Goal: Task Accomplishment & Management: Use online tool/utility

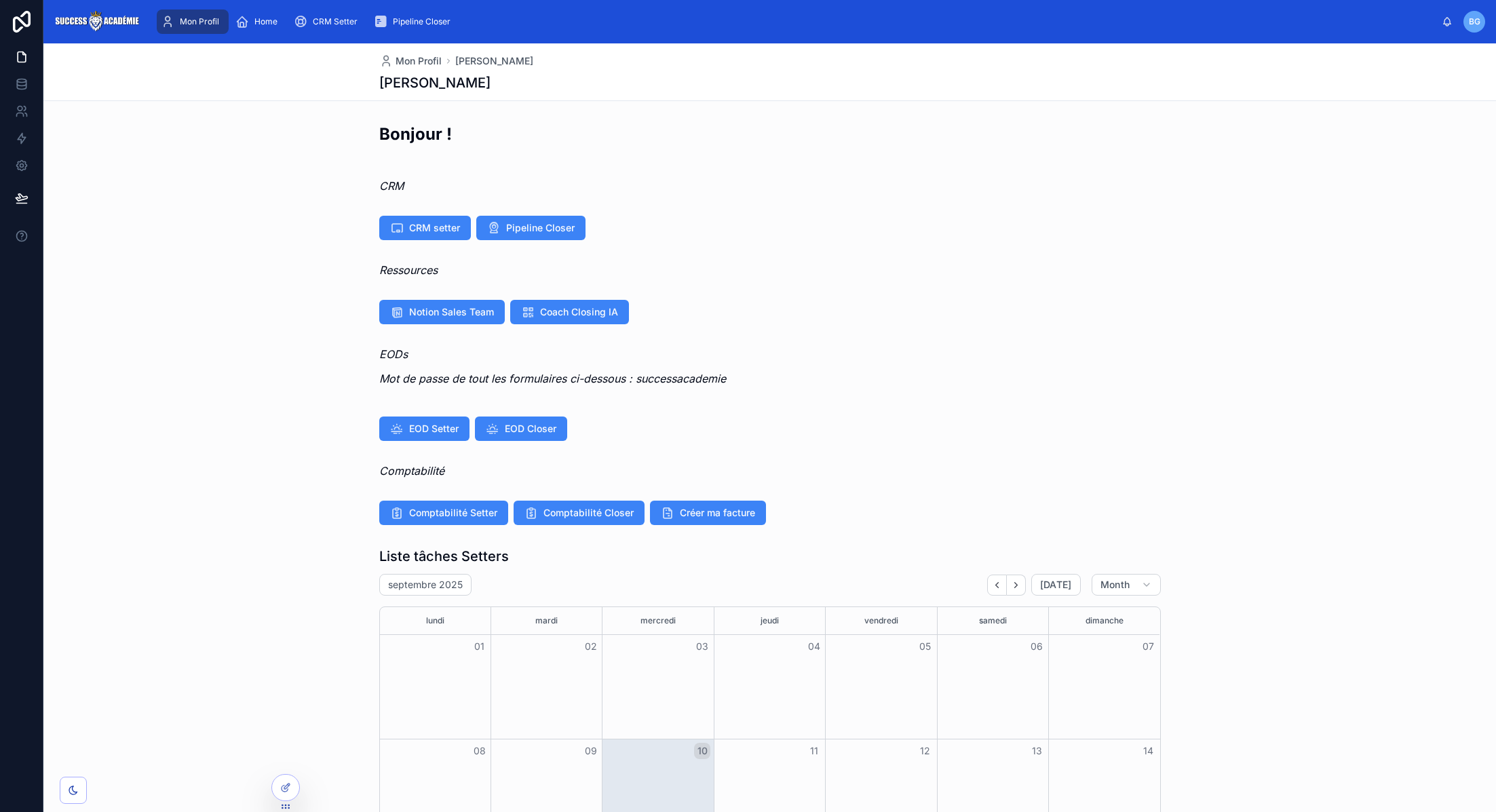
scroll to position [8, 0]
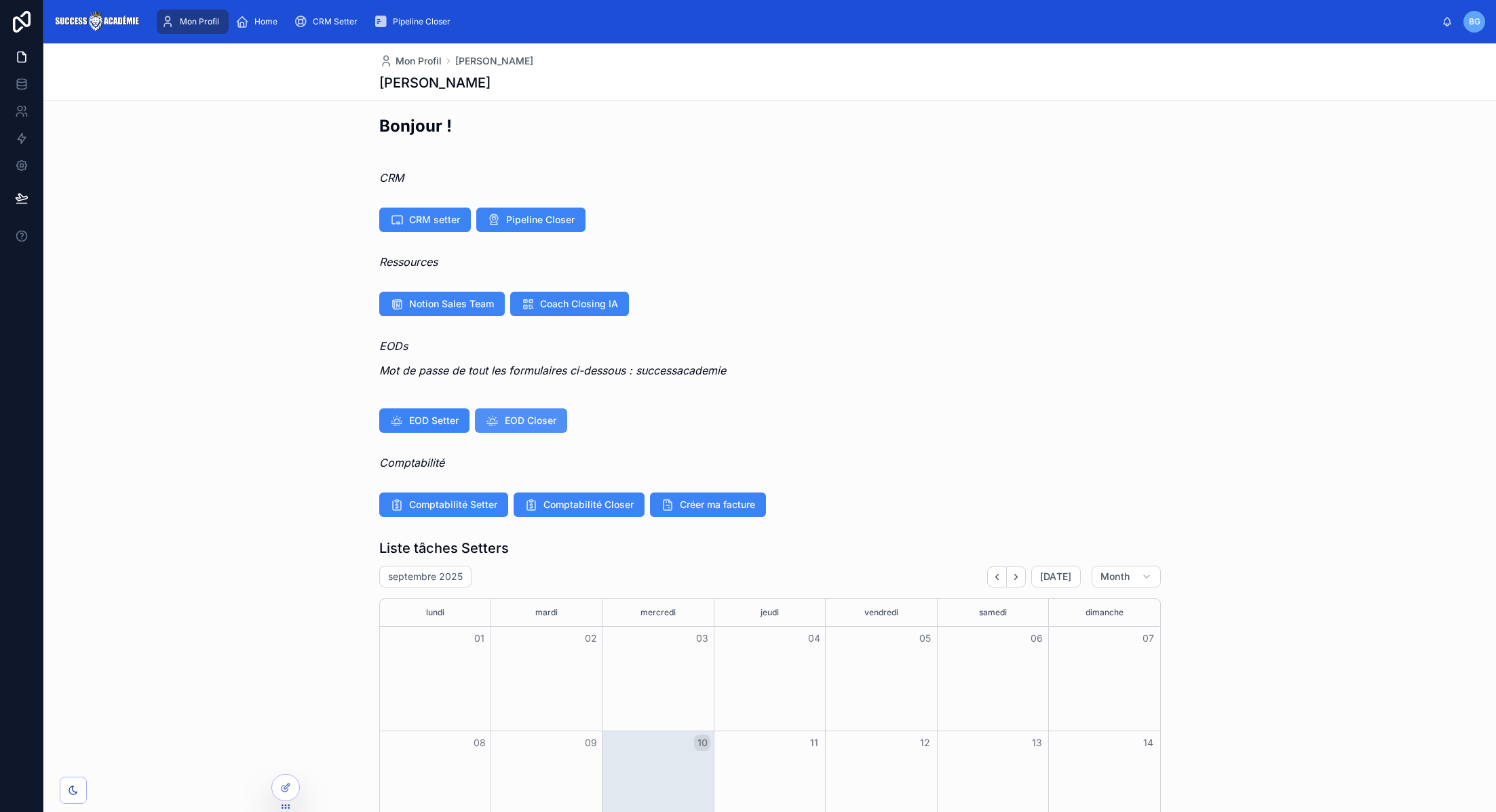
click at [535, 414] on span "EOD Closer" at bounding box center [530, 421] width 52 height 13
click at [507, 427] on button "EOD Closer" at bounding box center [521, 421] width 92 height 24
click at [529, 423] on span "EOD Closer" at bounding box center [530, 421] width 52 height 13
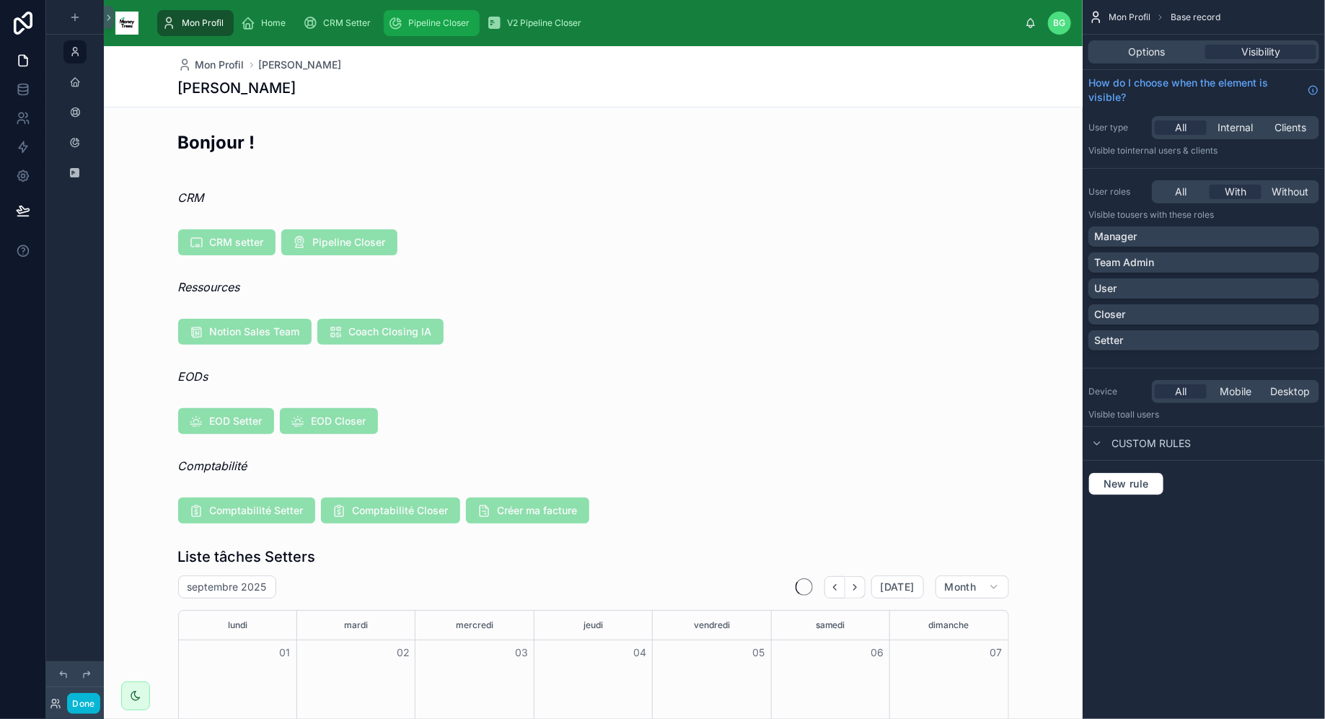
click at [415, 33] on div "Pipeline Closer" at bounding box center [431, 23] width 87 height 23
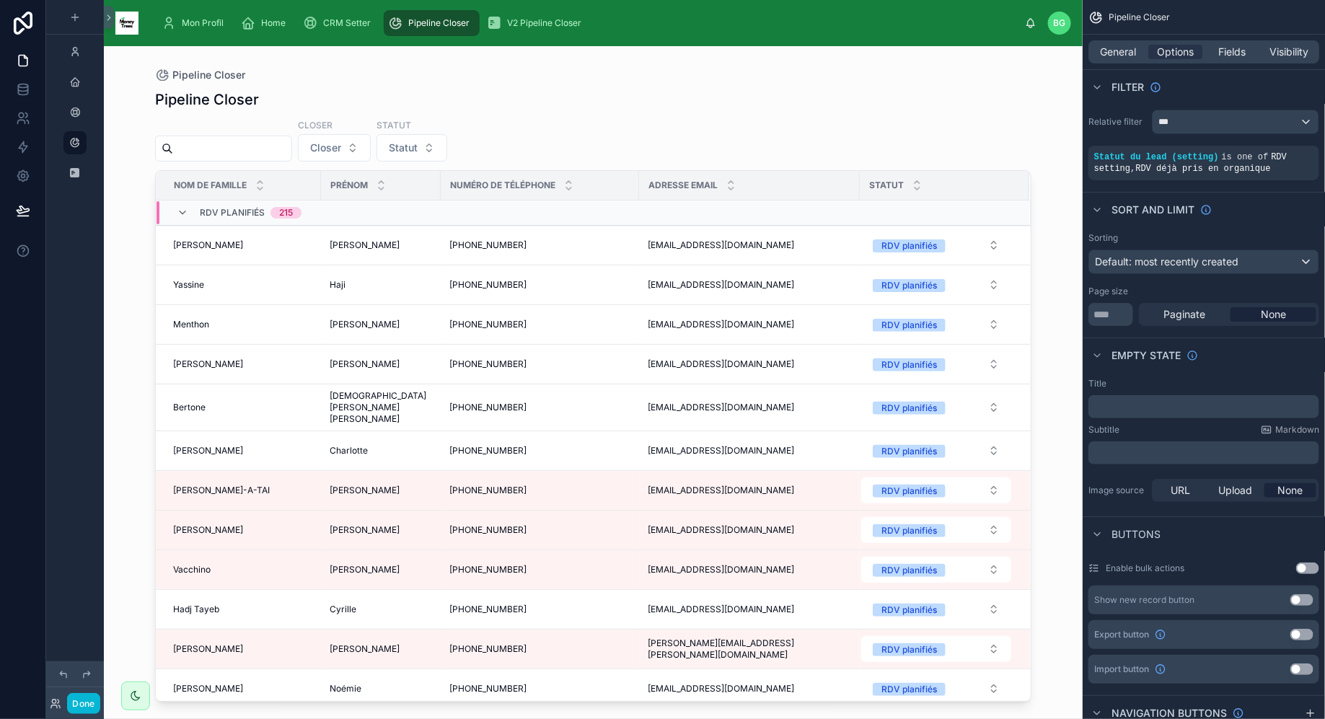
click at [442, 413] on div at bounding box center [593, 373] width 922 height 655
click at [479, 253] on td "+33672683603 +33672683603" at bounding box center [540, 246] width 198 height 40
click at [557, 239] on div "+33672683603 +33672683603" at bounding box center [539, 245] width 181 height 12
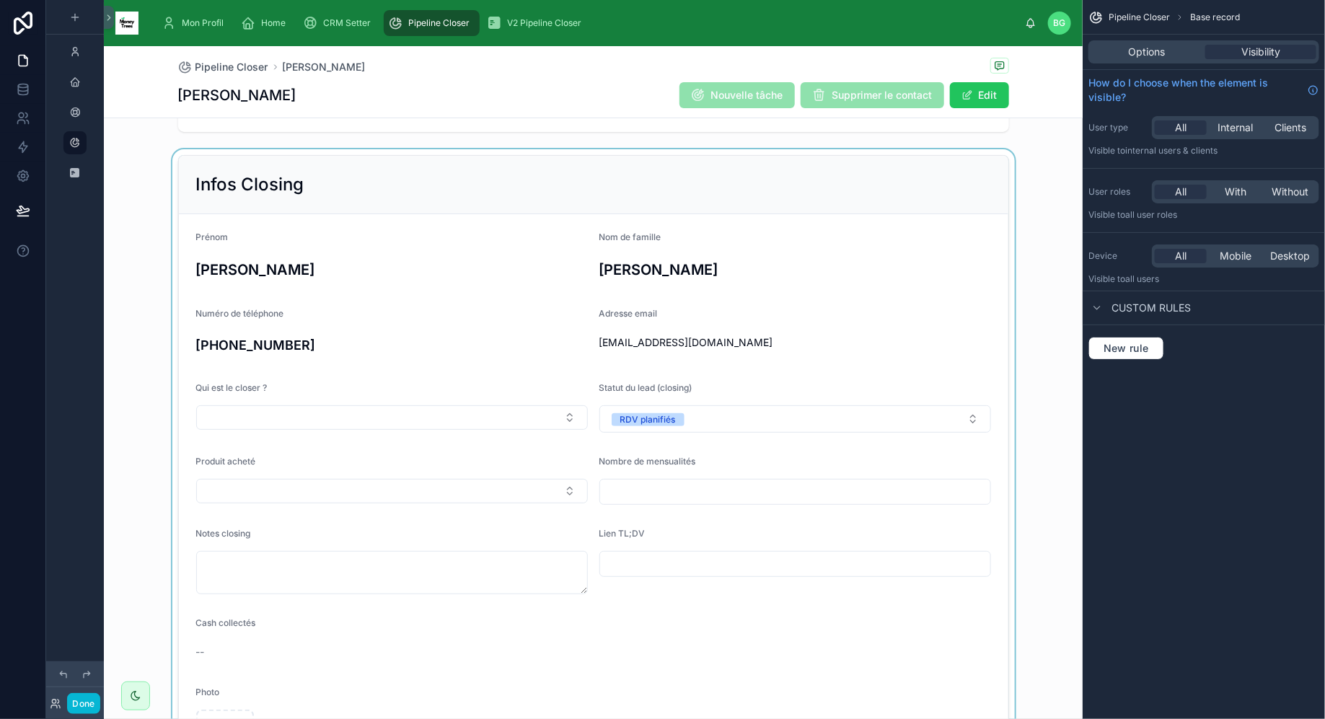
scroll to position [48, 0]
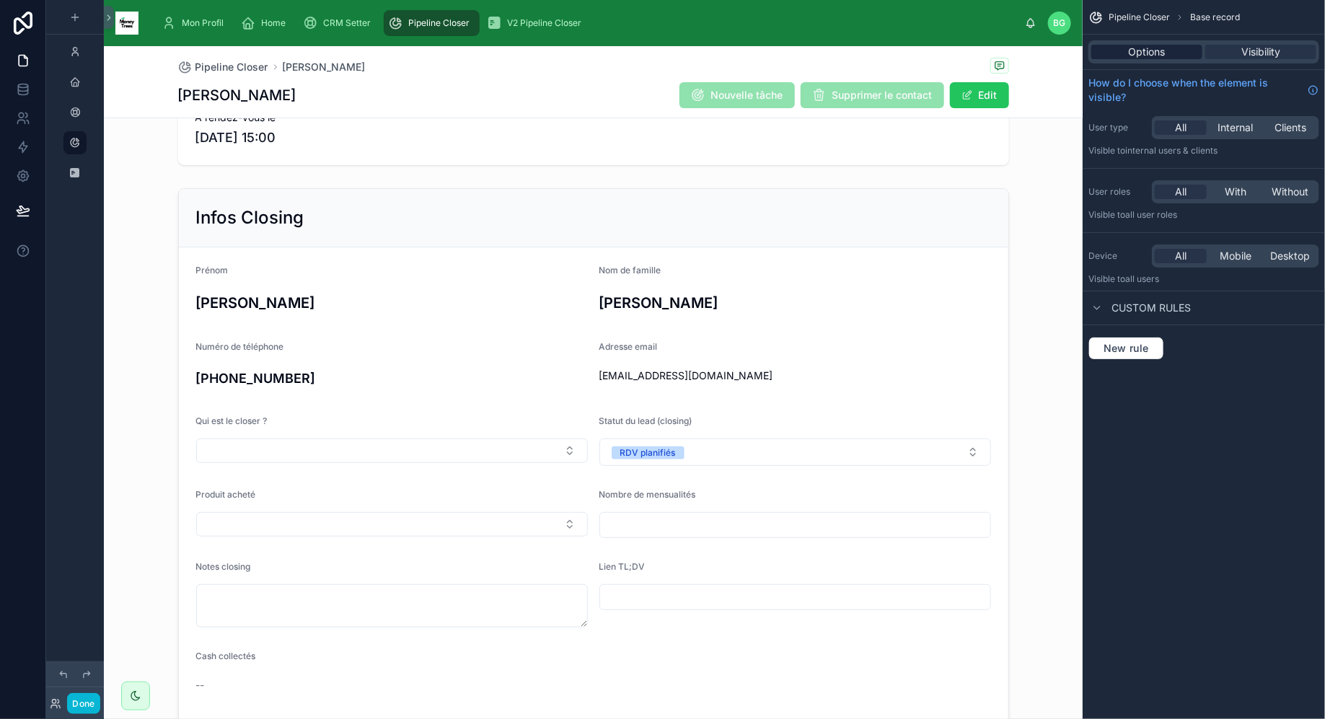
click at [1145, 47] on span "Options" at bounding box center [1146, 52] width 37 height 14
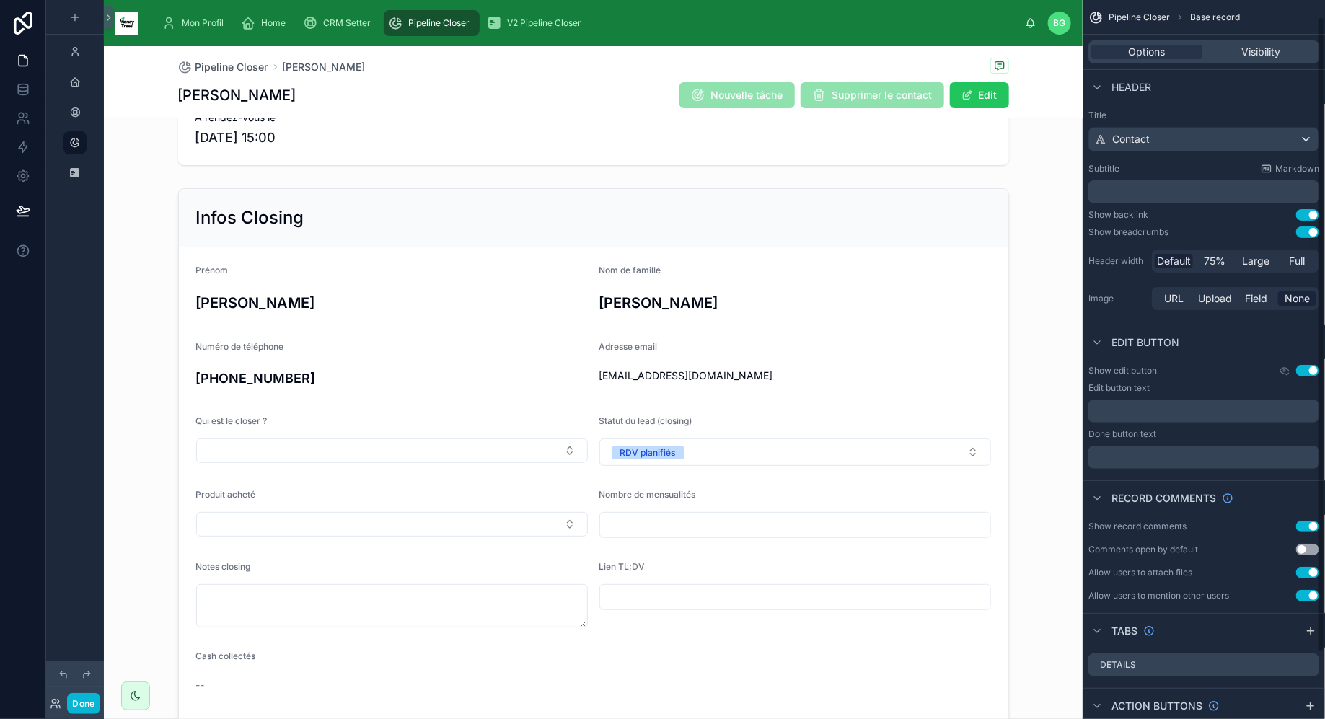
scroll to position [94, 0]
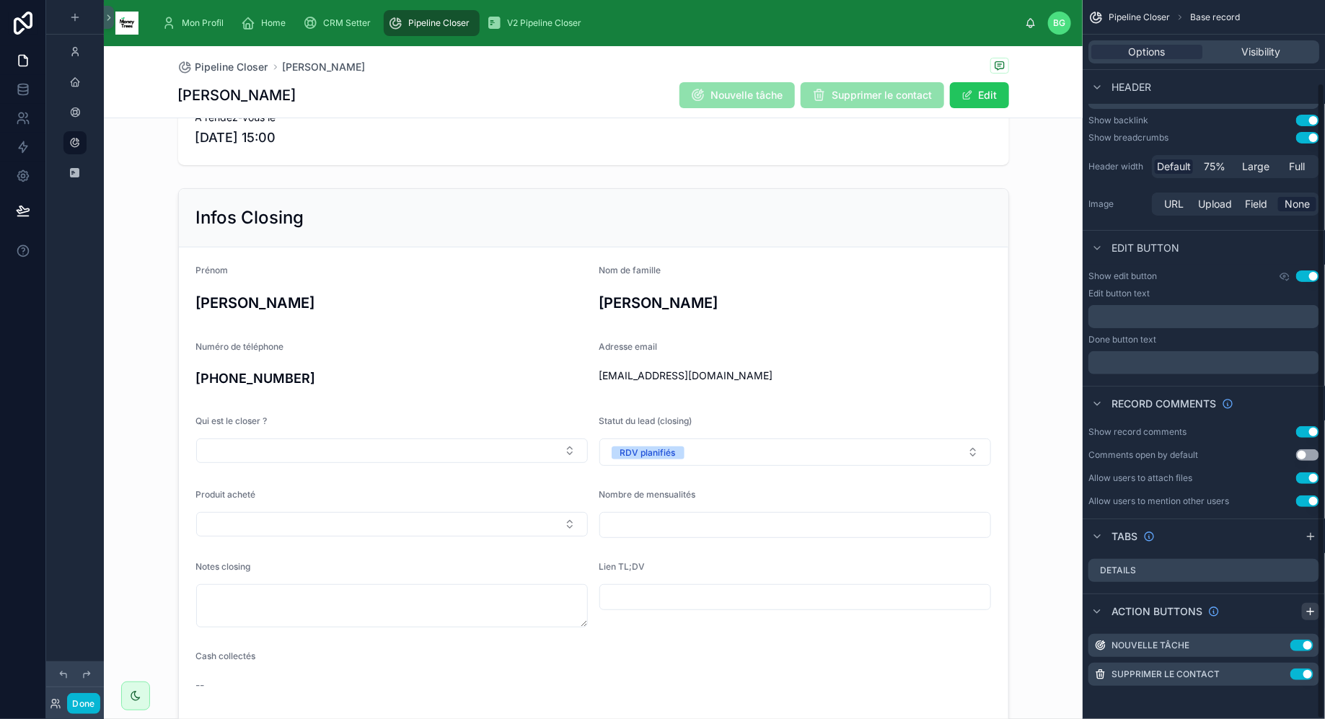
click at [1309, 612] on icon "scrollable content" at bounding box center [1310, 612] width 12 height 12
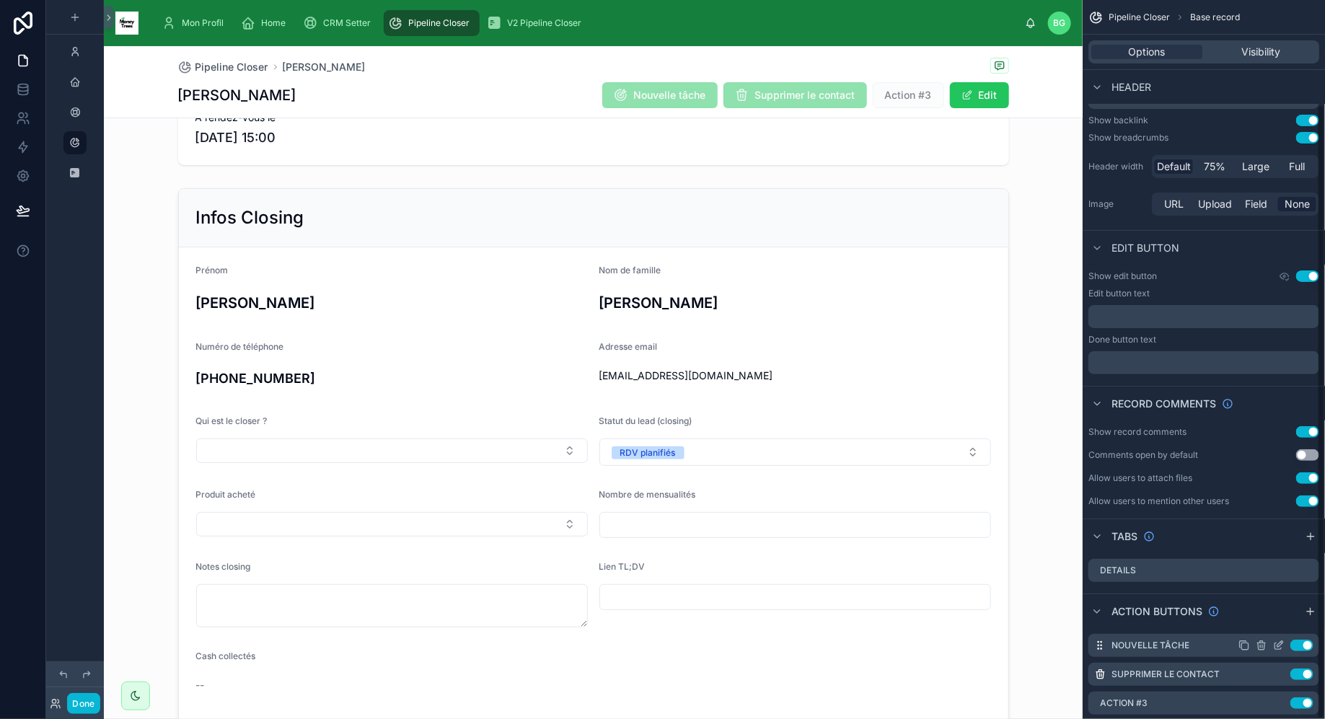
scroll to position [123, 0]
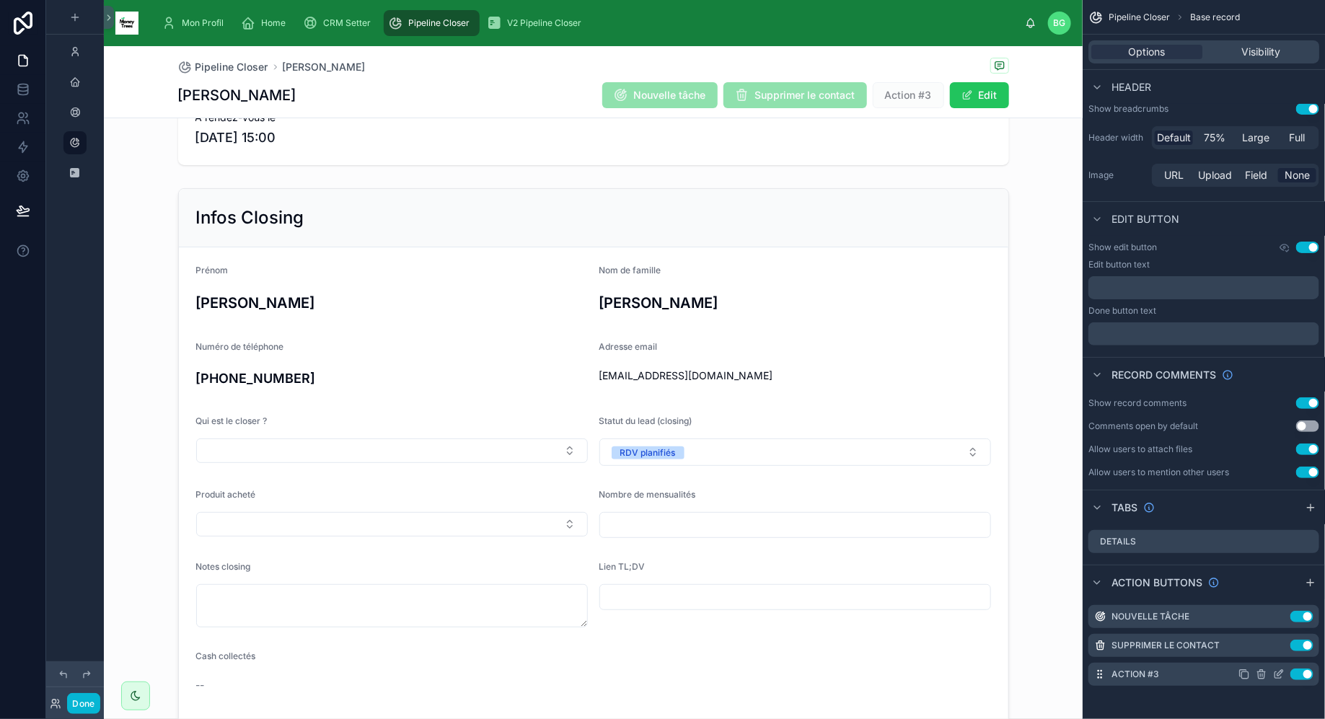
click at [1276, 675] on icon "scrollable content" at bounding box center [1279, 674] width 12 height 12
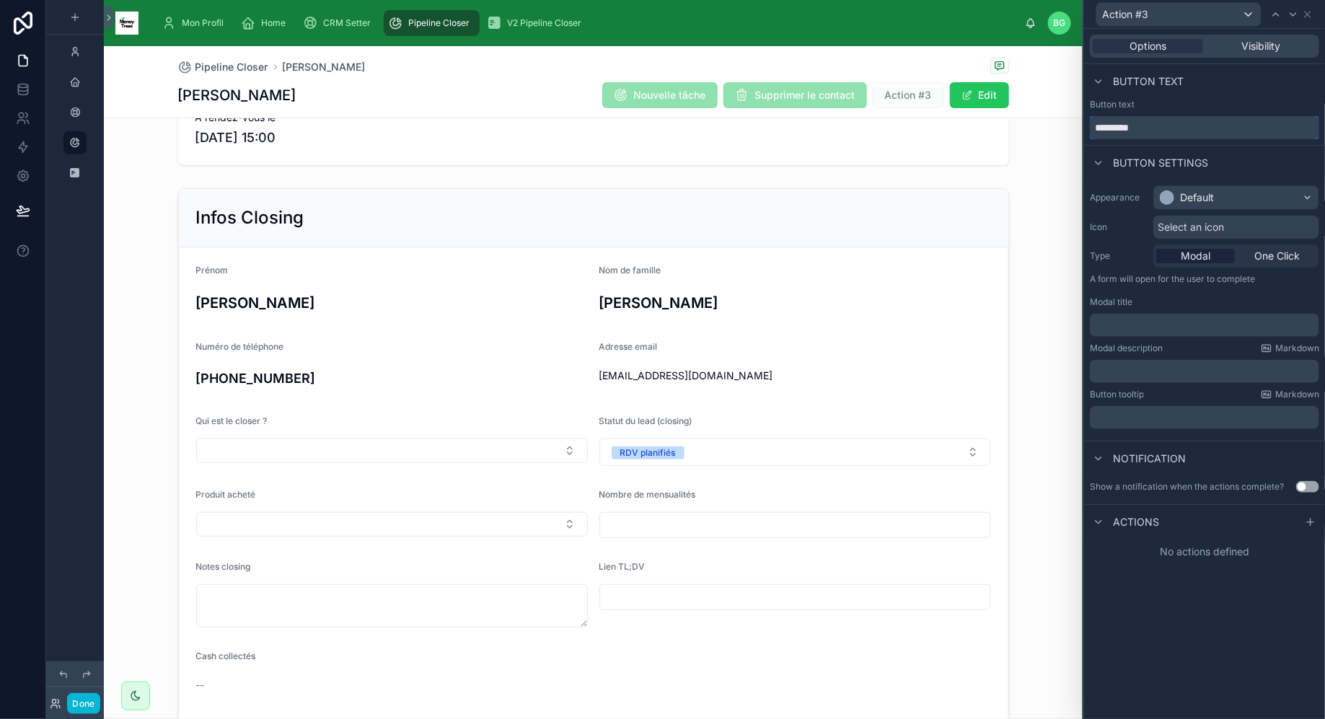
click at [1152, 126] on input "*********" at bounding box center [1204, 127] width 229 height 23
type input "**********"
click at [1267, 255] on span "One Click" at bounding box center [1276, 256] width 45 height 14
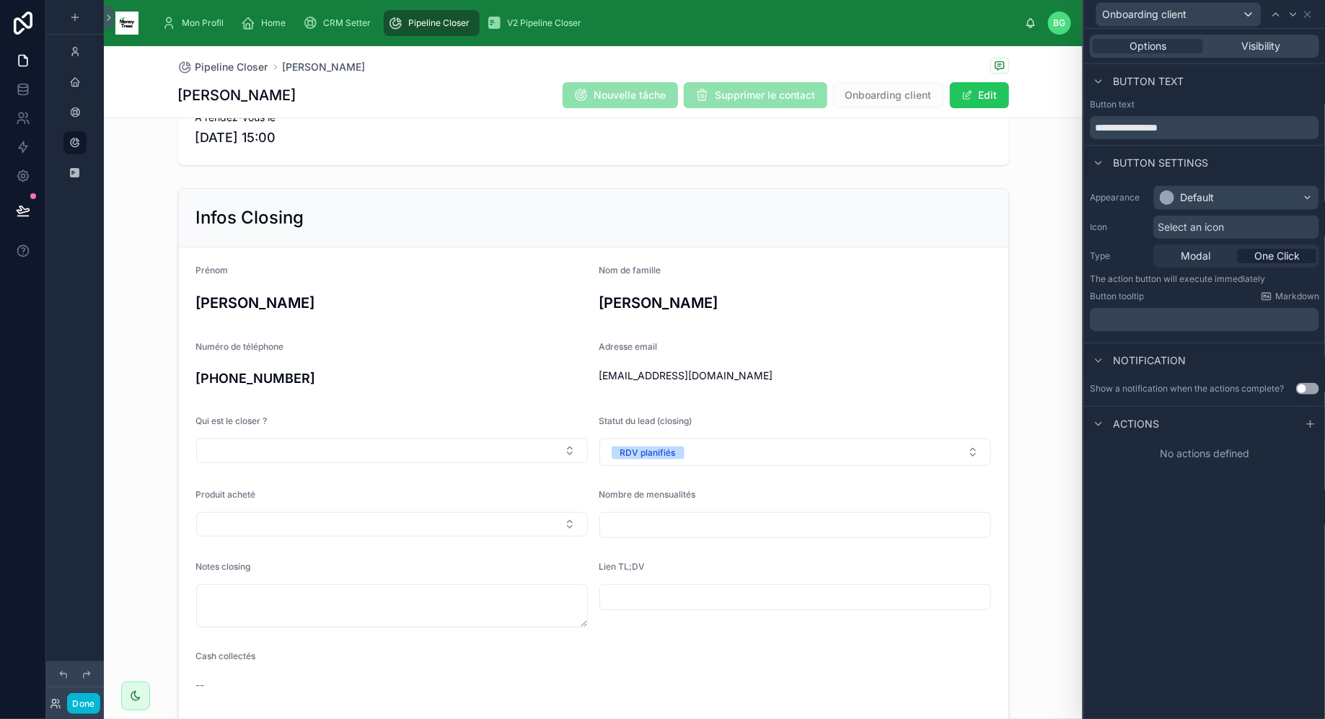
click at [1118, 417] on span "Actions" at bounding box center [1136, 424] width 46 height 14
click at [1122, 417] on span "Actions" at bounding box center [1136, 424] width 46 height 14
click at [1219, 196] on div "Default" at bounding box center [1236, 197] width 164 height 23
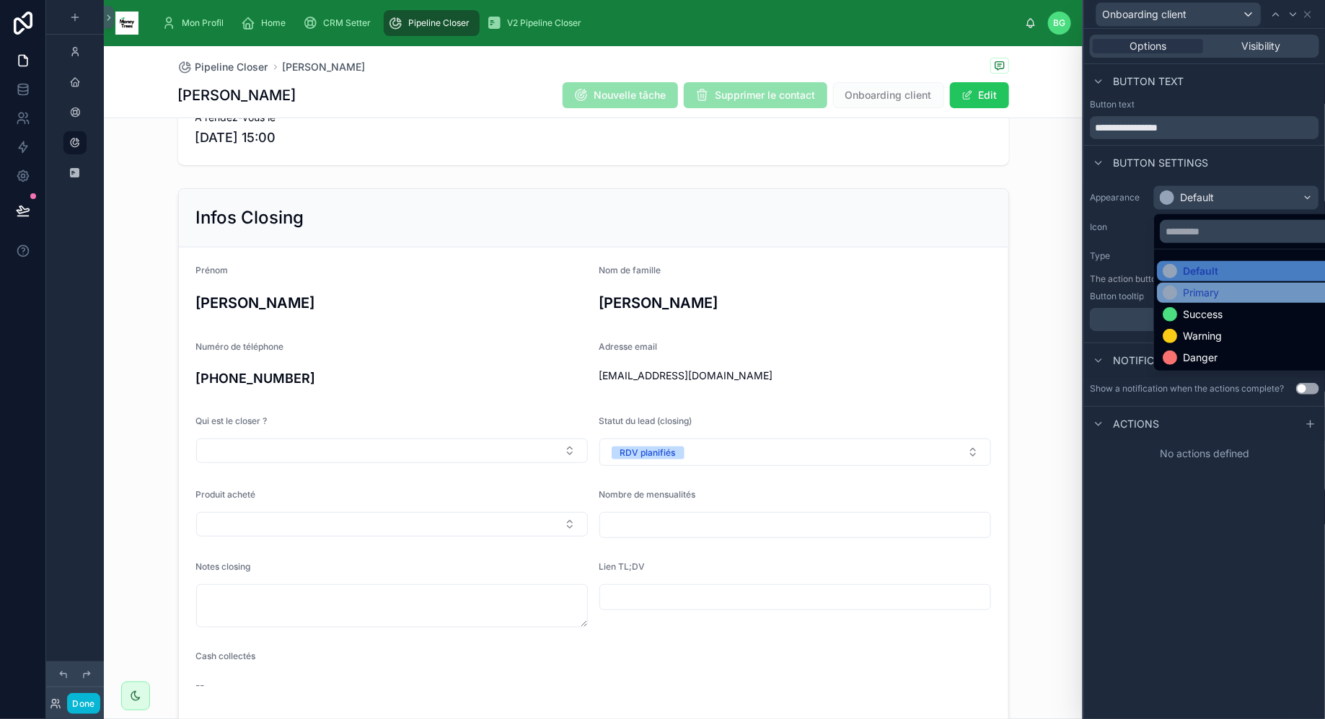
click at [1214, 291] on div "Primary" at bounding box center [1201, 293] width 36 height 14
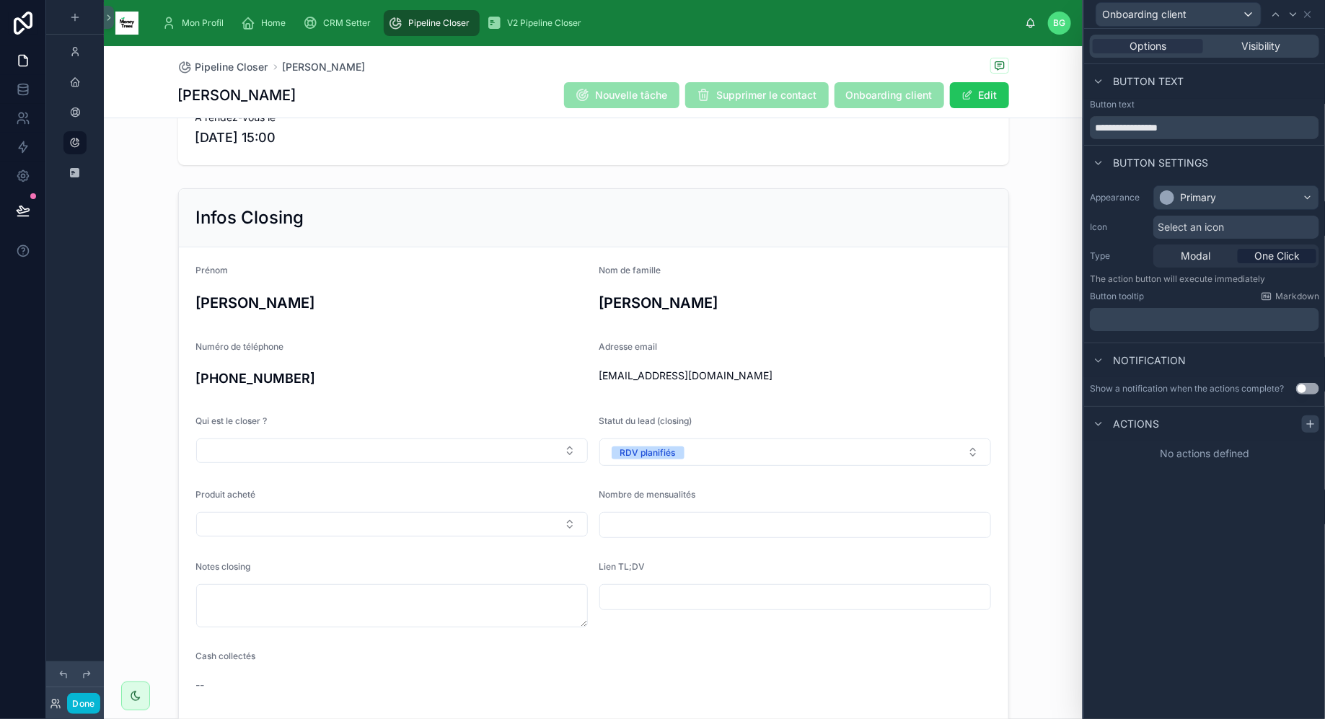
click at [1312, 422] on icon at bounding box center [1310, 424] width 12 height 12
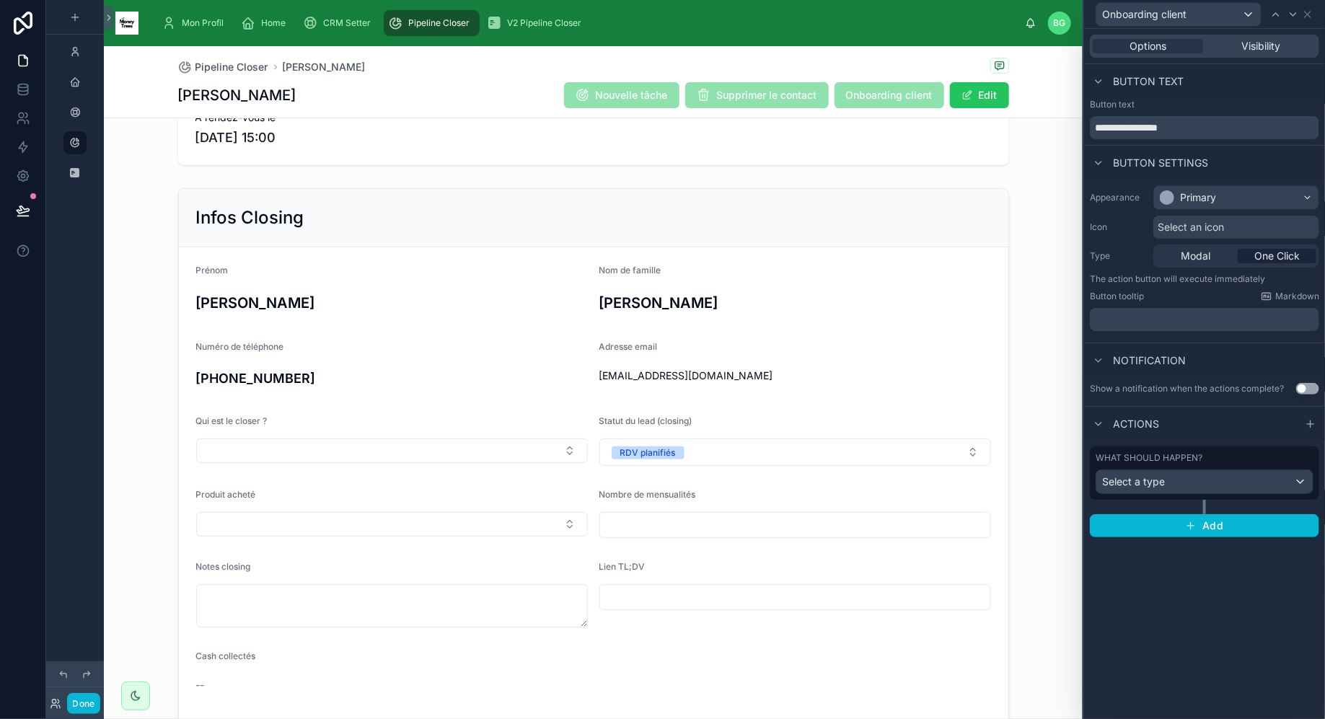
click at [1240, 503] on div "What should happen? Select a type" at bounding box center [1204, 480] width 229 height 68
click at [1240, 485] on div "Select a type" at bounding box center [1204, 481] width 216 height 23
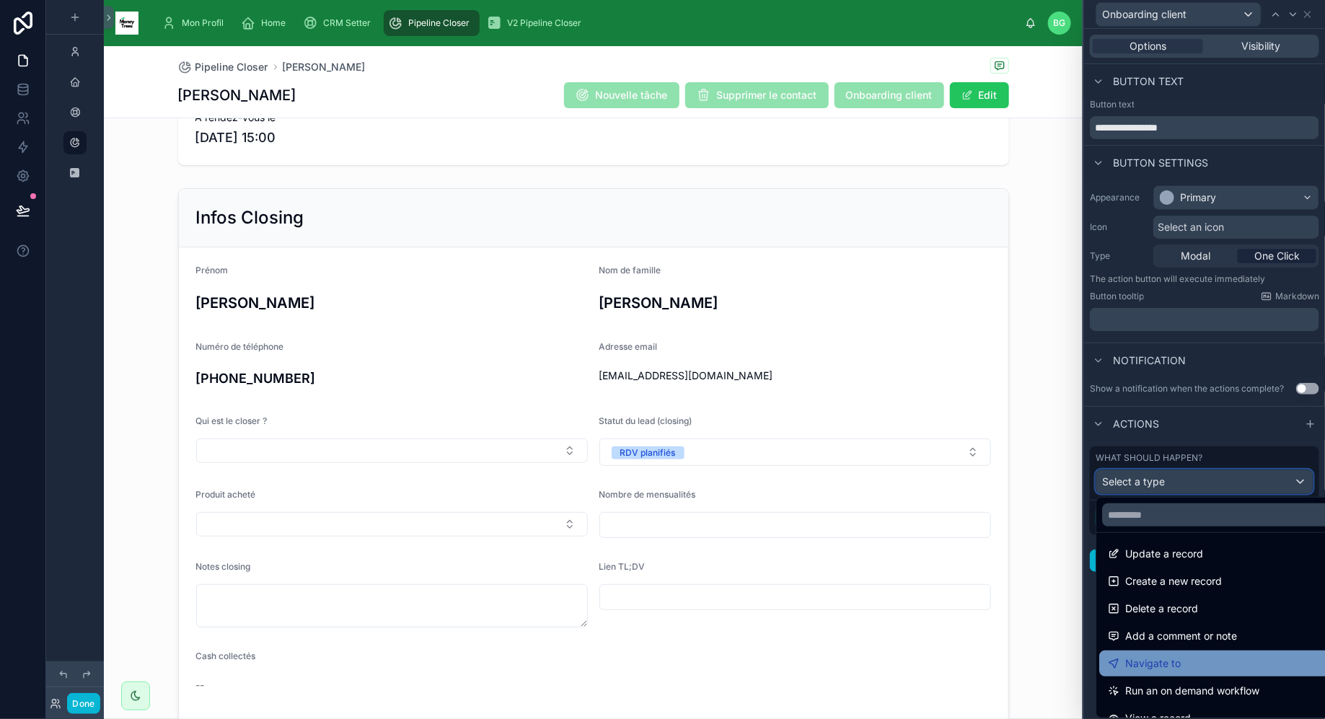
scroll to position [0, 0]
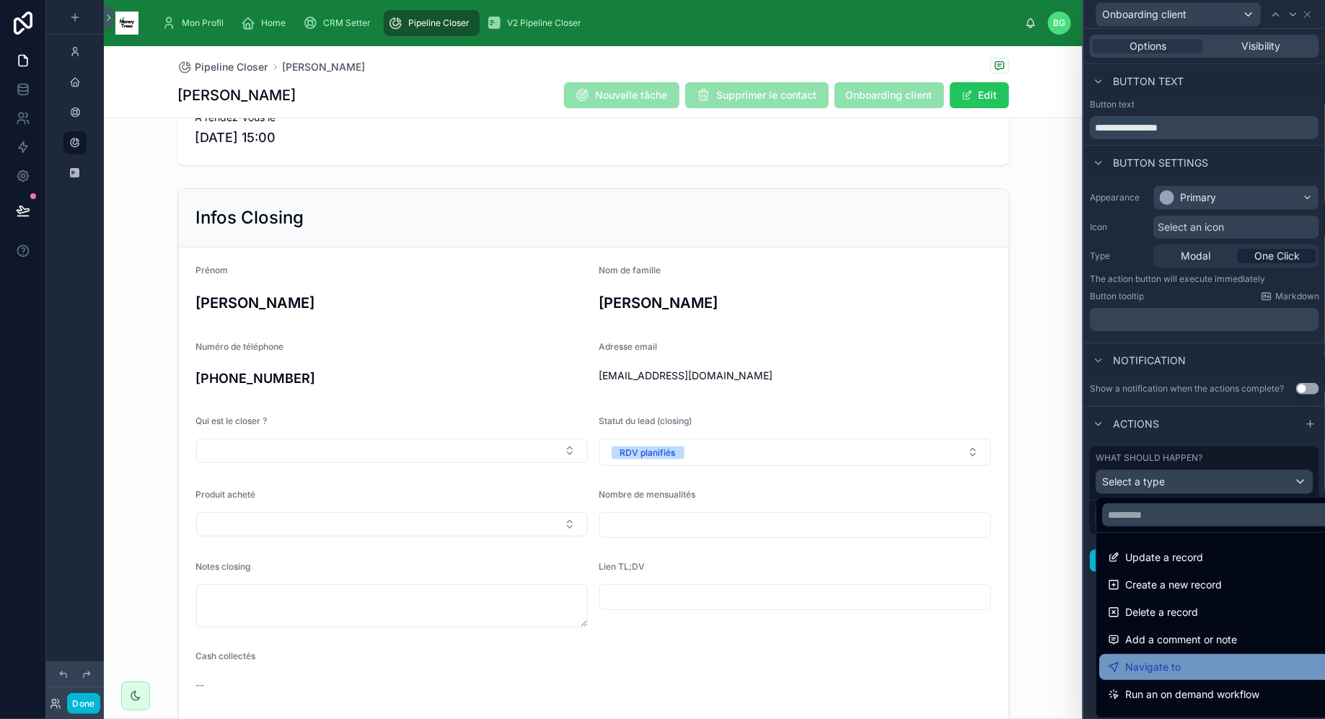
click at [1202, 556] on div "Update a record" at bounding box center [1221, 557] width 227 height 17
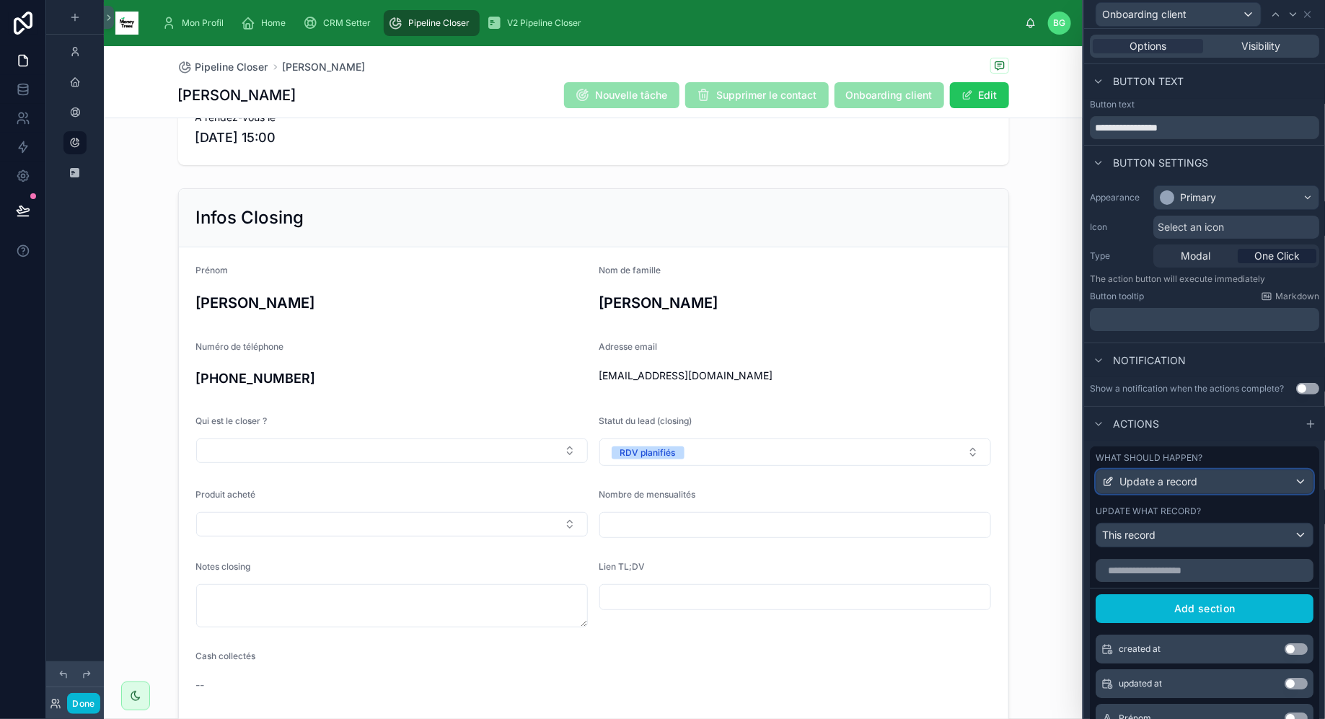
click at [1198, 484] on div "Update a record" at bounding box center [1204, 481] width 216 height 23
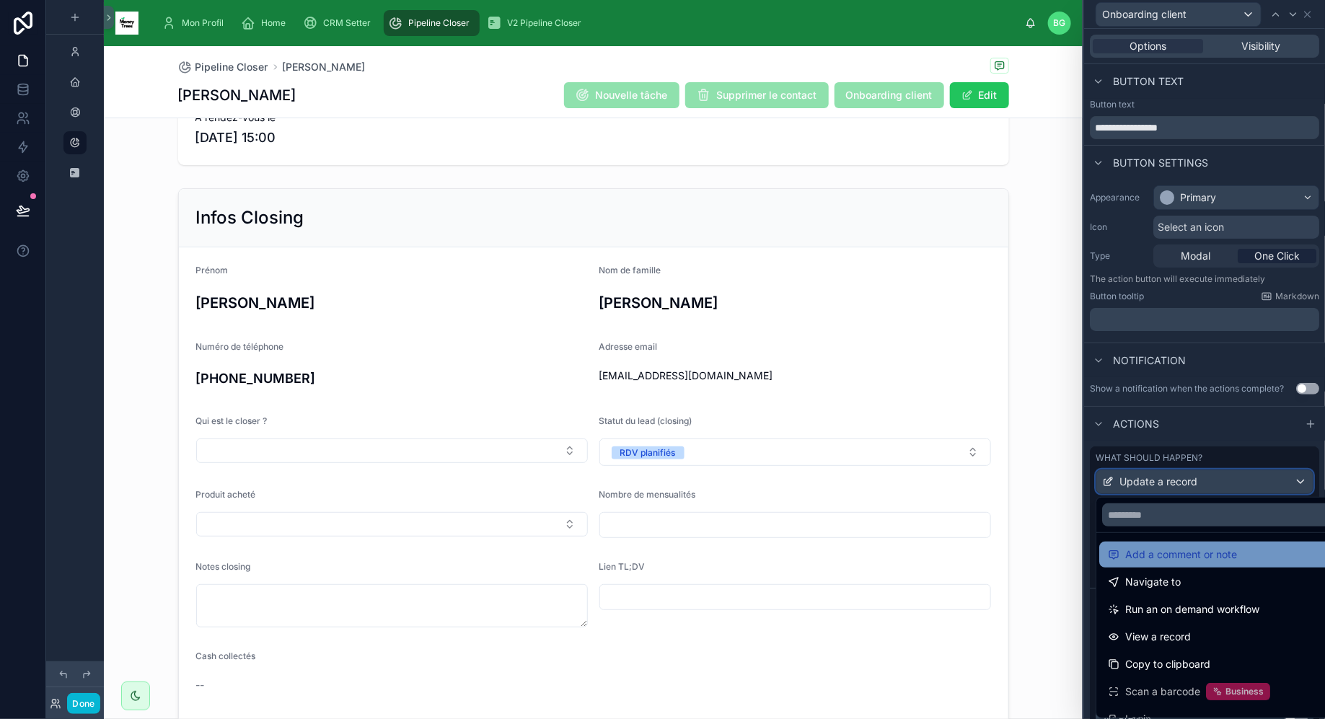
scroll to position [88, 0]
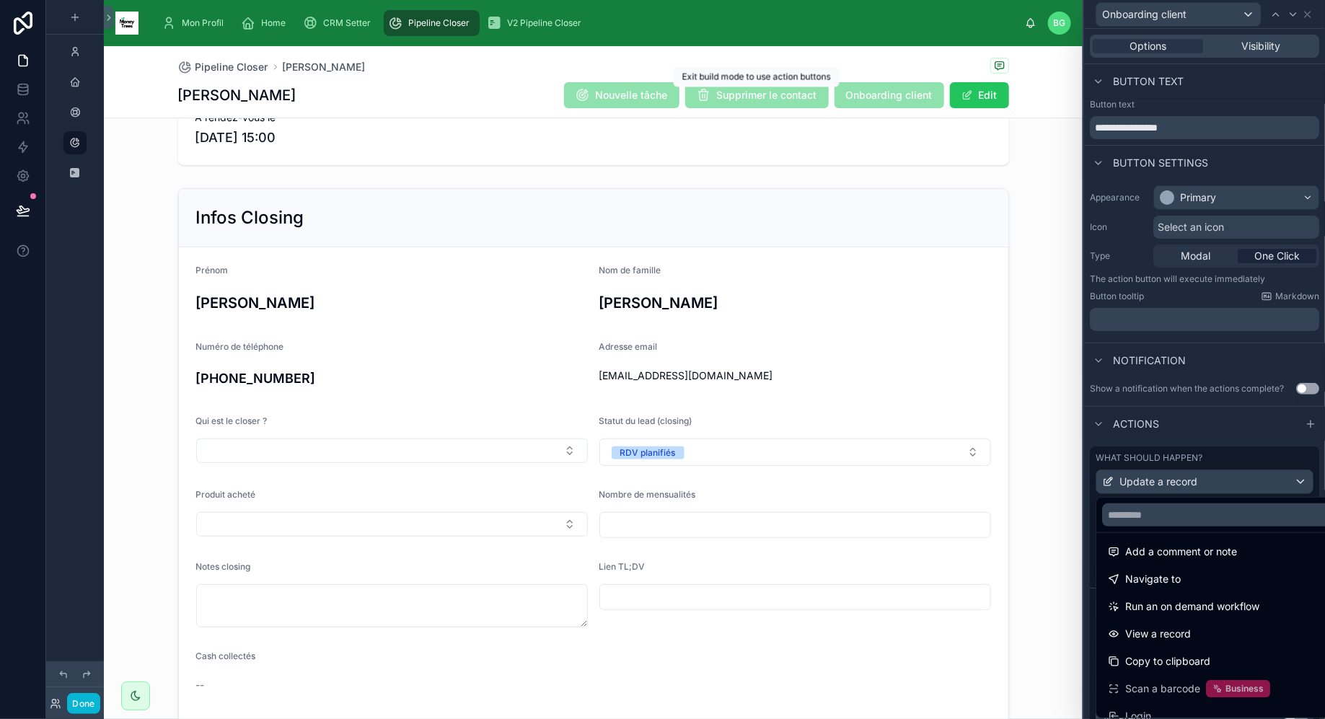
click at [622, 100] on span "Nouvelle tâche" at bounding box center [621, 96] width 115 height 14
click at [1309, 16] on div at bounding box center [1204, 359] width 241 height 719
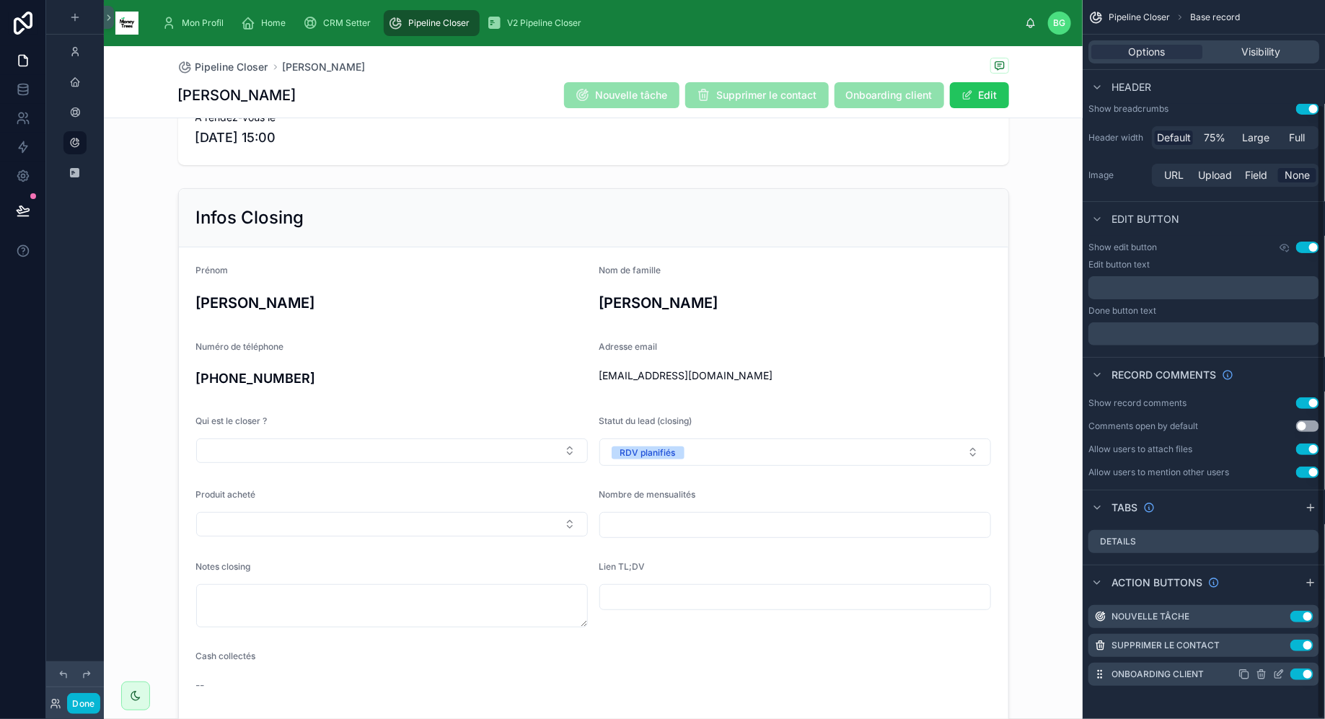
click at [1259, 673] on icon "scrollable content" at bounding box center [1261, 674] width 12 height 12
click at [1281, 645] on icon at bounding box center [1284, 650] width 12 height 12
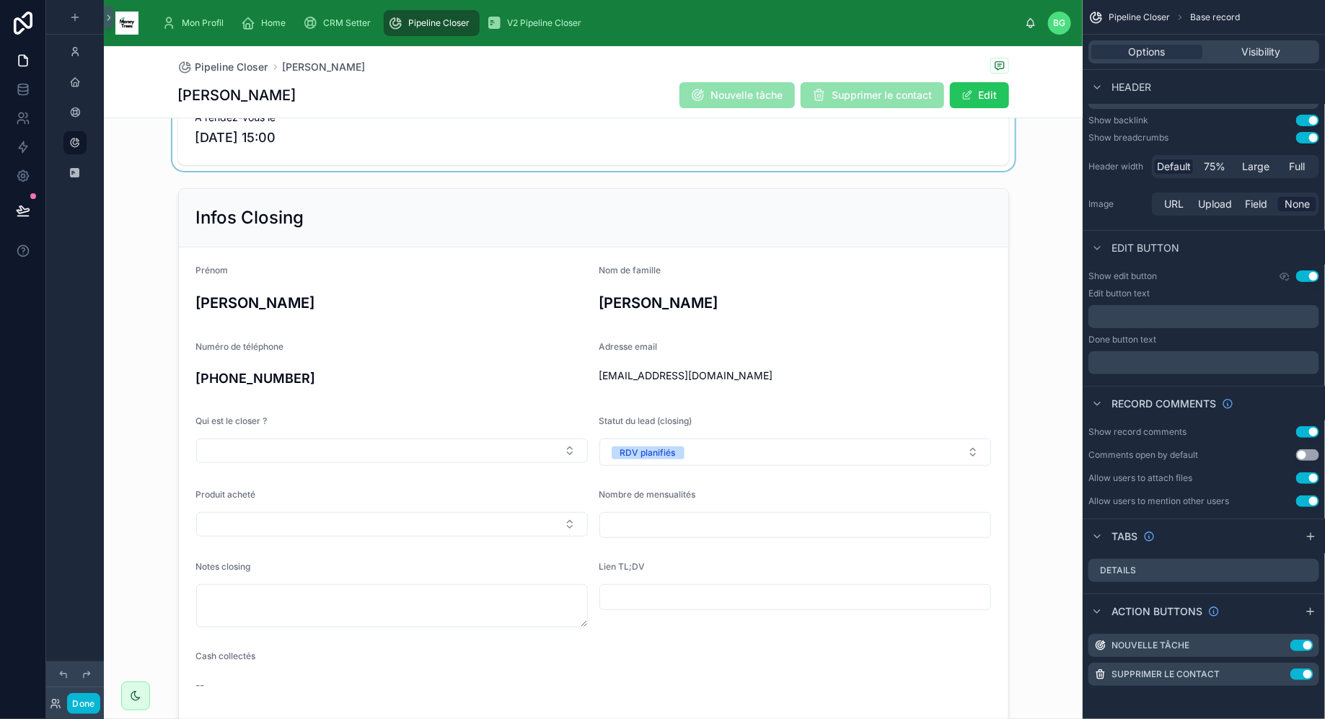
scroll to position [0, 0]
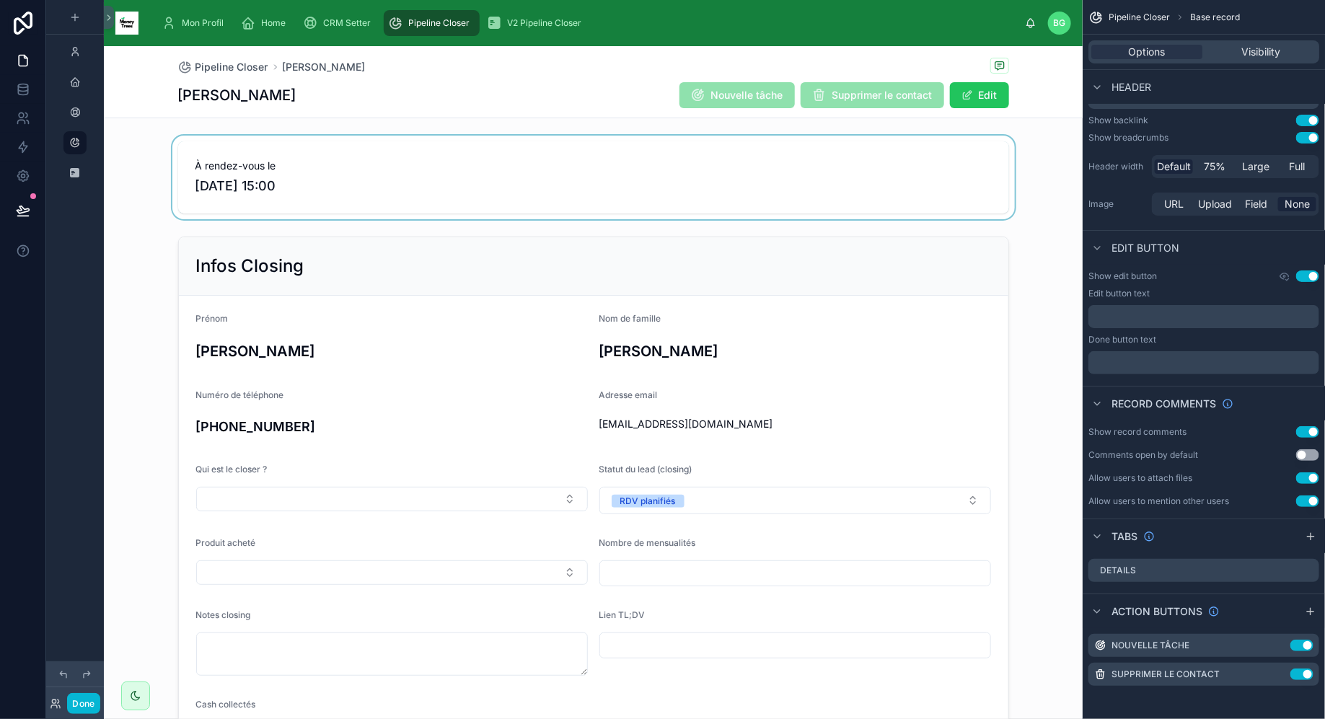
click at [520, 164] on div at bounding box center [593, 178] width 978 height 84
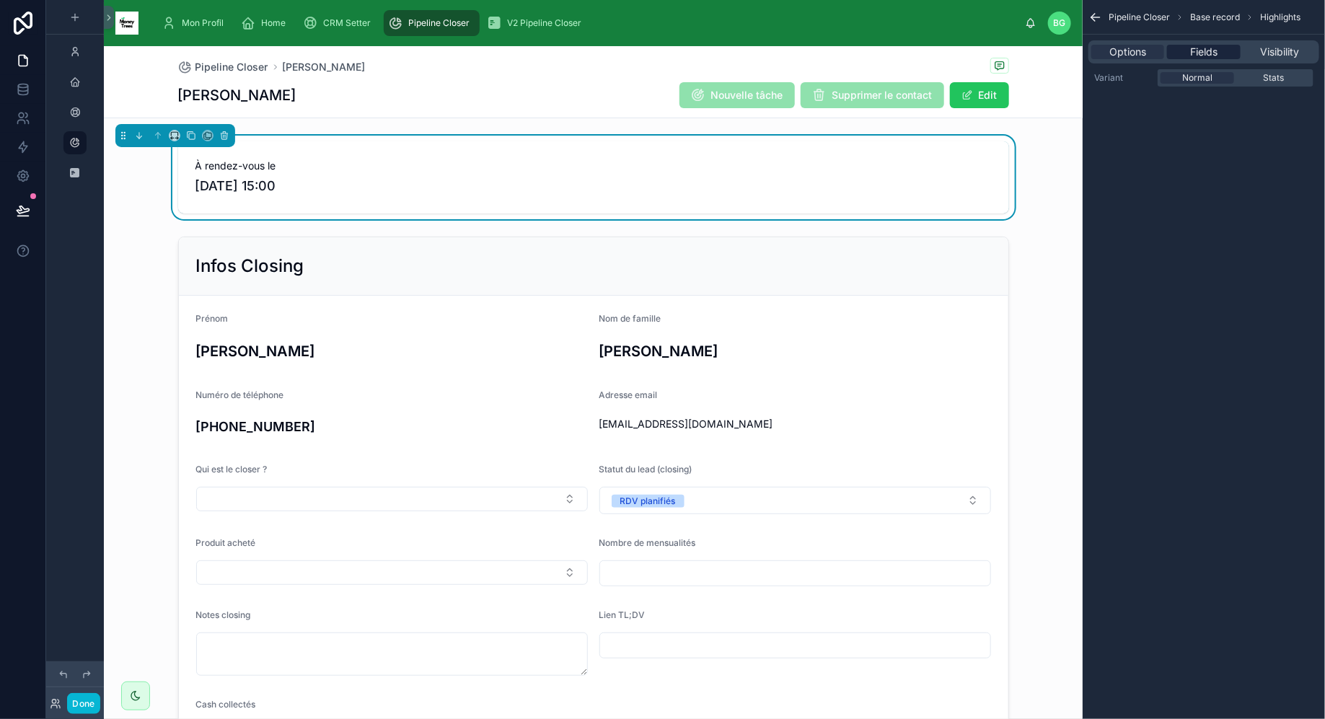
click at [1198, 54] on span "Fields" at bounding box center [1203, 52] width 27 height 14
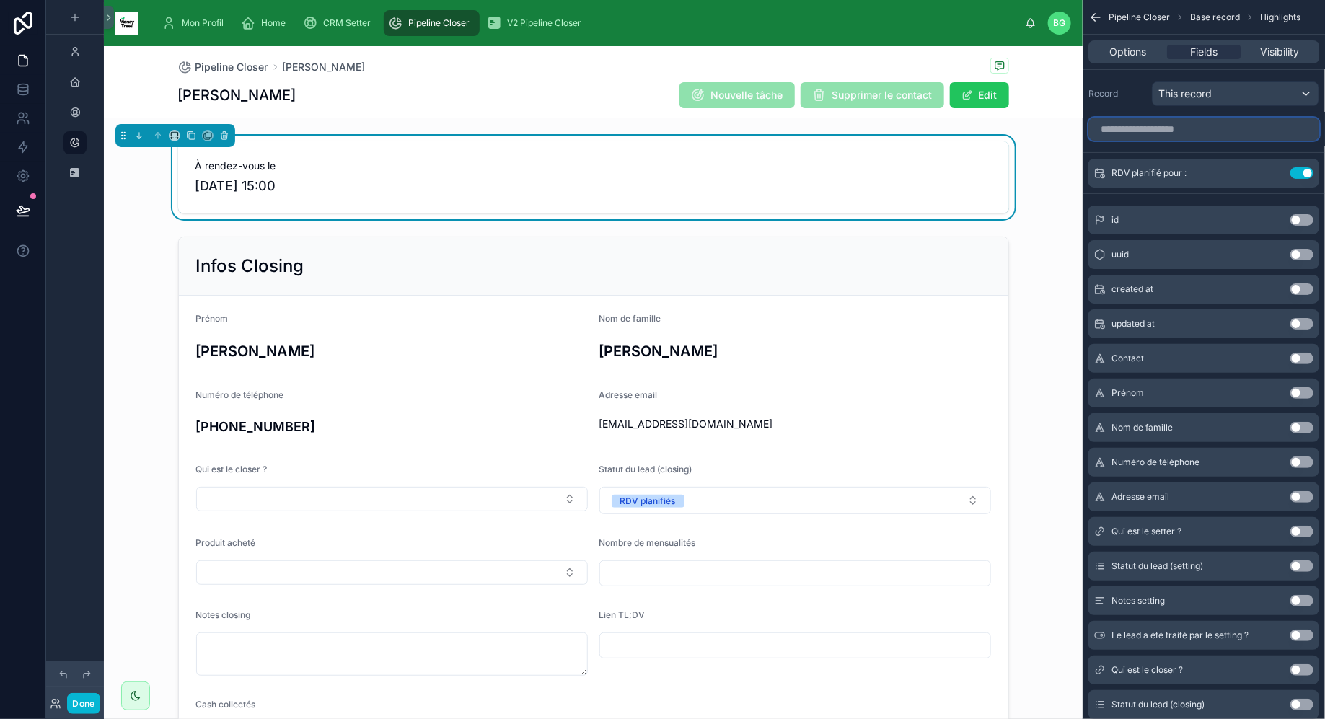
click at [1206, 124] on input "scrollable content" at bounding box center [1203, 129] width 231 height 23
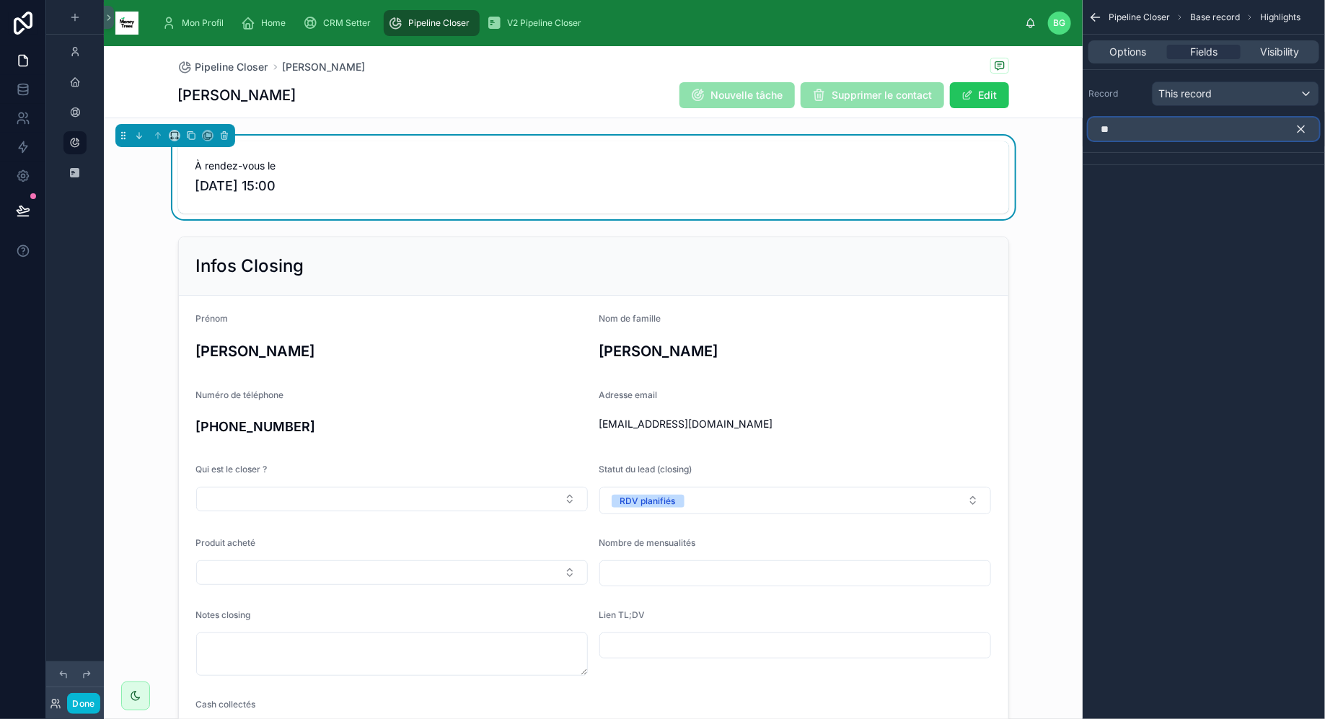
type input "*"
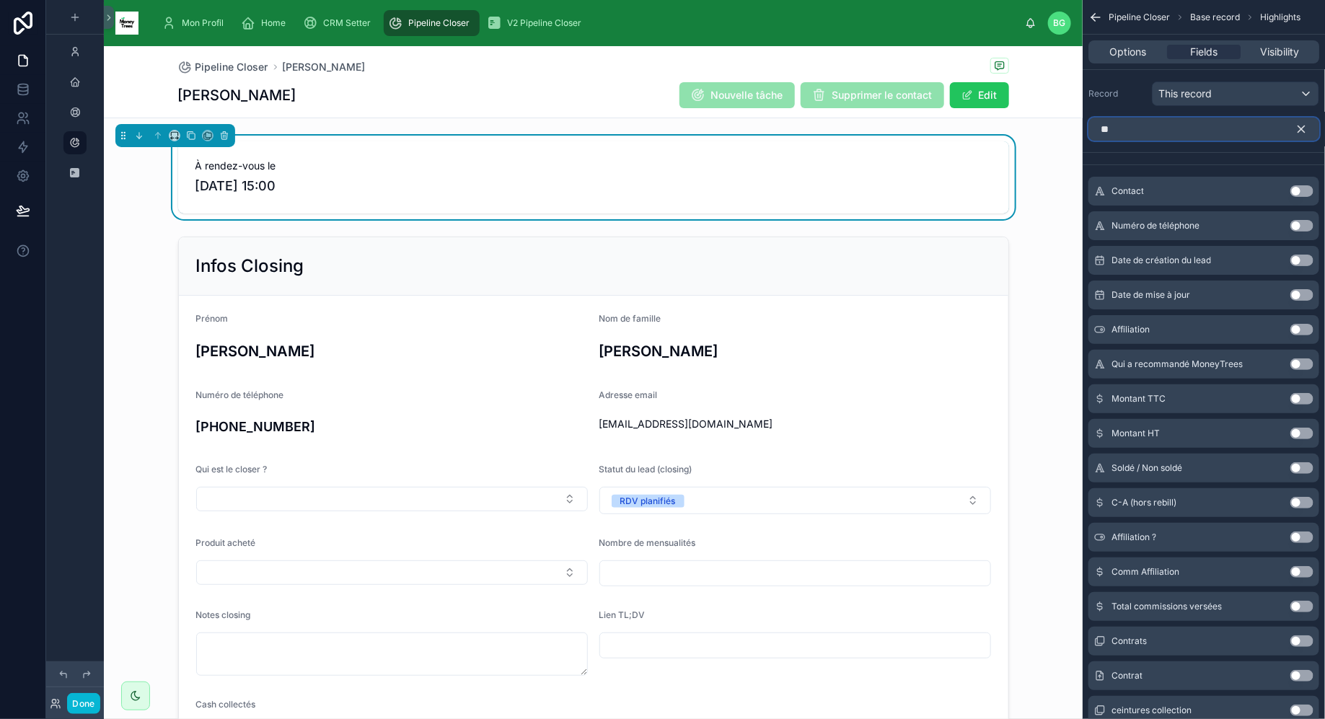
type input "*"
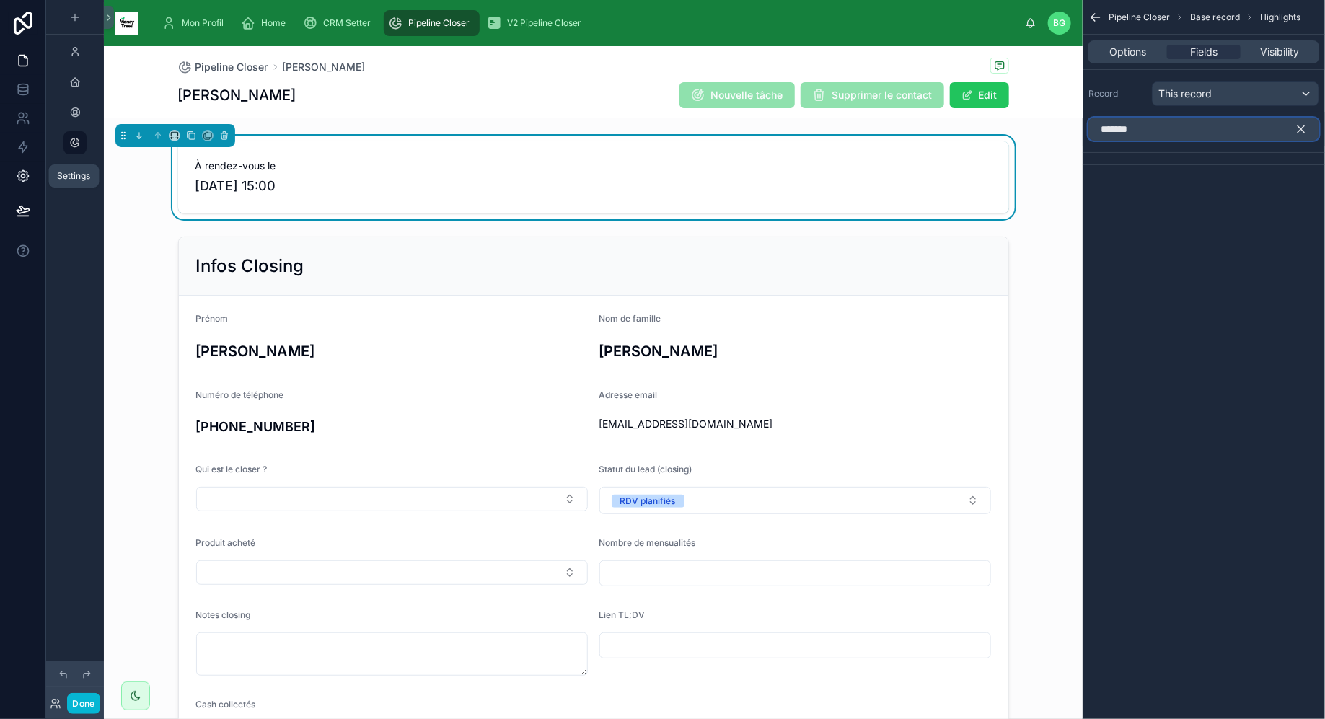
type input "*******"
click at [30, 169] on link at bounding box center [22, 176] width 45 height 29
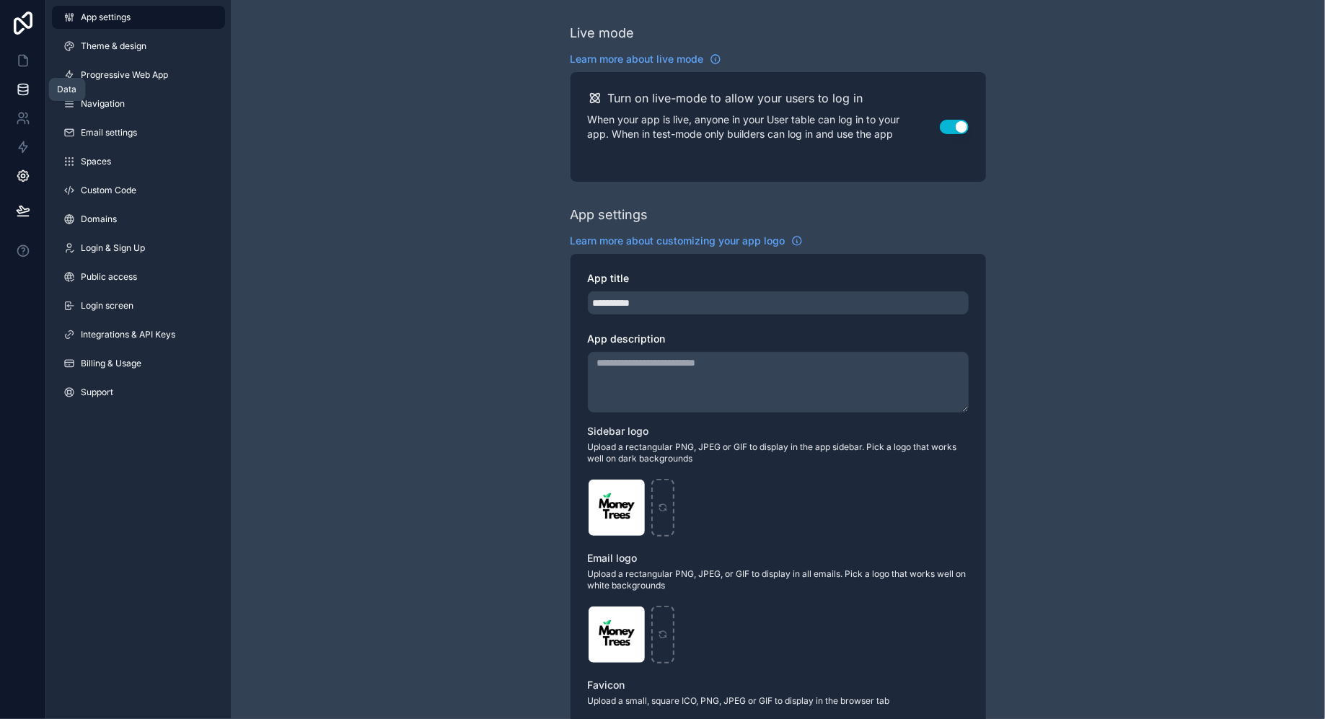
click at [21, 85] on icon at bounding box center [23, 89] width 14 height 14
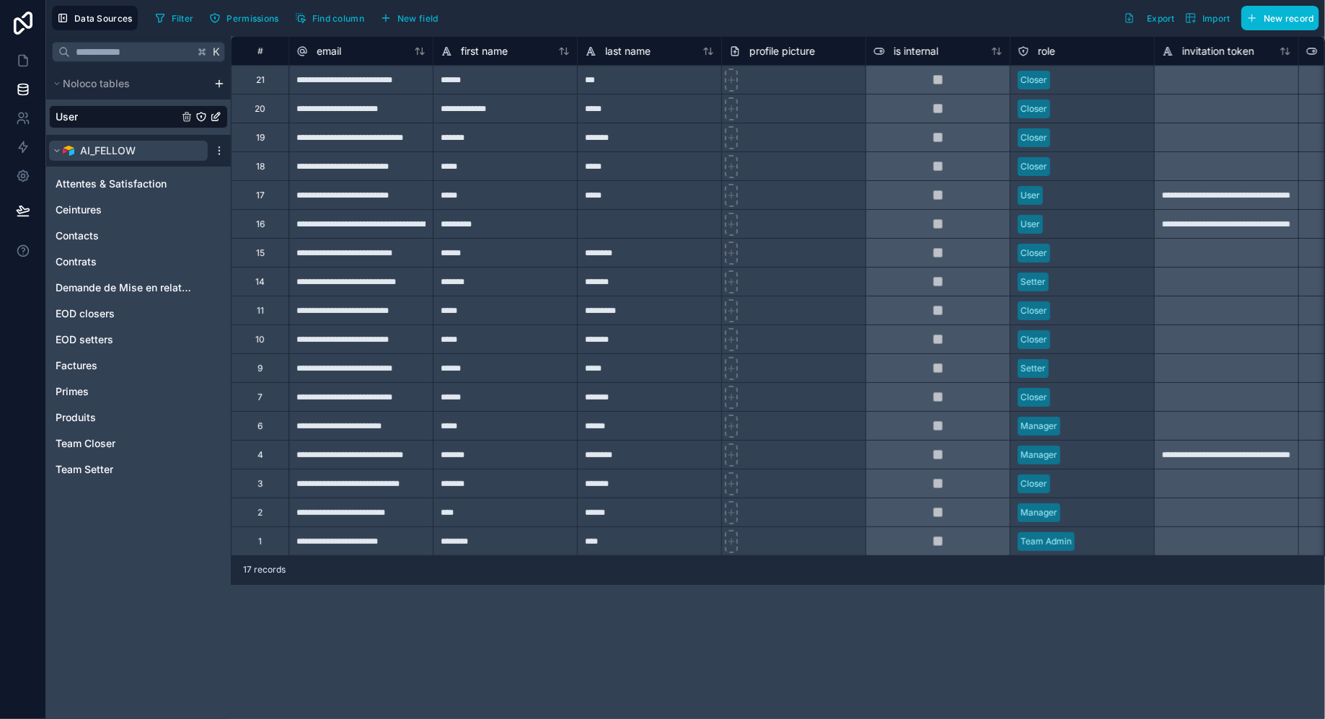
click at [149, 149] on button "AI_FELLOW" at bounding box center [128, 151] width 159 height 20
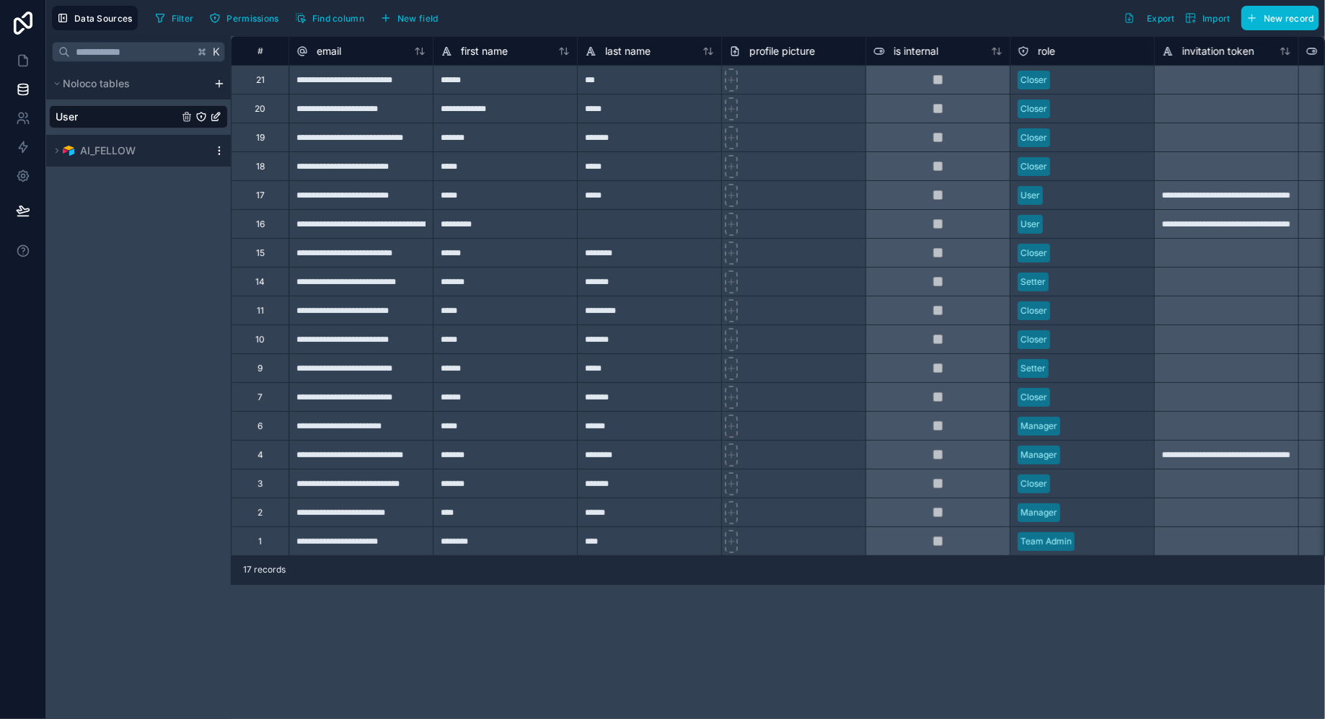
click at [213, 150] on icon at bounding box center [219, 151] width 12 height 12
click at [181, 143] on button "AI_FELLOW" at bounding box center [128, 151] width 159 height 20
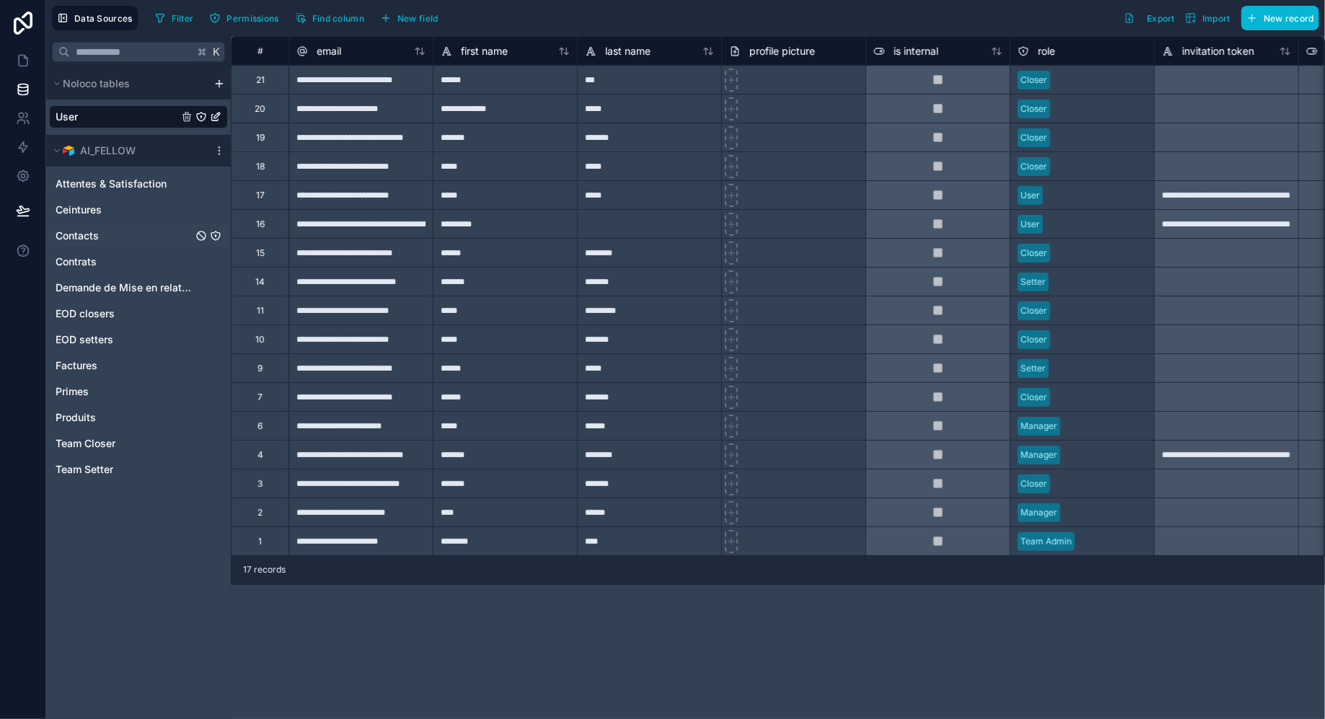
click at [110, 234] on link "Contacts" at bounding box center [124, 236] width 137 height 14
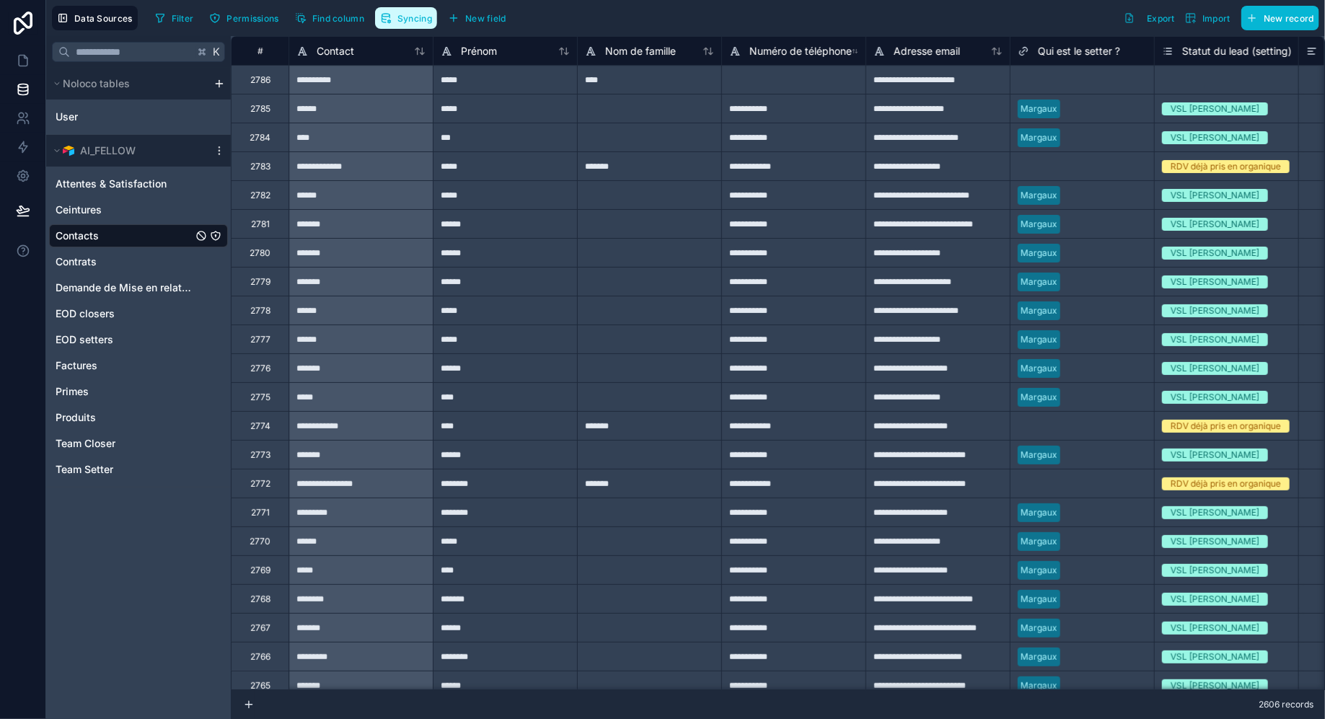
click at [395, 22] on button "Syncing" at bounding box center [406, 18] width 62 height 22
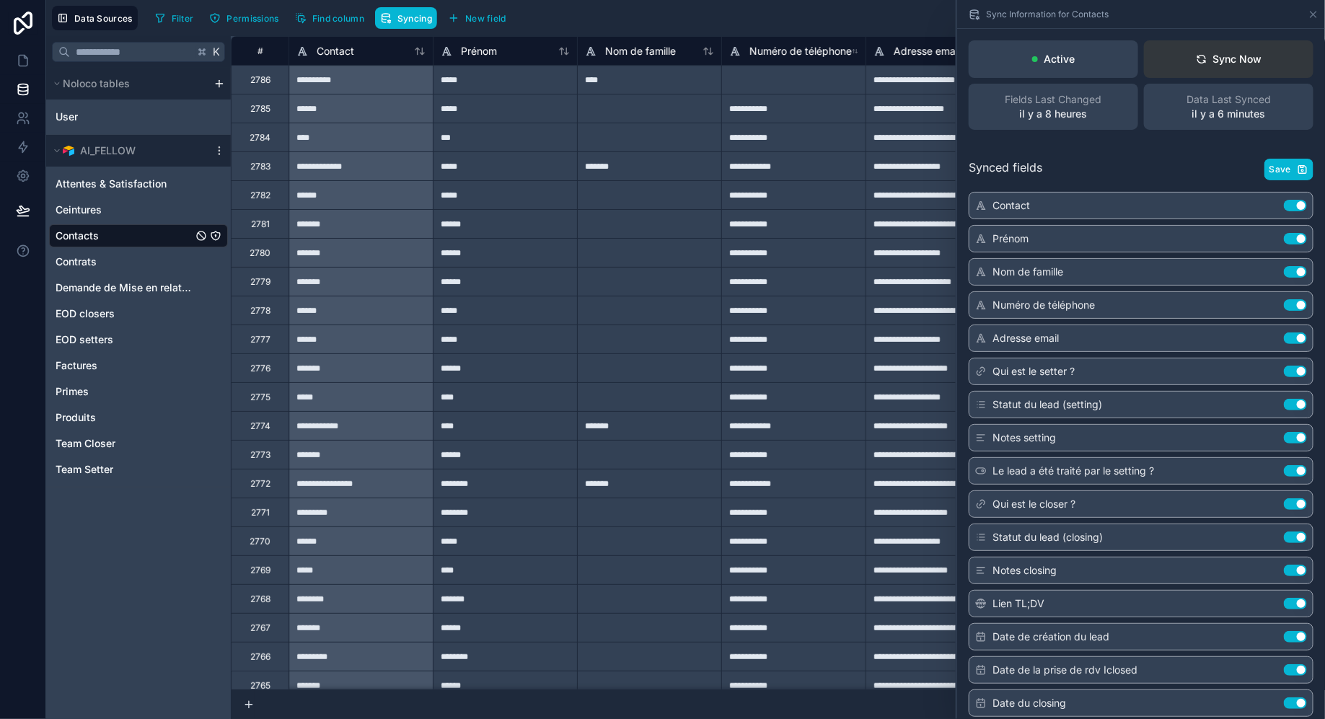
click at [1257, 66] on div "Sync Now" at bounding box center [1229, 59] width 66 height 14
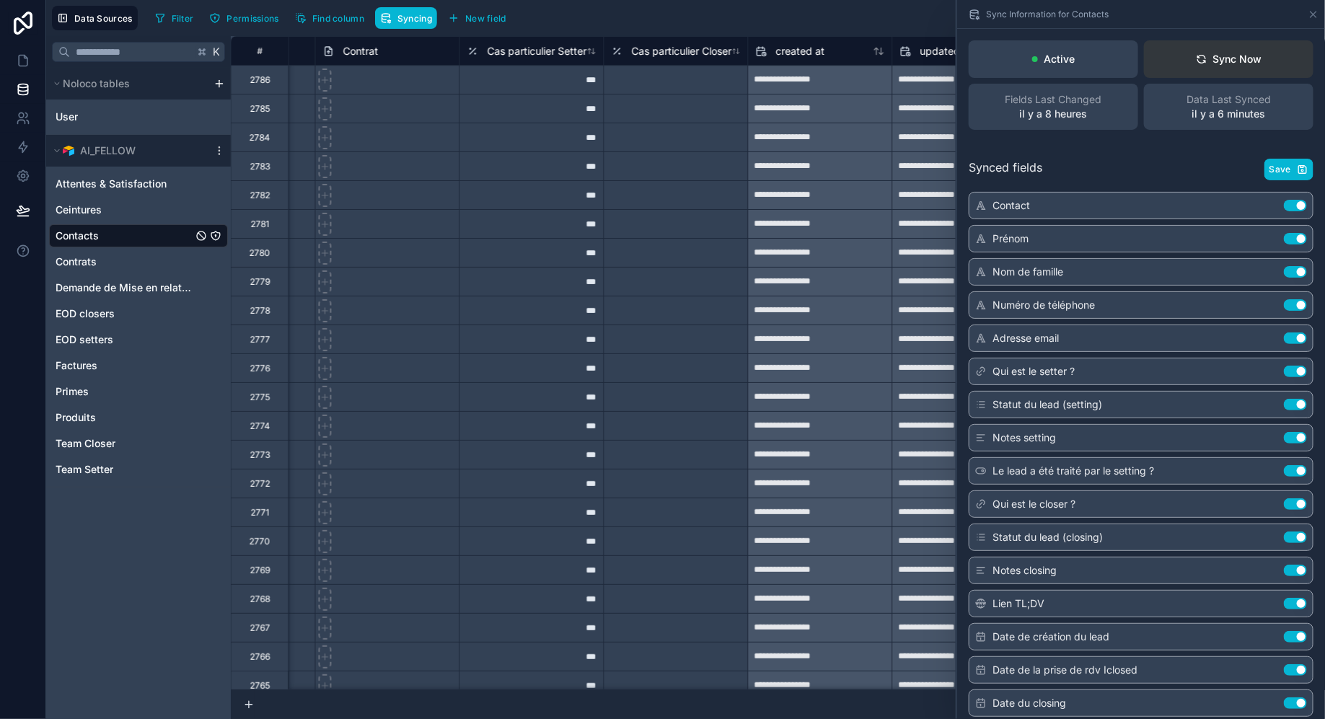
click at [1237, 61] on div "Sync Now" at bounding box center [1229, 59] width 66 height 14
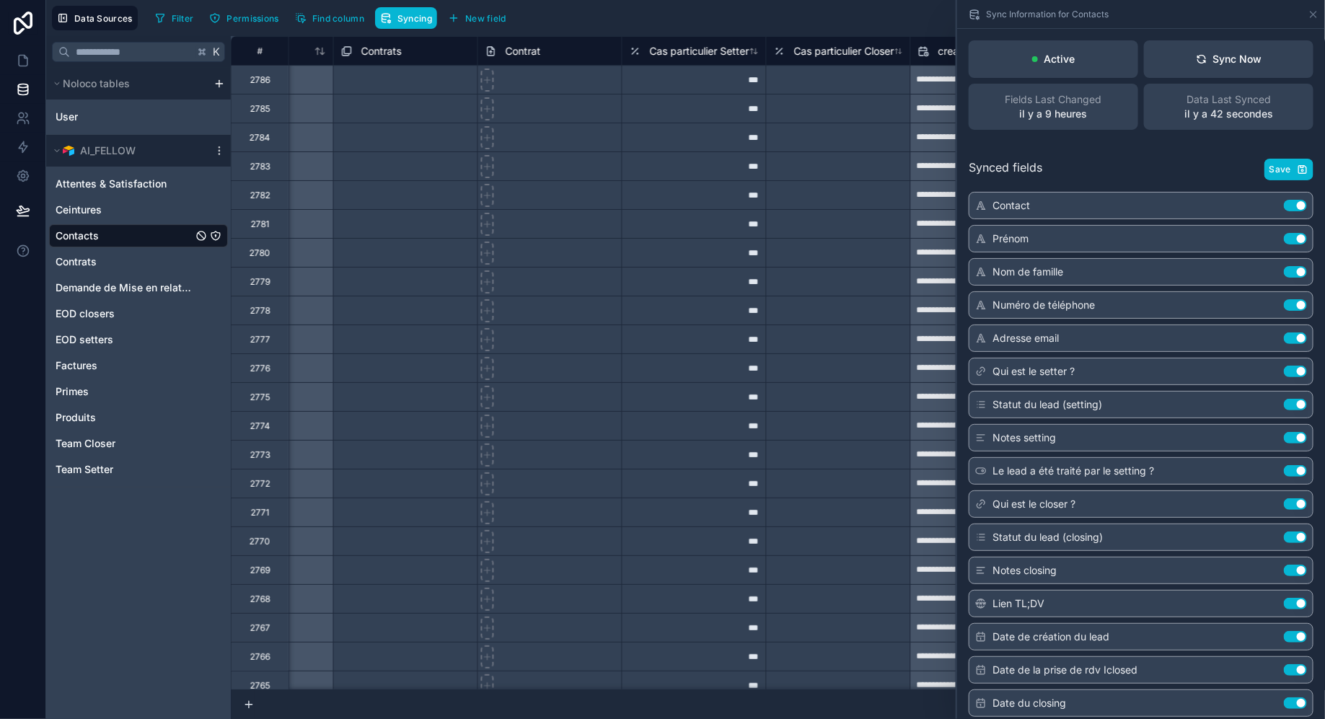
scroll to position [0, 9491]
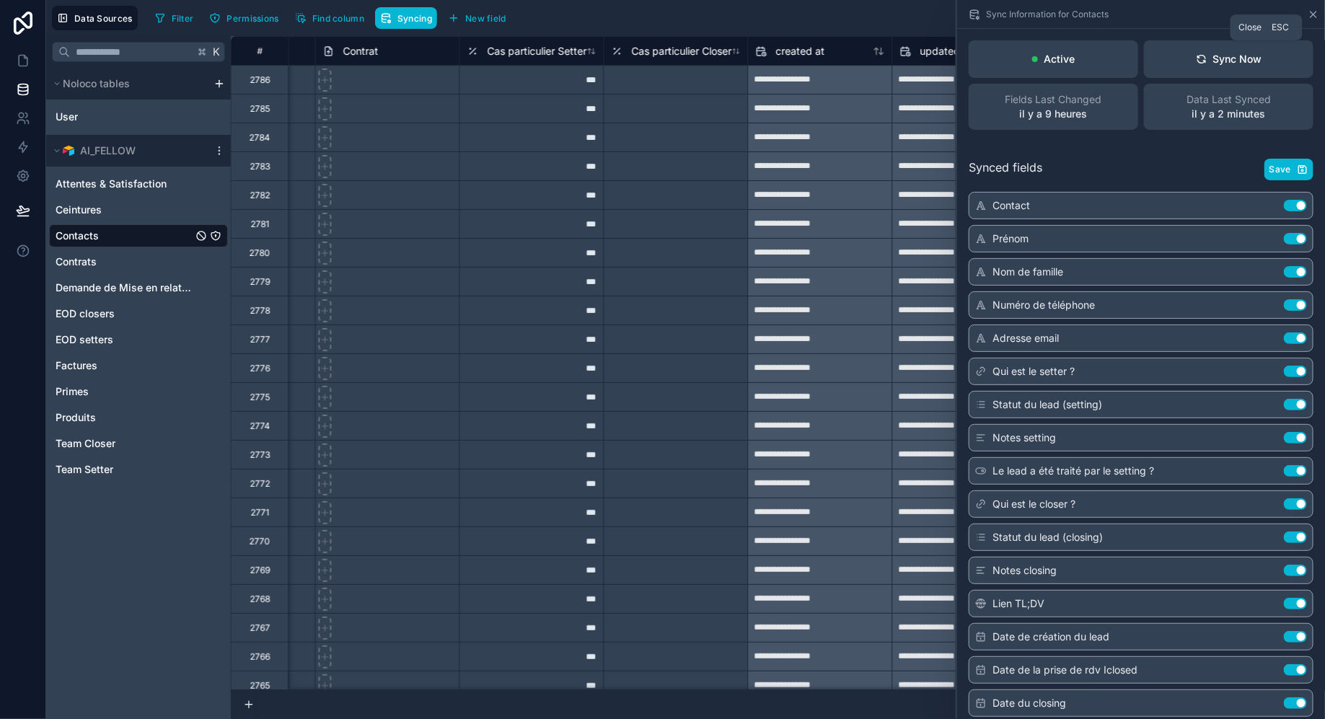
click at [1312, 17] on icon at bounding box center [1313, 15] width 12 height 12
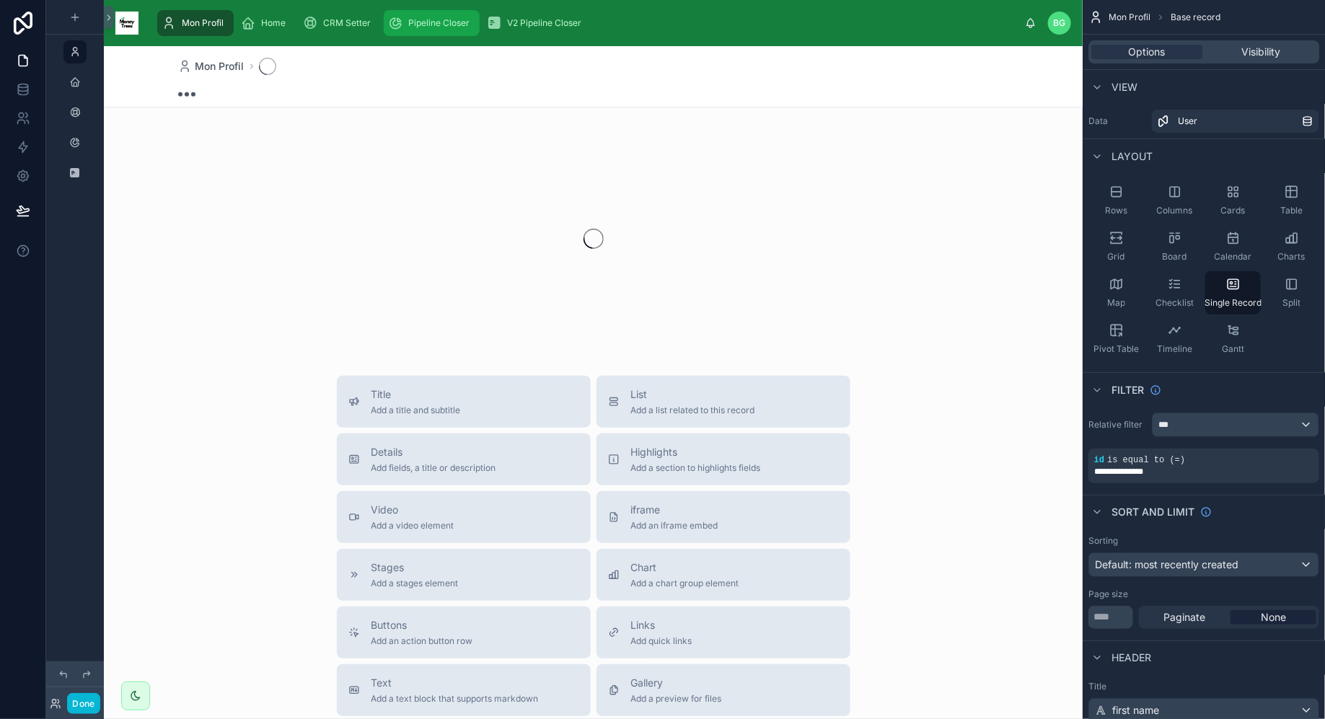
click at [427, 19] on span "Pipeline Closer" at bounding box center [438, 23] width 61 height 12
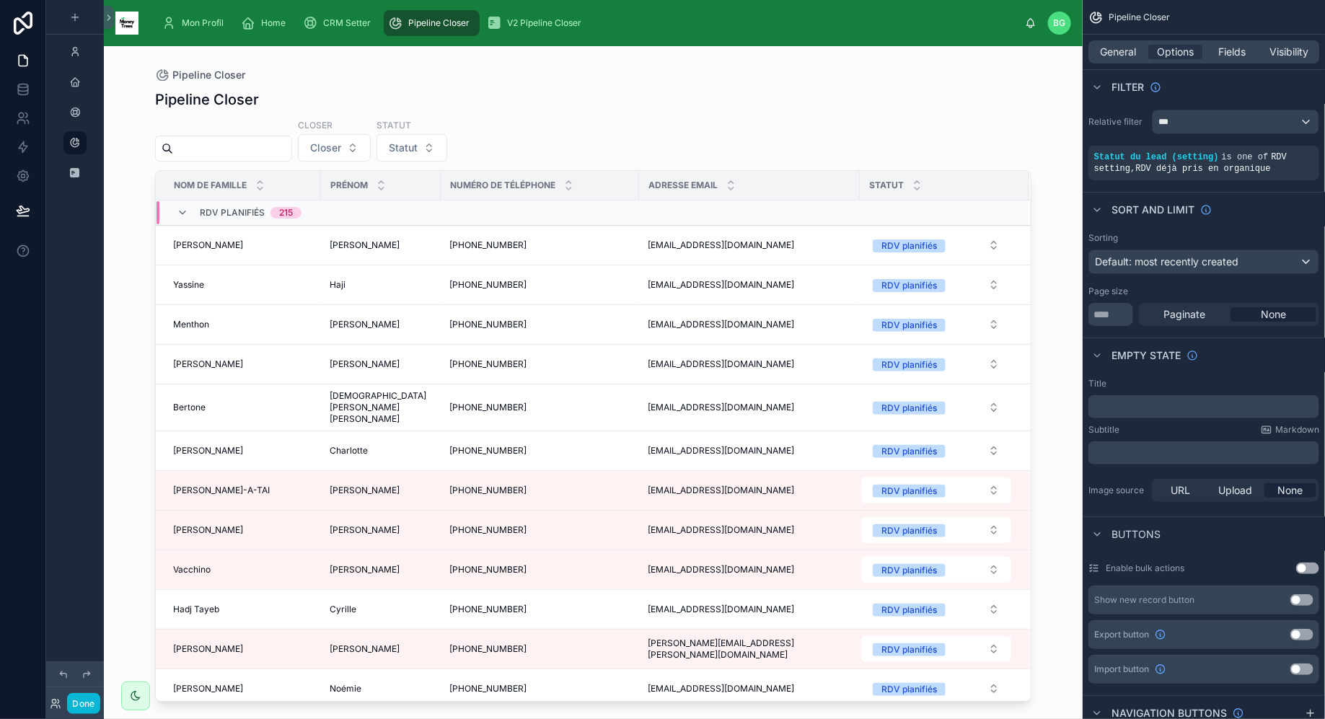
click at [345, 238] on div at bounding box center [593, 373] width 922 height 655
click at [231, 239] on div "Oganyan Oganyan" at bounding box center [242, 245] width 139 height 12
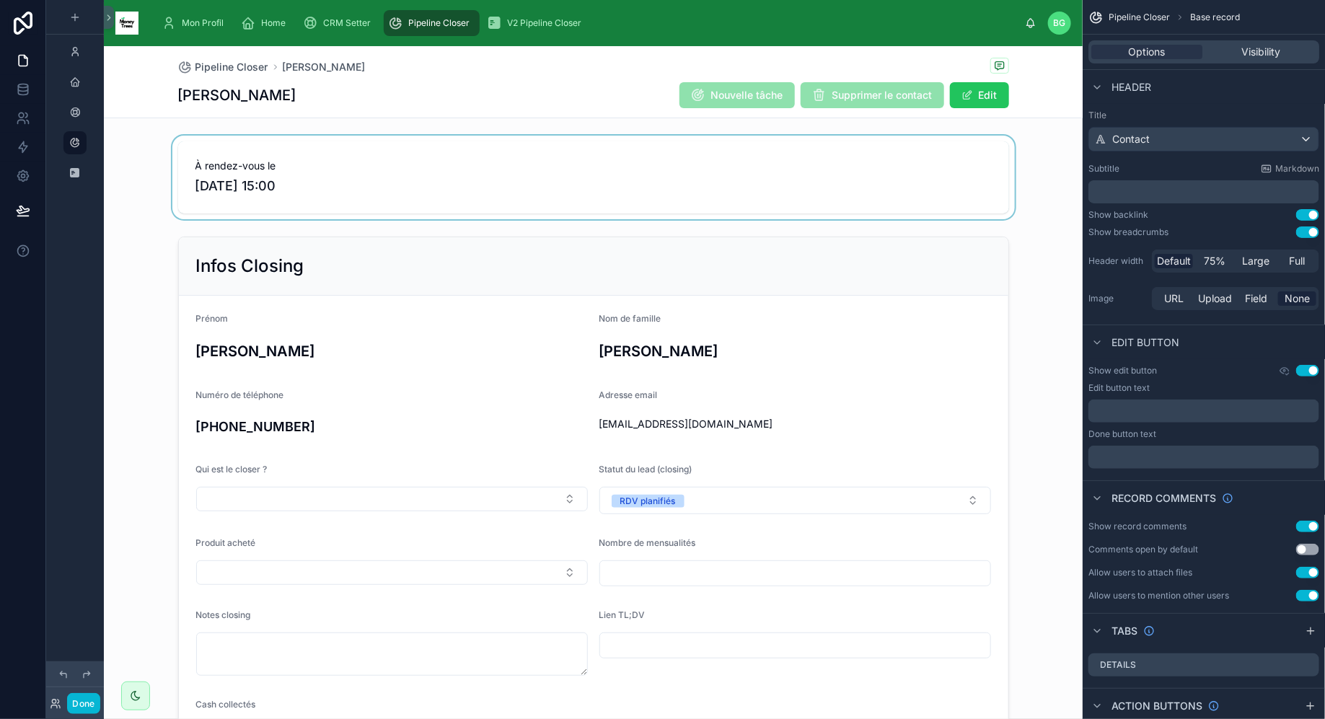
click at [806, 183] on div at bounding box center [593, 178] width 978 height 84
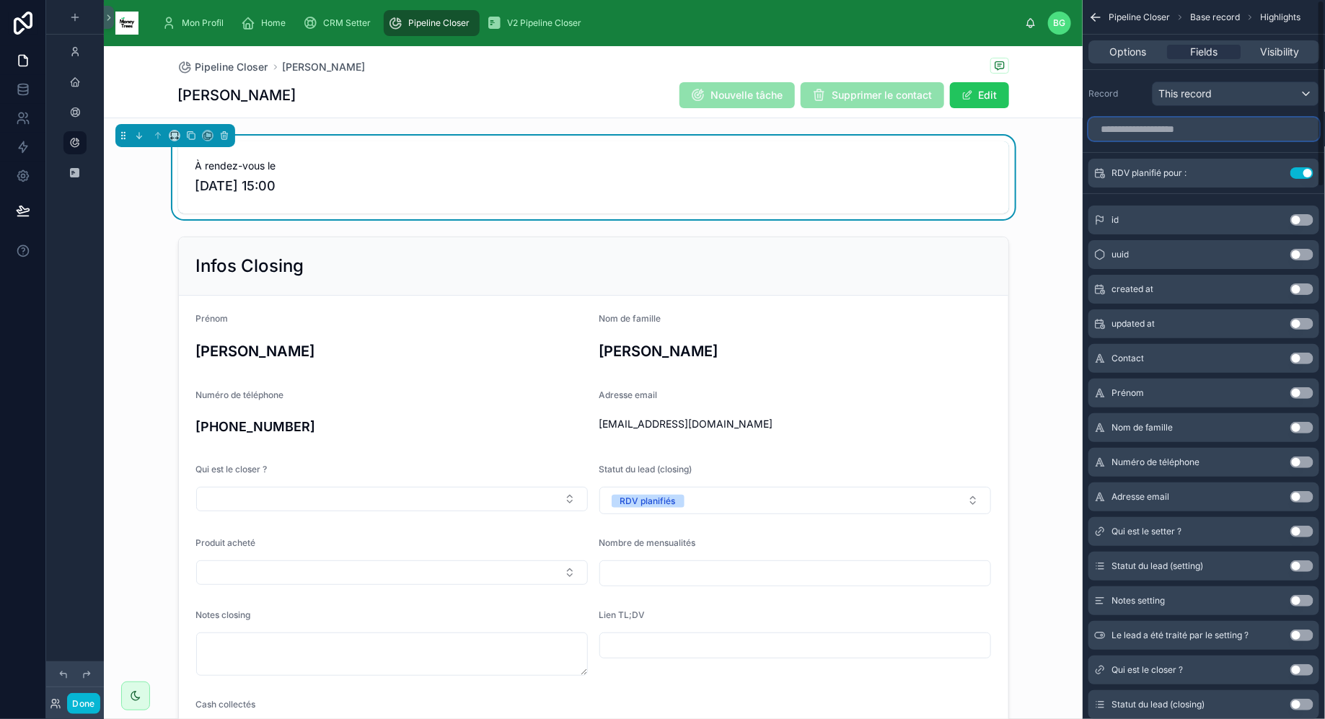
click at [1194, 129] on input "scrollable content" at bounding box center [1203, 129] width 231 height 23
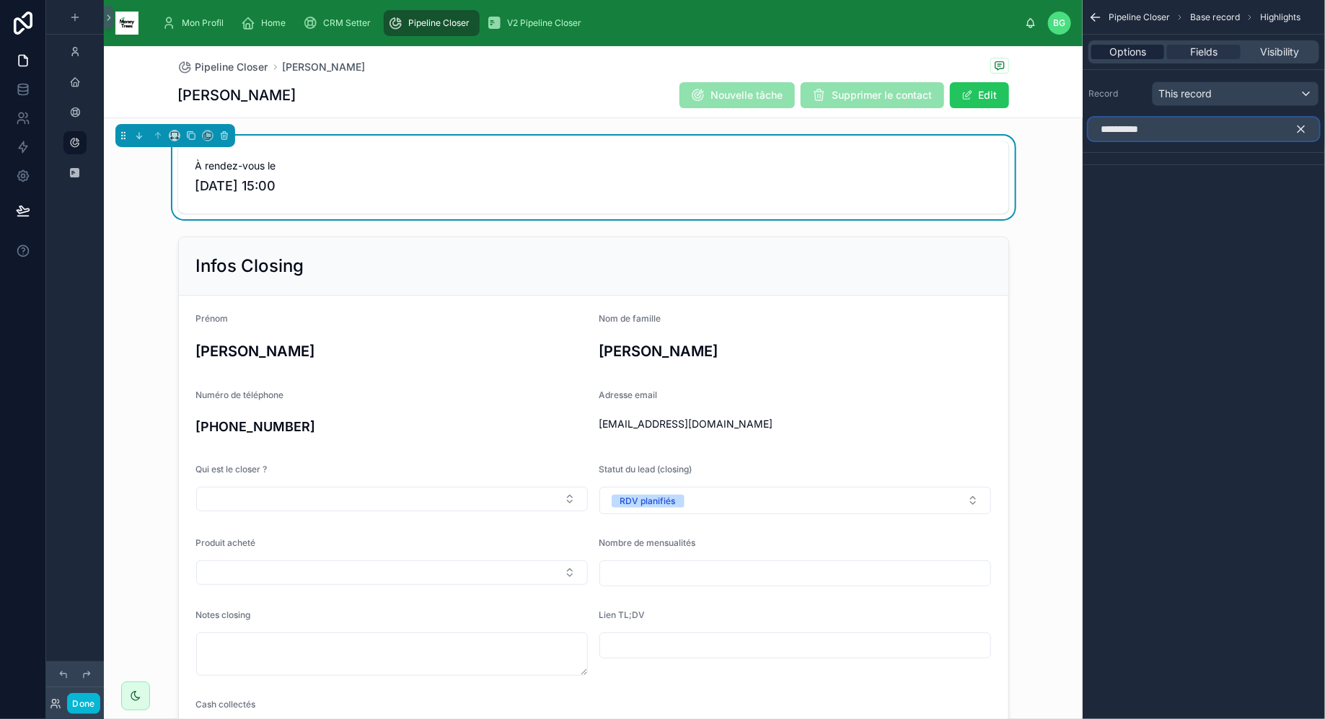
type input "**********"
click at [1110, 46] on span "Options" at bounding box center [1127, 52] width 37 height 14
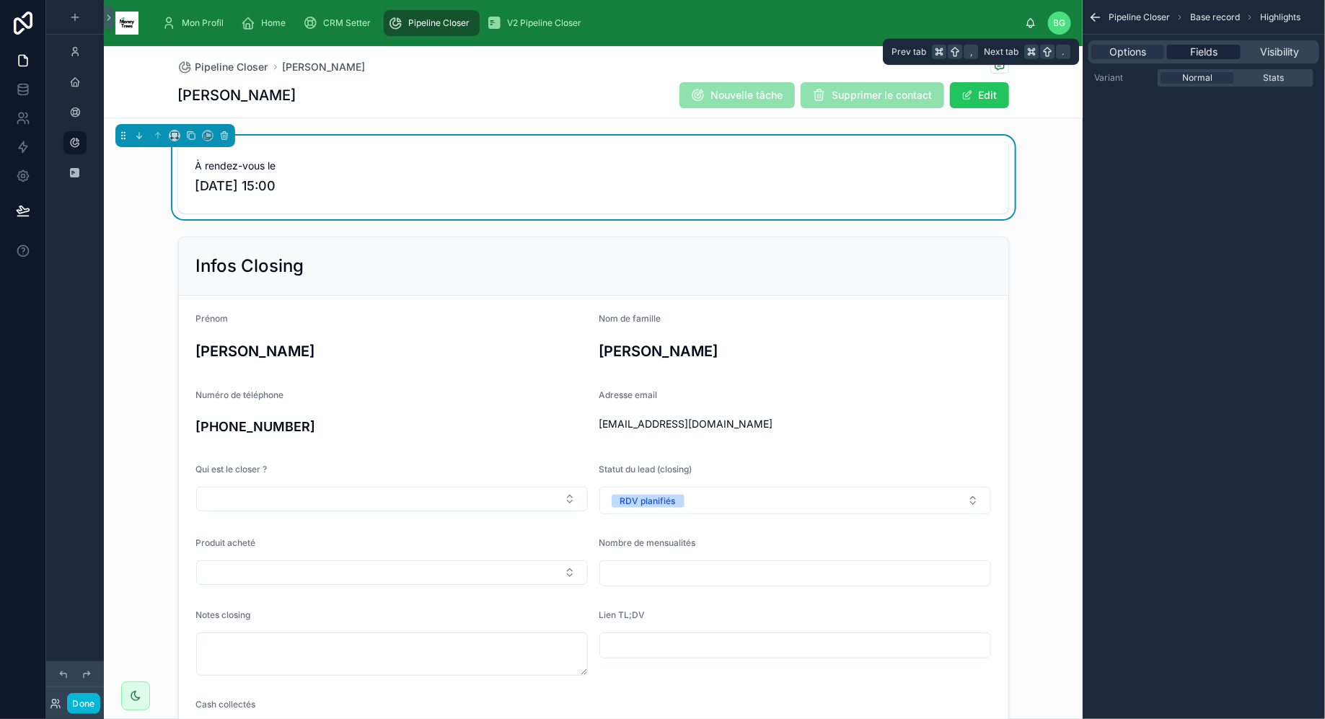
click at [1208, 47] on span "Fields" at bounding box center [1203, 52] width 27 height 14
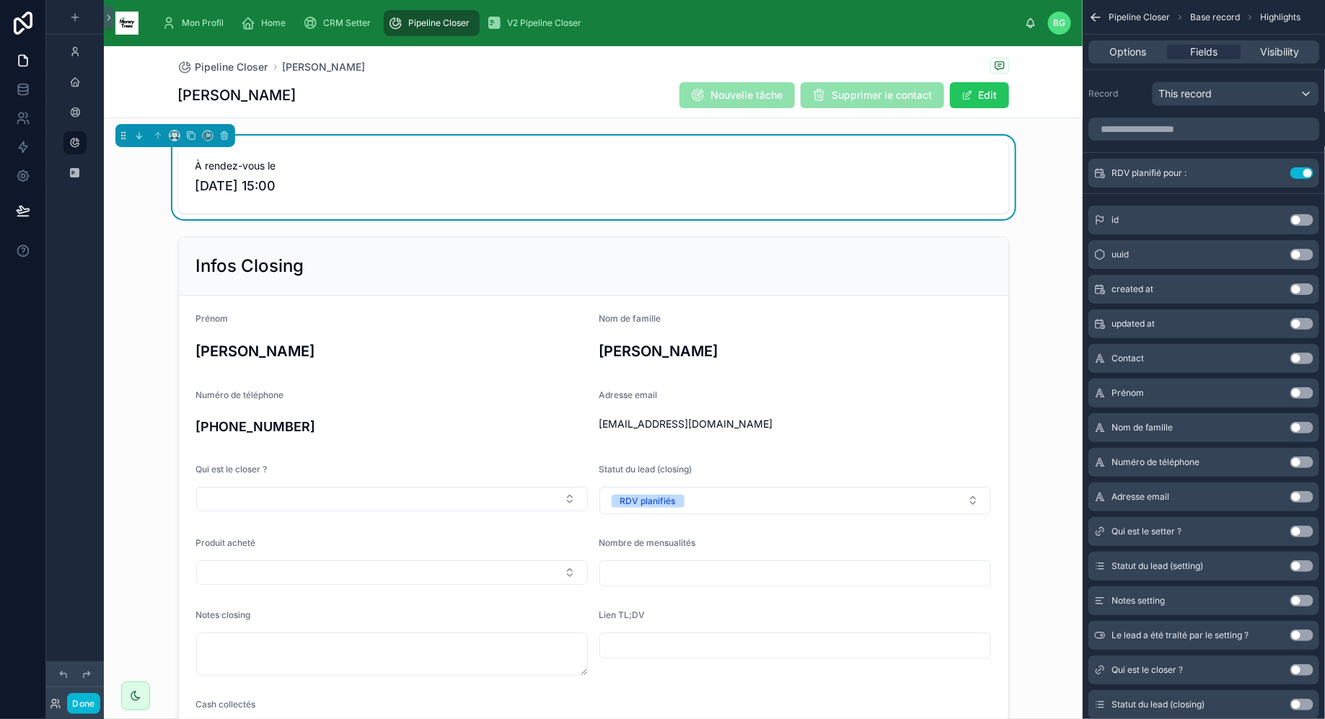
click at [612, 110] on div "Pipeline Closer Diana Oganyan Diana Oganyan Nouvelle tâche Supprimer le contact…" at bounding box center [593, 81] width 831 height 71
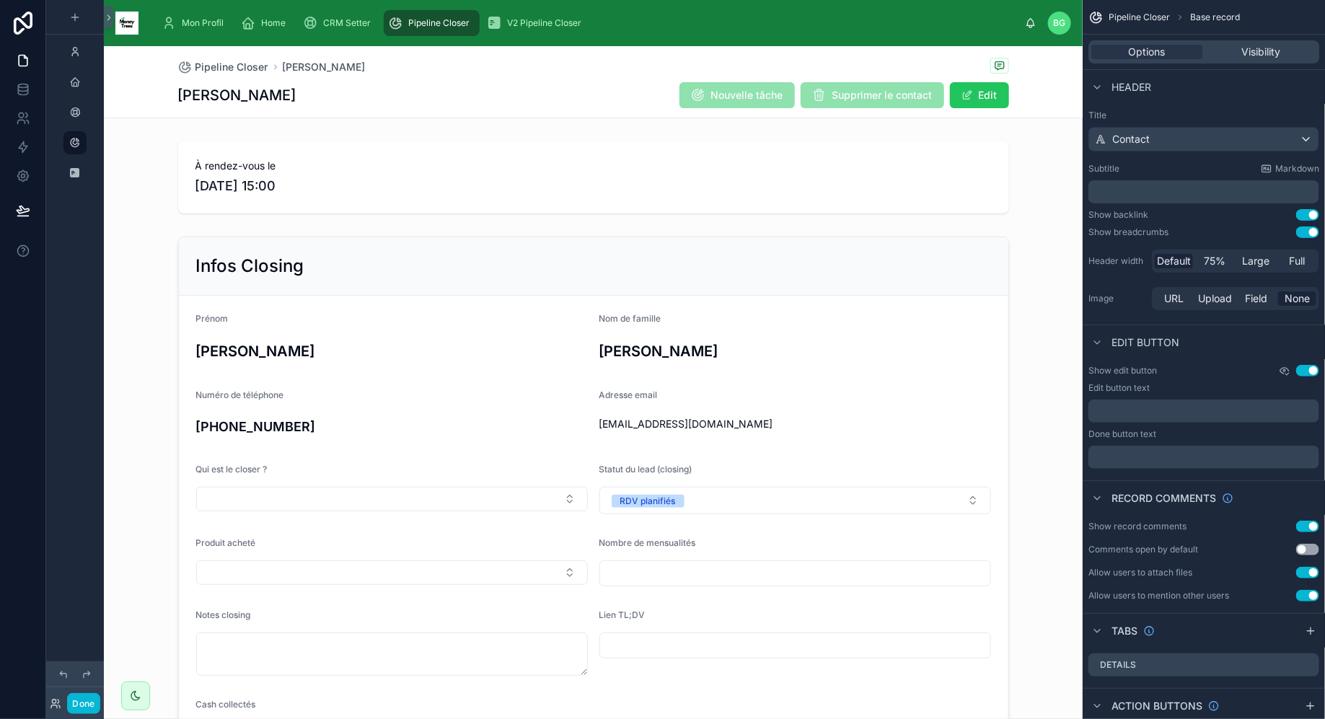
click at [1282, 371] on icon "scrollable content" at bounding box center [1284, 371] width 12 height 12
click at [1230, 353] on div "Edit button" at bounding box center [1203, 341] width 242 height 35
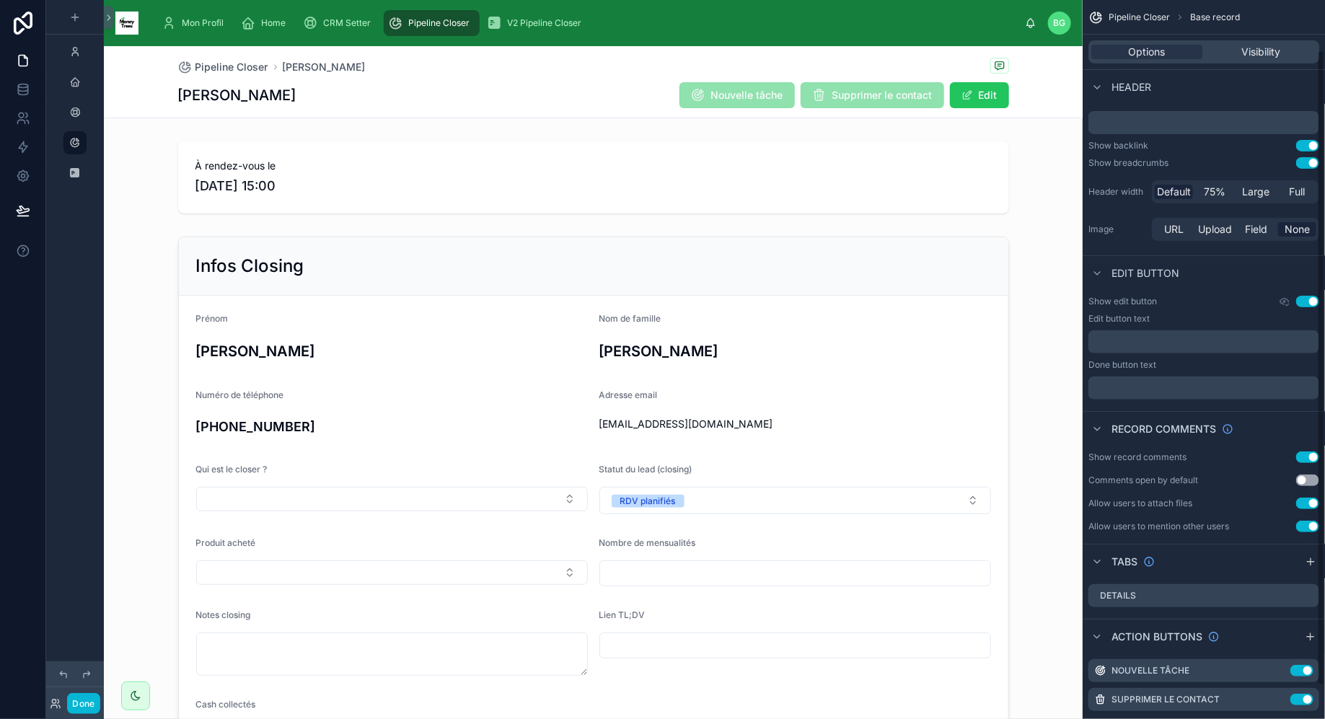
scroll to position [94, 0]
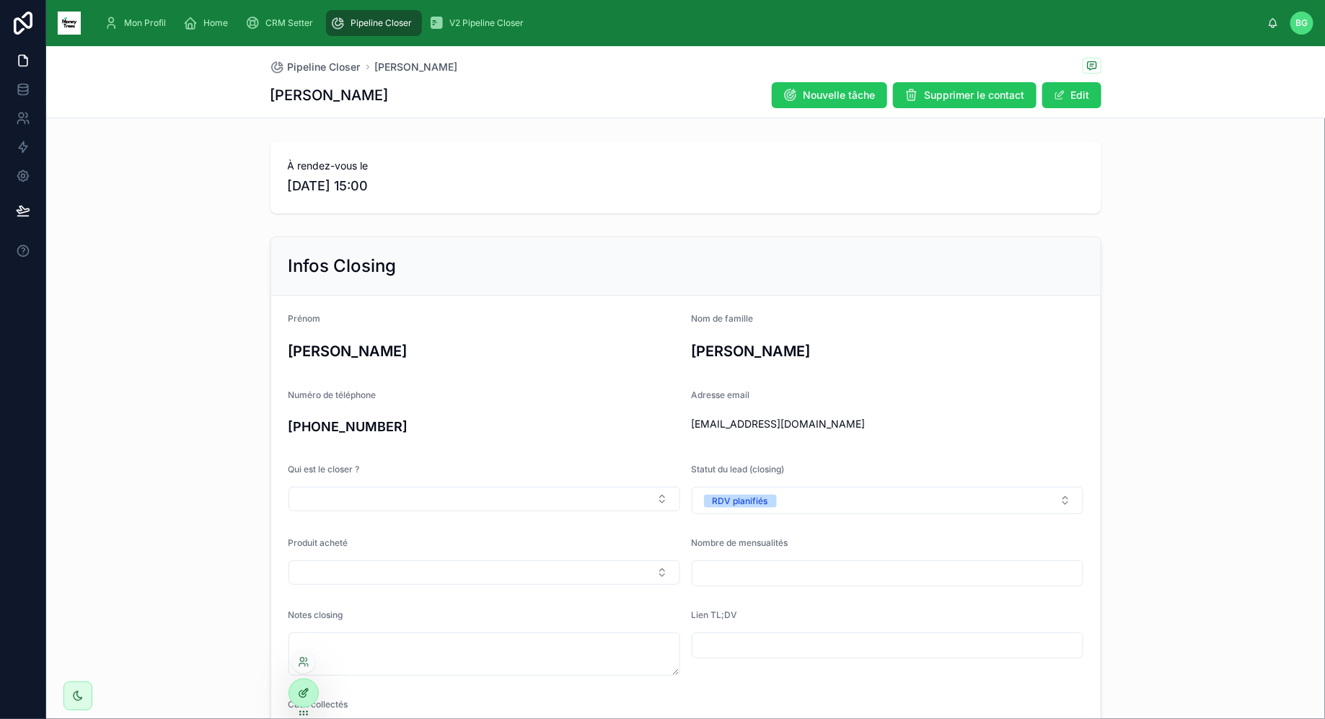
click at [295, 686] on div at bounding box center [303, 692] width 29 height 27
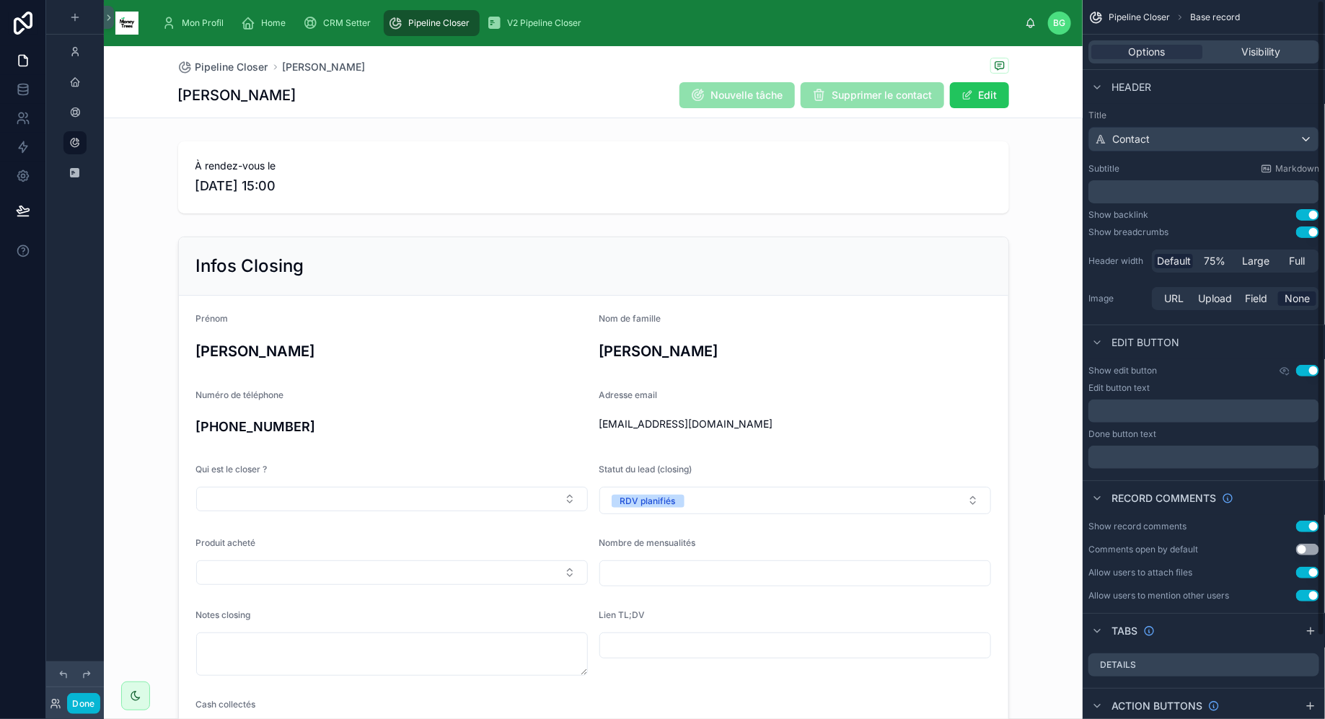
scroll to position [94, 0]
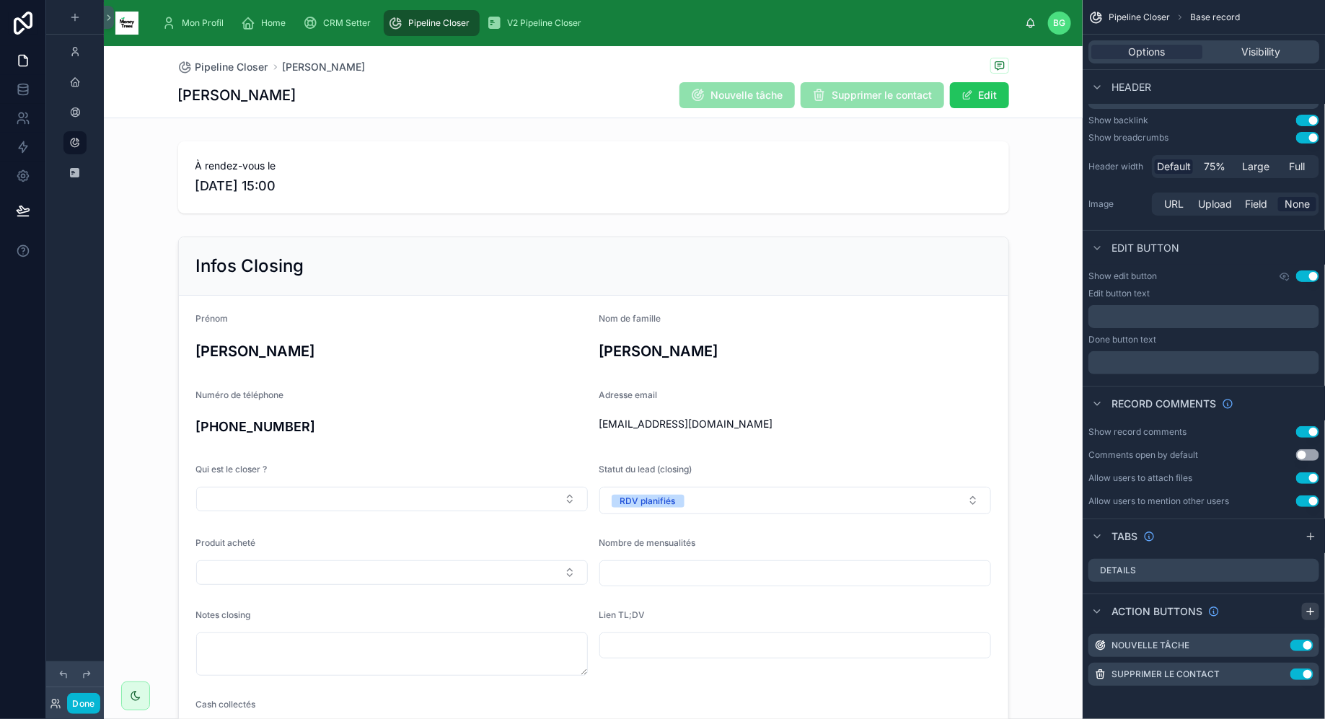
click at [1306, 609] on icon "scrollable content" at bounding box center [1310, 612] width 12 height 12
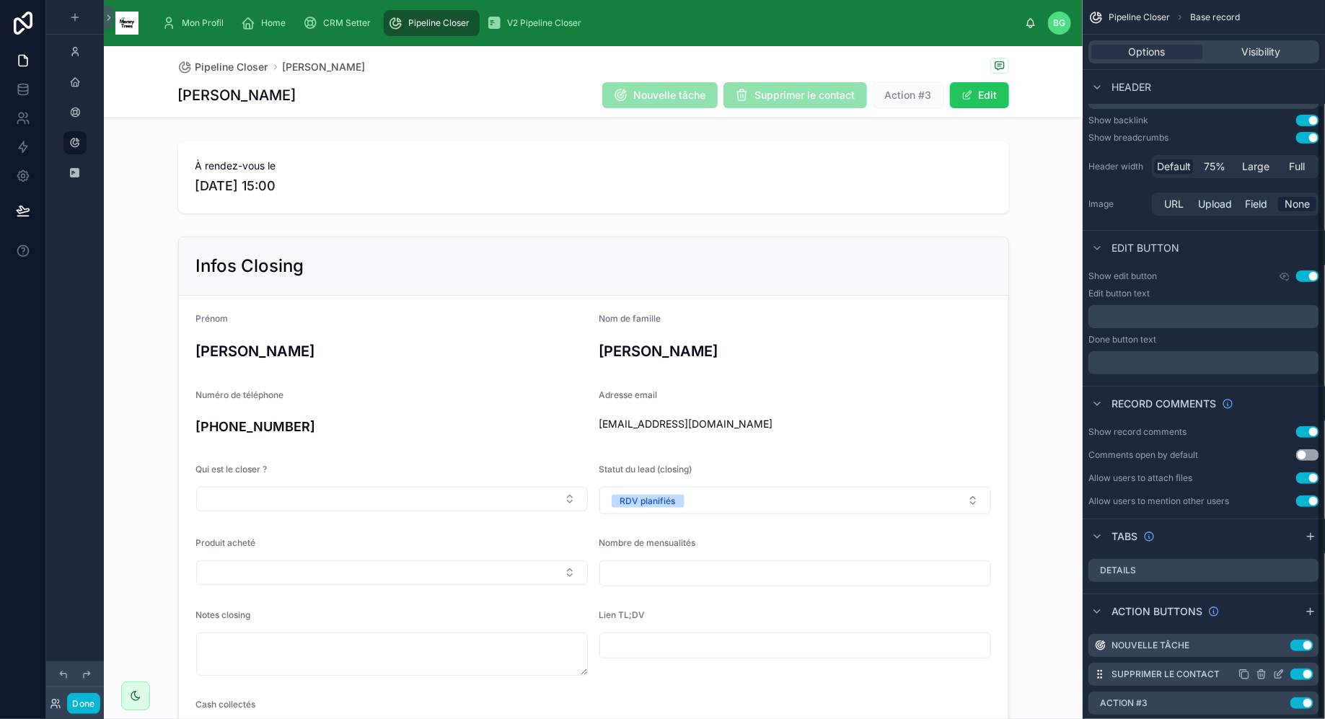
scroll to position [123, 0]
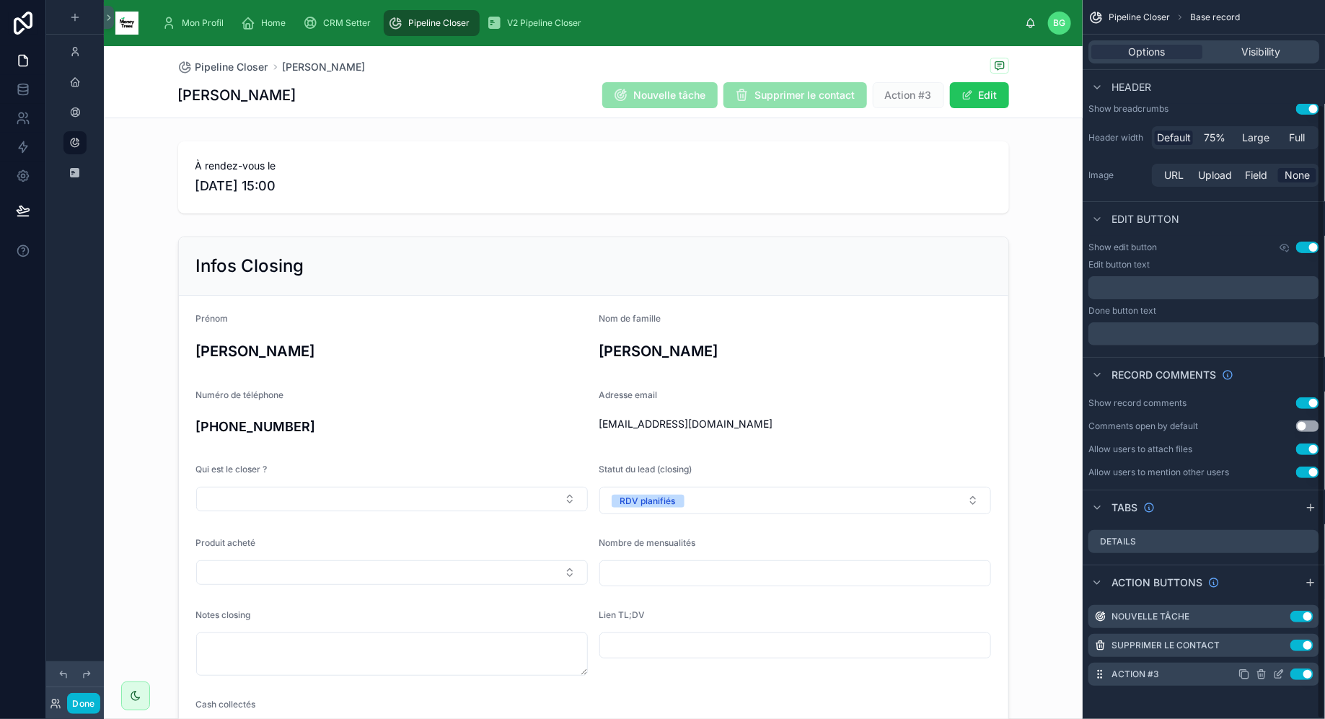
click at [1278, 673] on icon "scrollable content" at bounding box center [1280, 673] width 6 height 6
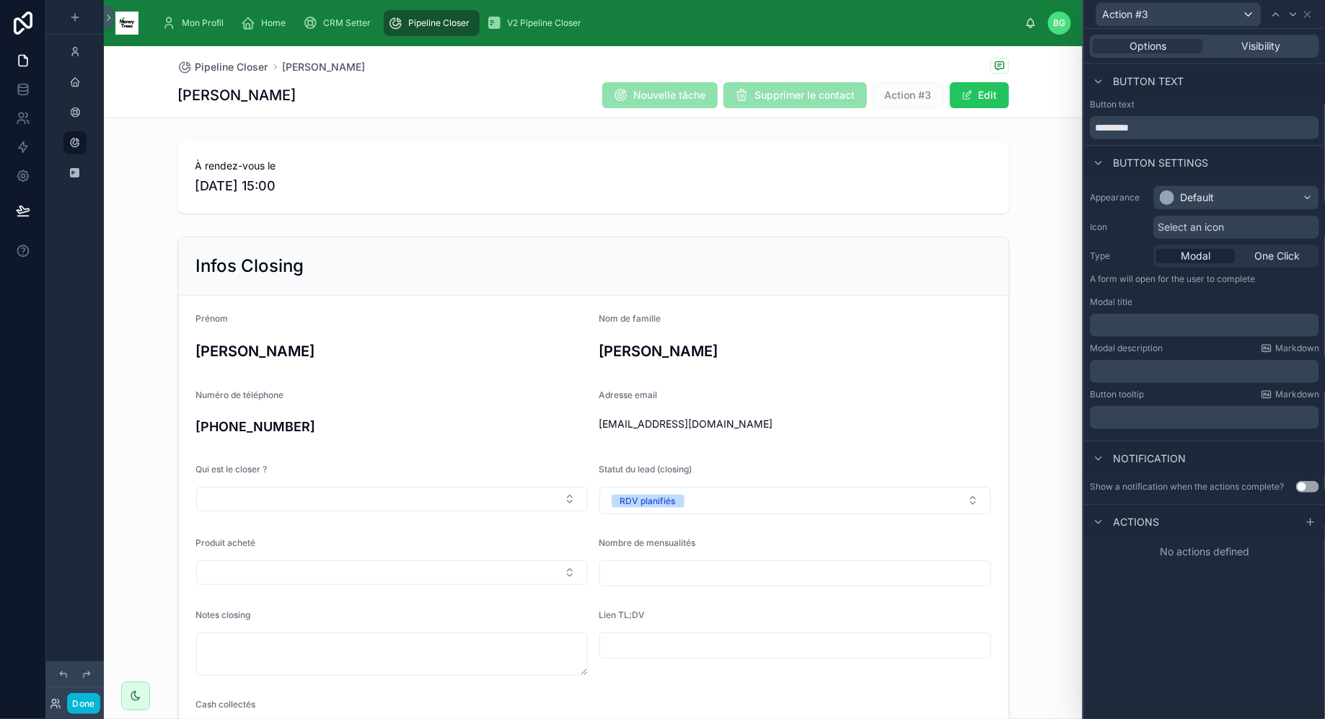
click at [1189, 221] on span "Select an icon" at bounding box center [1190, 227] width 66 height 14
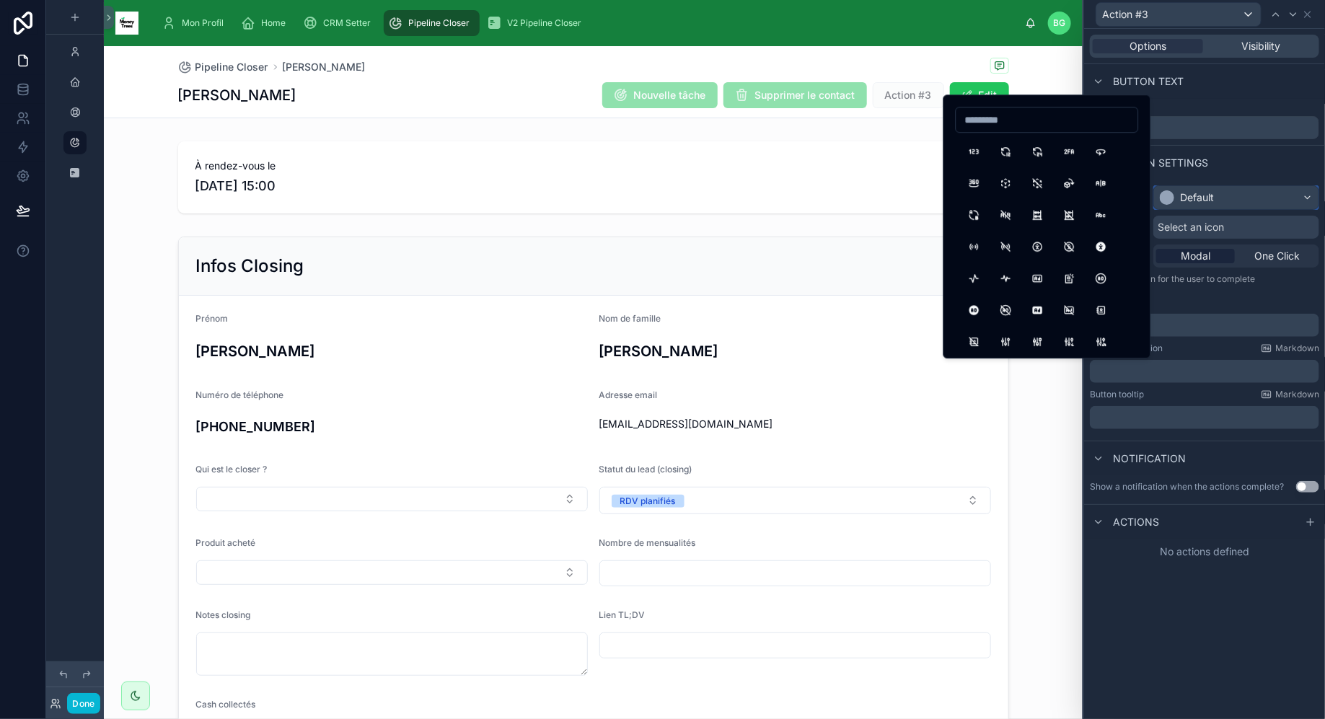
click at [1194, 198] on div "Default" at bounding box center [1197, 197] width 34 height 14
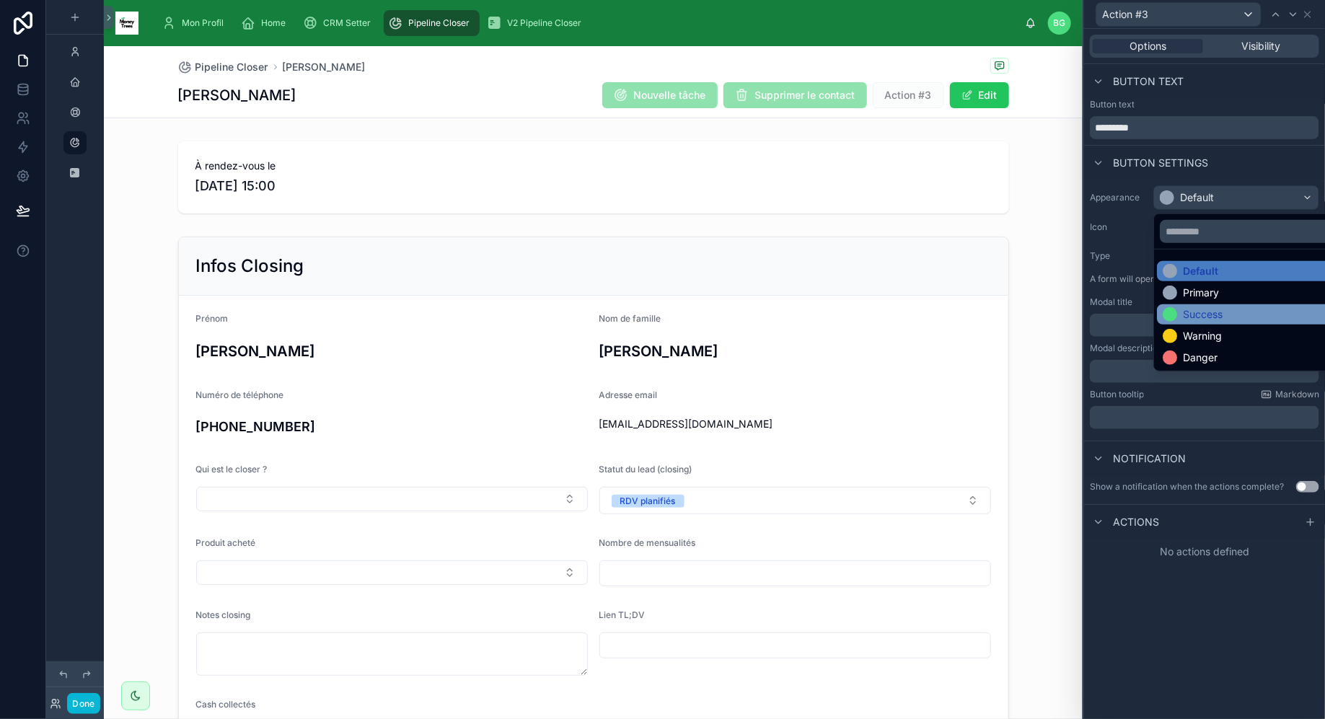
click at [1203, 322] on div "Success" at bounding box center [1253, 314] width 193 height 20
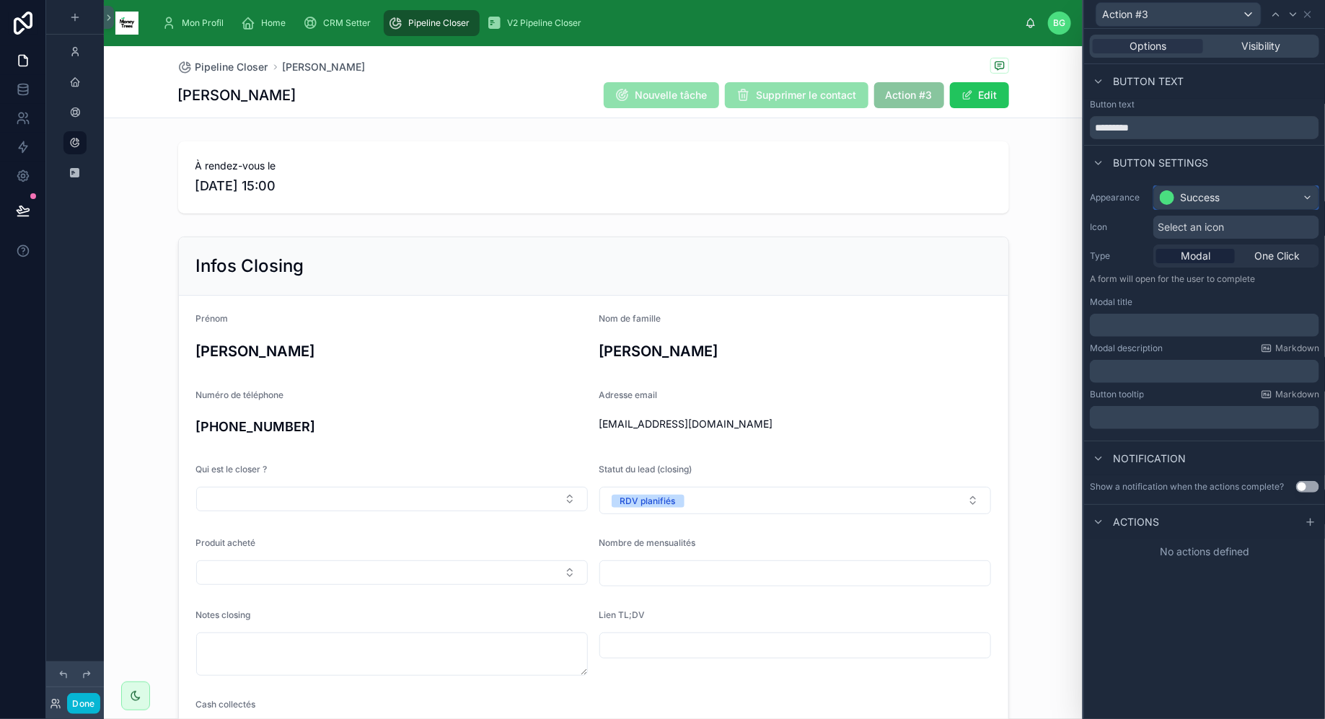
click at [1223, 207] on div "Success" at bounding box center [1236, 197] width 164 height 23
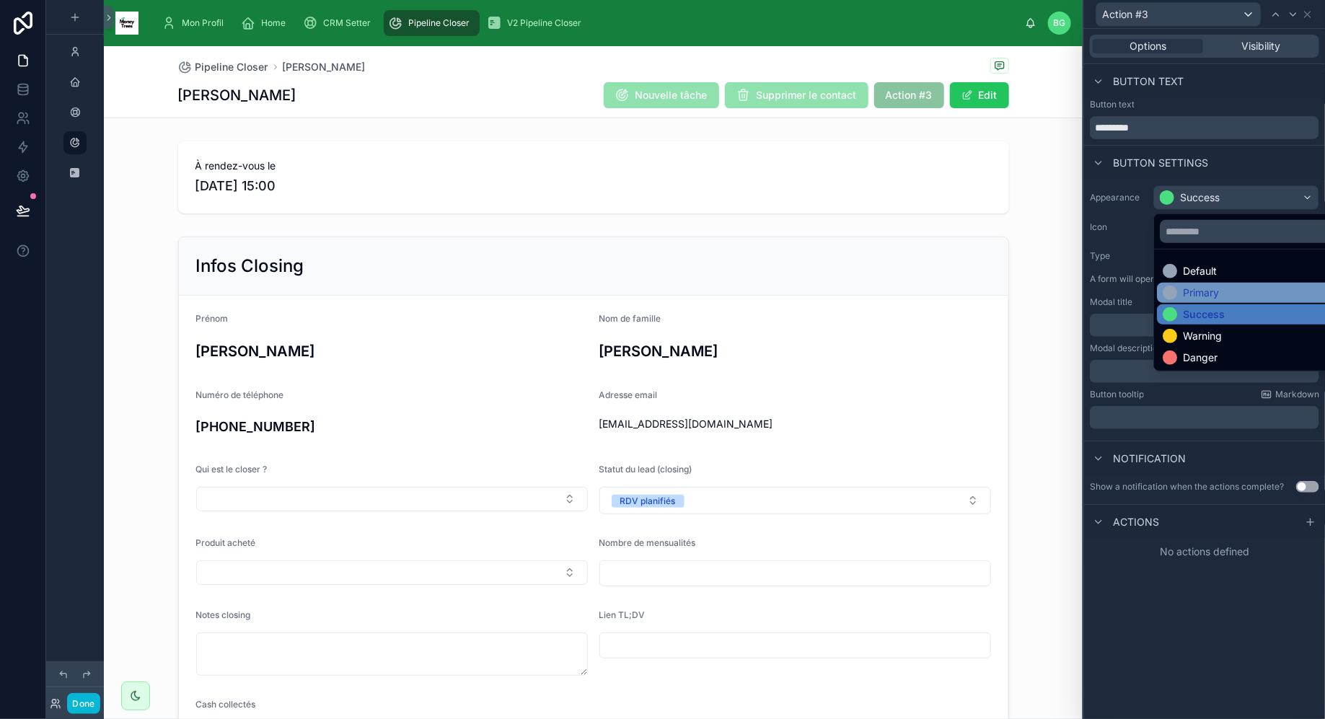
click at [1219, 291] on div "Primary" at bounding box center [1201, 293] width 36 height 14
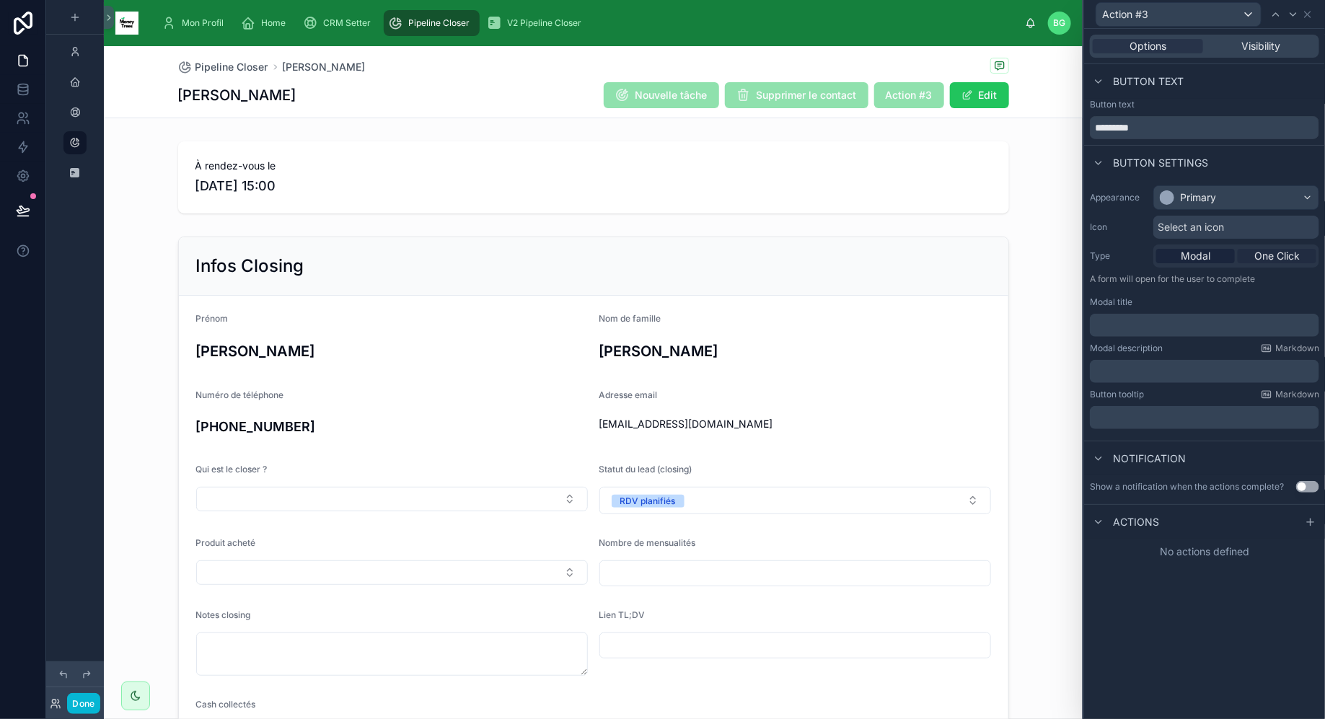
click at [1268, 255] on span "One Click" at bounding box center [1276, 256] width 45 height 14
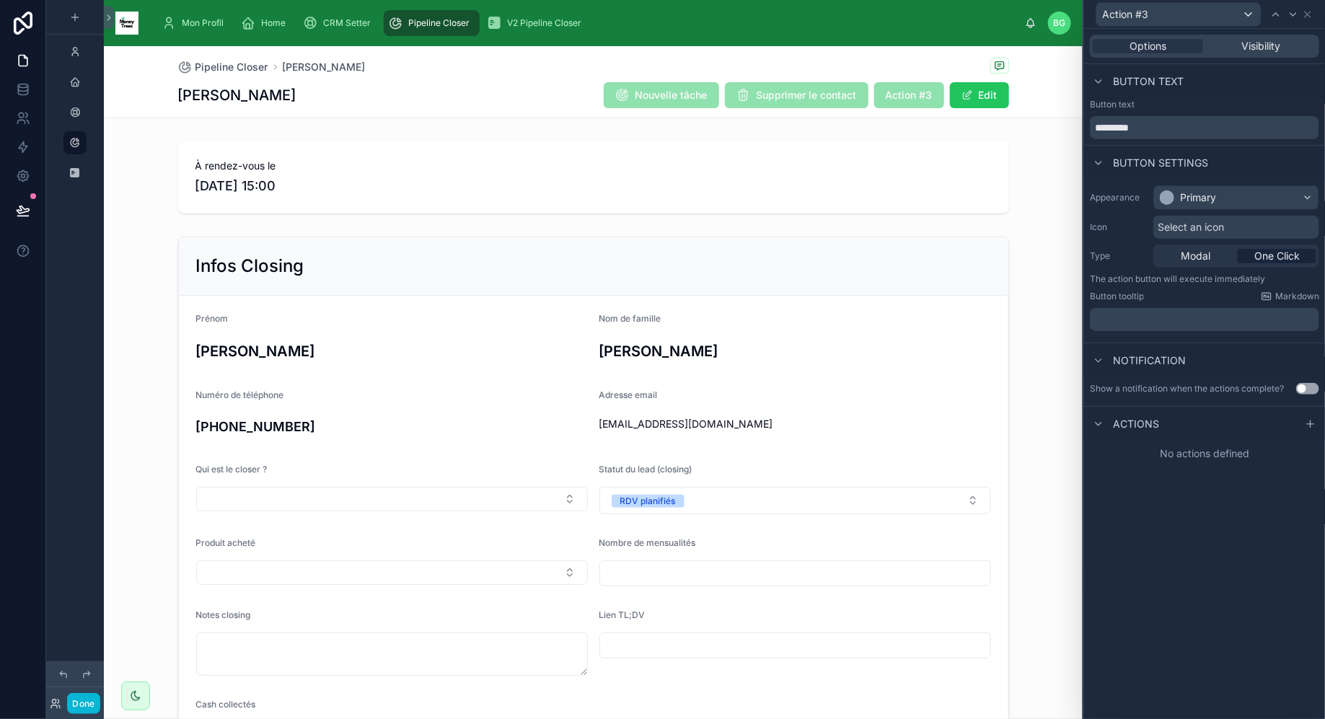
click at [1122, 423] on span "Actions" at bounding box center [1136, 424] width 46 height 14
click at [1206, 421] on div "Actions" at bounding box center [1204, 423] width 241 height 35
click at [1130, 417] on span "Actions" at bounding box center [1136, 424] width 46 height 14
click at [1303, 421] on div at bounding box center [1310, 423] width 17 height 17
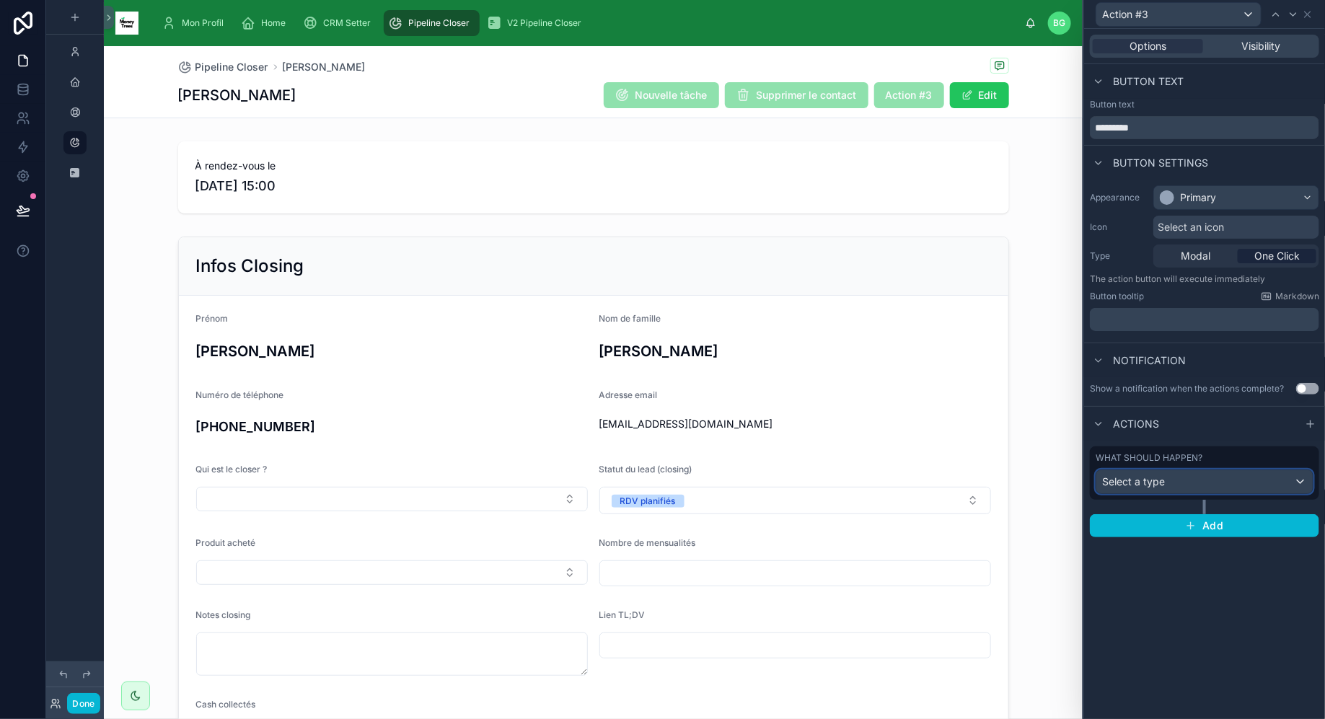
click at [1206, 474] on div "Select a type" at bounding box center [1204, 481] width 216 height 23
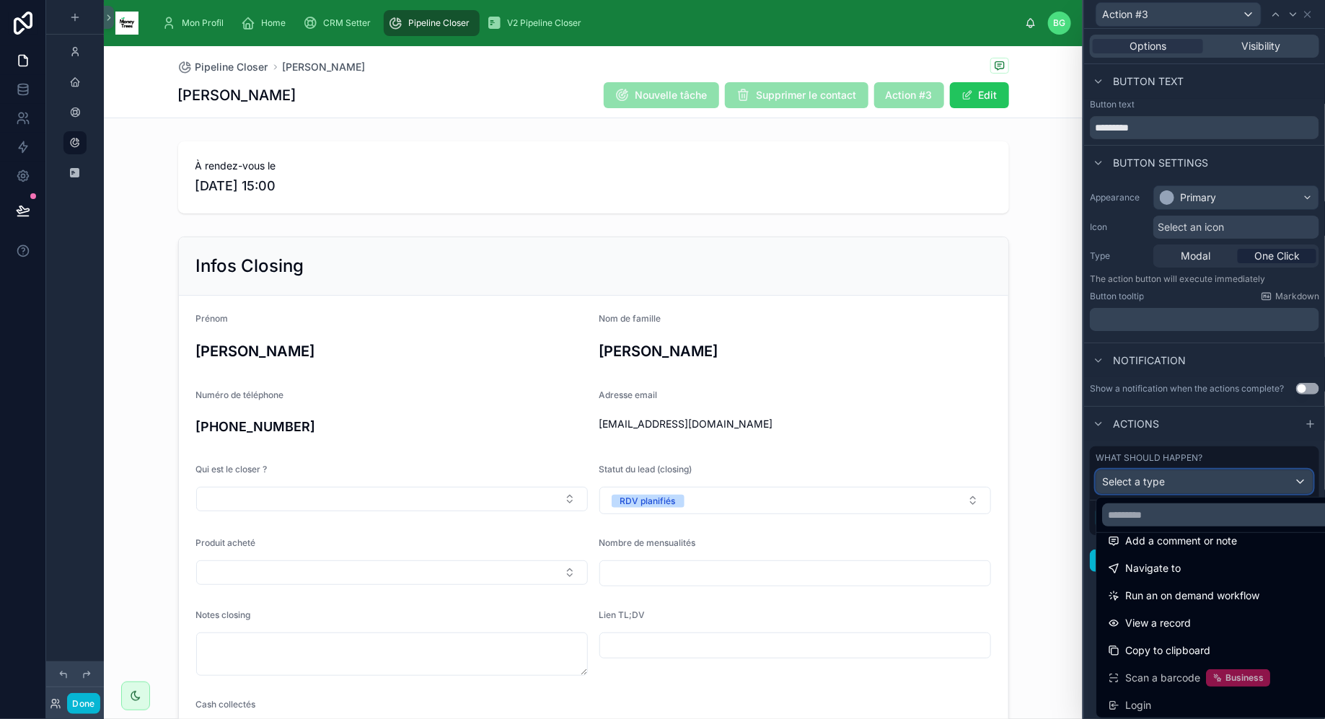
scroll to position [102, 0]
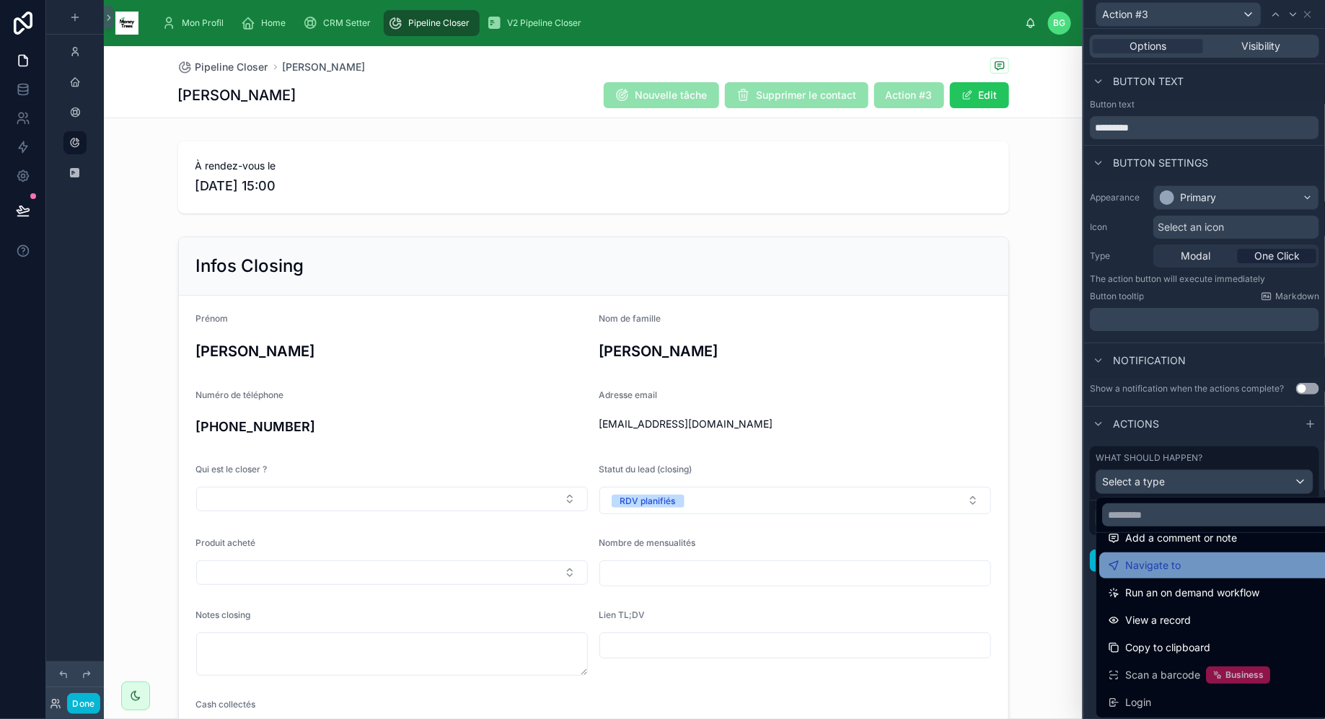
click at [1193, 559] on div "Navigate to" at bounding box center [1221, 565] width 227 height 17
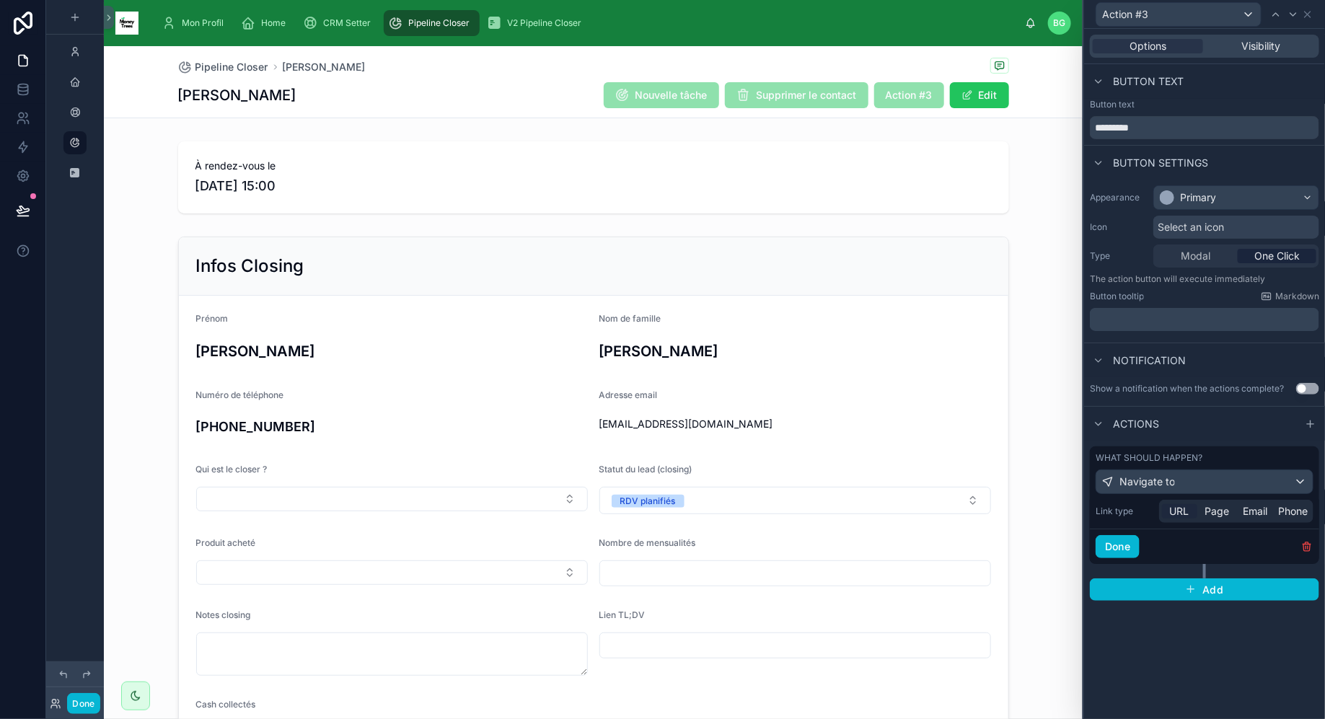
click at [1187, 511] on span "URL" at bounding box center [1179, 511] width 19 height 14
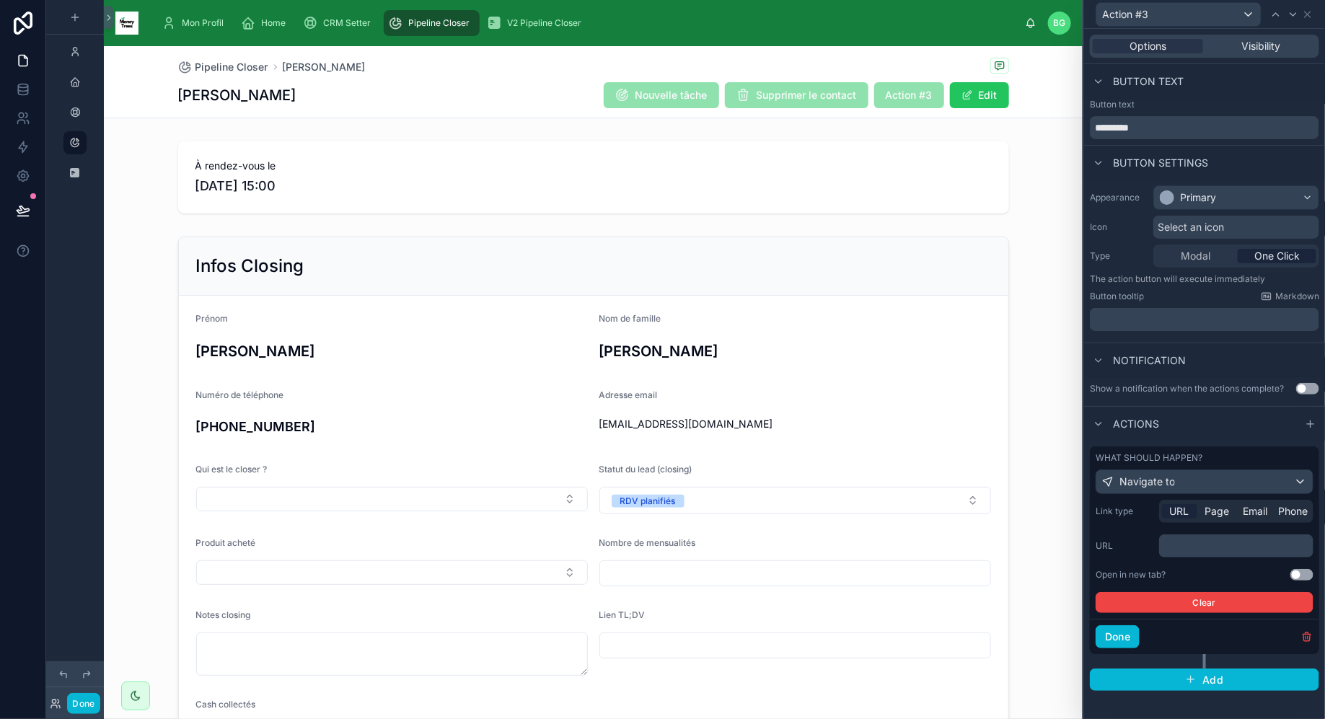
click at [1202, 542] on p "﻿" at bounding box center [1238, 546] width 146 height 14
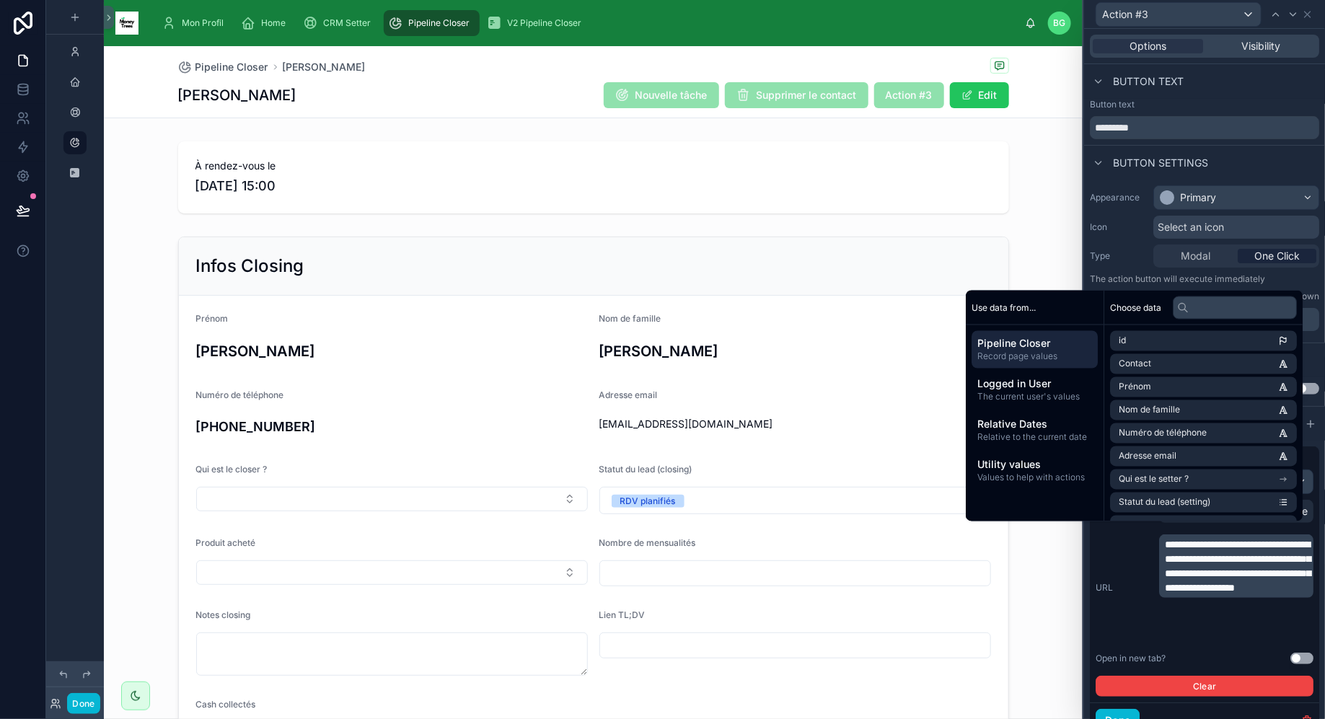
scroll to position [58, 0]
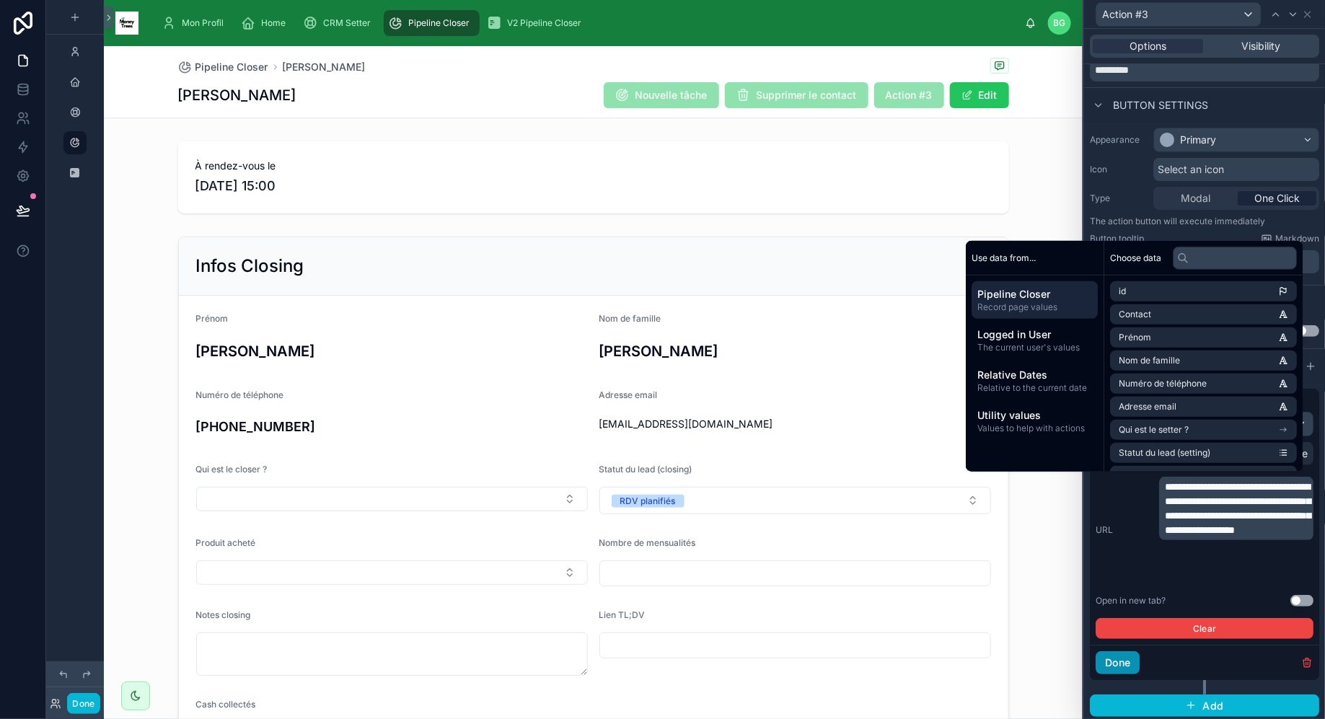
click at [1129, 665] on button "Done" at bounding box center [1117, 662] width 44 height 23
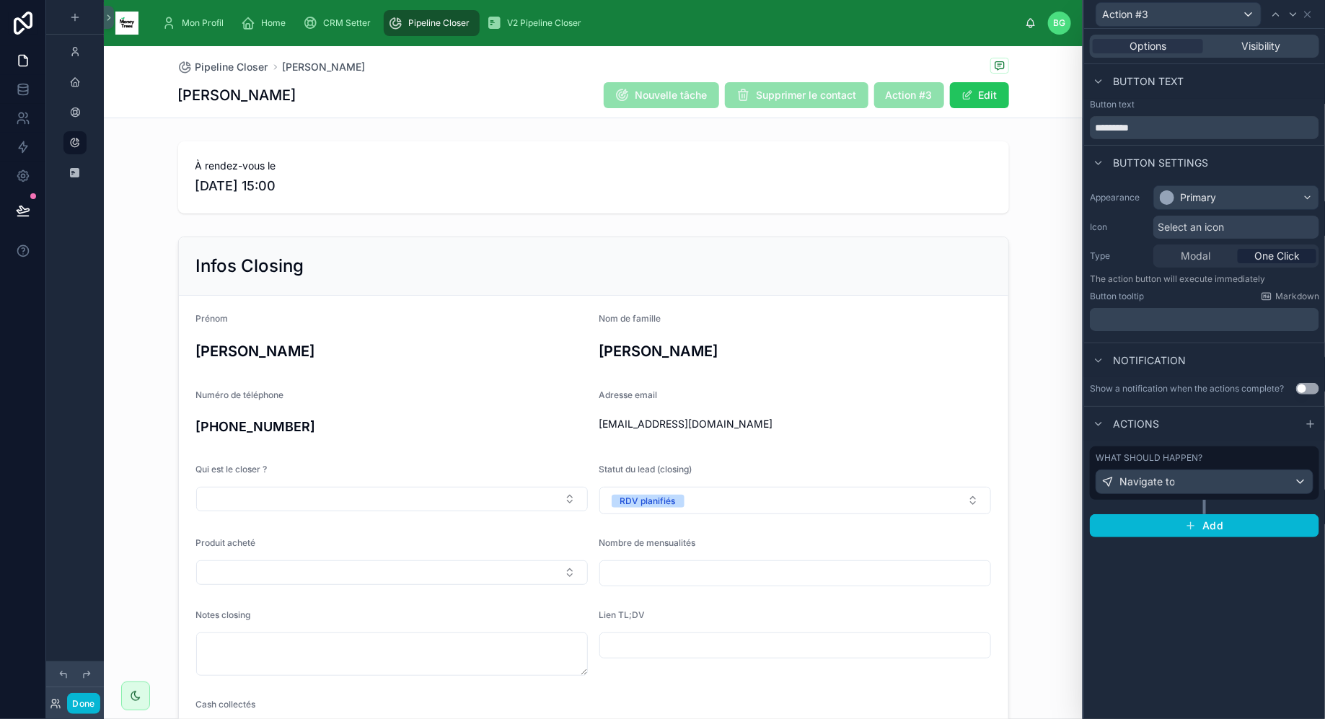
scroll to position [0, 0]
click at [1199, 121] on input "*********" at bounding box center [1204, 127] width 229 height 23
type input "****"
click at [1309, 11] on icon at bounding box center [1308, 15] width 12 height 12
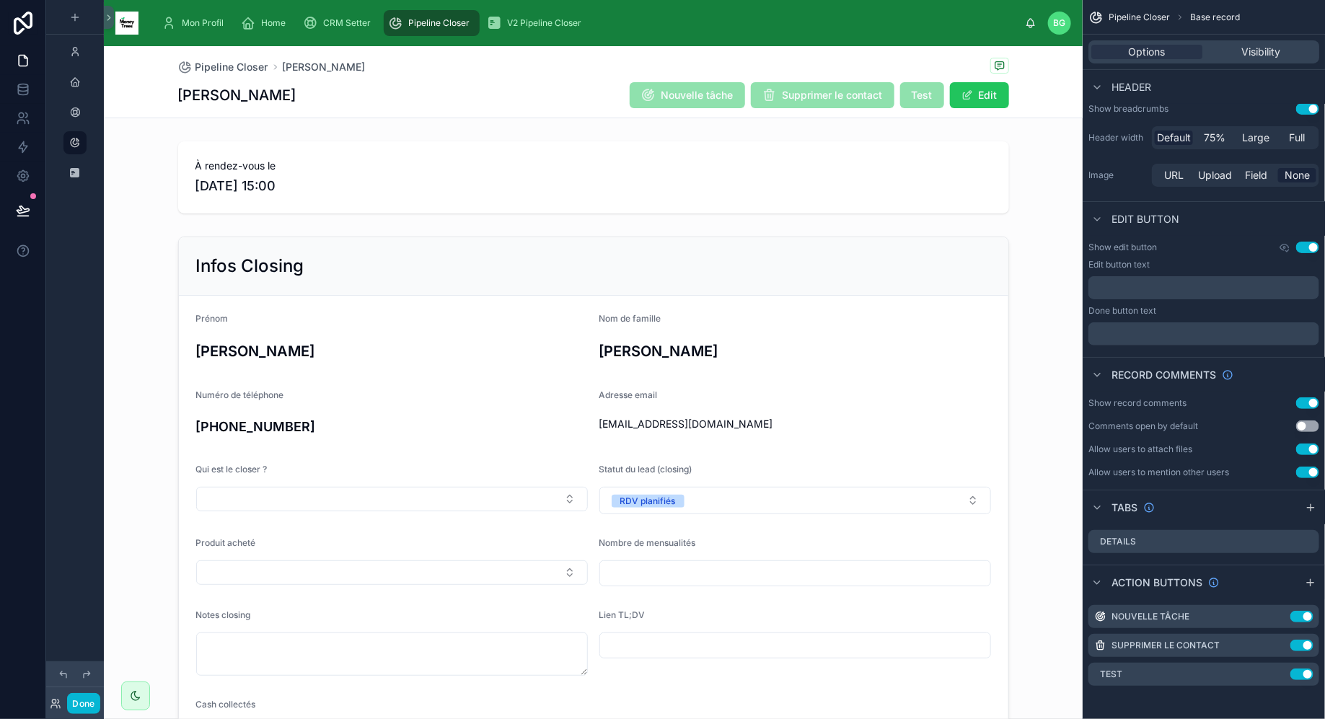
click at [425, 19] on span "Pipeline Closer" at bounding box center [438, 23] width 61 height 12
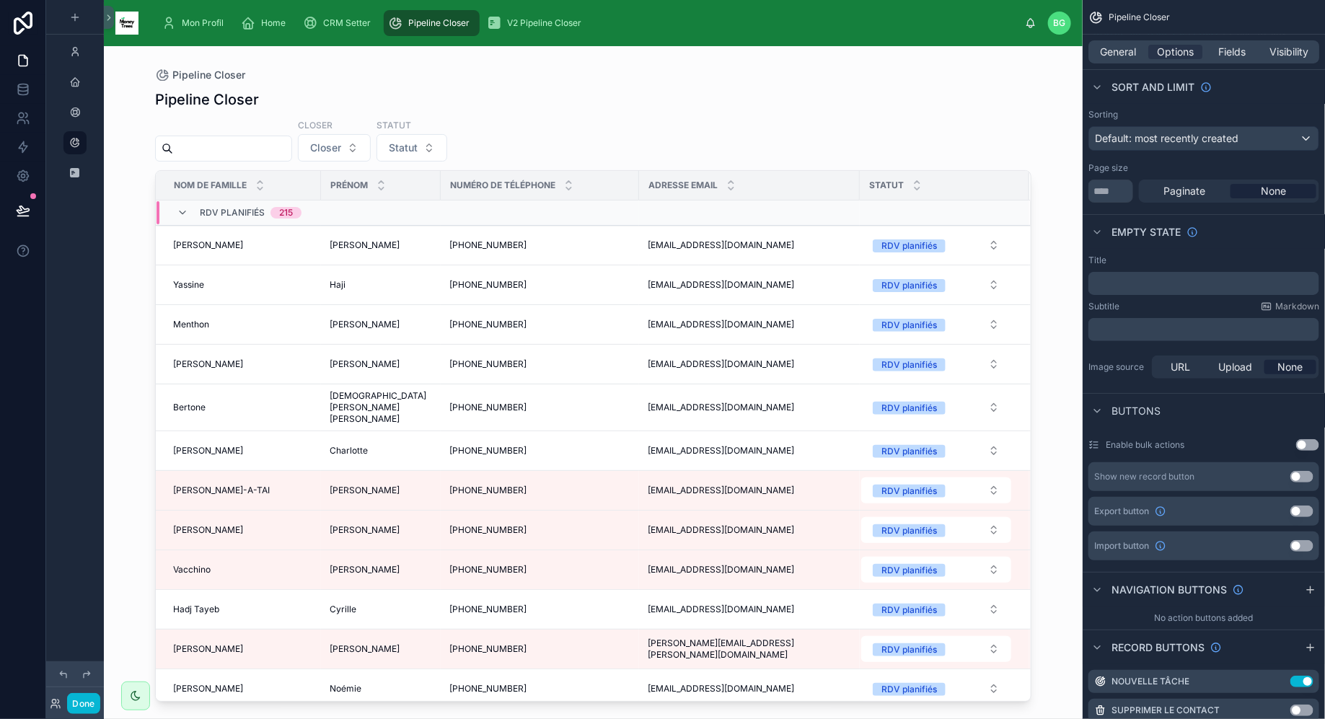
click at [283, 154] on div at bounding box center [593, 373] width 922 height 655
click at [283, 154] on input "text" at bounding box center [232, 148] width 118 height 20
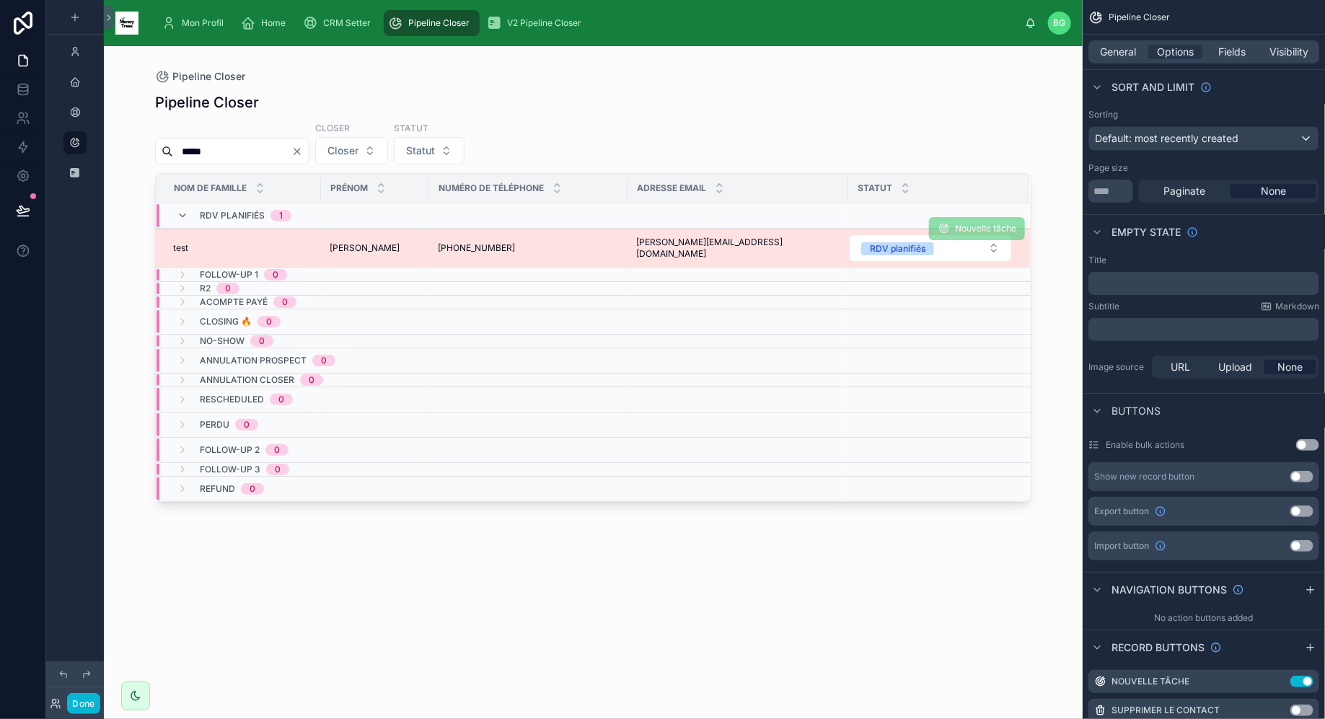
type input "*****"
click at [306, 242] on div "test test" at bounding box center [242, 248] width 139 height 12
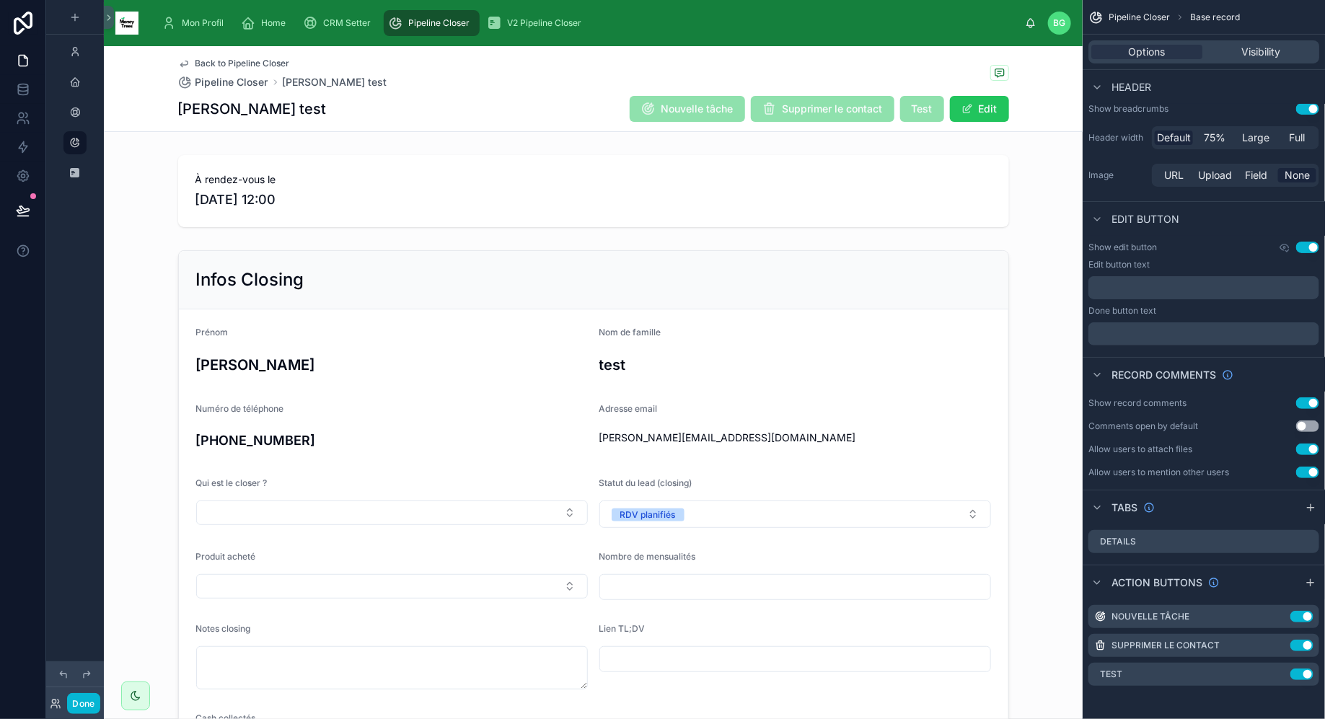
click at [419, 34] on div "Pipeline Closer" at bounding box center [431, 23] width 87 height 23
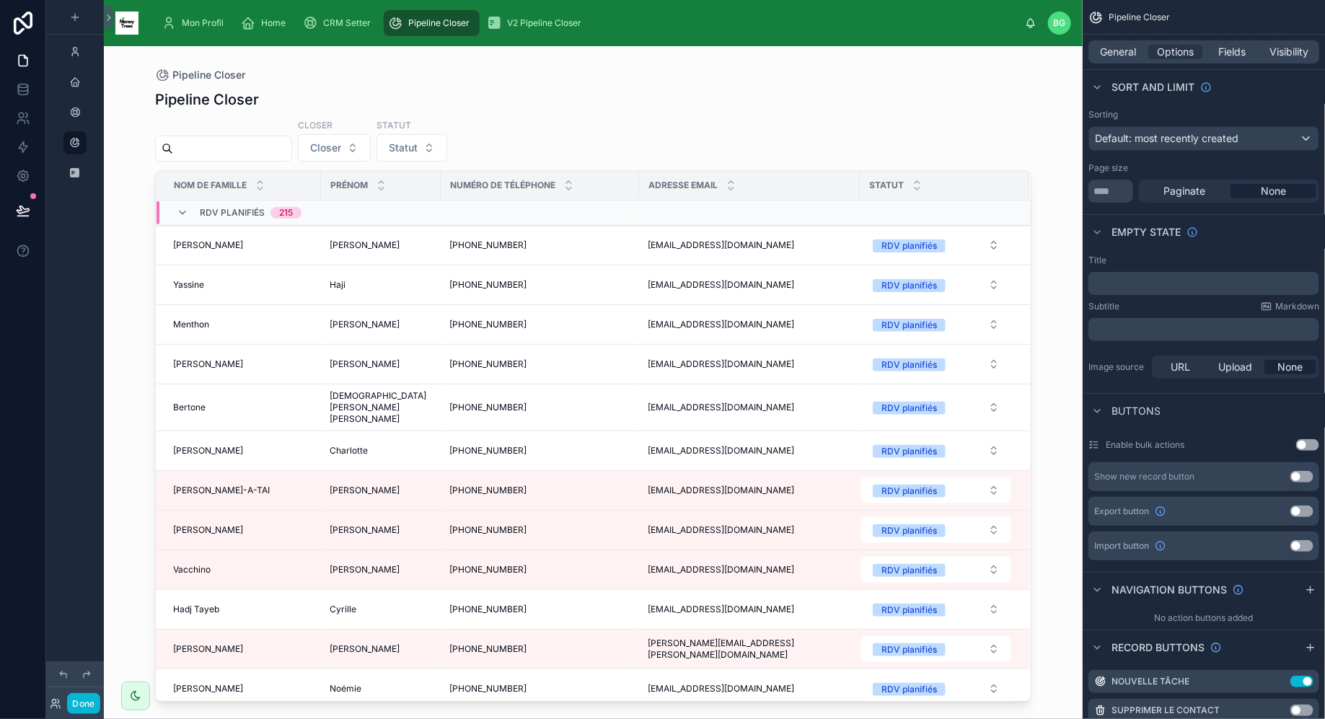
click at [273, 144] on input "text" at bounding box center [232, 148] width 118 height 20
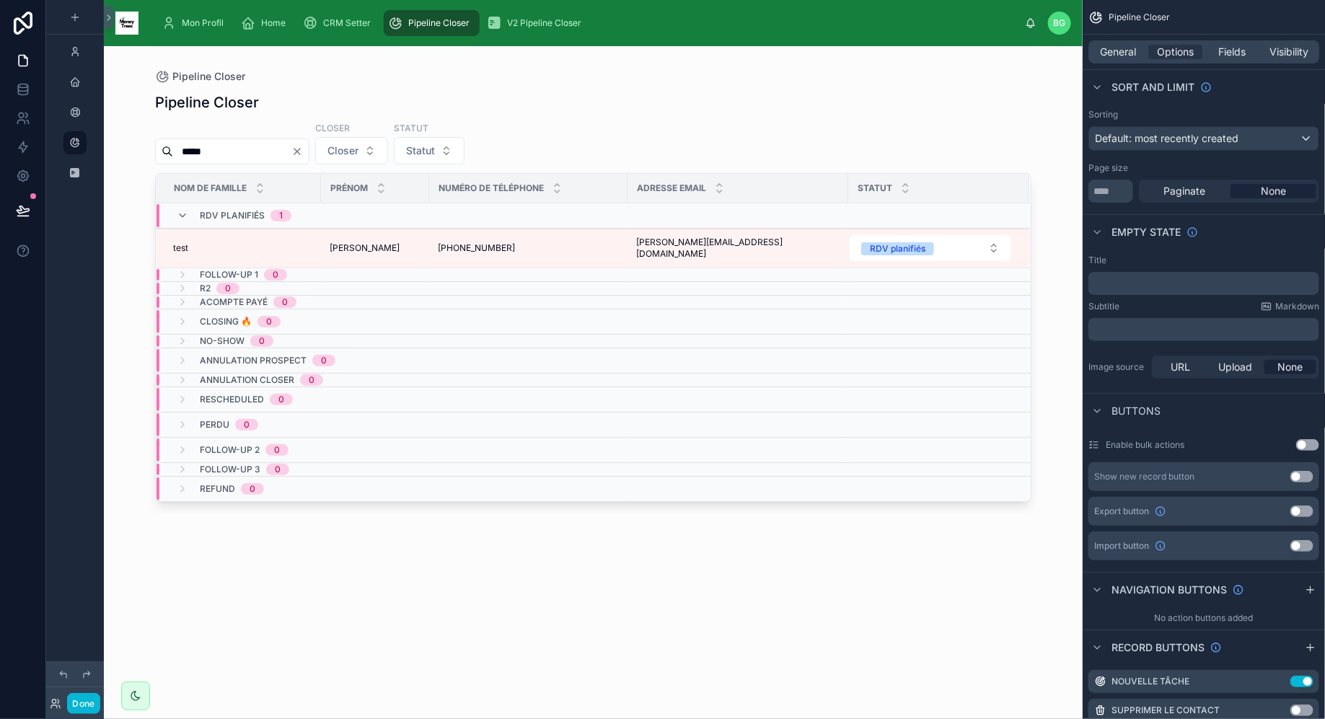
type input "*****"
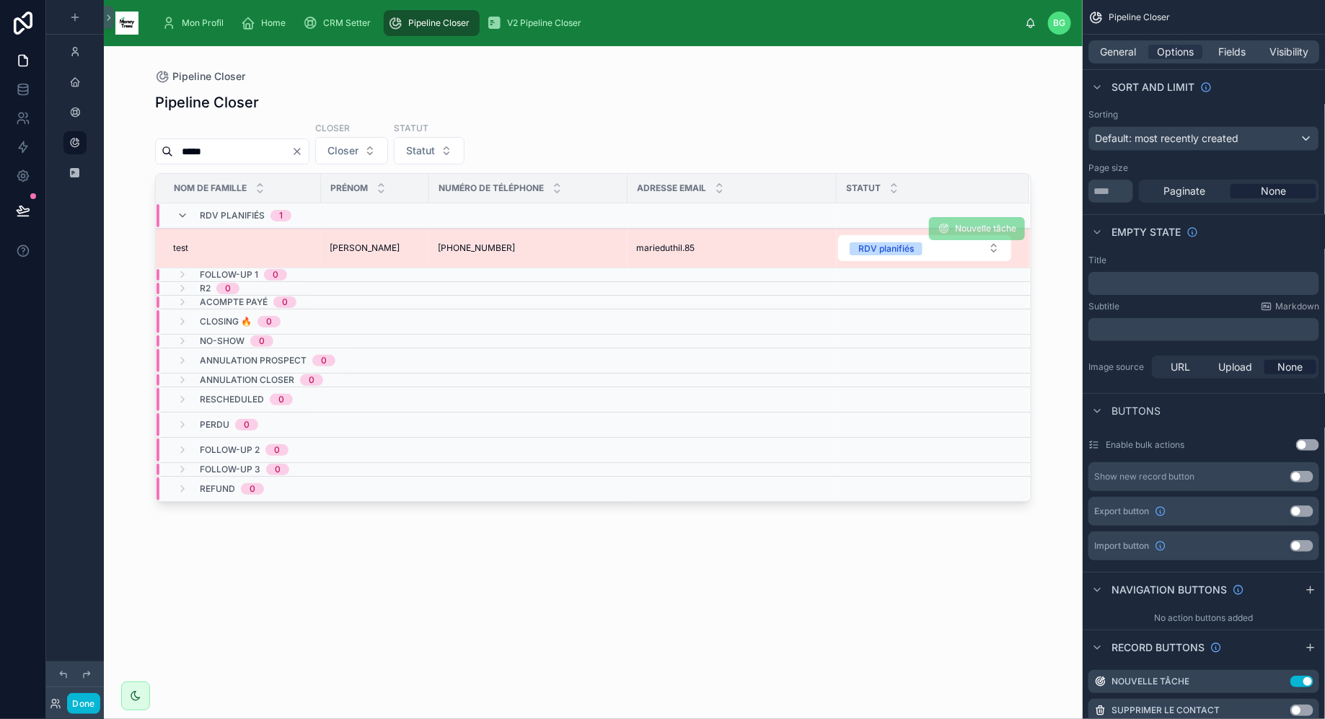
click at [529, 247] on div "[PHONE_NUMBER] [PHONE_NUMBER]" at bounding box center [528, 248] width 181 height 12
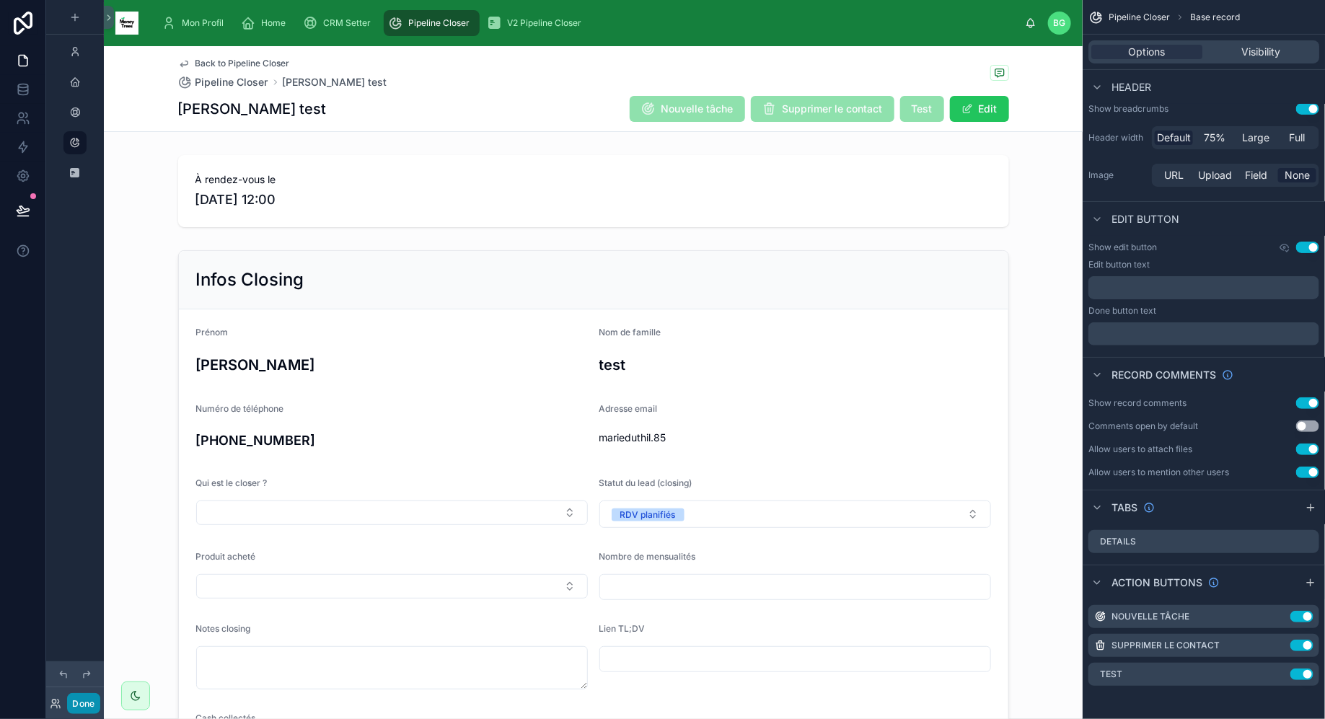
click at [88, 706] on button "Done" at bounding box center [83, 703] width 32 height 21
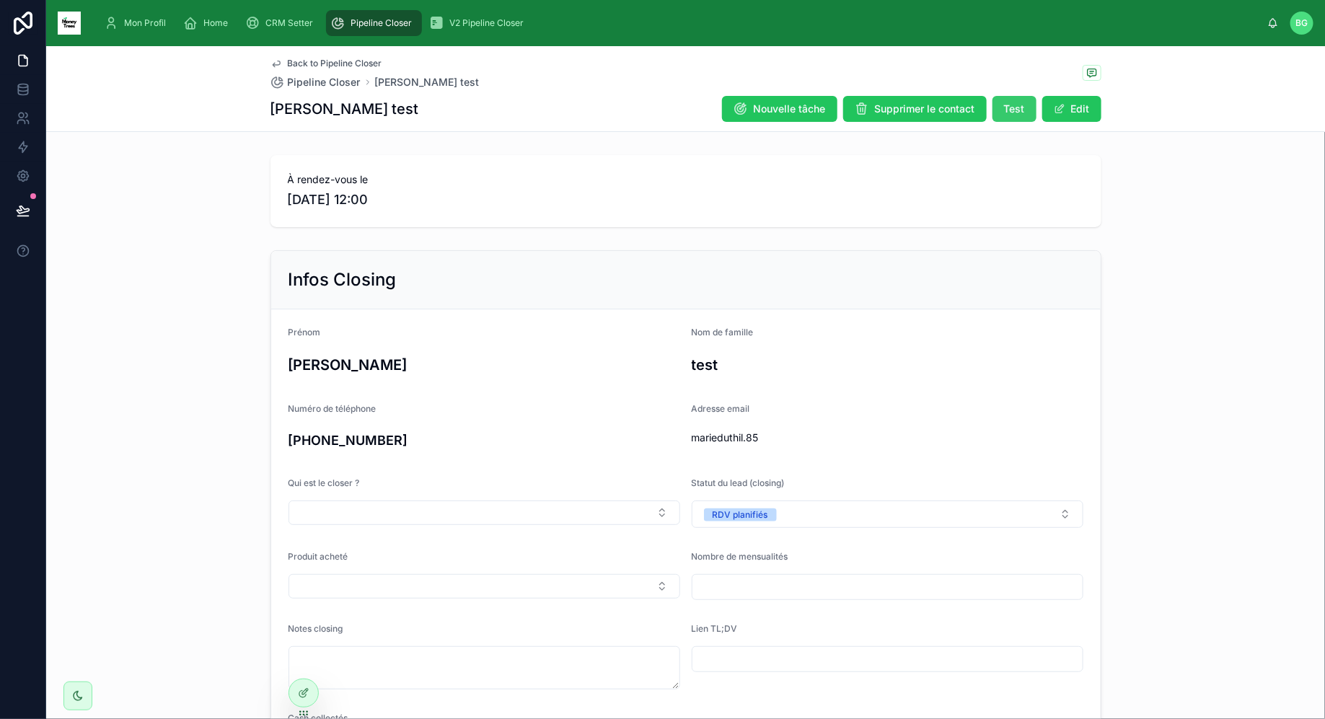
click at [1012, 108] on span "Test" at bounding box center [1014, 109] width 21 height 14
click at [305, 697] on icon at bounding box center [304, 693] width 12 height 12
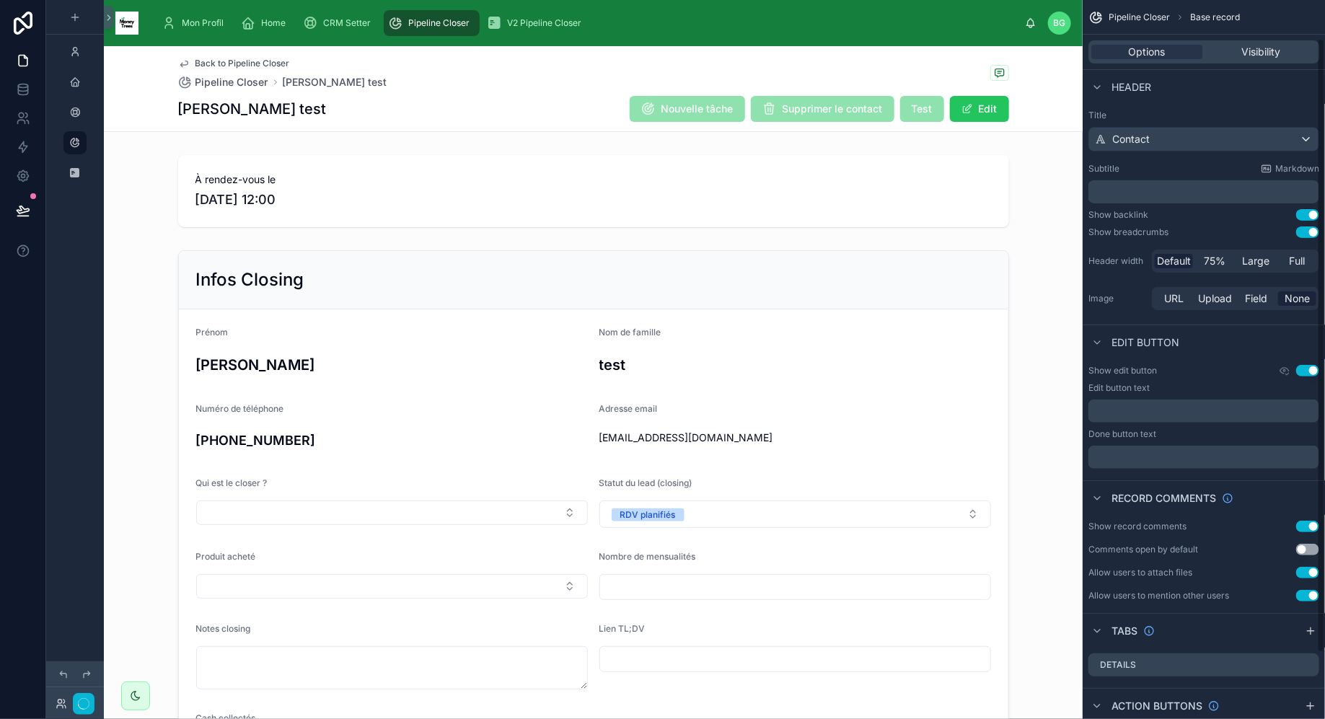
scroll to position [123, 0]
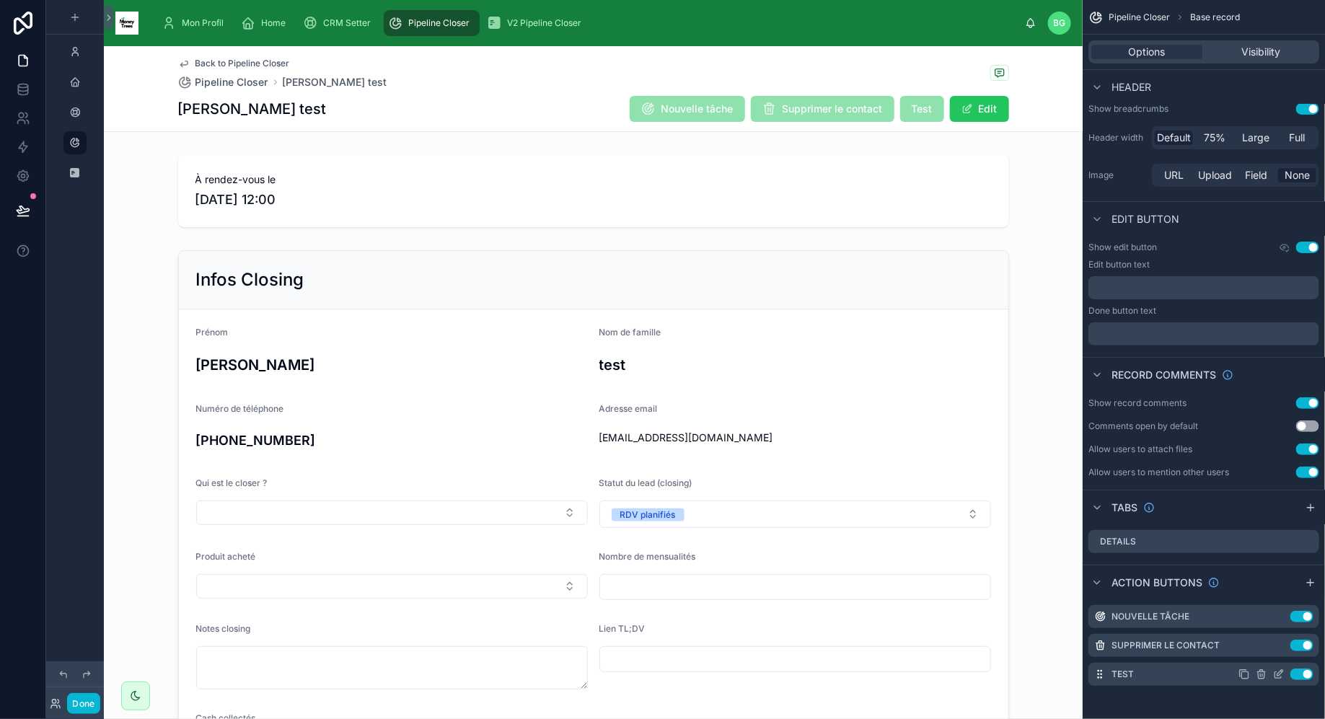
click at [1276, 675] on icon "scrollable content" at bounding box center [1279, 674] width 12 height 12
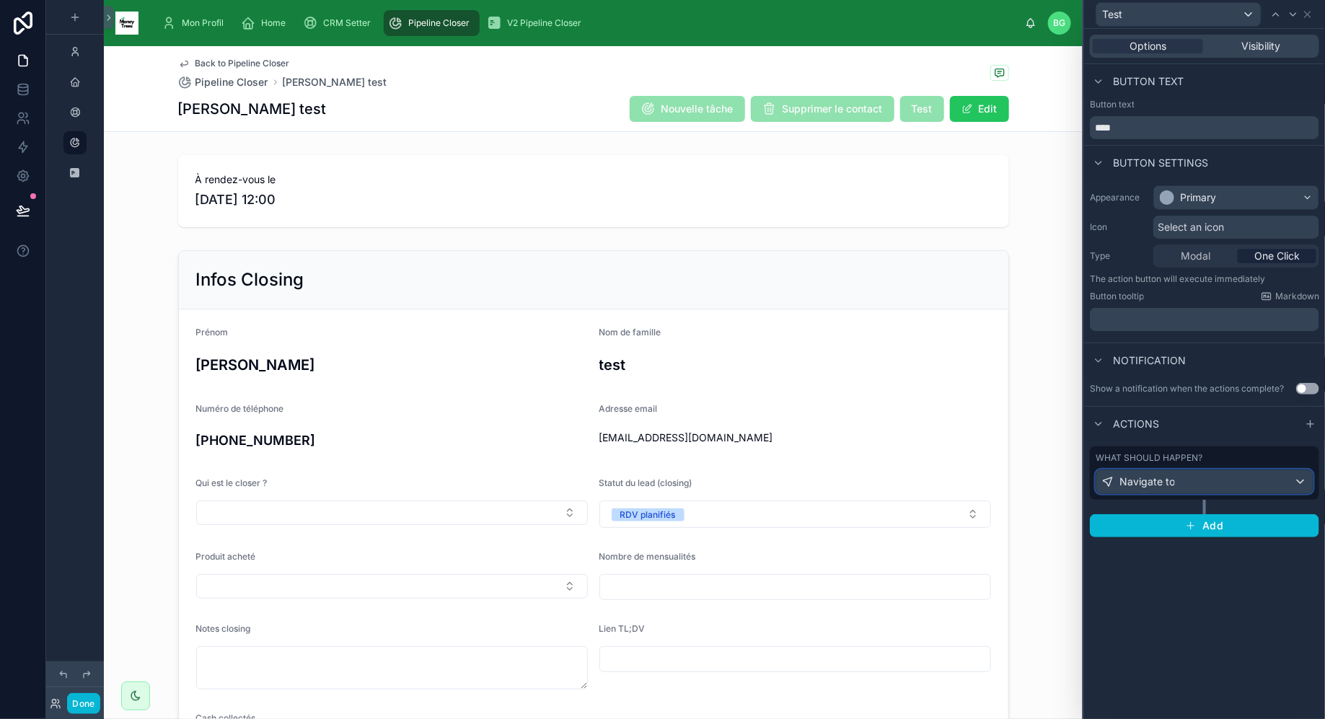
click at [1227, 479] on div "Navigate to" at bounding box center [1204, 481] width 216 height 23
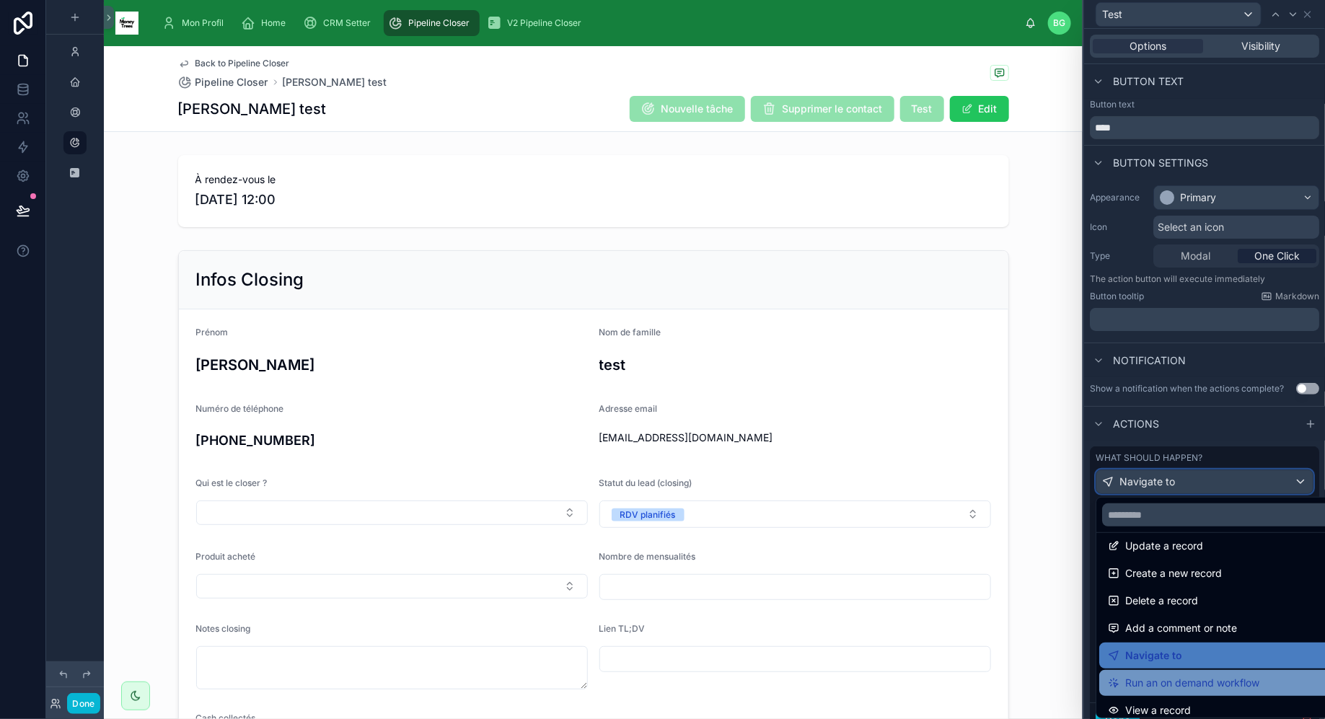
scroll to position [0, 0]
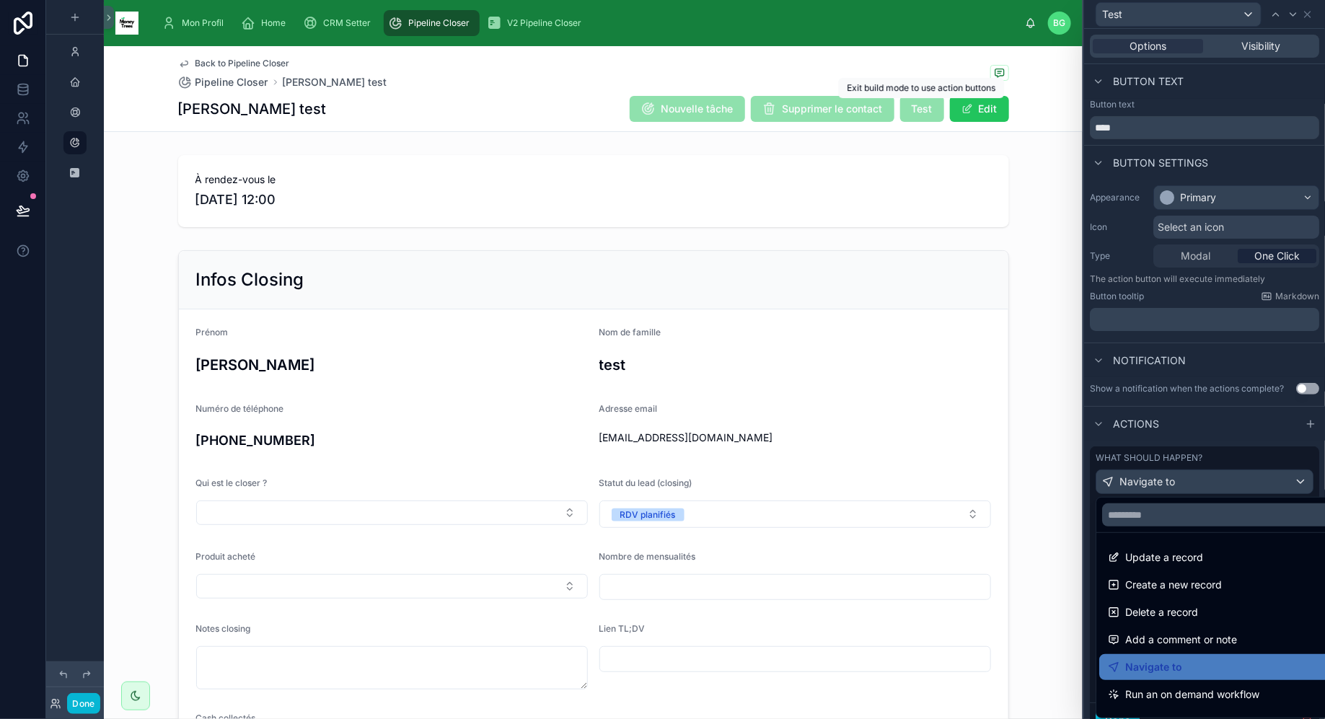
click at [925, 110] on span "Test" at bounding box center [922, 108] width 44 height 14
click at [1193, 441] on div at bounding box center [1204, 359] width 241 height 719
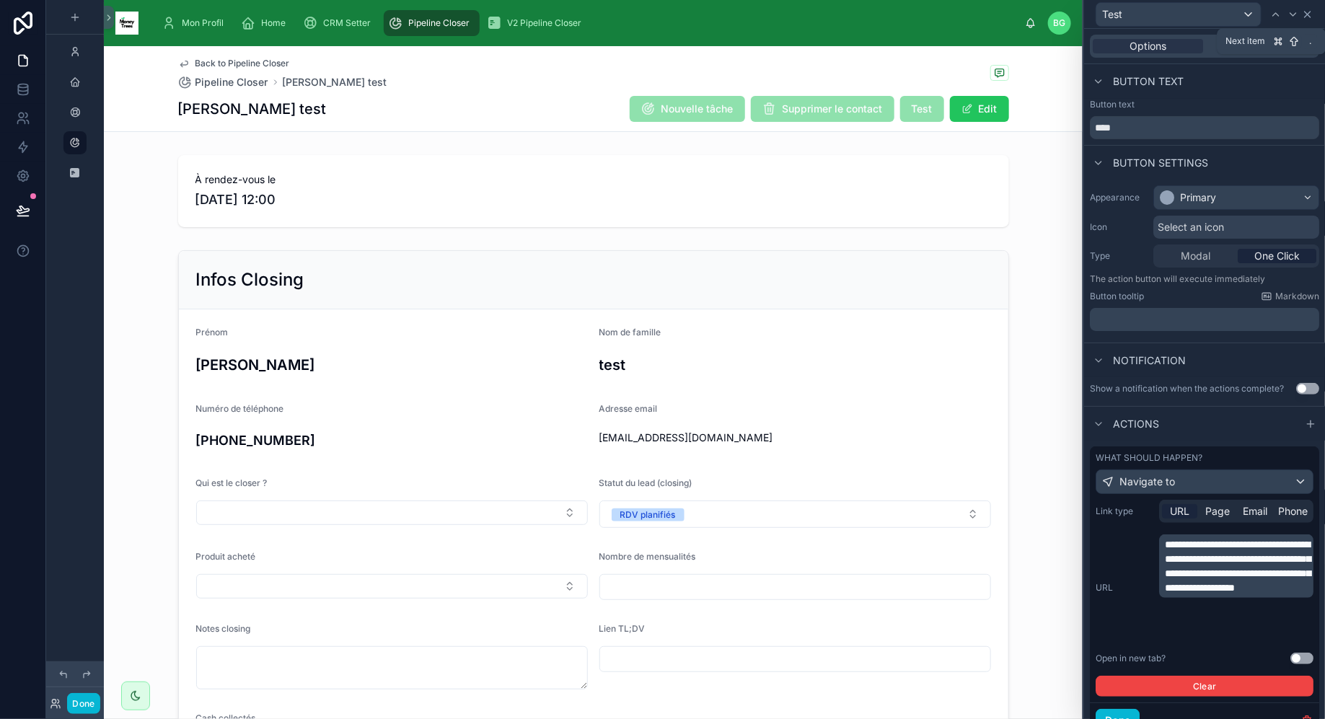
click at [1312, 12] on icon at bounding box center [1308, 15] width 12 height 12
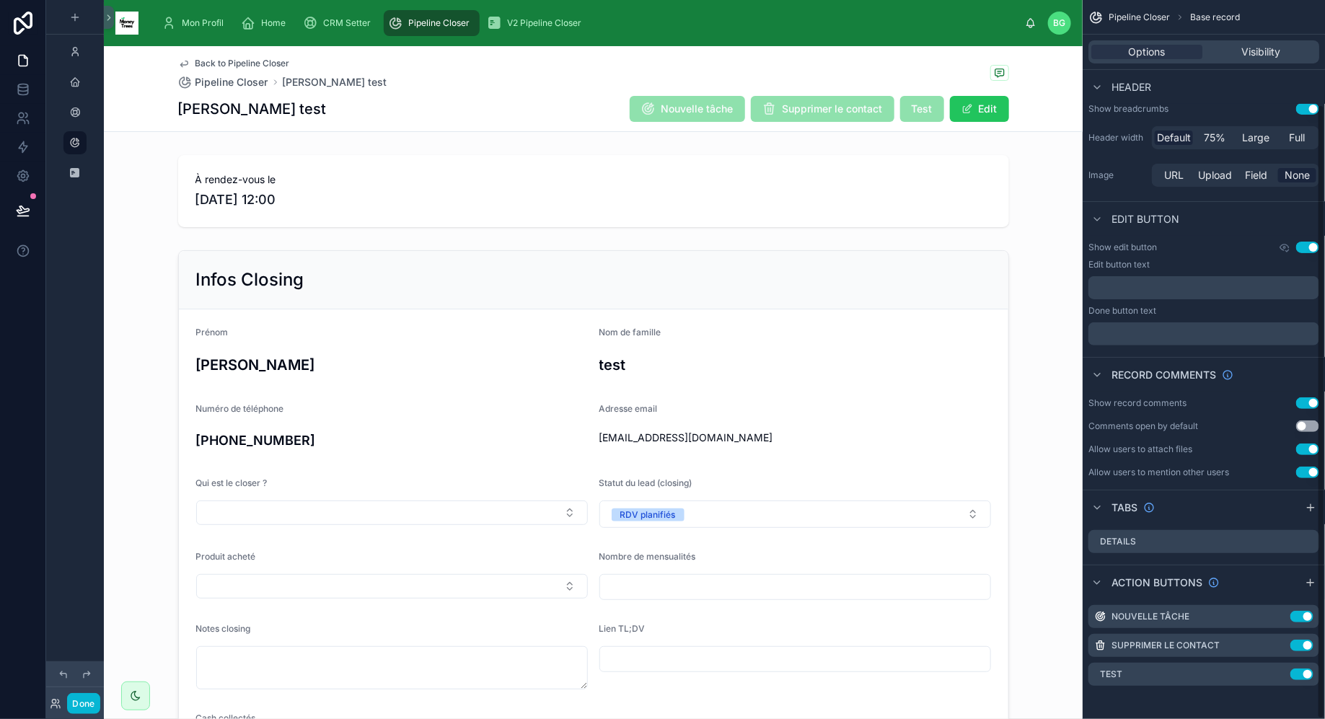
click at [1198, 6] on div "Pipeline Closer Base record" at bounding box center [1203, 17] width 242 height 35
click at [920, 78] on div "Back to Pipeline Closer Pipeline Closer jimmy test" at bounding box center [593, 74] width 831 height 32
click at [1262, 674] on icon "scrollable content" at bounding box center [1262, 674] width 0 height 3
click at [1286, 650] on icon at bounding box center [1284, 650] width 12 height 12
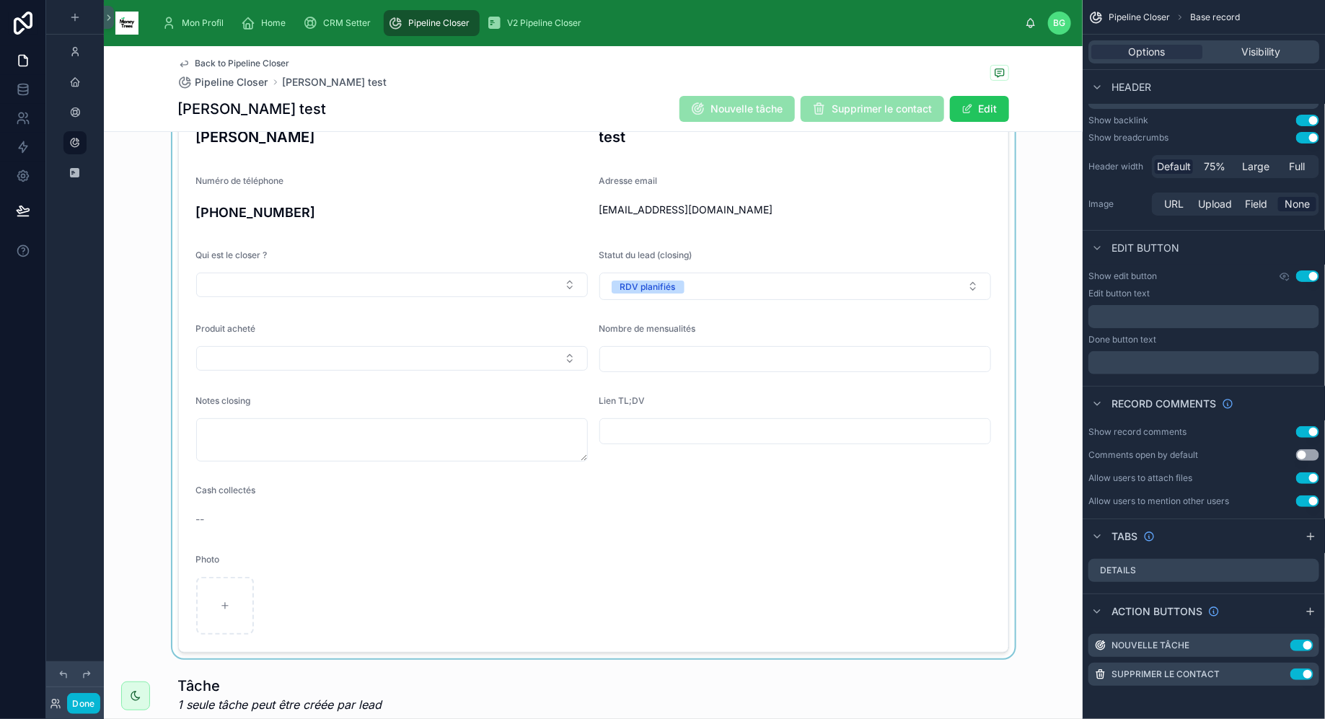
scroll to position [229, 0]
click at [893, 187] on div at bounding box center [593, 336] width 978 height 642
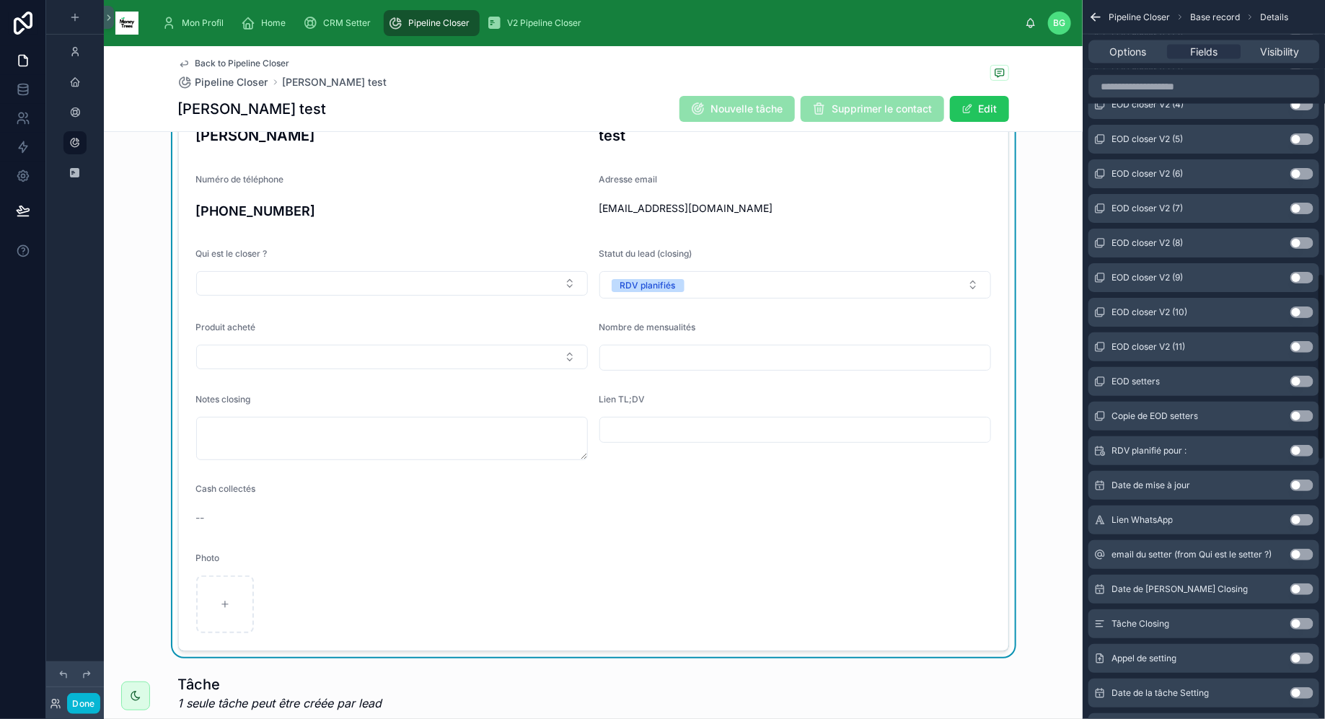
scroll to position [896, 0]
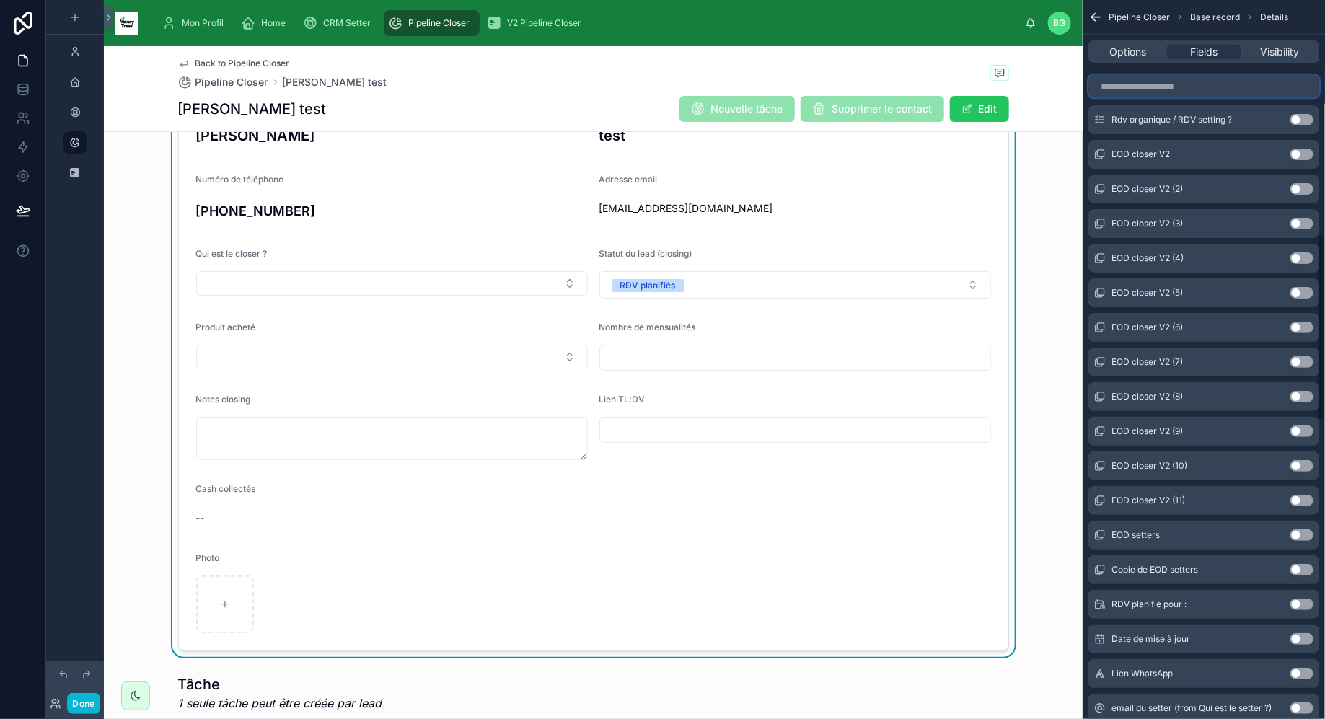
click at [1224, 87] on input "scrollable content" at bounding box center [1203, 86] width 231 height 23
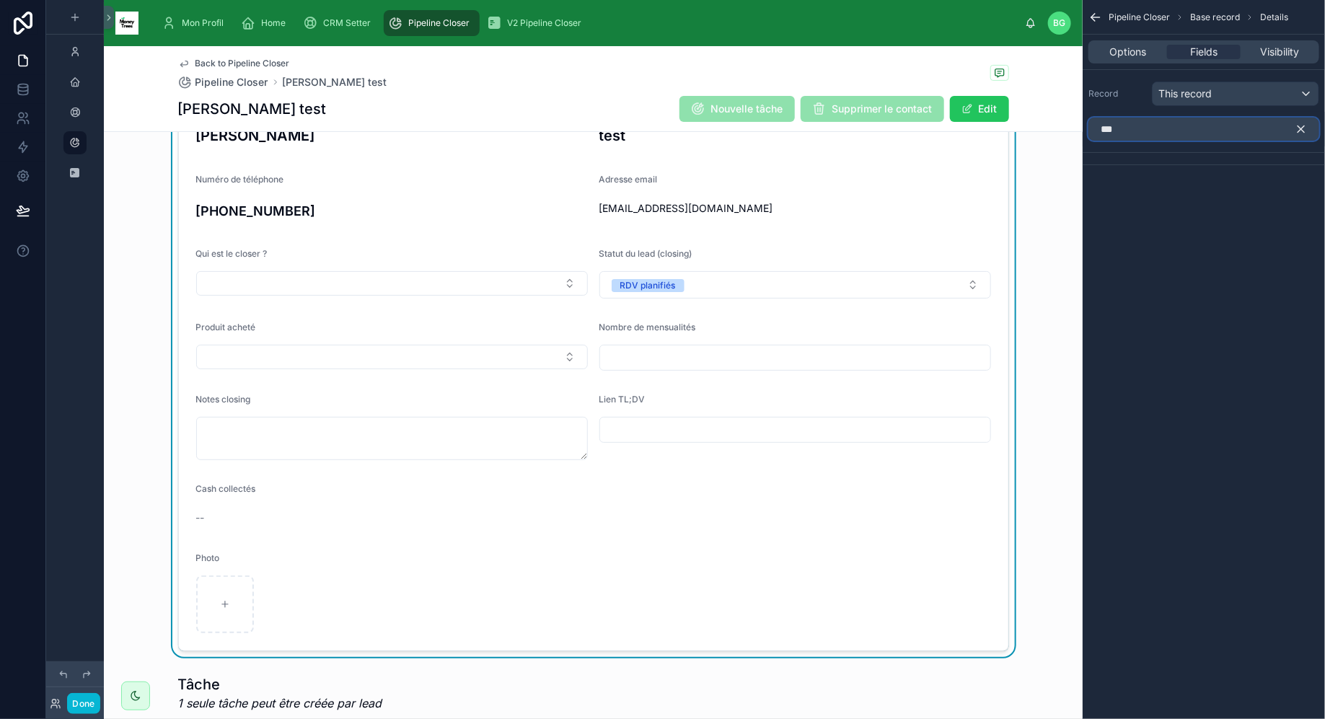
scroll to position [0, 0]
type input "****"
click at [1226, 99] on div "This record" at bounding box center [1235, 93] width 166 height 23
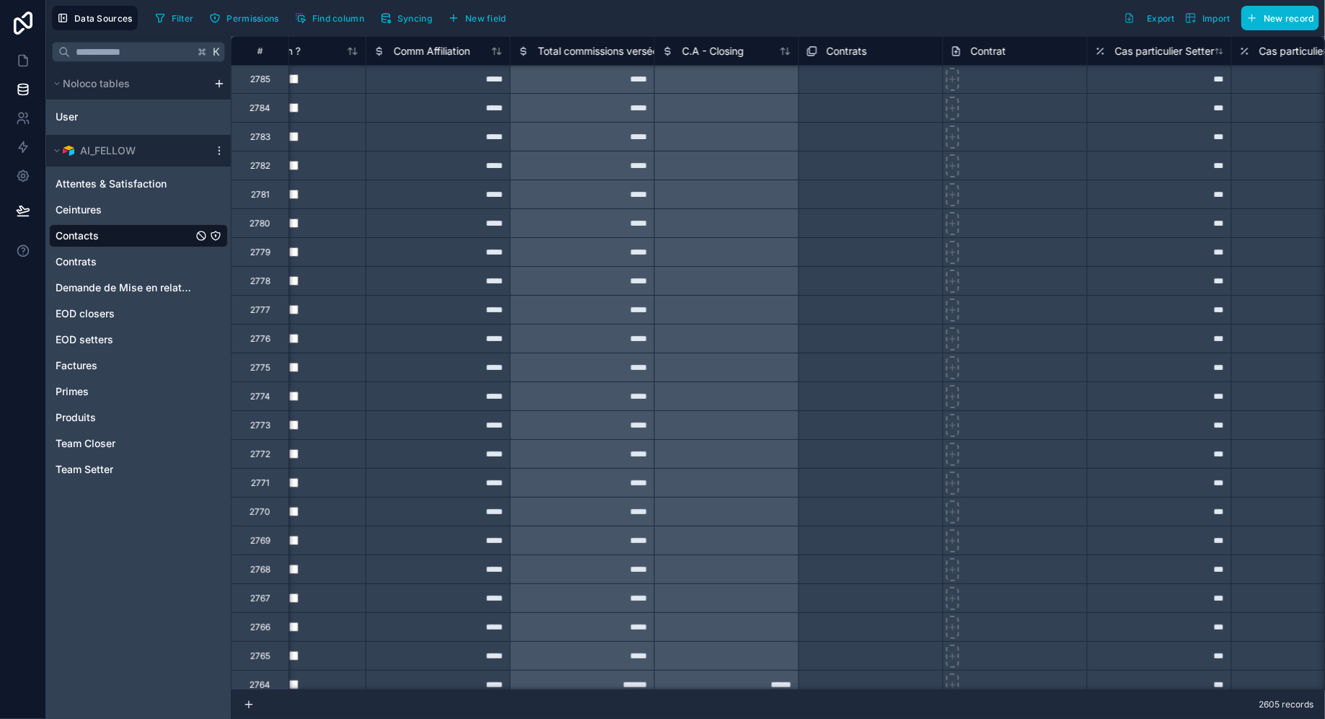
scroll to position [1, 9491]
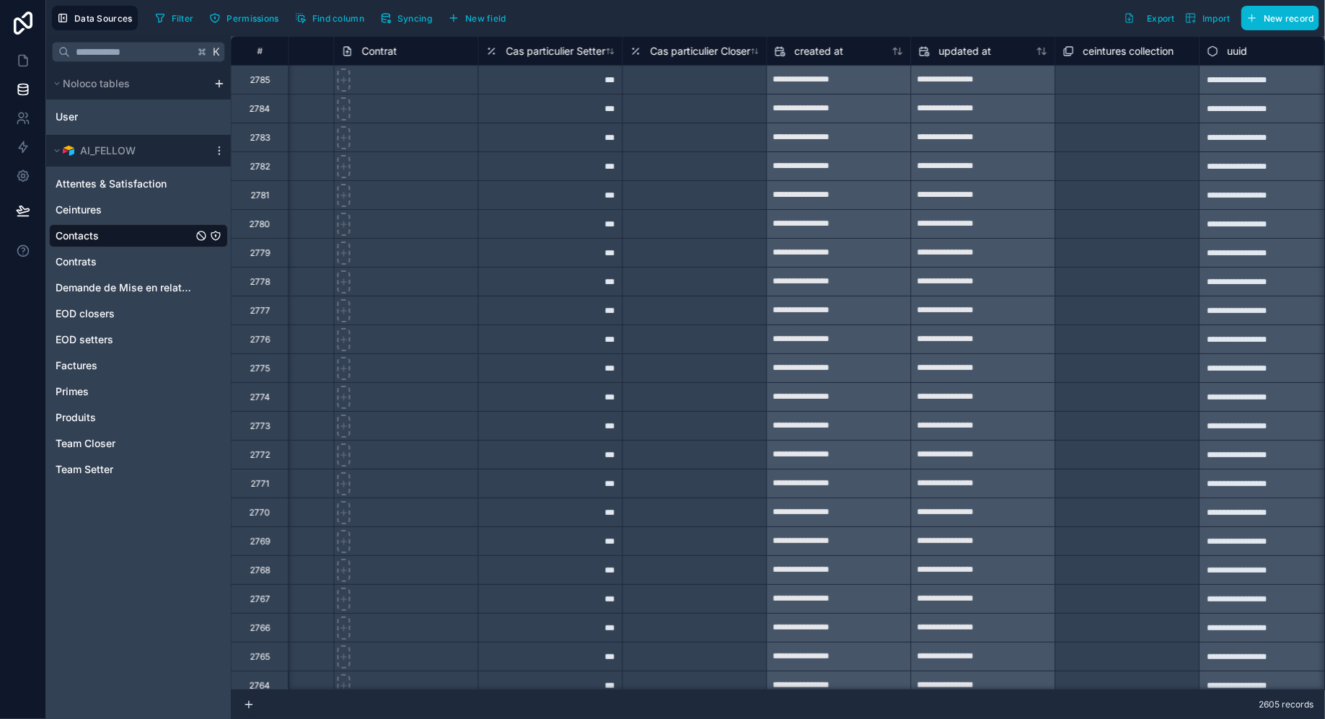
scroll to position [0, 9491]
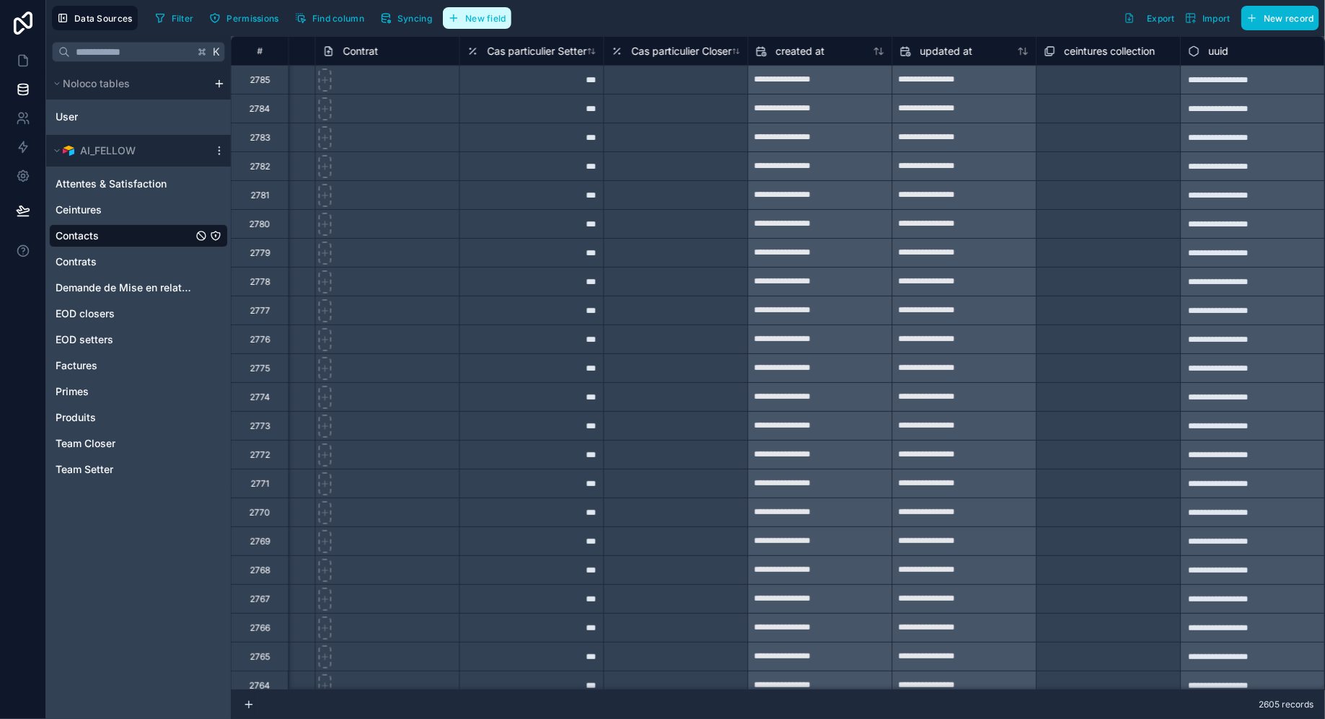
click at [483, 16] on span "New field" at bounding box center [485, 18] width 41 height 11
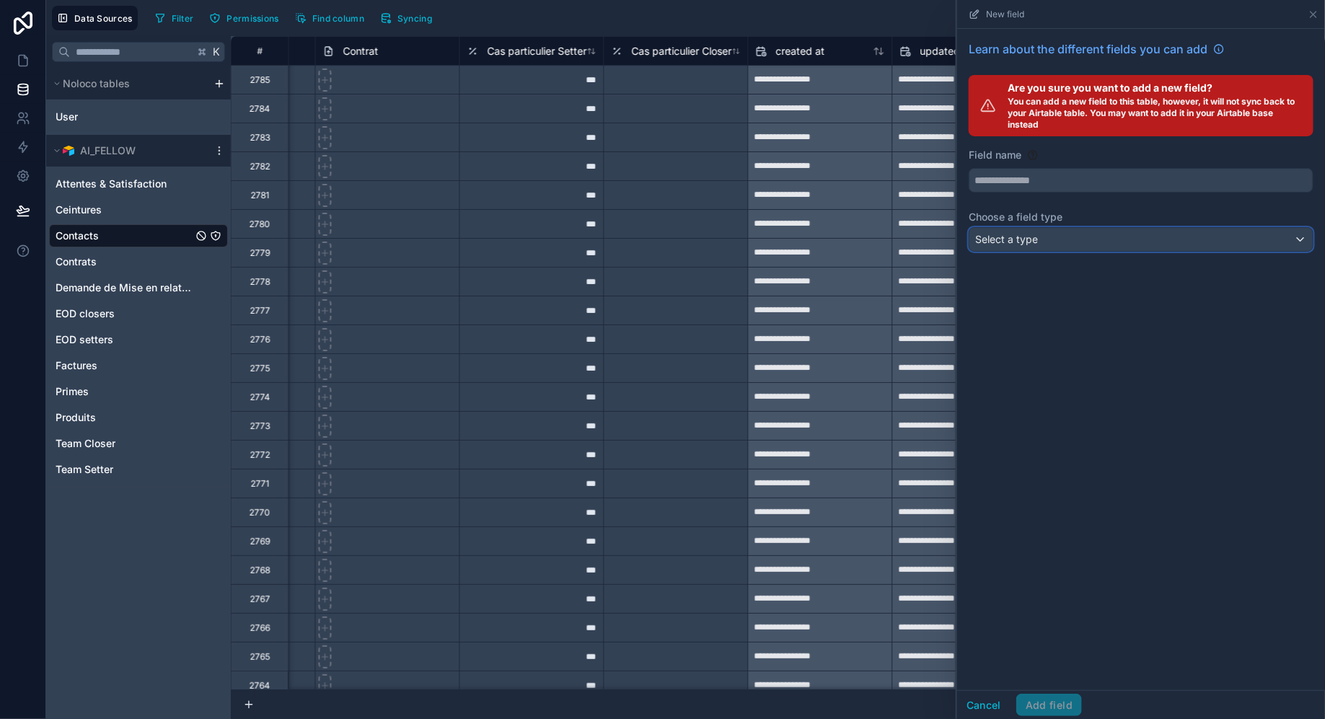
click at [1046, 242] on div "Select a type" at bounding box center [1140, 239] width 343 height 23
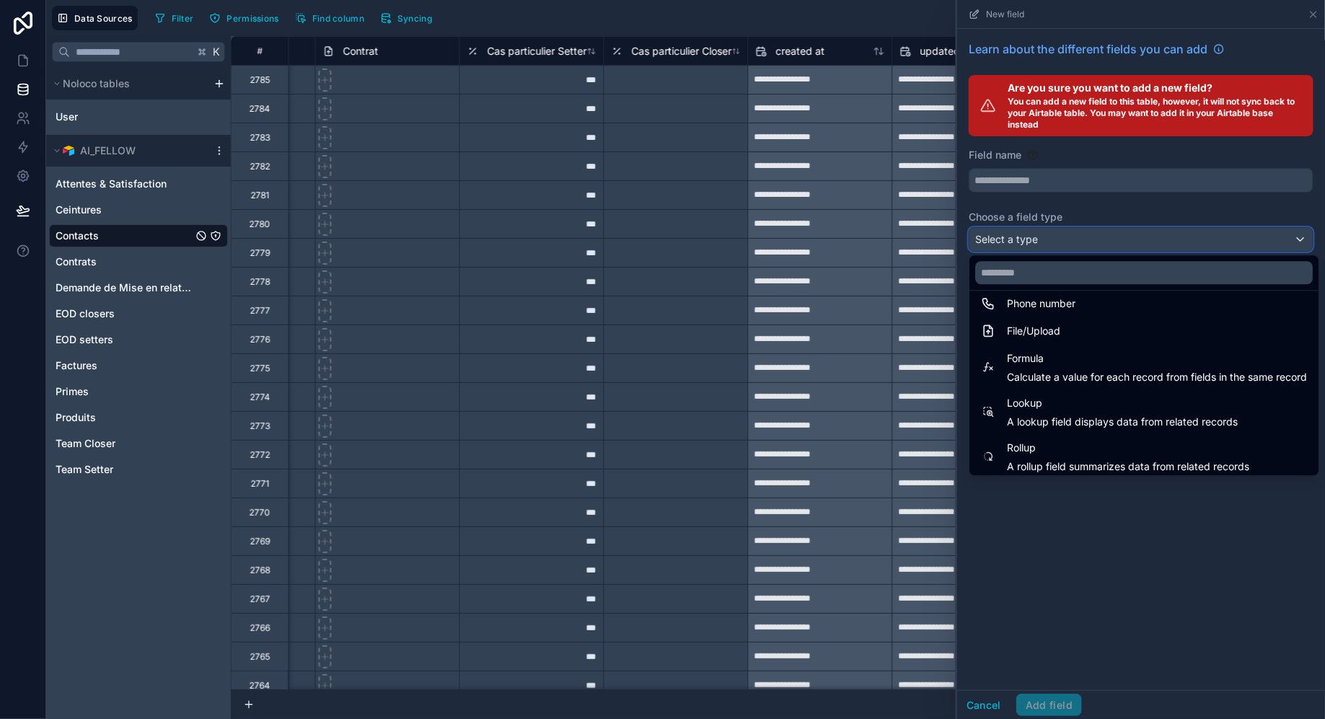
scroll to position [373, 0]
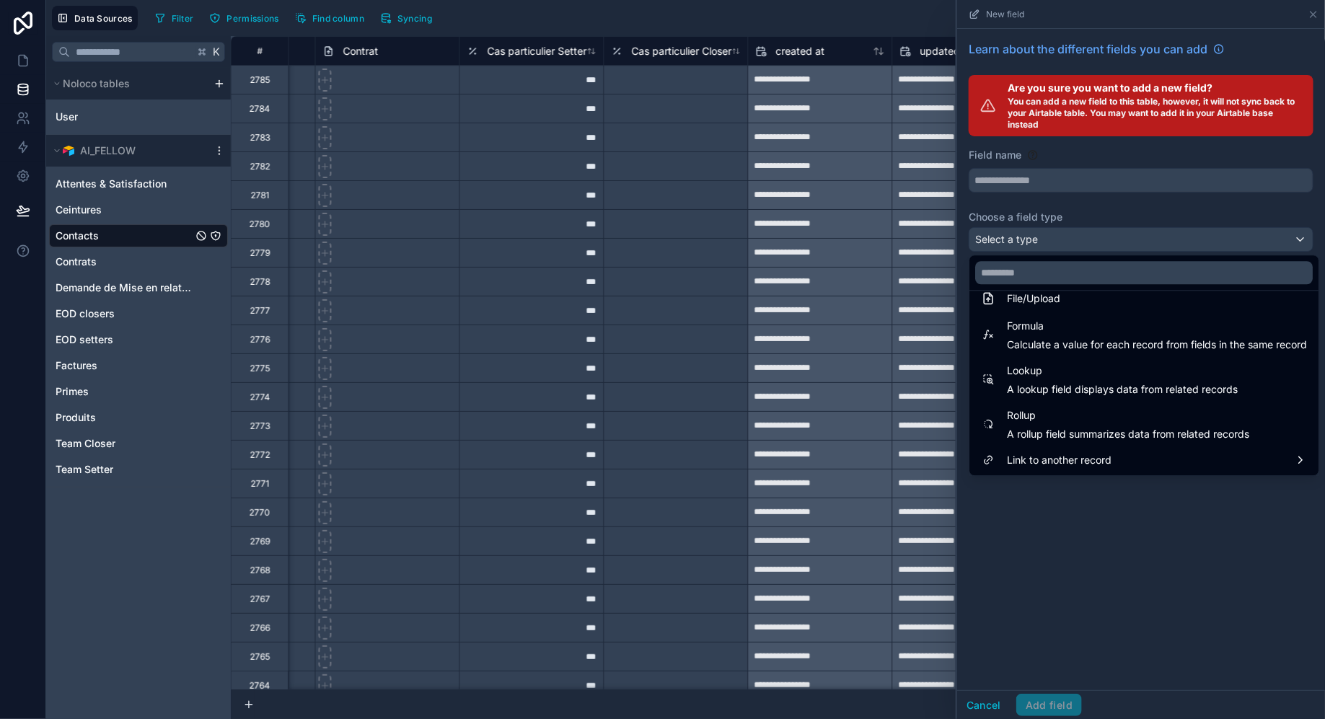
click at [1258, 201] on div at bounding box center [1141, 359] width 368 height 719
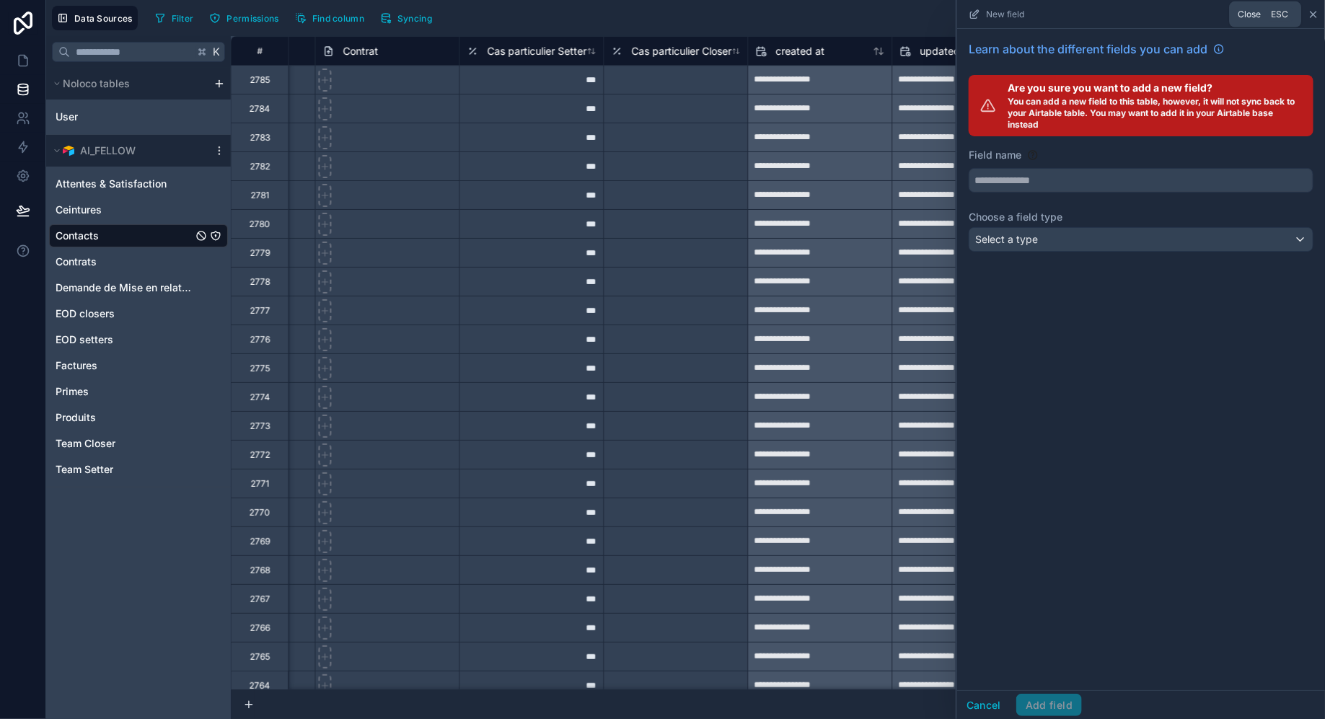
click at [1313, 9] on icon at bounding box center [1313, 15] width 12 height 12
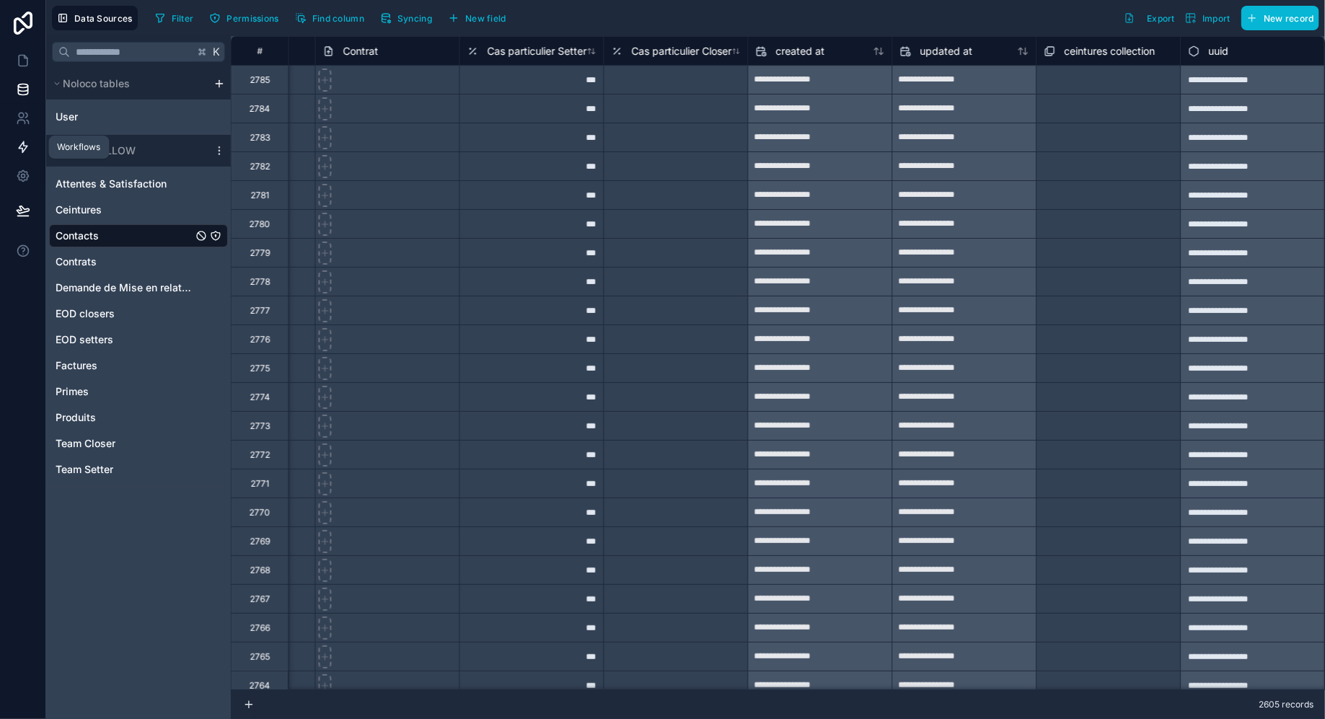
click at [30, 142] on link at bounding box center [22, 147] width 45 height 29
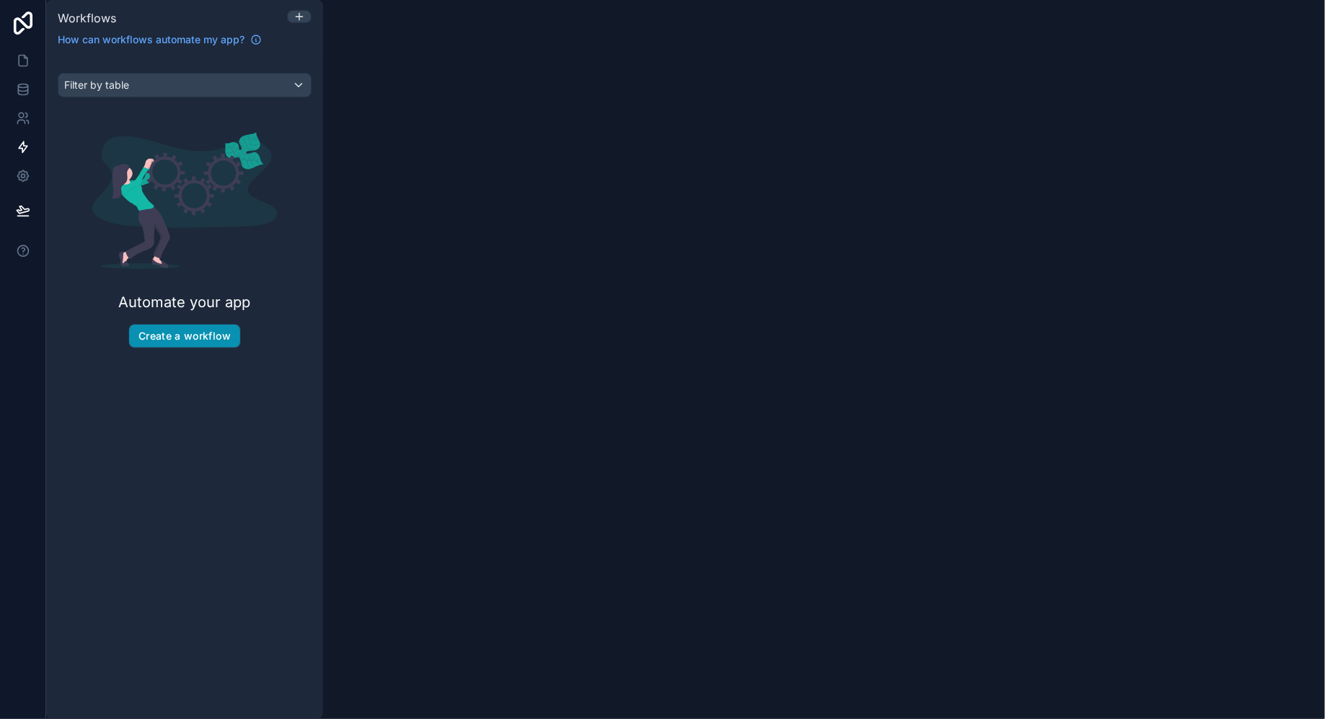
click at [164, 331] on button "Create a workflow" at bounding box center [184, 335] width 111 height 23
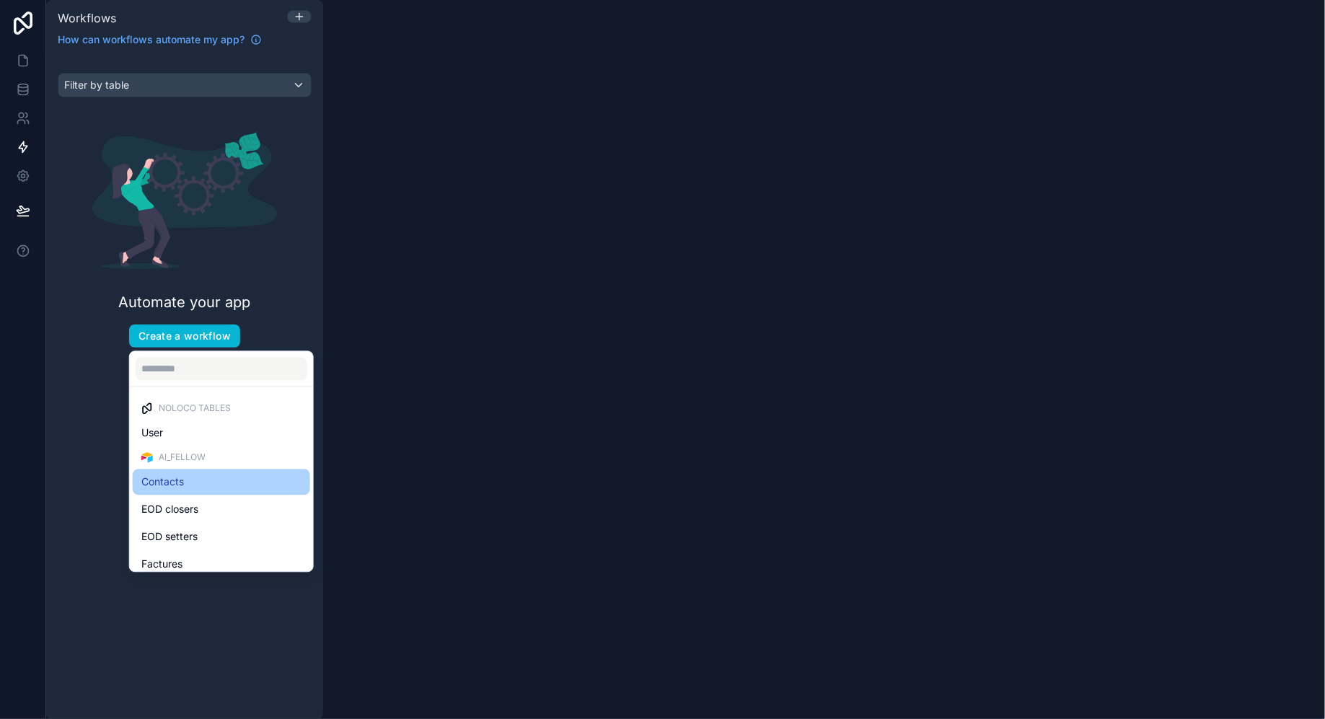
click at [188, 480] on div "Contacts" at bounding box center [221, 482] width 160 height 17
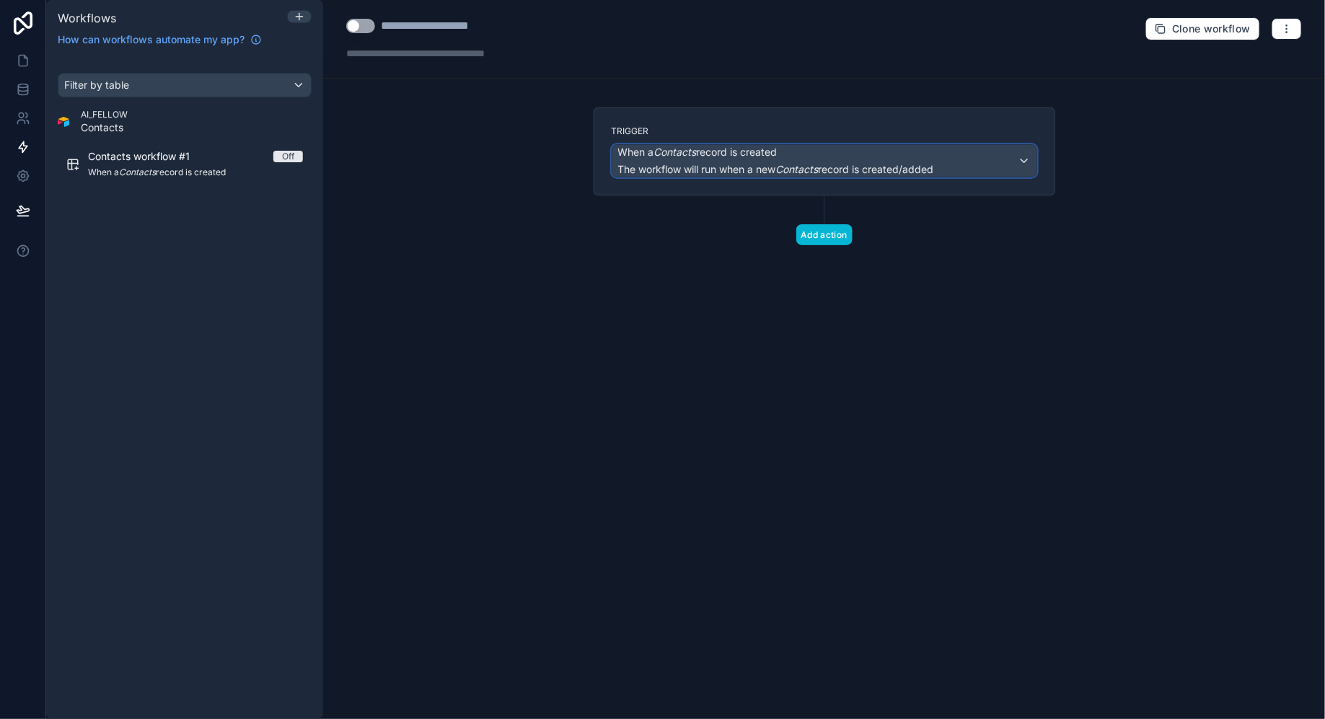
click at [741, 162] on span "The workflow will run when a new Contacts record is created/added" at bounding box center [776, 169] width 316 height 14
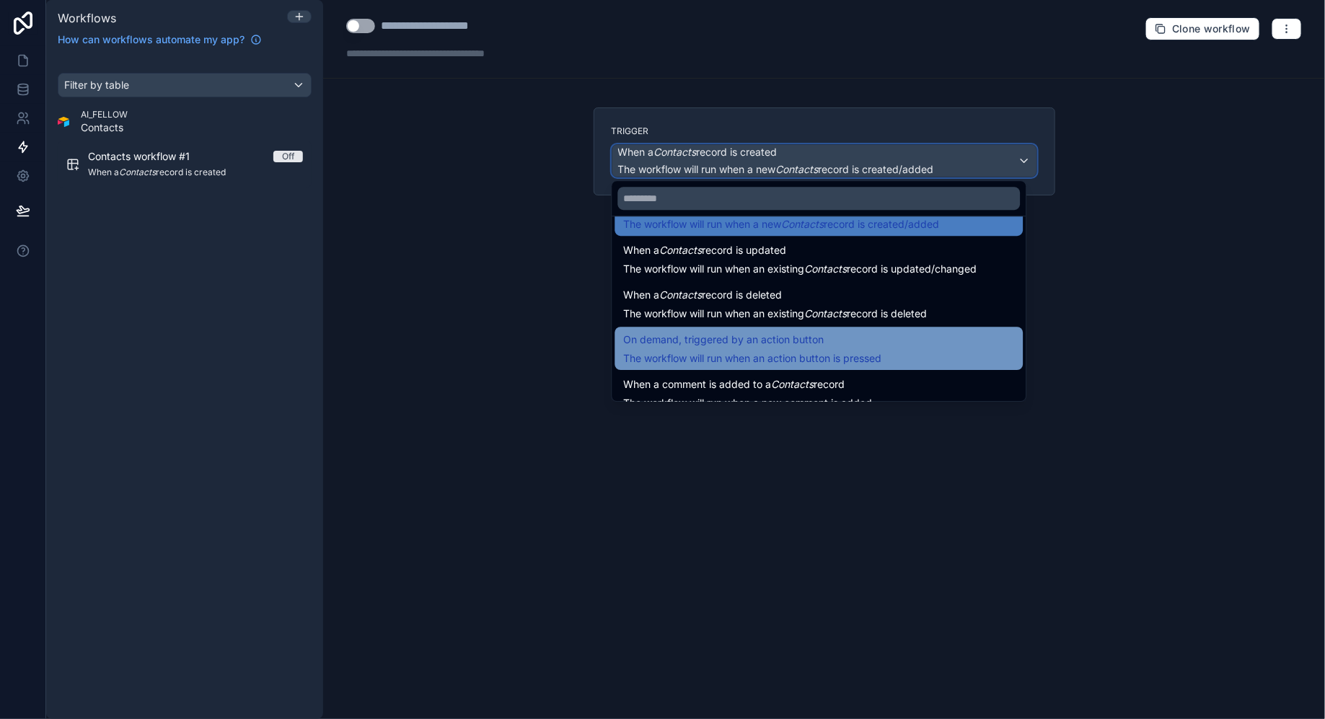
scroll to position [32, 0]
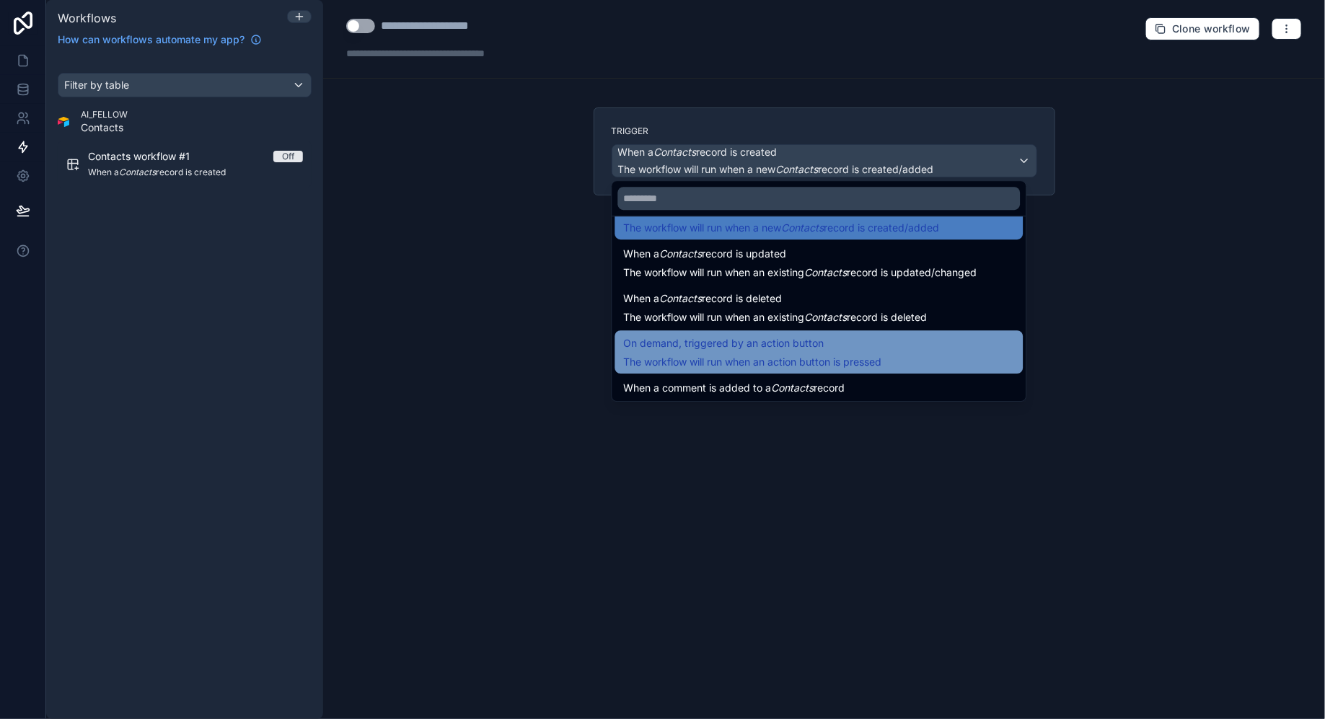
click at [732, 347] on span "On demand, triggered by an action button" at bounding box center [724, 343] width 200 height 17
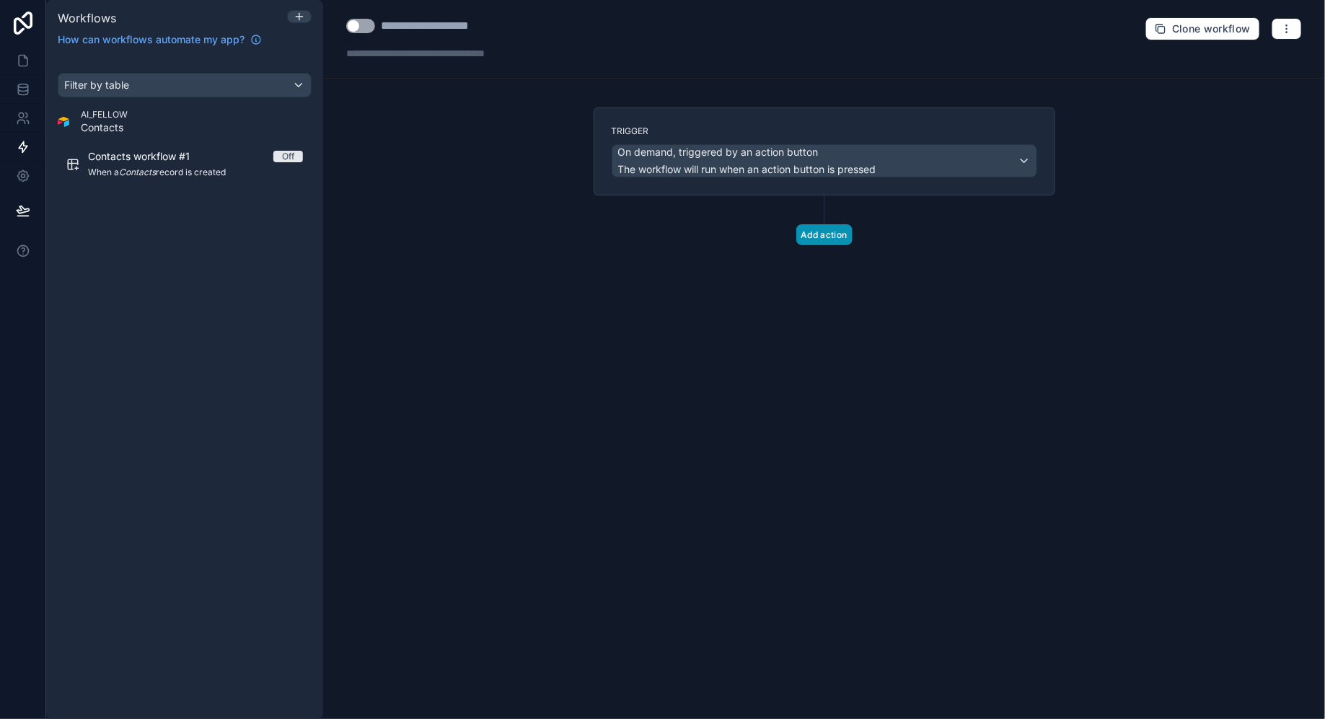
click at [813, 234] on button "Add action" at bounding box center [824, 234] width 56 height 21
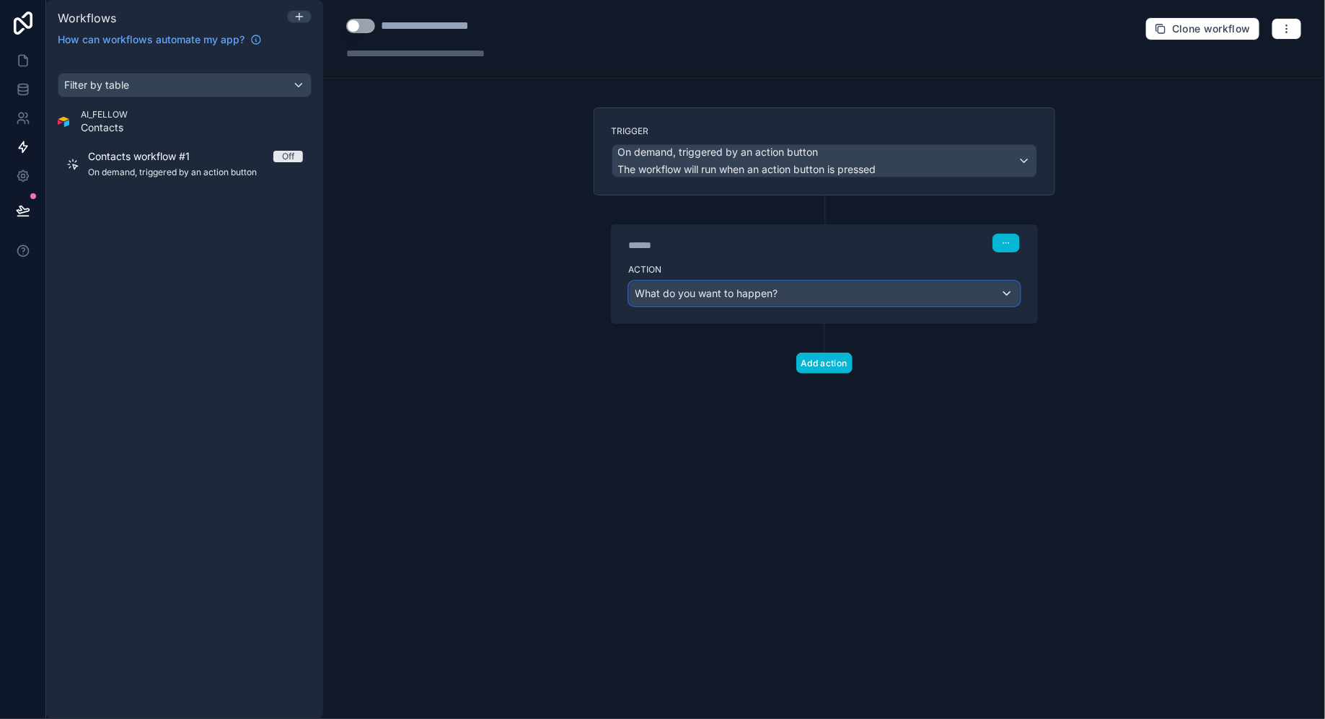
click at [784, 298] on div "What do you want to happen?" at bounding box center [823, 293] width 389 height 23
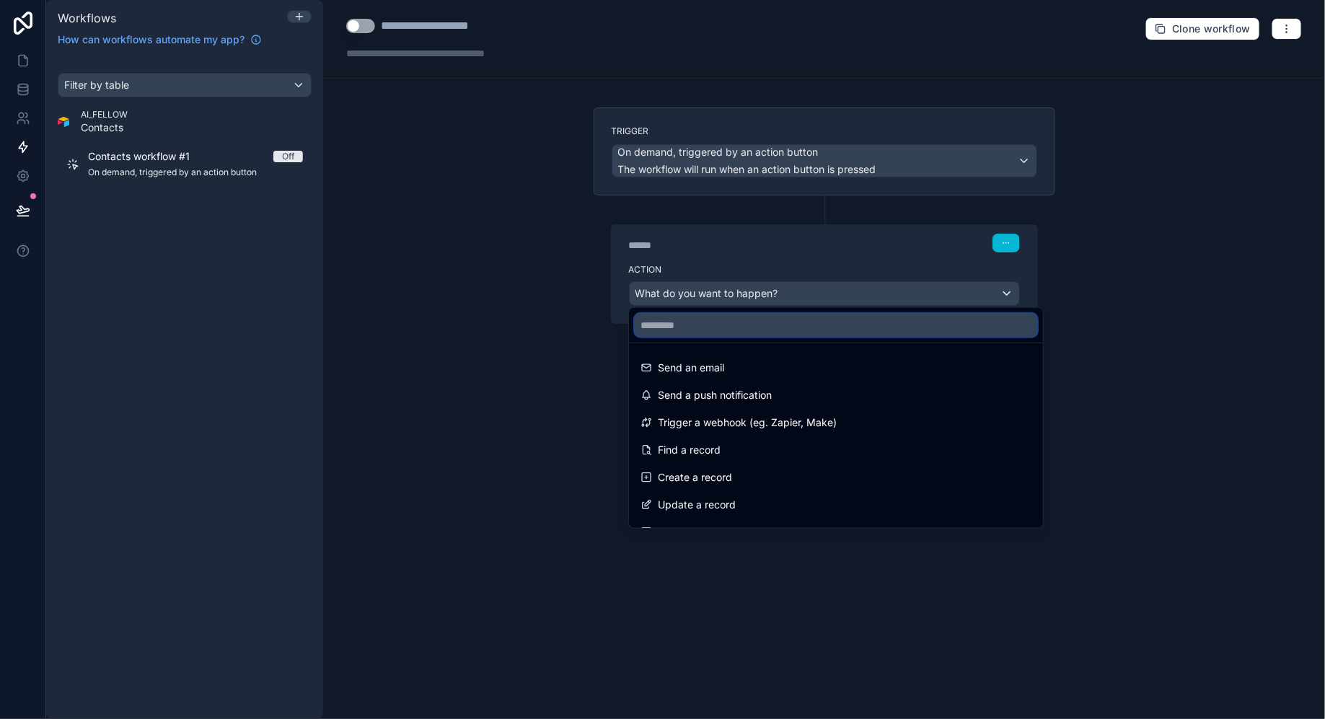
click at [779, 318] on input "text" at bounding box center [836, 325] width 402 height 23
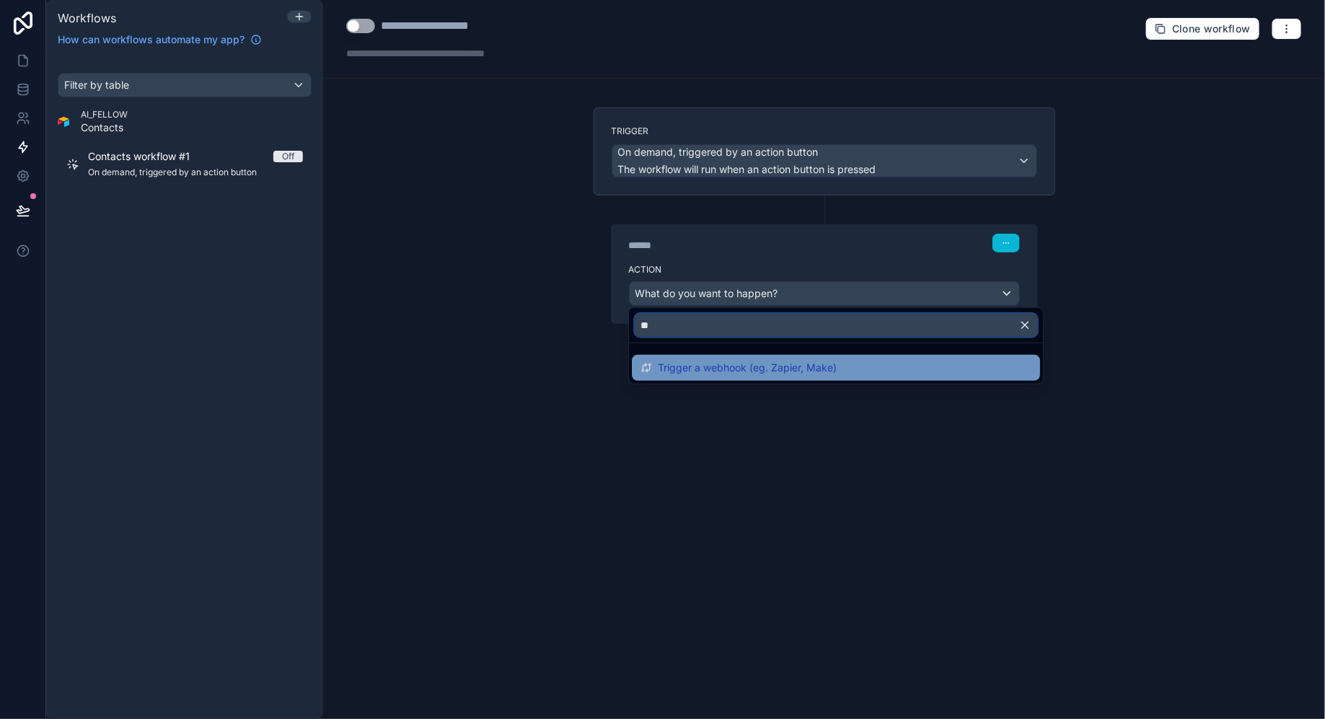
type input "**"
click at [777, 362] on span "Trigger a webhook (eg. Zapier, Make)" at bounding box center [747, 367] width 179 height 17
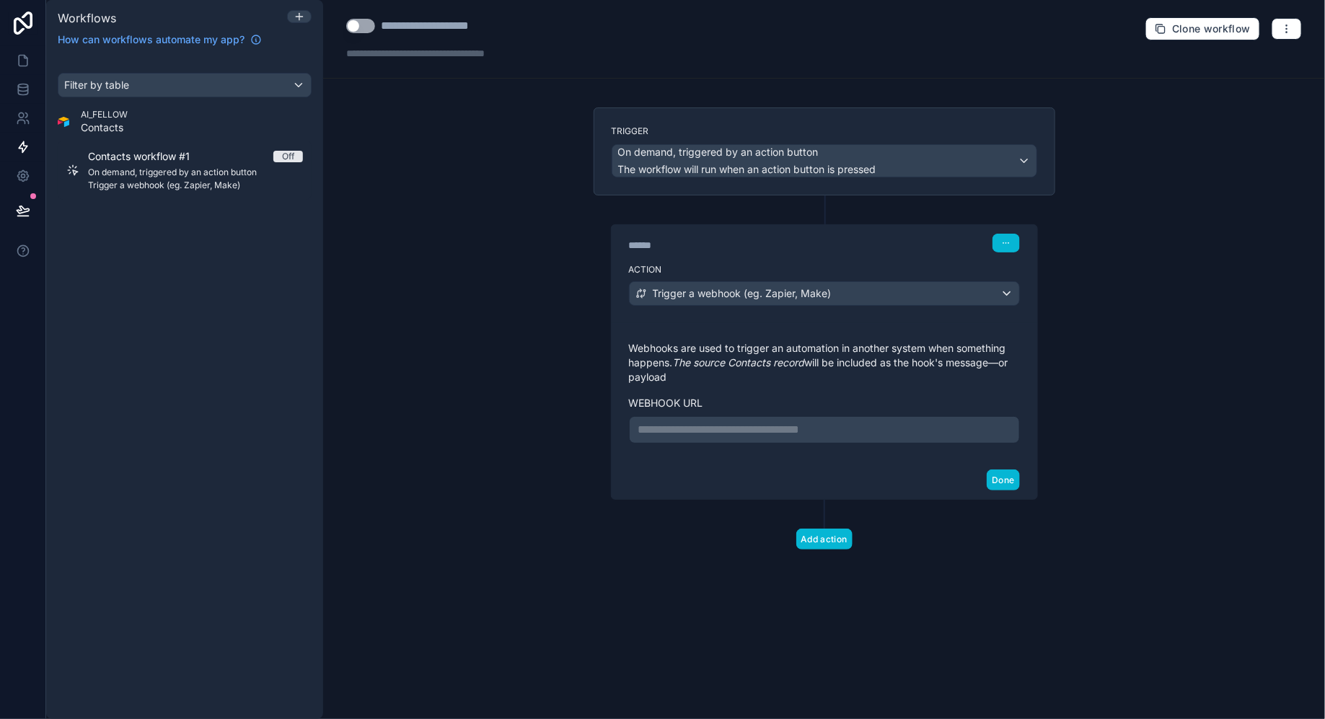
click at [774, 421] on p "**********" at bounding box center [824, 429] width 372 height 17
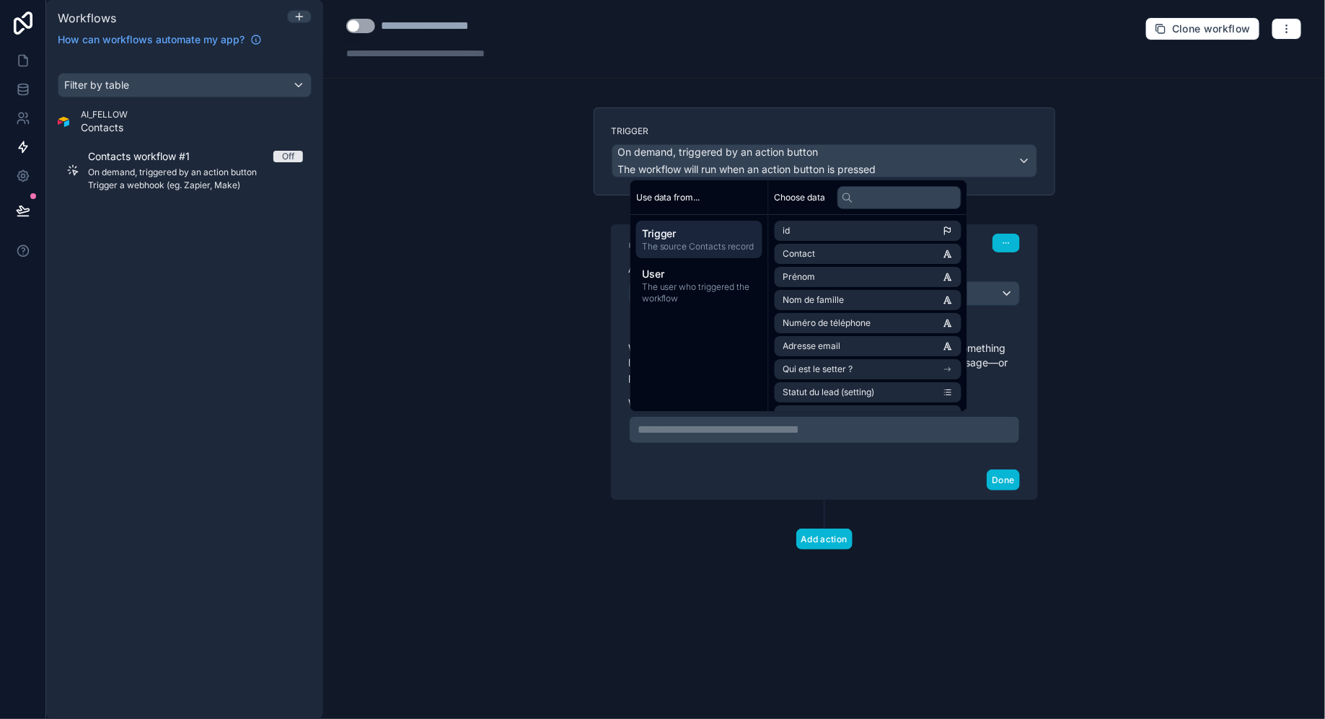
click at [1135, 296] on div "**********" at bounding box center [824, 359] width 1002 height 719
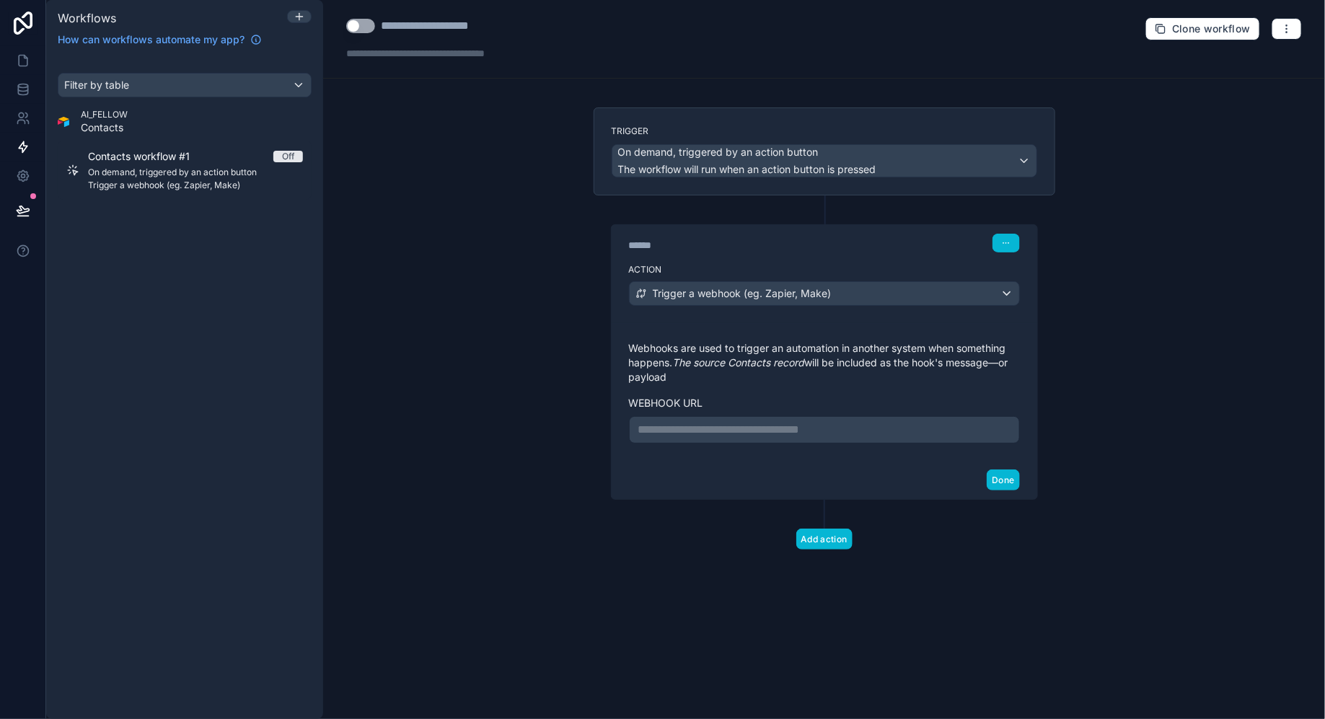
click at [829, 432] on p "**********" at bounding box center [824, 429] width 372 height 17
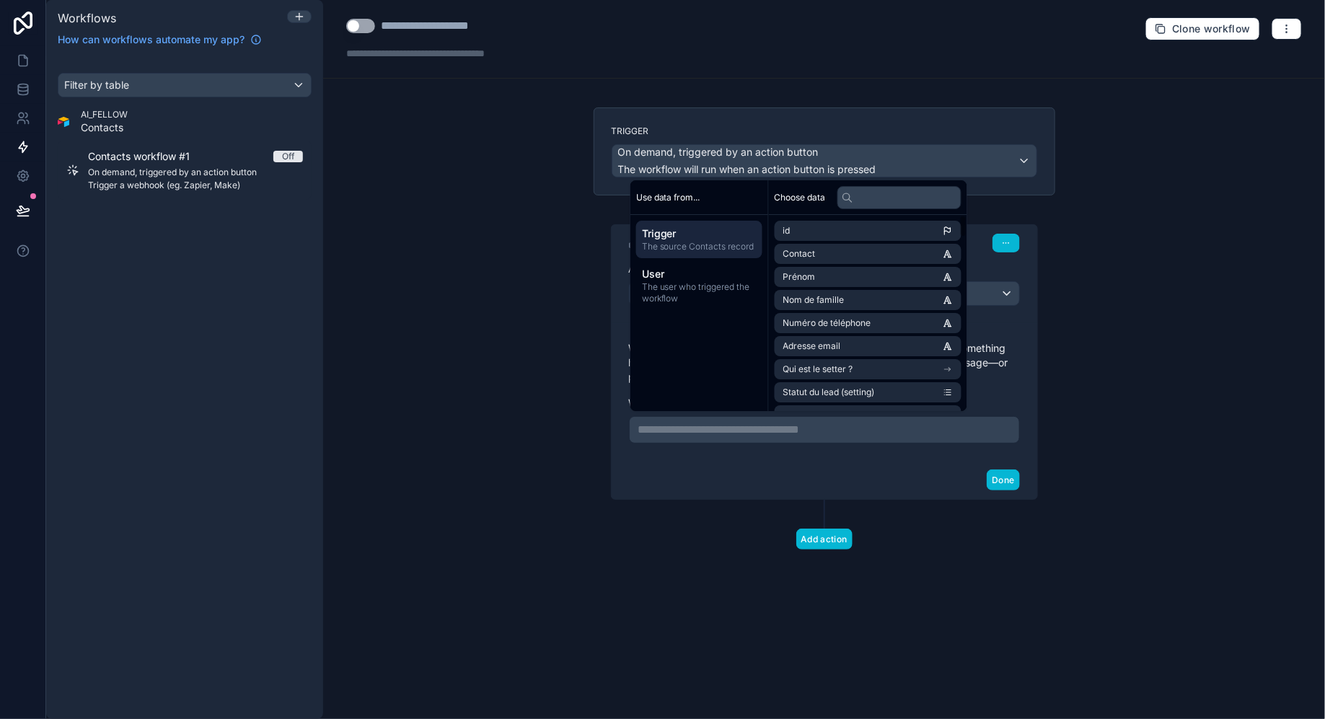
click at [799, 423] on p "**********" at bounding box center [824, 429] width 372 height 17
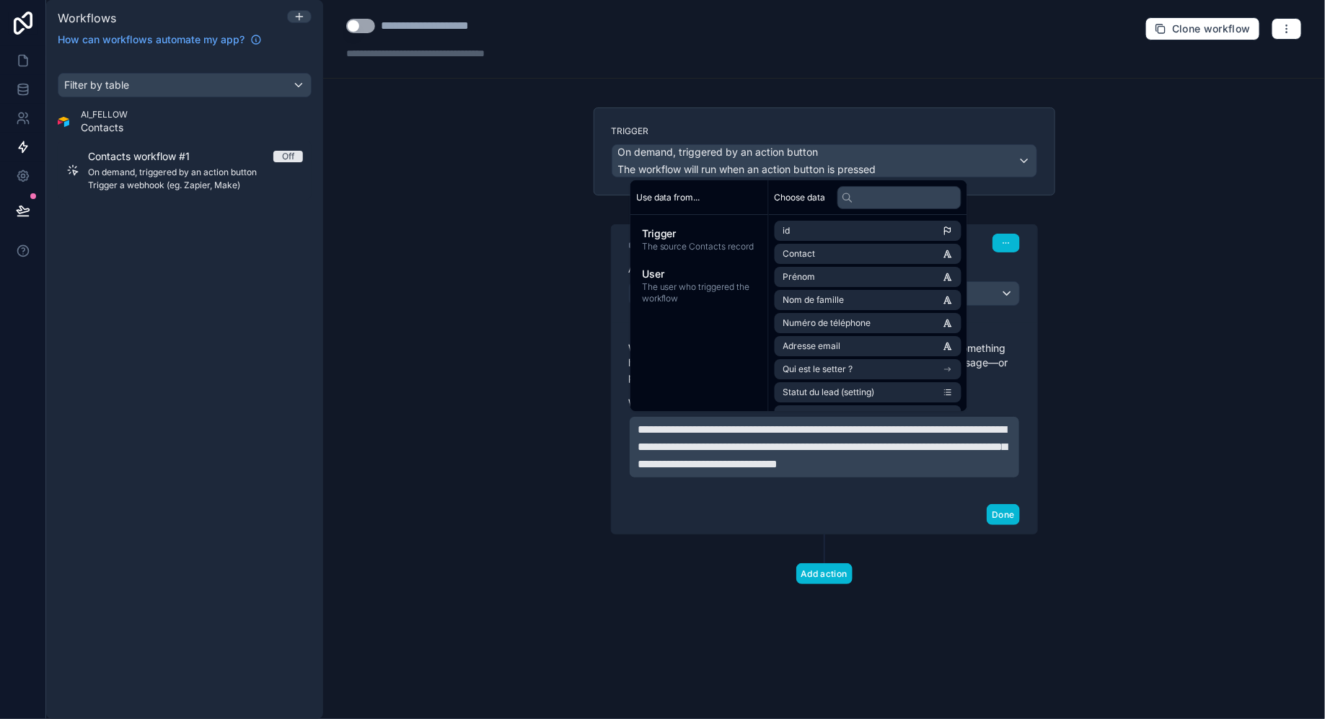
click at [901, 514] on div "Done" at bounding box center [823, 514] width 425 height 38
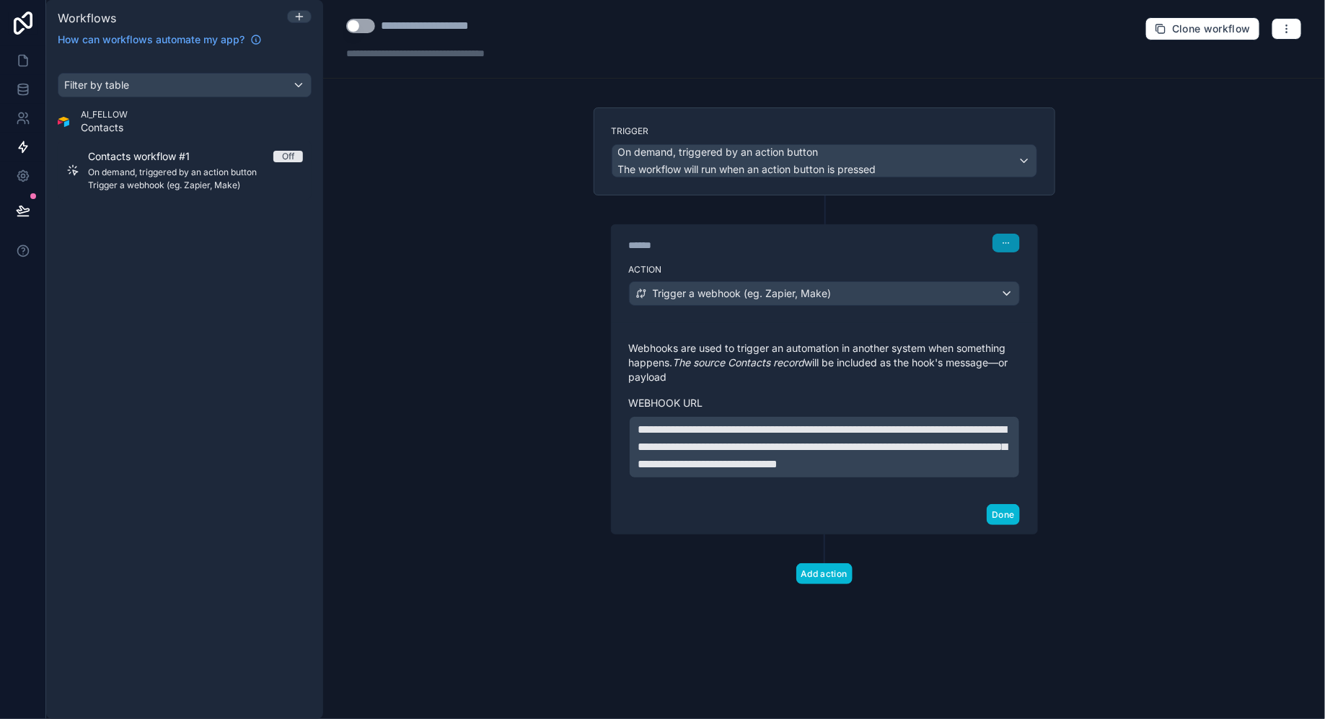
click at [1012, 244] on button "button" at bounding box center [1005, 243] width 27 height 19
click at [966, 156] on div "On demand, triggered by an action button The workflow will run when an action b…" at bounding box center [824, 161] width 424 height 32
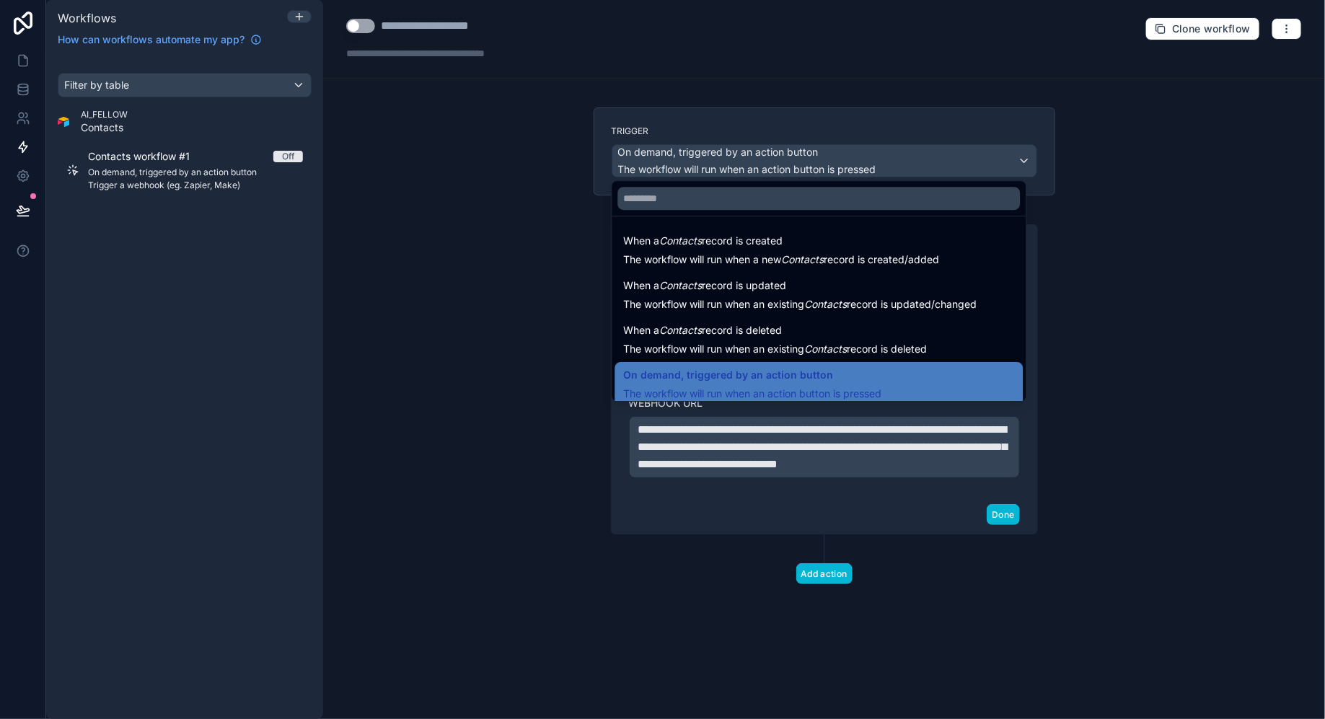
click at [966, 156] on div at bounding box center [662, 359] width 1325 height 719
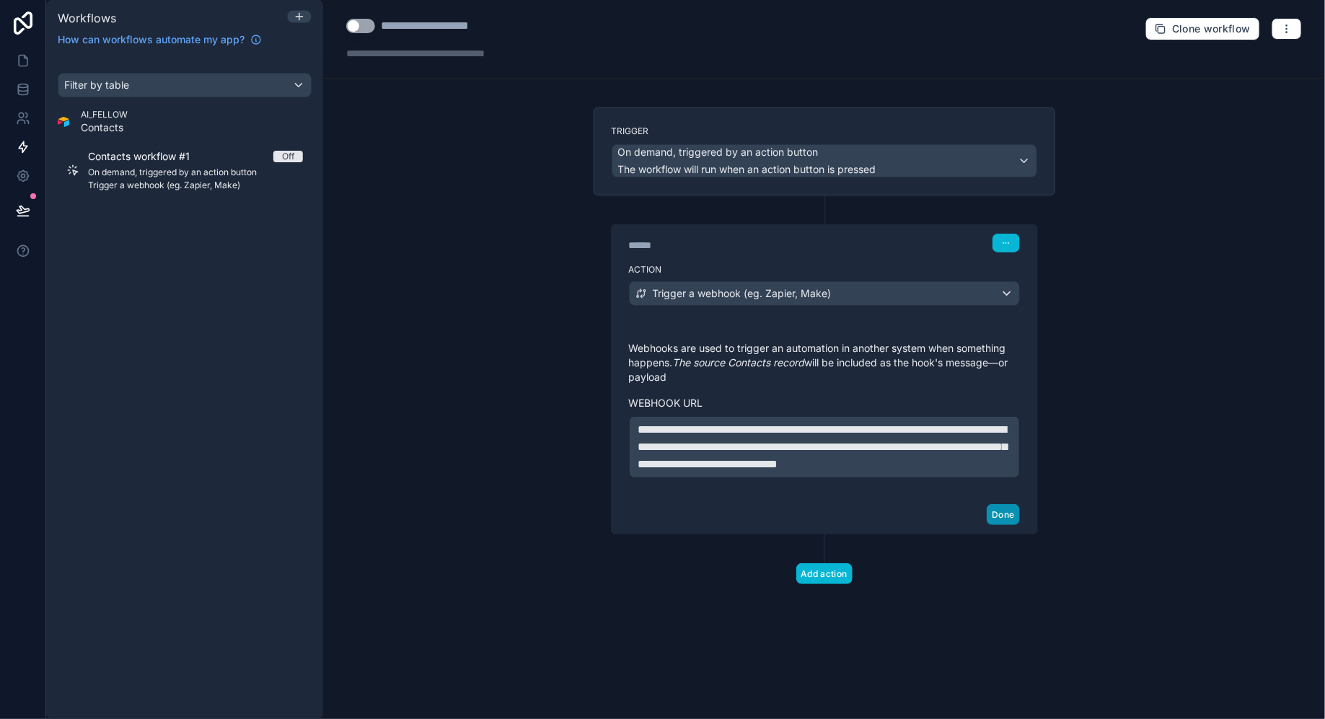
click at [1005, 525] on button "Done" at bounding box center [1002, 514] width 32 height 21
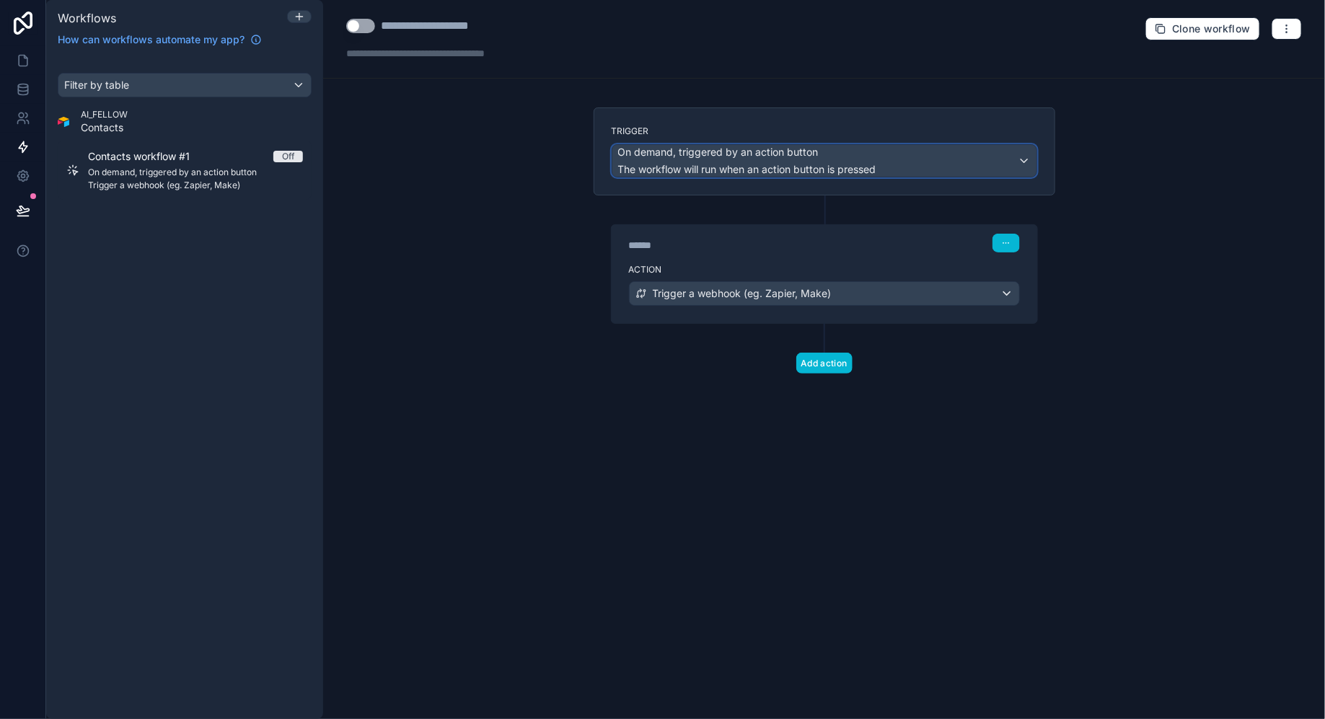
click at [859, 160] on div "On demand, triggered by an action button The workflow will run when an action b…" at bounding box center [747, 161] width 258 height 32
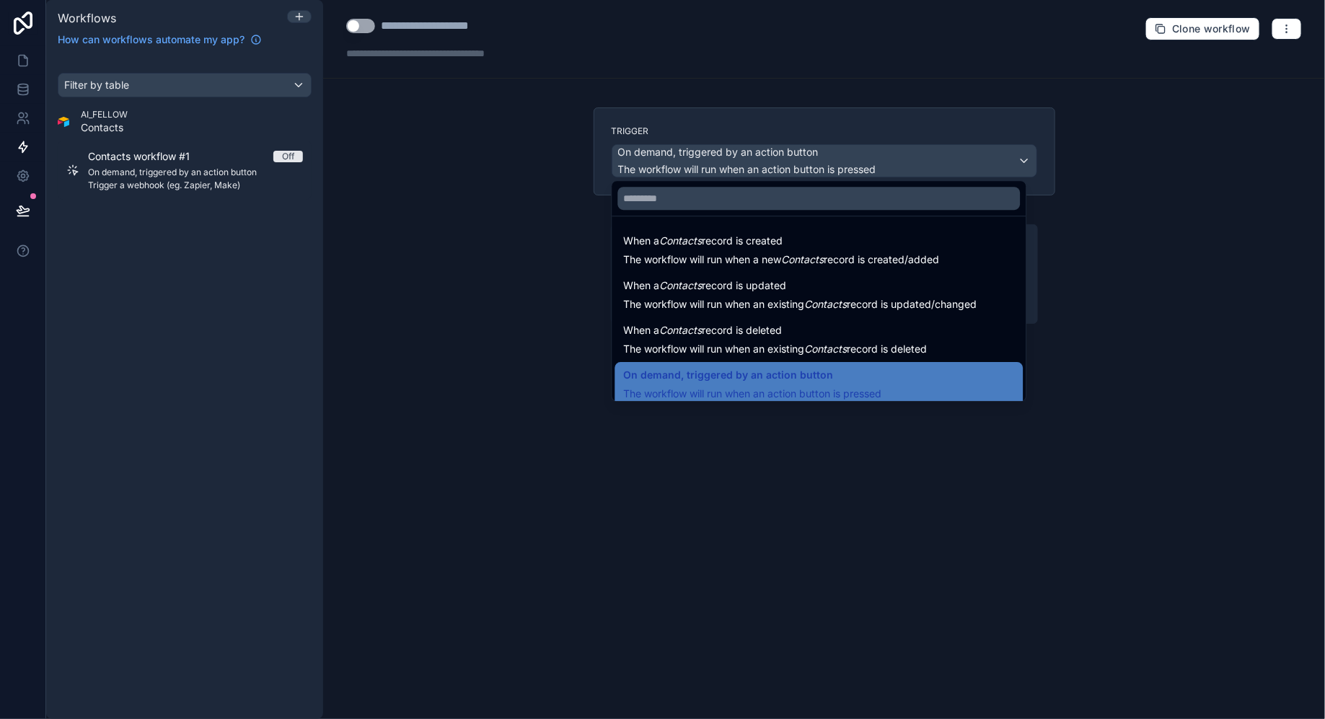
click at [516, 332] on div at bounding box center [662, 359] width 1325 height 719
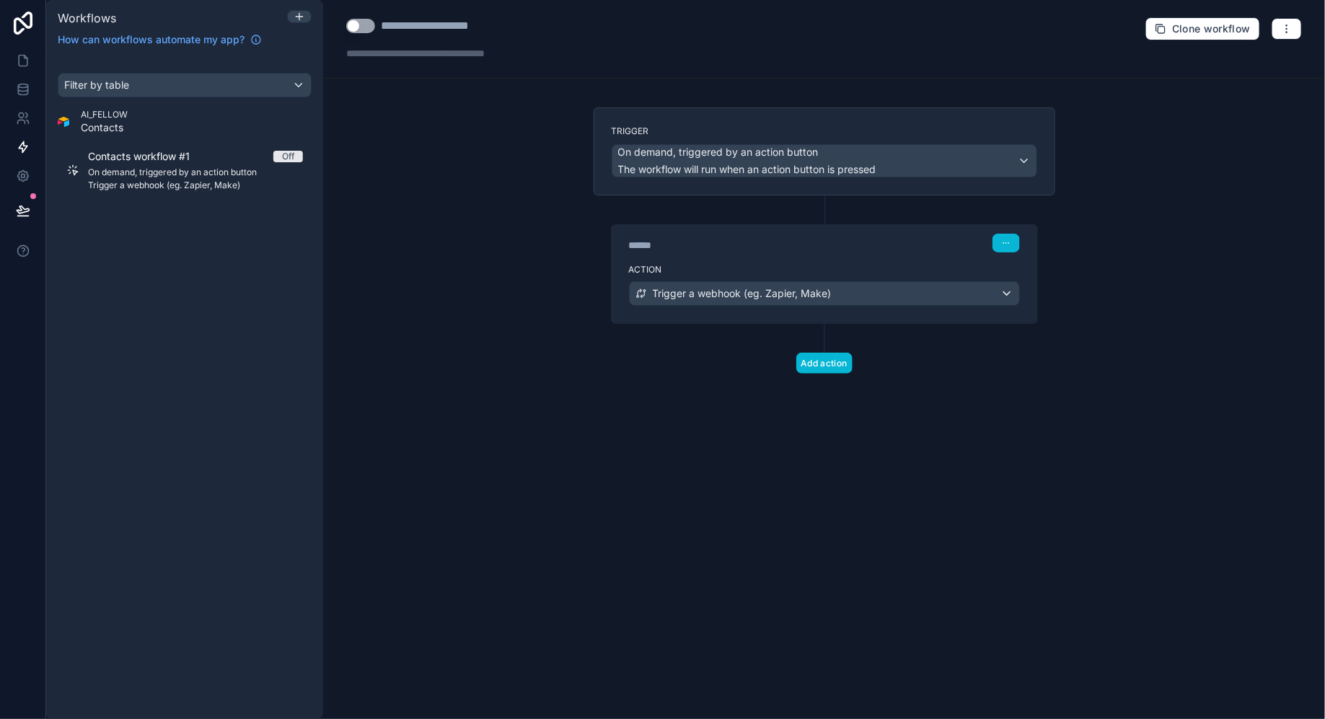
click at [362, 24] on button "Use setting" at bounding box center [360, 26] width 29 height 14
click at [413, 58] on div at bounding box center [447, 53] width 202 height 14
click at [22, 68] on link at bounding box center [22, 60] width 45 height 29
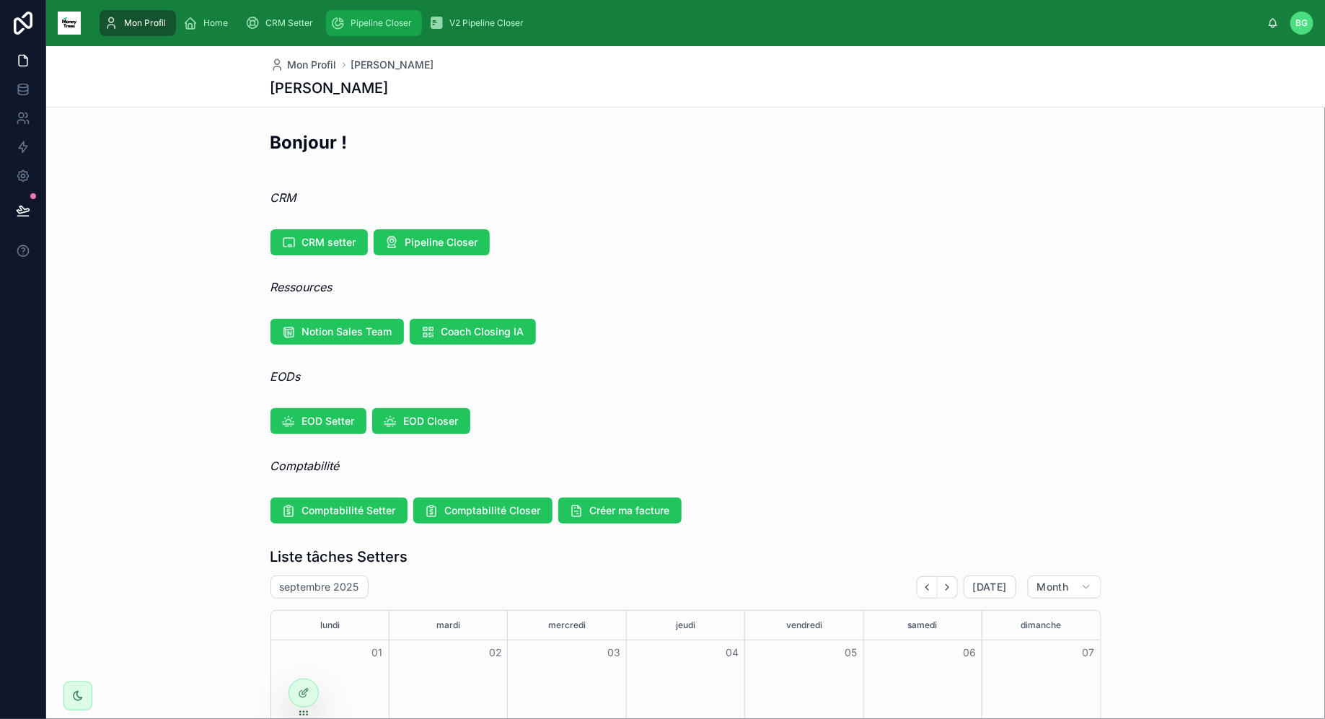
click at [381, 27] on span "Pipeline Closer" at bounding box center [380, 23] width 61 height 12
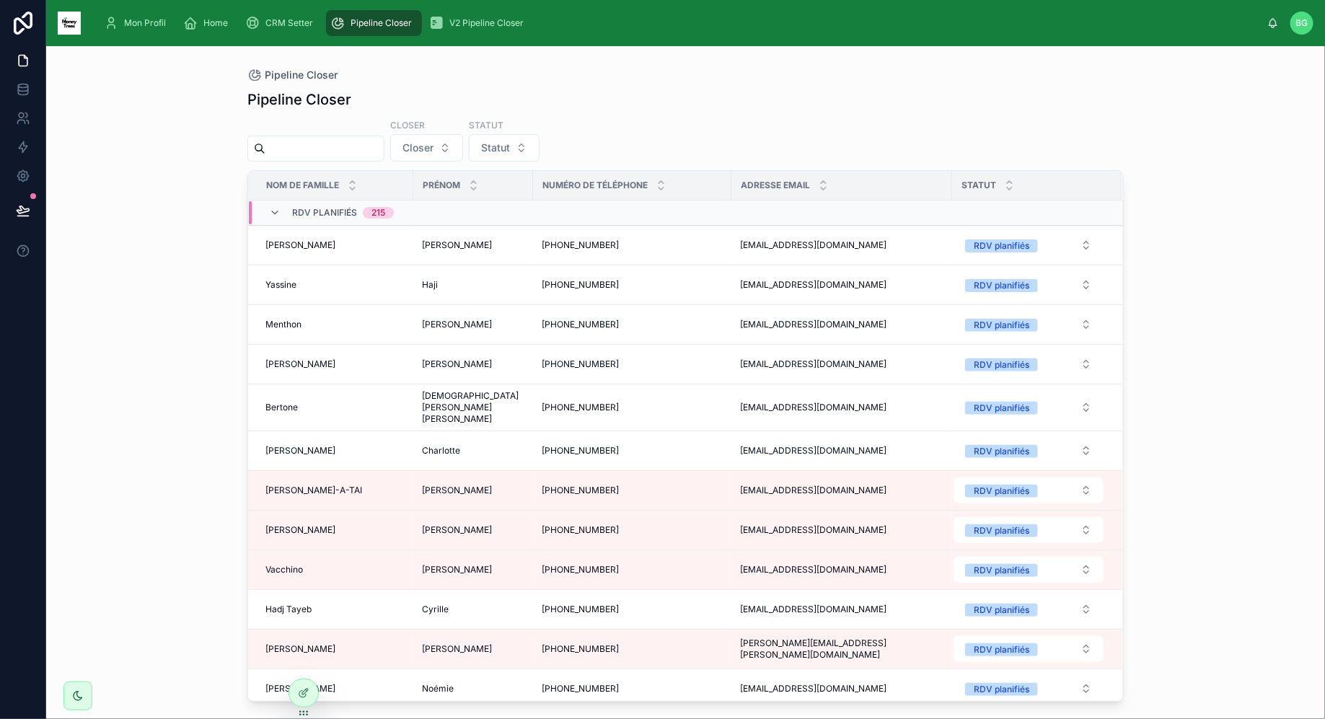
click at [377, 144] on input "text" at bounding box center [324, 148] width 118 height 20
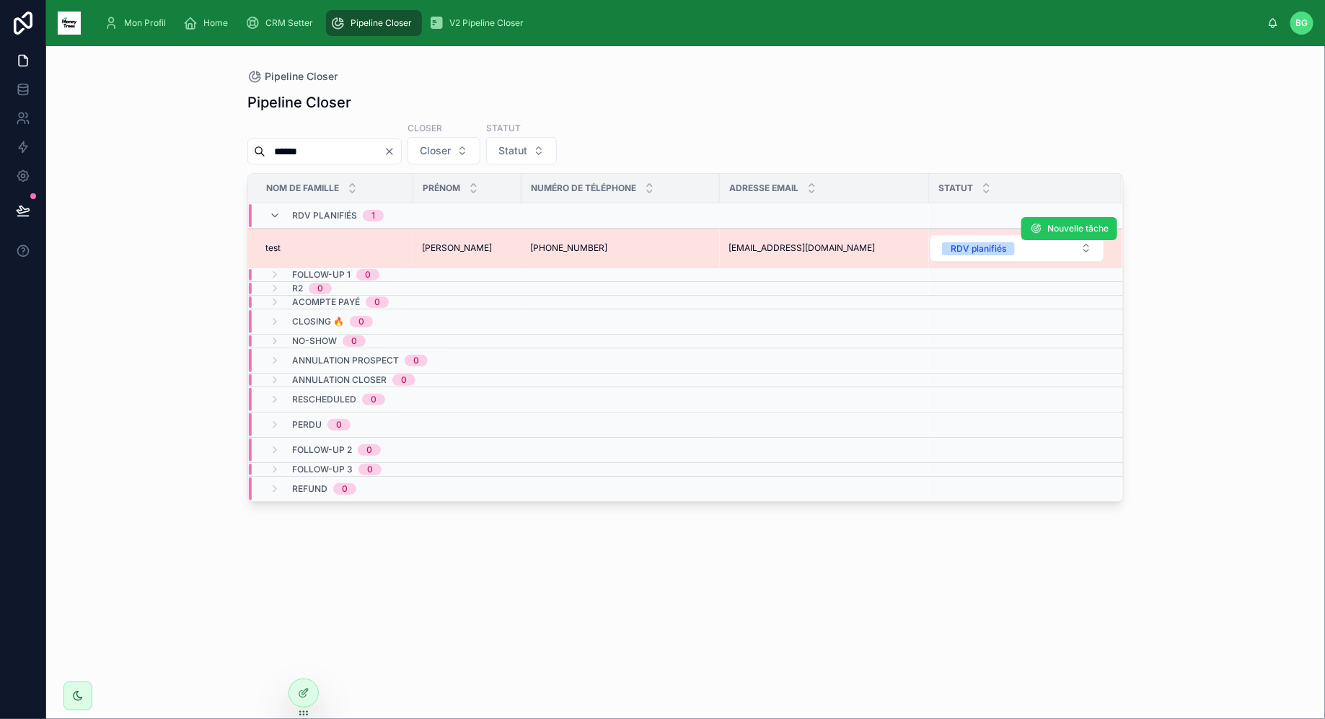
type input "*****"
click at [454, 252] on td "[PERSON_NAME] [PERSON_NAME]" at bounding box center [467, 249] width 108 height 40
click at [697, 252] on div "[PHONE_NUMBER] [PHONE_NUMBER]" at bounding box center [620, 248] width 181 height 12
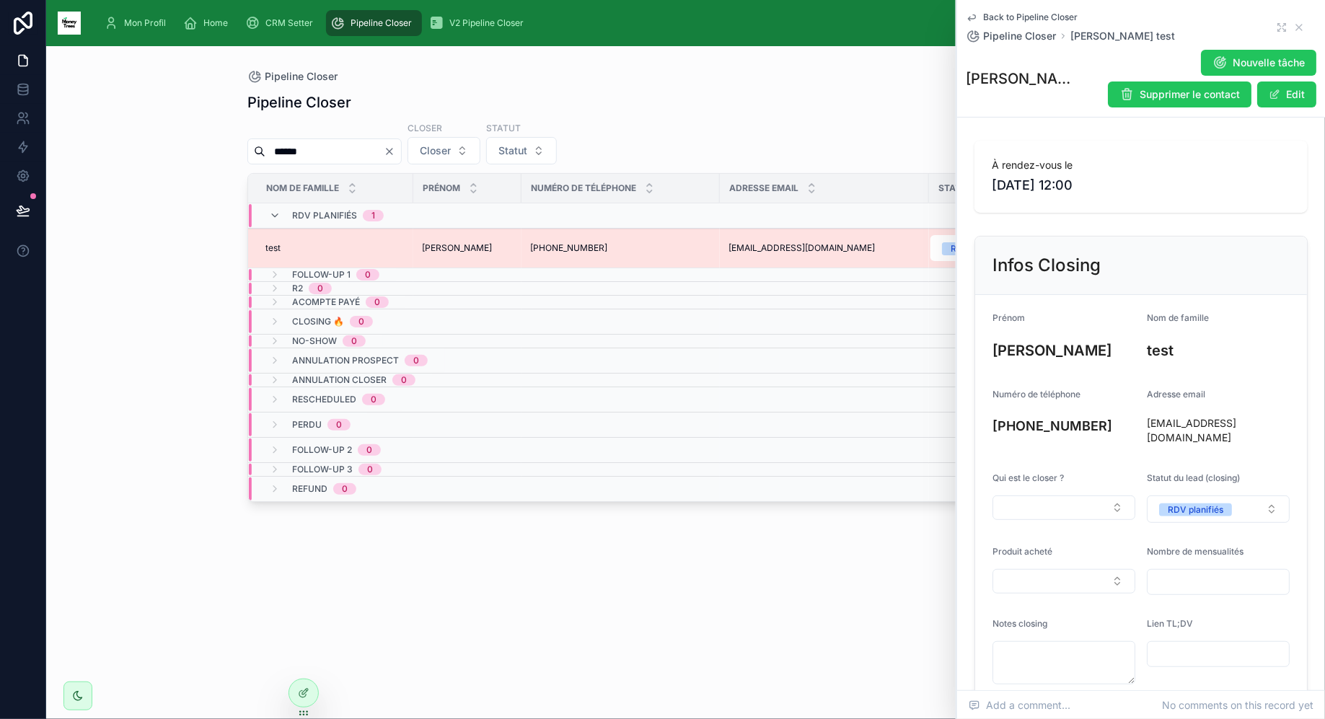
click at [732, 243] on span "[EMAIL_ADDRESS][DOMAIN_NAME]" at bounding box center [801, 248] width 146 height 12
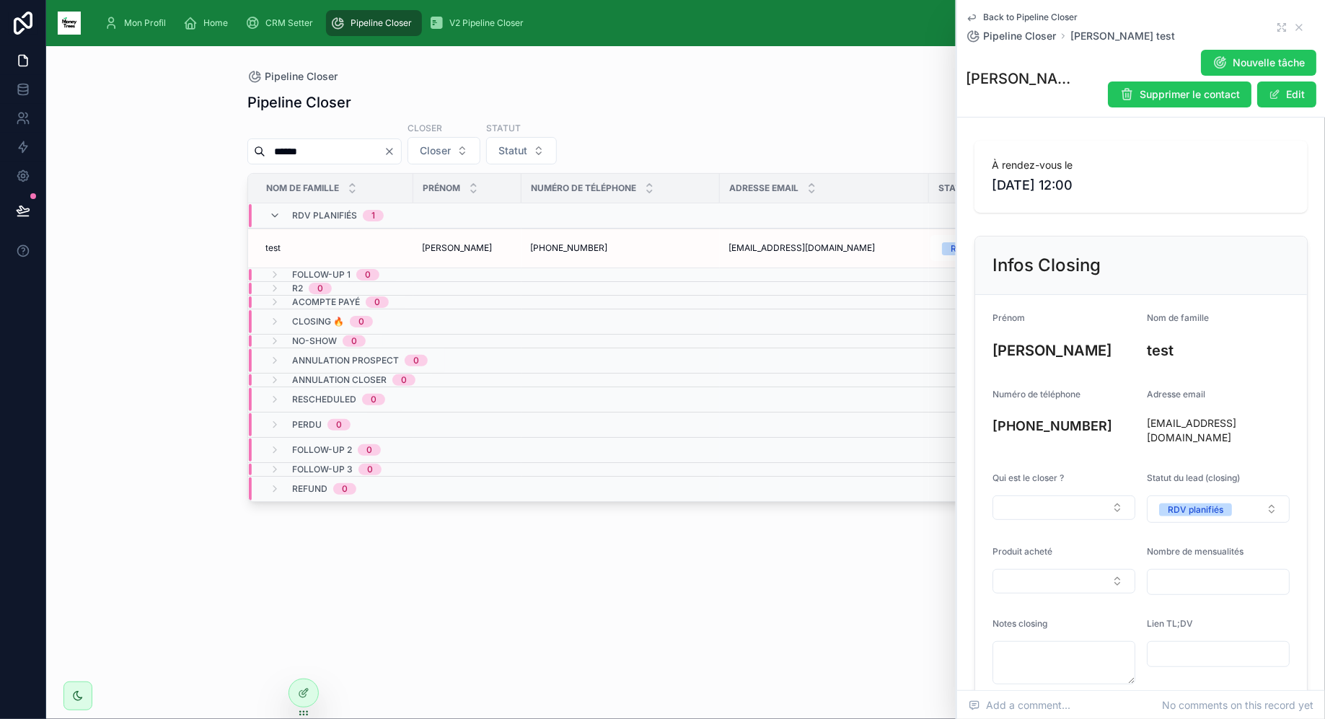
click at [1091, 174] on div "À rendez-vous le [DATE] 12:00" at bounding box center [1140, 176] width 299 height 37
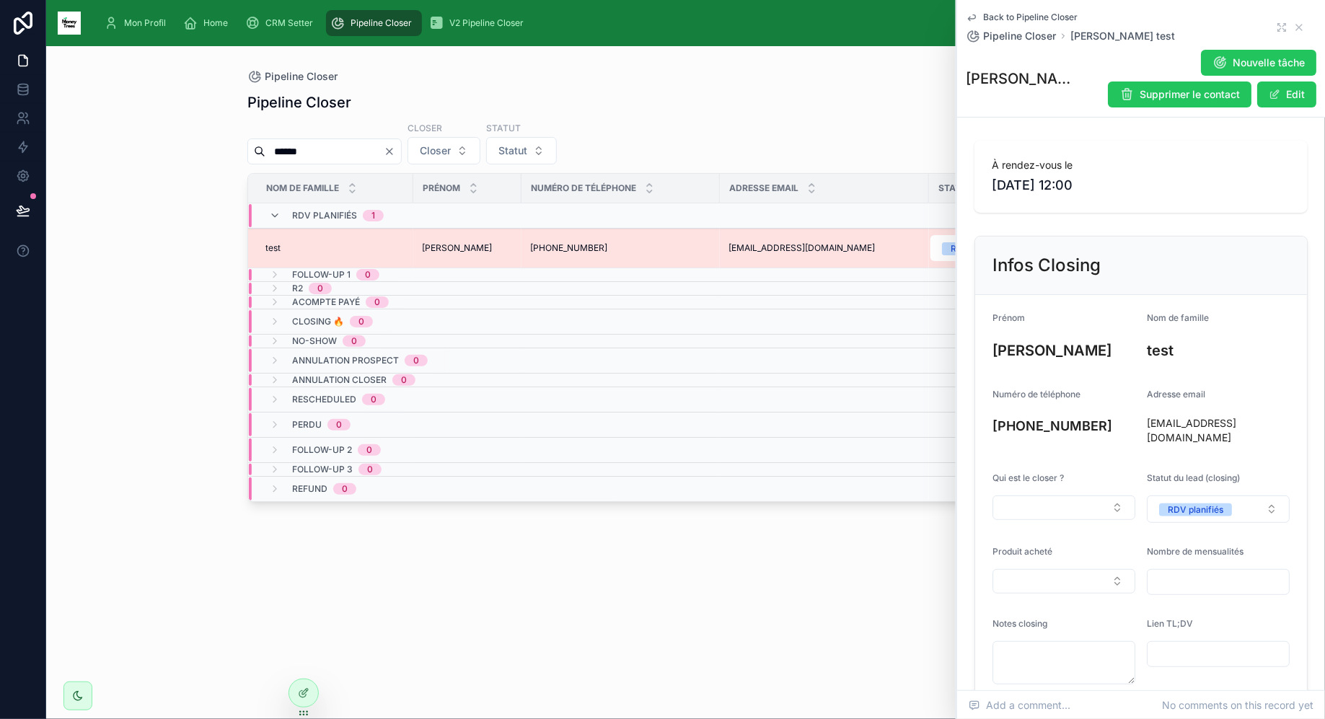
click at [586, 257] on td "[PHONE_NUMBER] [PHONE_NUMBER]" at bounding box center [620, 249] width 198 height 40
click at [539, 247] on span "[PHONE_NUMBER]" at bounding box center [568, 248] width 77 height 12
click at [503, 247] on div "[PERSON_NAME] [PERSON_NAME]" at bounding box center [467, 248] width 91 height 12
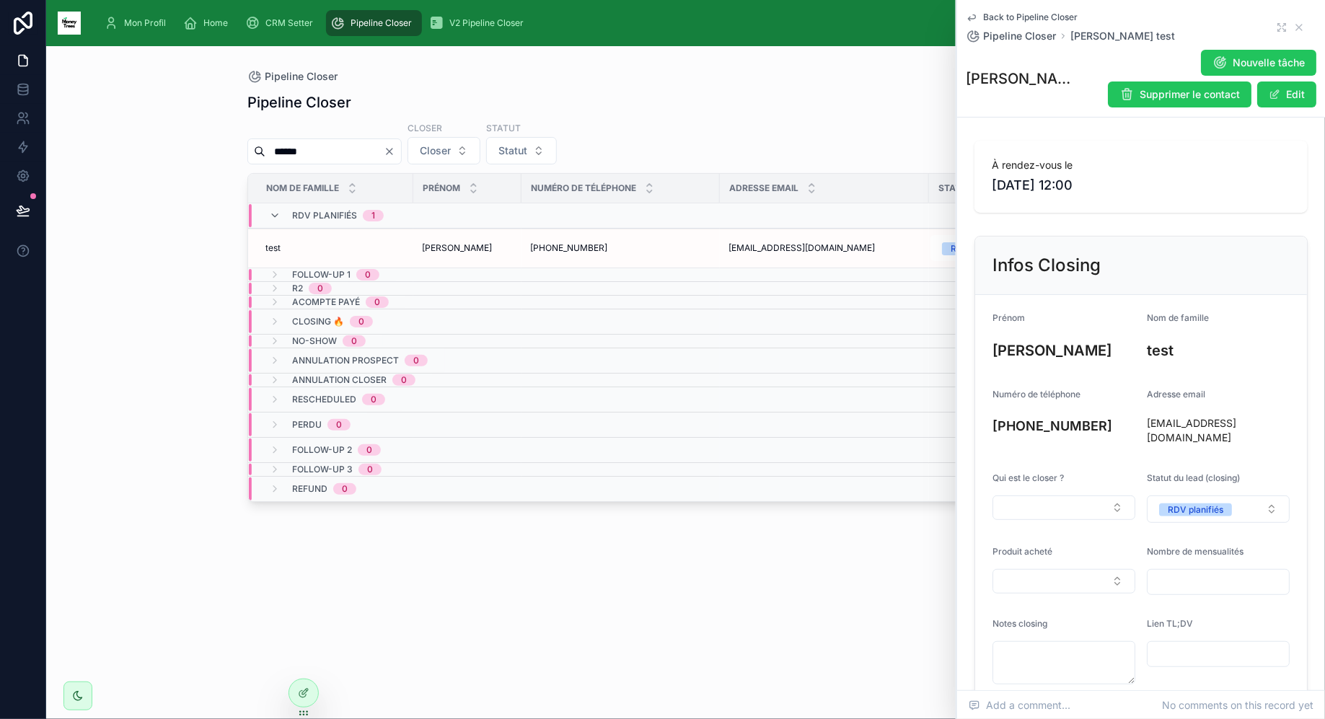
click at [503, 247] on div "[PERSON_NAME] [PERSON_NAME]" at bounding box center [467, 248] width 91 height 12
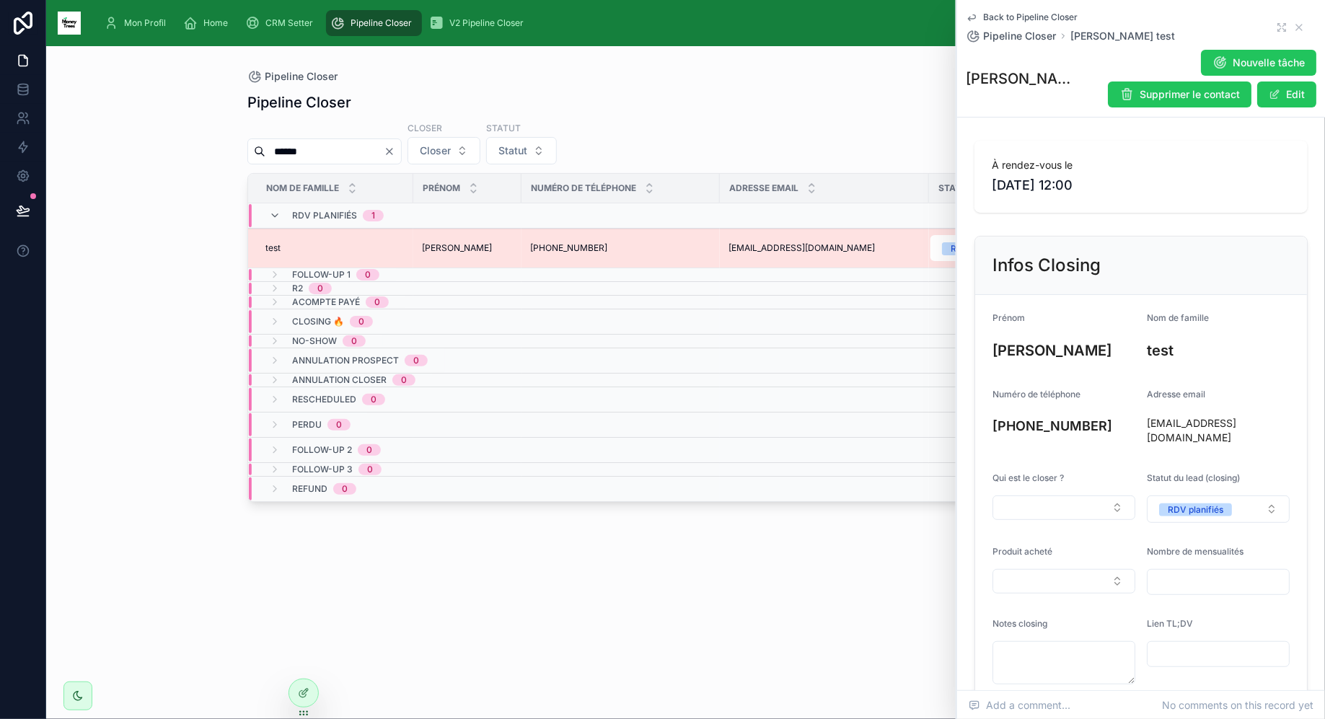
click at [345, 254] on td "test test" at bounding box center [330, 249] width 165 height 40
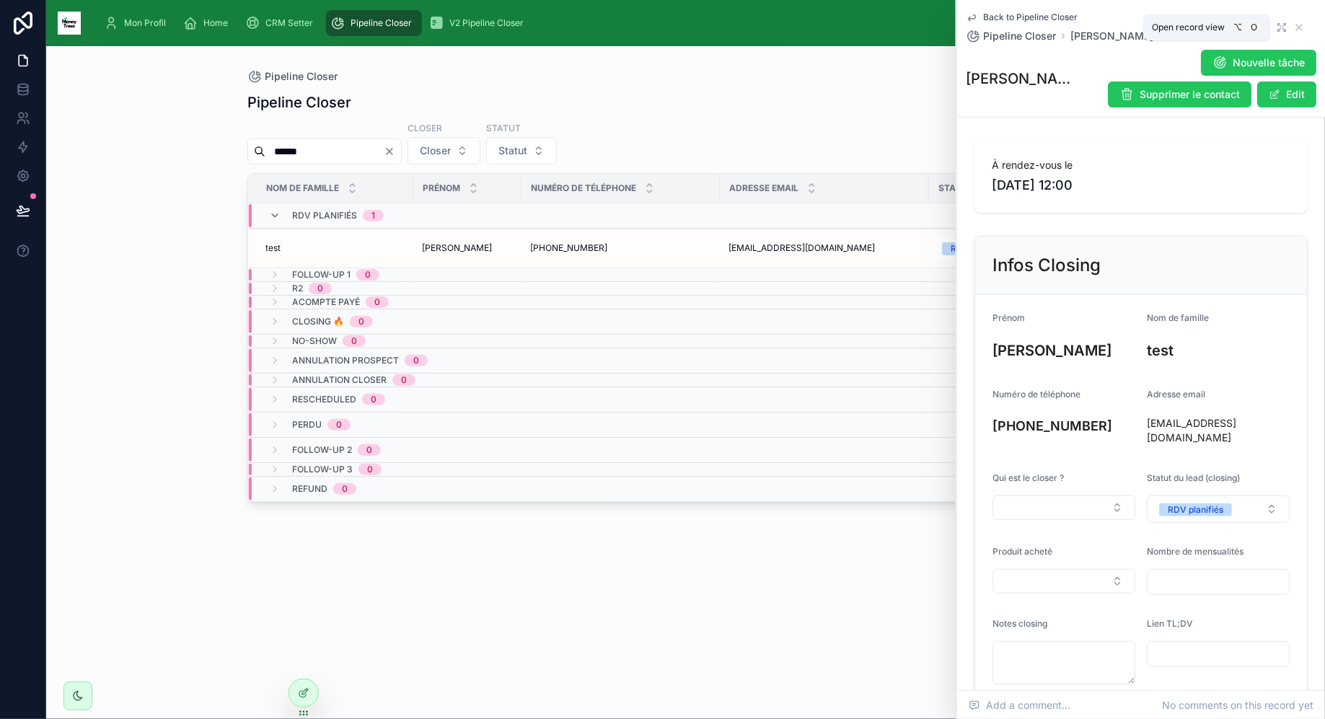
click at [1279, 30] on icon at bounding box center [1279, 29] width 3 height 3
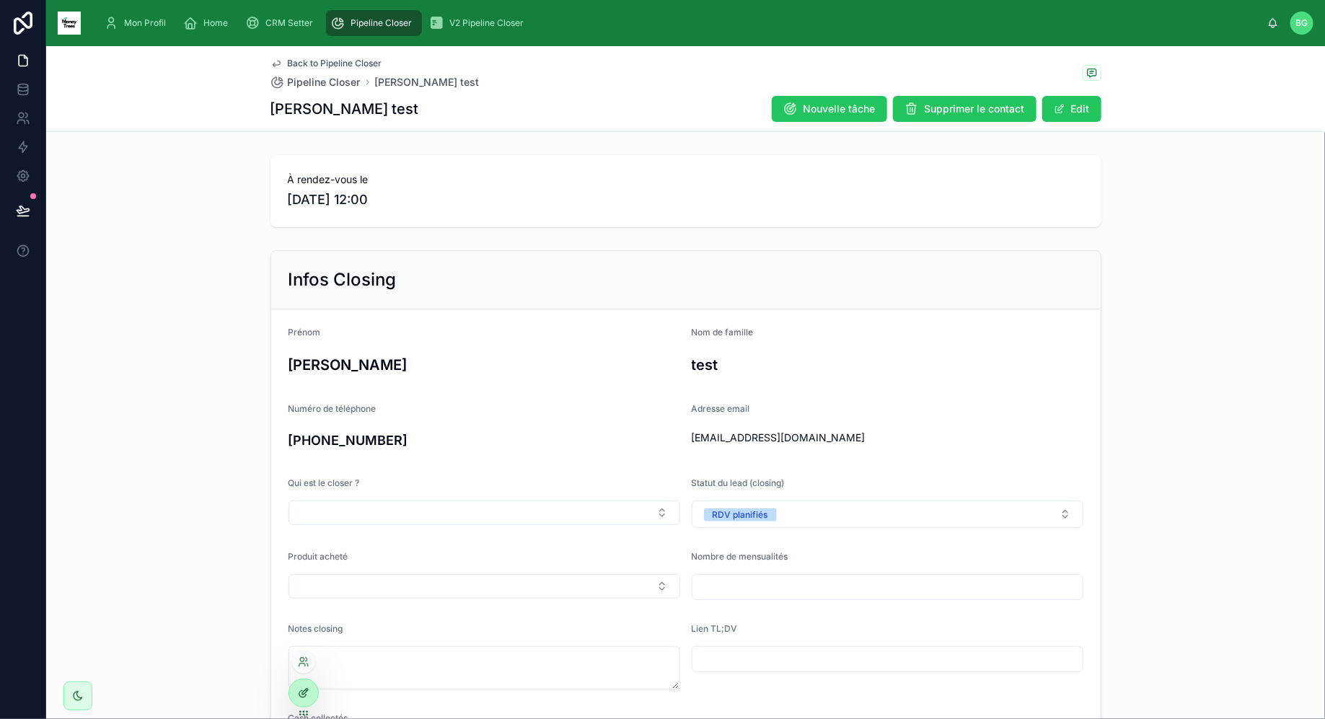
click at [309, 693] on icon at bounding box center [304, 693] width 12 height 12
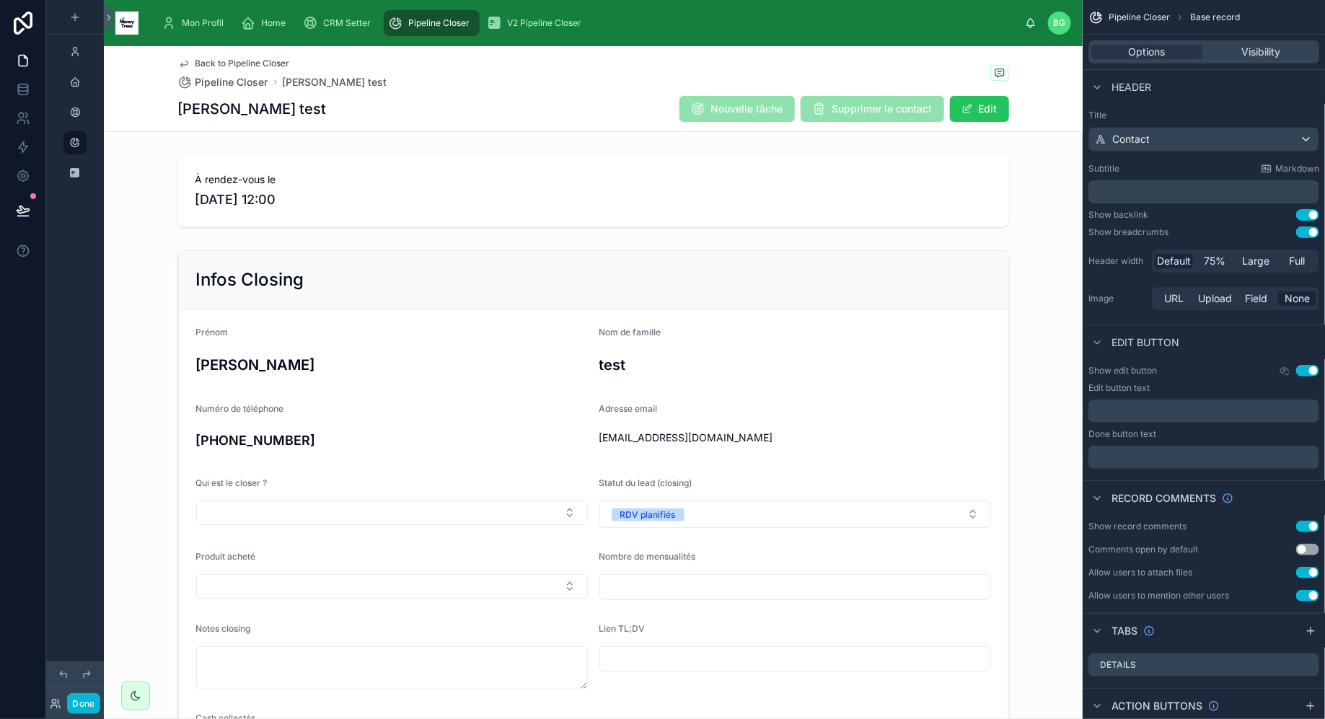
click at [747, 88] on div "Back to Pipeline Closer Pipeline Closer jimmy test" at bounding box center [593, 74] width 831 height 32
click at [552, 105] on div "jimmy test Nouvelle tâche Supprimer le contact Edit" at bounding box center [593, 108] width 831 height 27
click at [1149, 12] on span "Pipeline Closer" at bounding box center [1138, 18] width 61 height 12
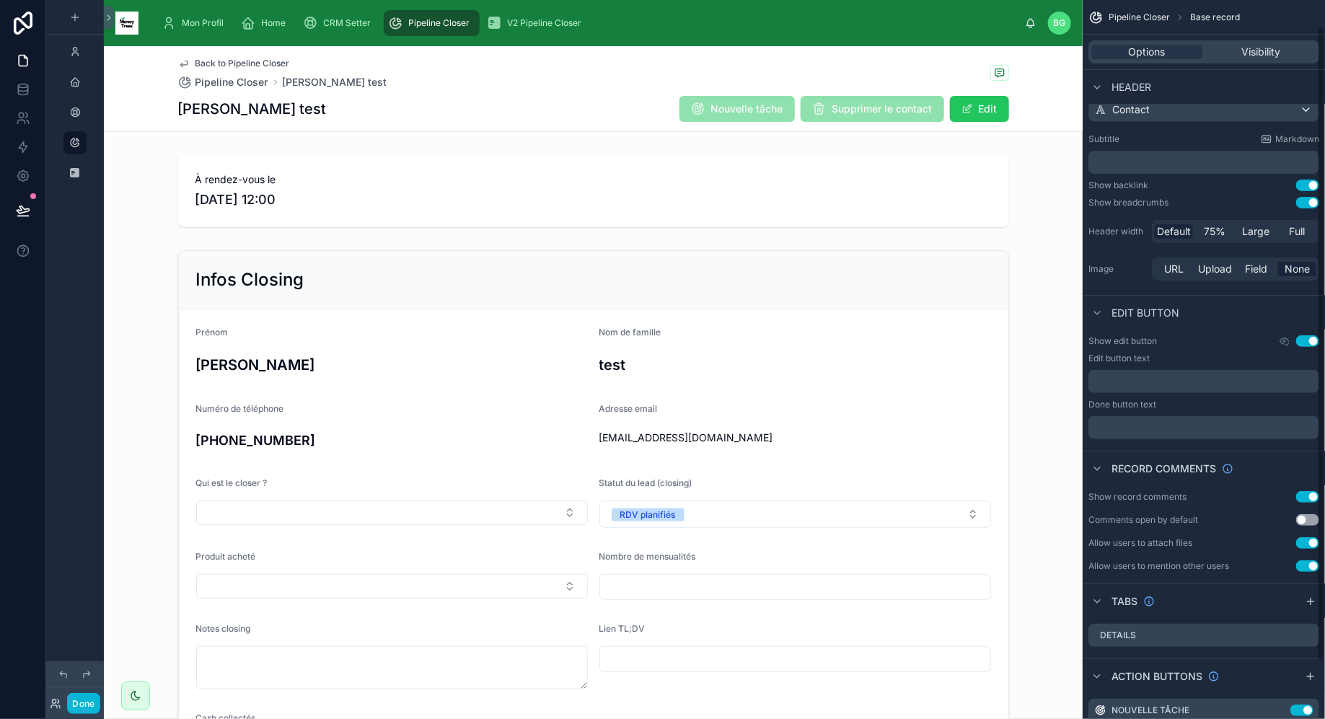
scroll to position [94, 0]
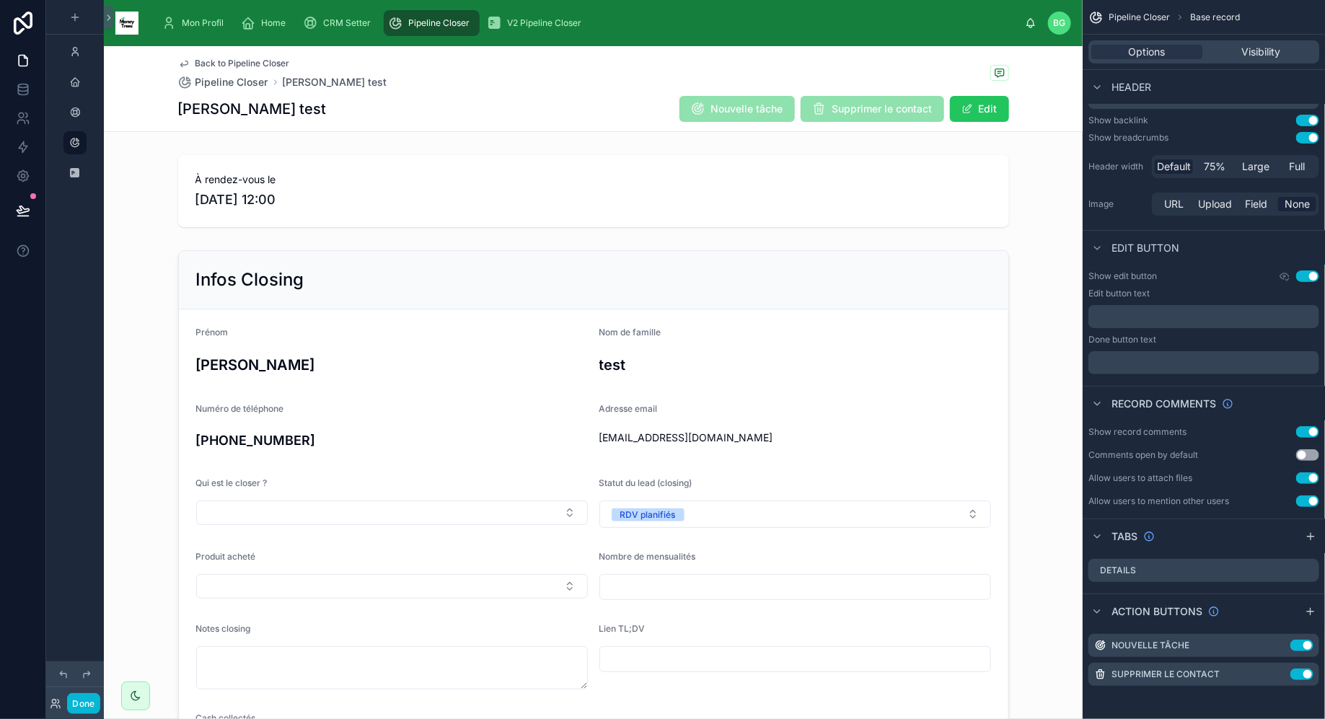
click at [609, 100] on div "jimmy test Nouvelle tâche Supprimer le contact Edit" at bounding box center [593, 108] width 831 height 27
click at [1311, 606] on icon "scrollable content" at bounding box center [1310, 612] width 12 height 12
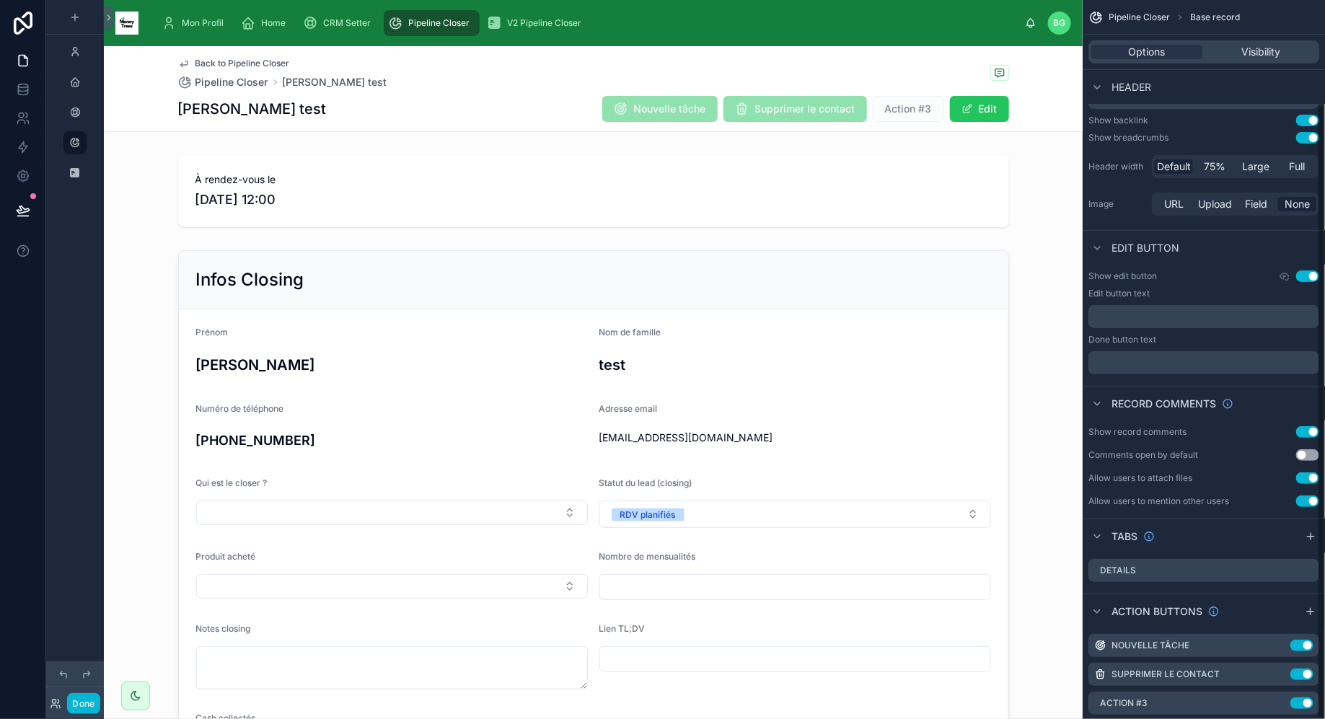
scroll to position [123, 0]
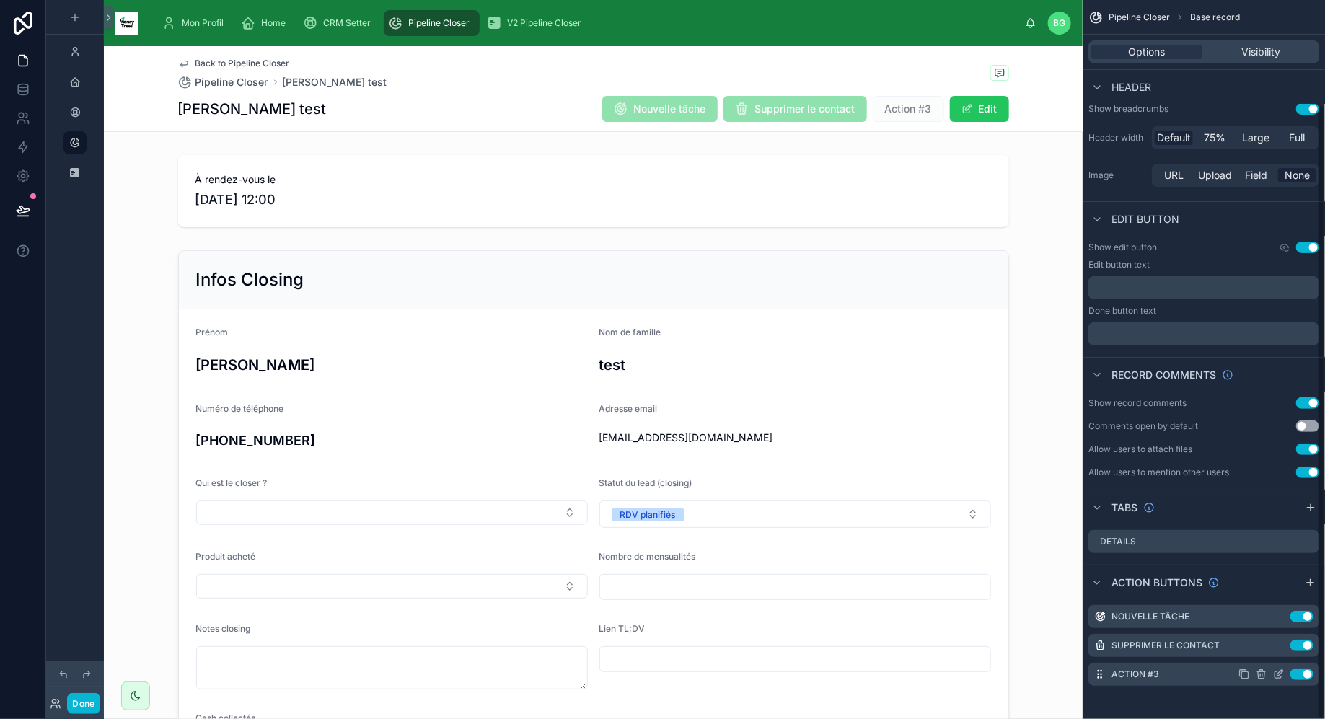
click at [1275, 672] on icon "scrollable content" at bounding box center [1278, 675] width 6 height 6
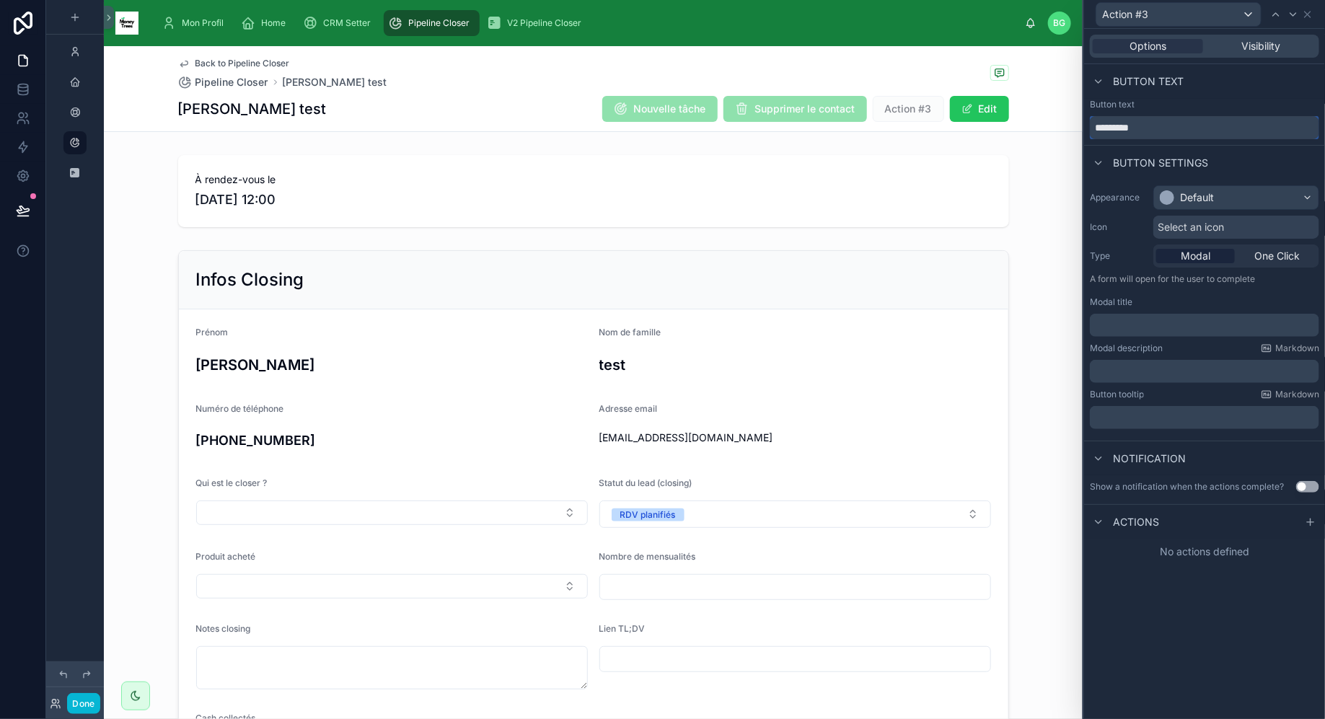
click at [1170, 128] on input "*********" at bounding box center [1204, 127] width 229 height 23
type input "****"
click at [1206, 194] on div "Default" at bounding box center [1197, 197] width 34 height 14
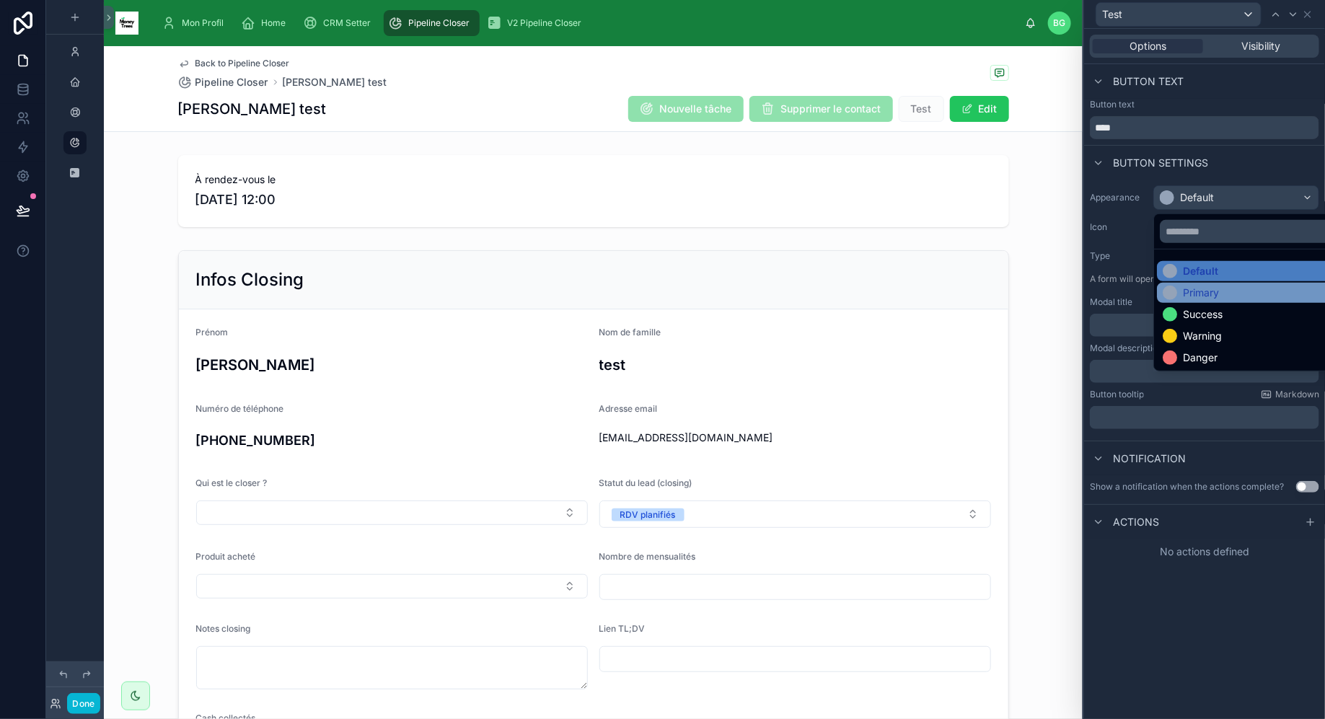
click at [1204, 298] on div "Primary" at bounding box center [1201, 293] width 36 height 14
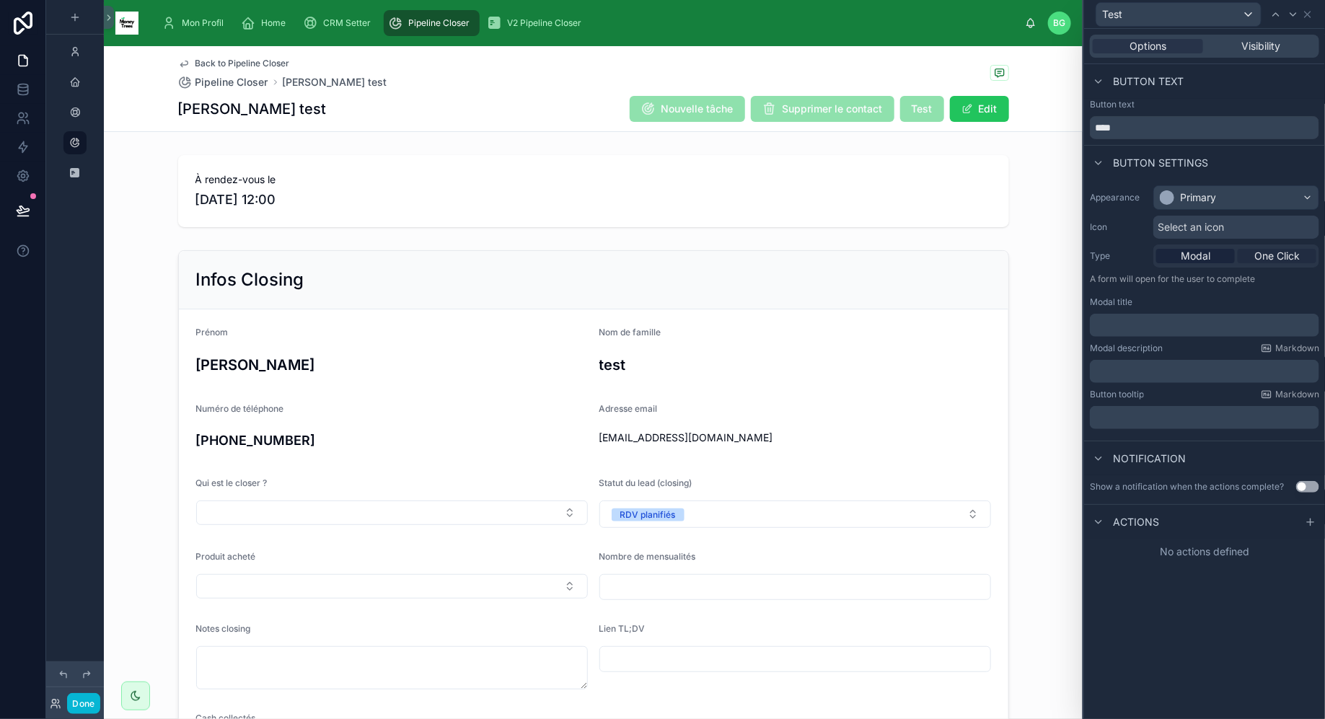
click at [1263, 255] on span "One Click" at bounding box center [1276, 256] width 45 height 14
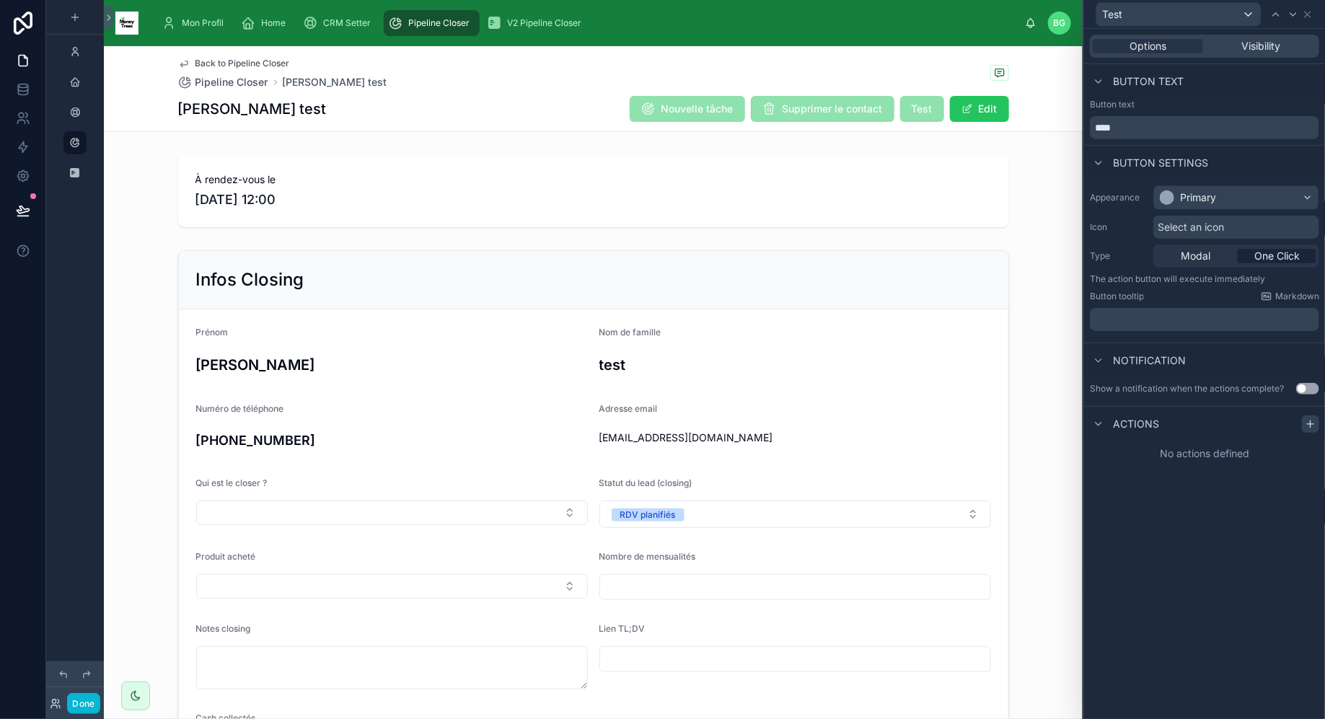
click at [1307, 423] on icon at bounding box center [1310, 424] width 12 height 12
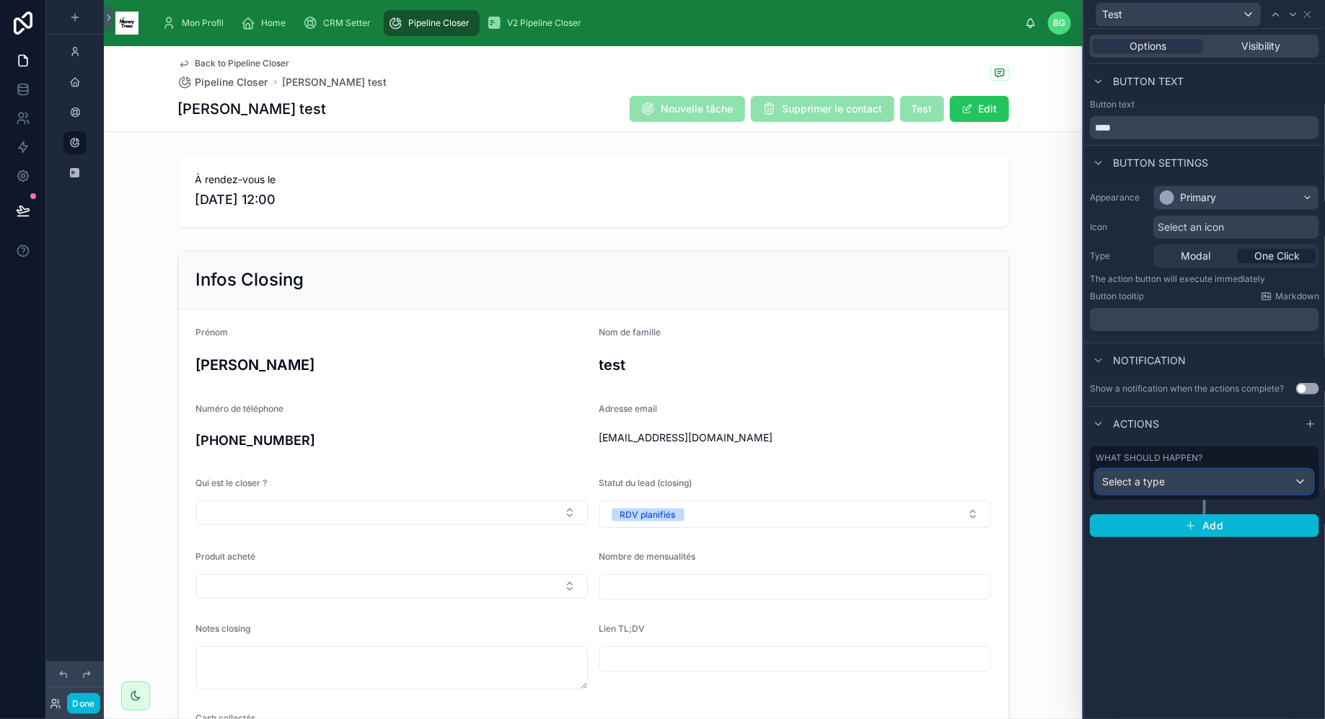
click at [1199, 485] on div "Select a type" at bounding box center [1204, 481] width 216 height 23
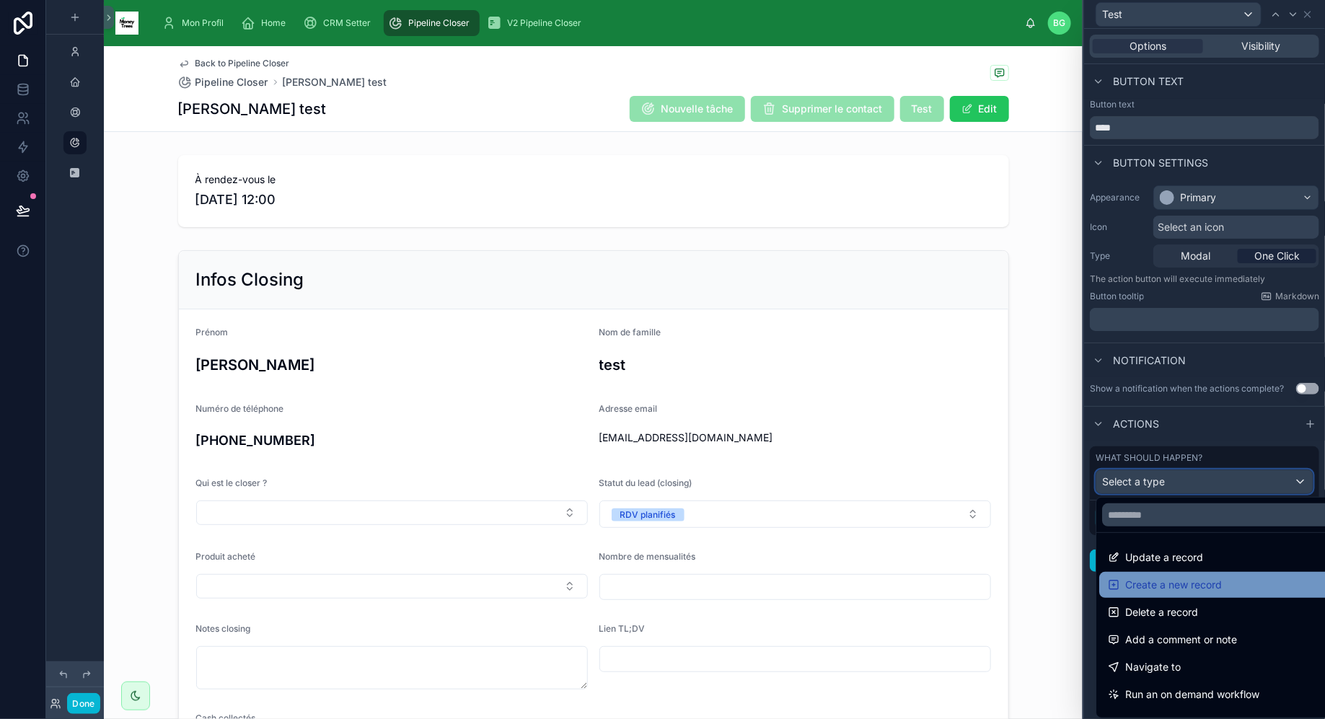
scroll to position [6, 0]
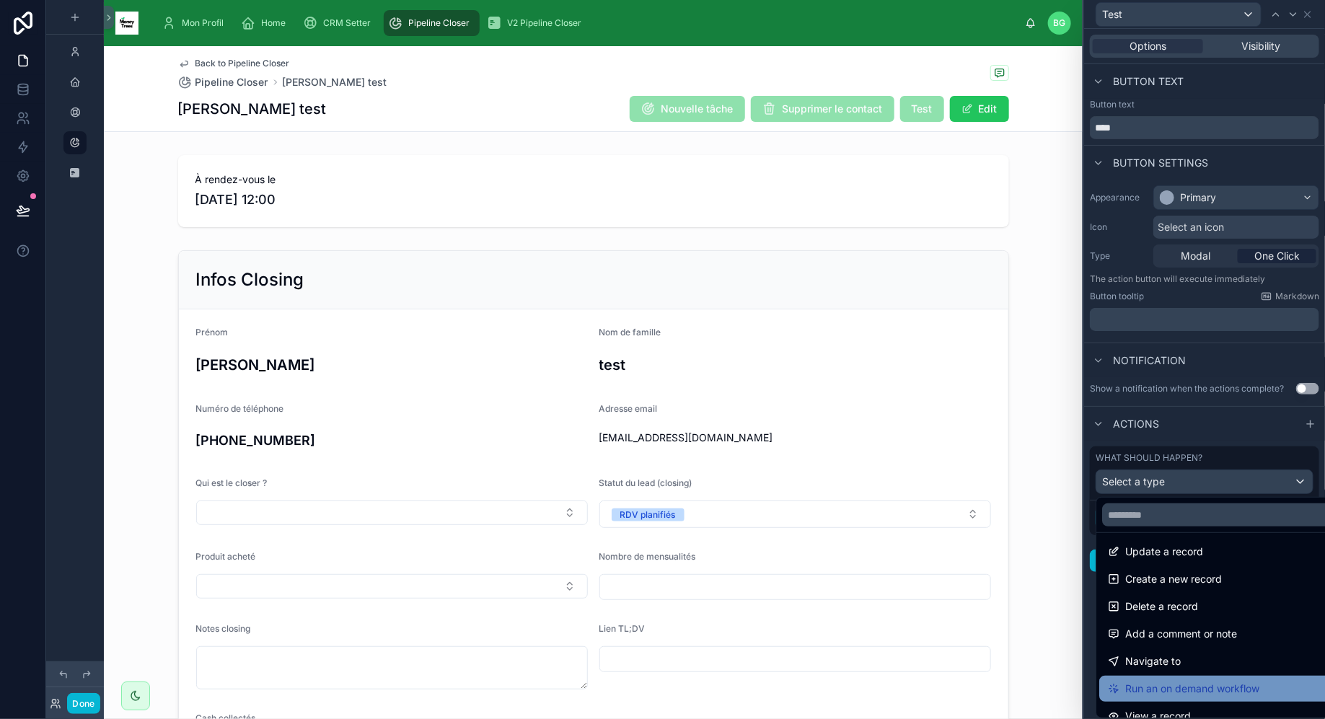
click at [1180, 684] on span "Run an on demand workflow" at bounding box center [1192, 688] width 134 height 17
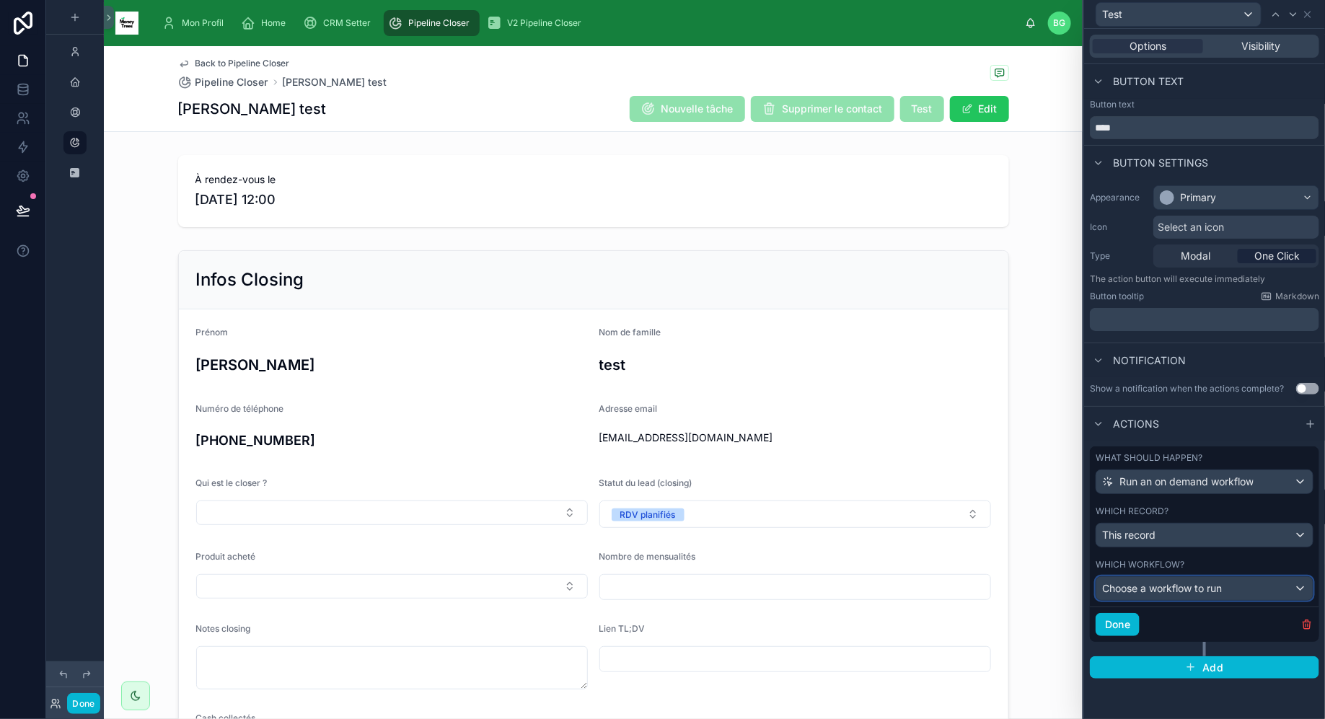
click at [1188, 582] on span "Choose a workflow to run" at bounding box center [1162, 588] width 120 height 12
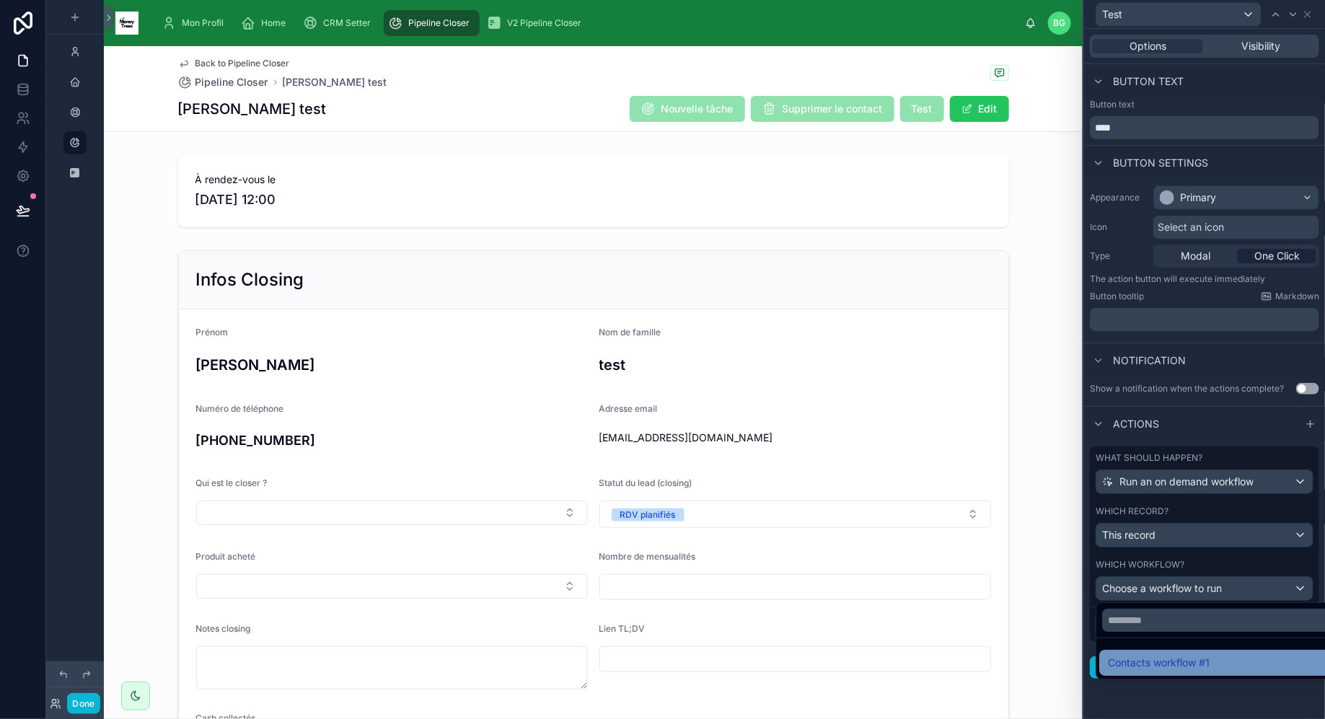
click at [1165, 660] on span "Contacts workflow #1" at bounding box center [1159, 662] width 102 height 17
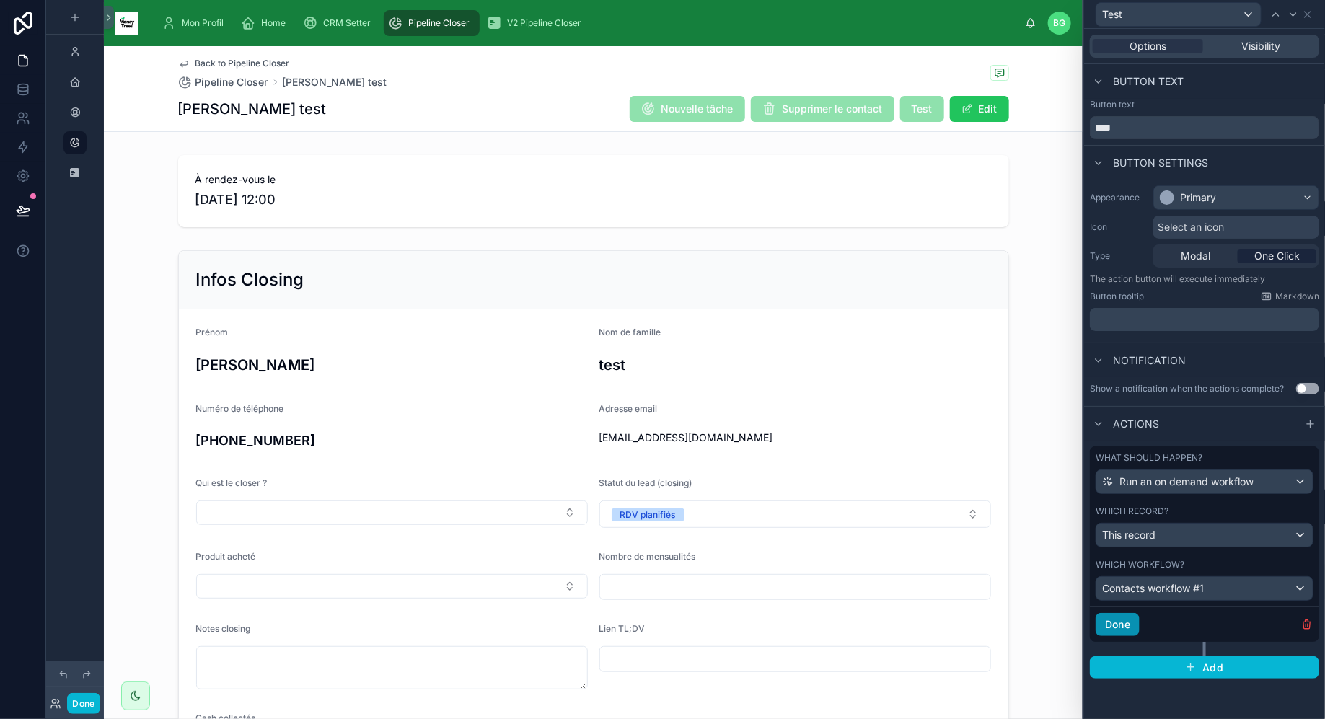
click at [1127, 627] on button "Done" at bounding box center [1117, 624] width 44 height 23
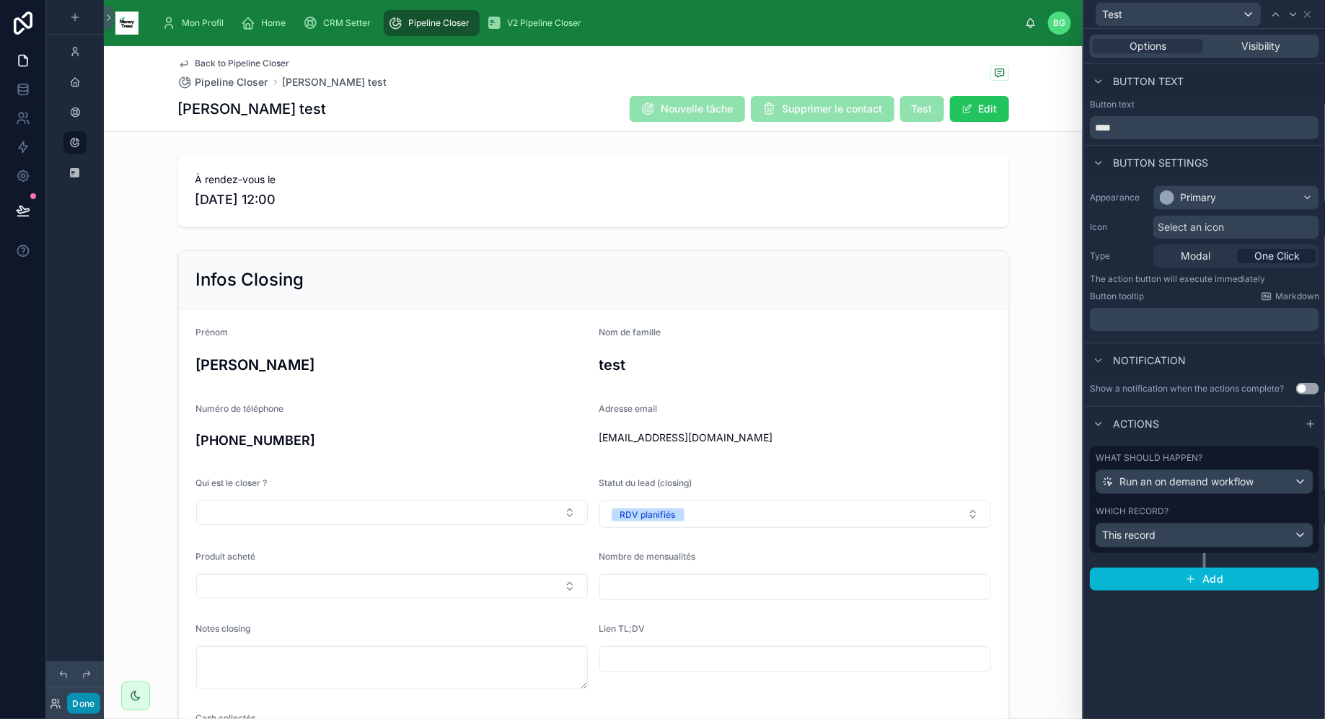
click at [87, 708] on button "Done" at bounding box center [83, 703] width 32 height 21
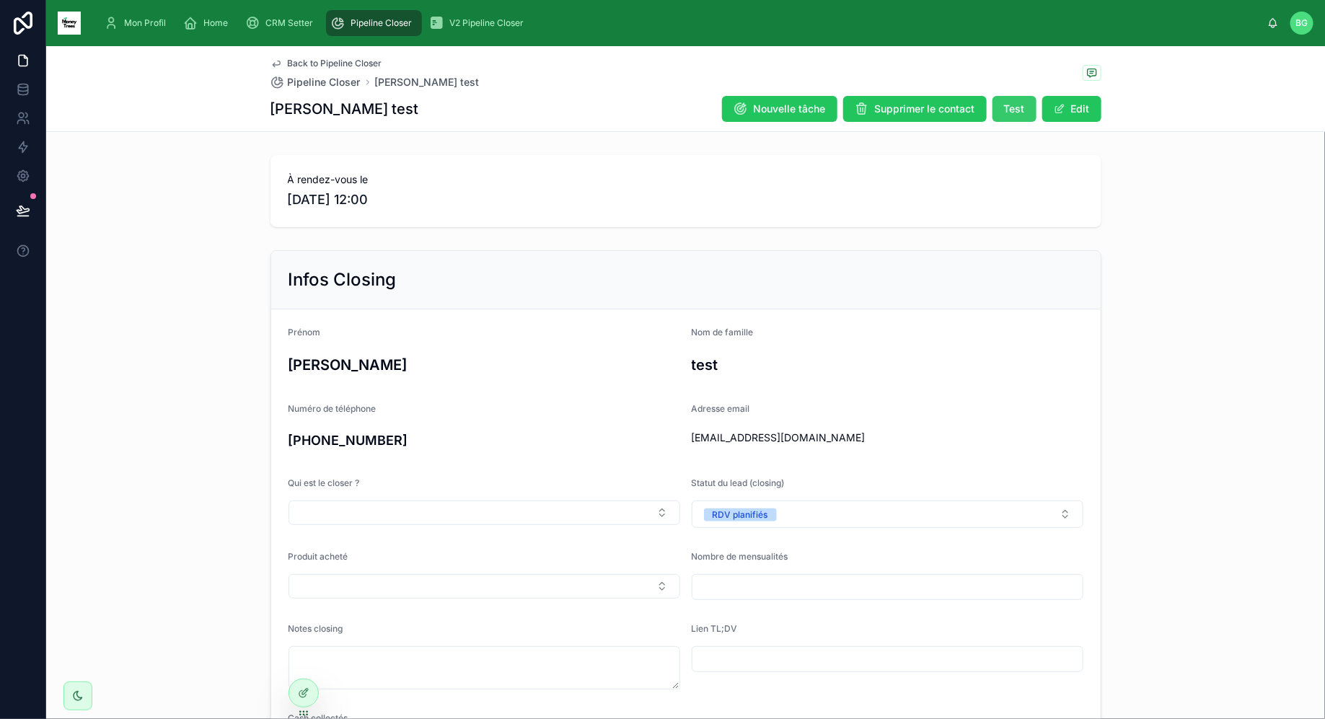
click at [1018, 104] on span "Test" at bounding box center [1014, 109] width 21 height 14
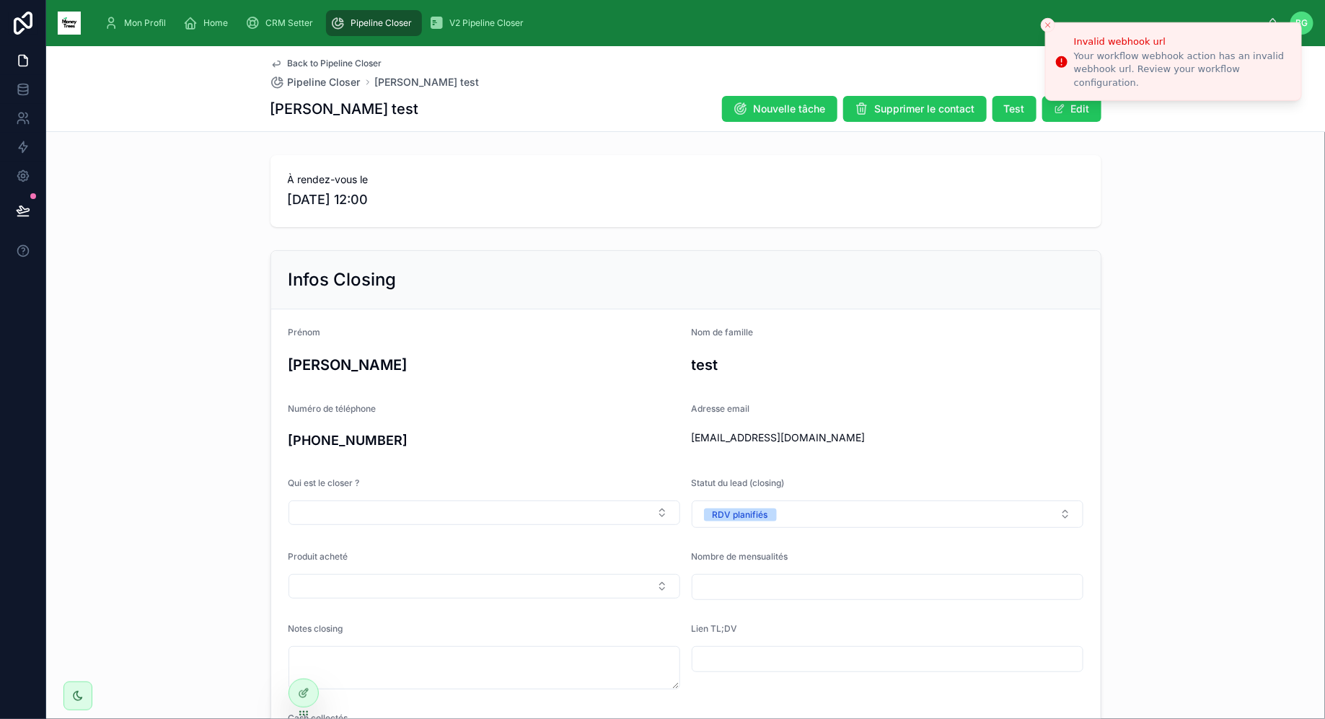
drag, startPoint x: 1160, startPoint y: 84, endPoint x: 1086, endPoint y: 98, distance: 75.7
click at [1086, 89] on div "Your workflow webhook action has an invalid webhook url. Review your workflow c…" at bounding box center [1182, 70] width 216 height 40
drag, startPoint x: 1077, startPoint y: 58, endPoint x: 1152, endPoint y: 82, distance: 78.2
click at [1152, 82] on div "Your workflow webhook action has an invalid webhook url. Review your workflow c…" at bounding box center [1182, 70] width 216 height 40
drag, startPoint x: 1150, startPoint y: 82, endPoint x: 1090, endPoint y: 156, distance: 94.8
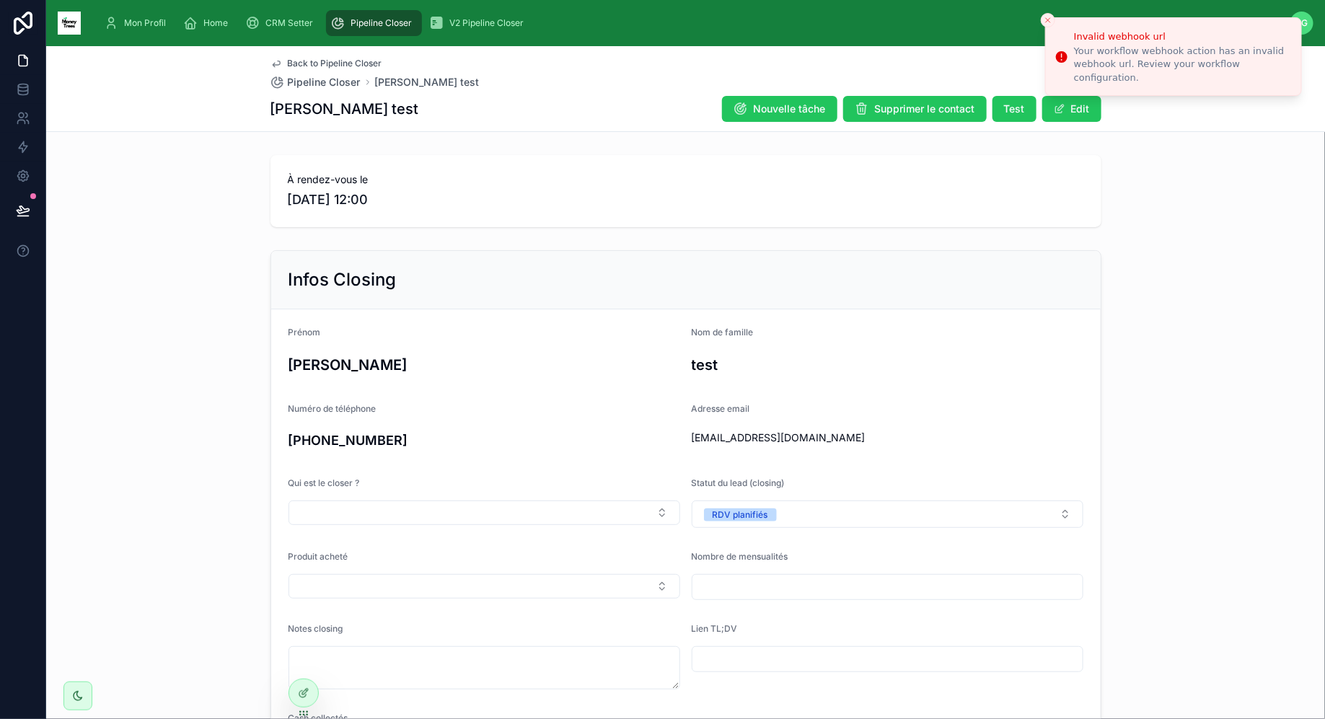
click at [1090, 84] on div "Your workflow webhook action has an invalid webhook url. Review your workflow c…" at bounding box center [1182, 65] width 216 height 40
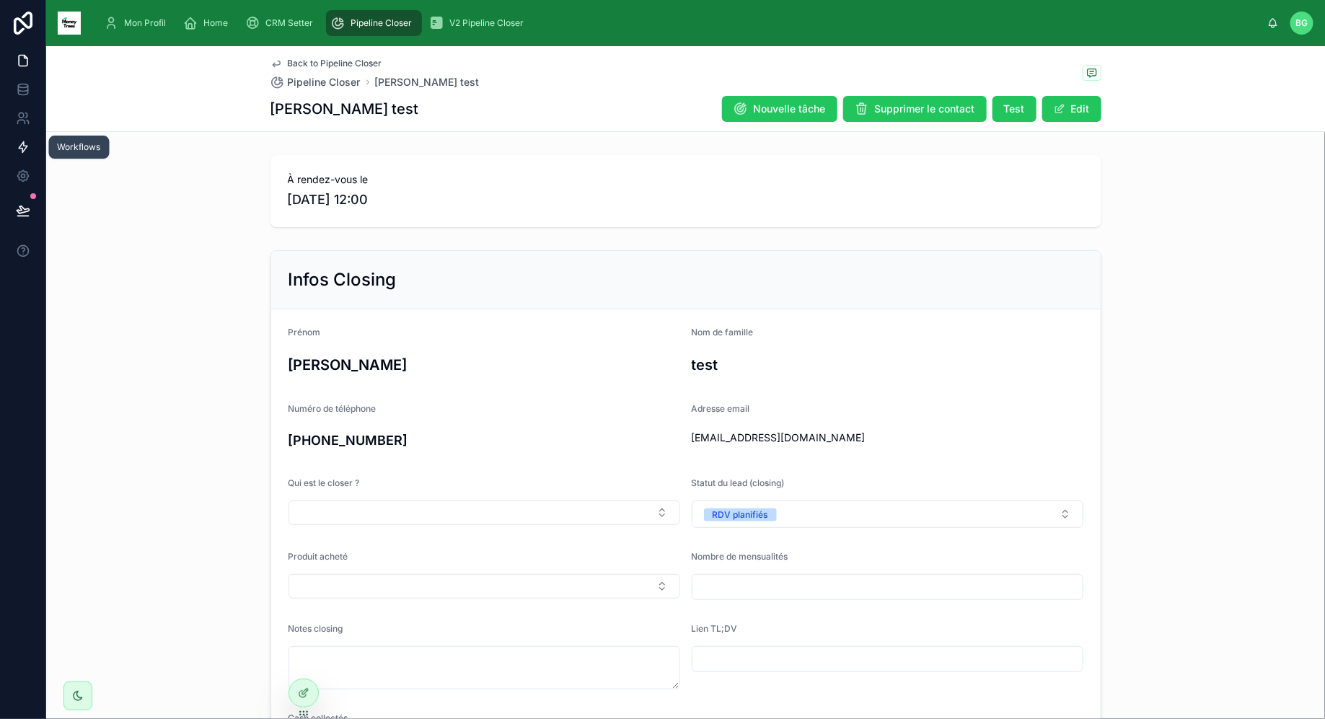
click at [23, 143] on icon at bounding box center [23, 147] width 9 height 11
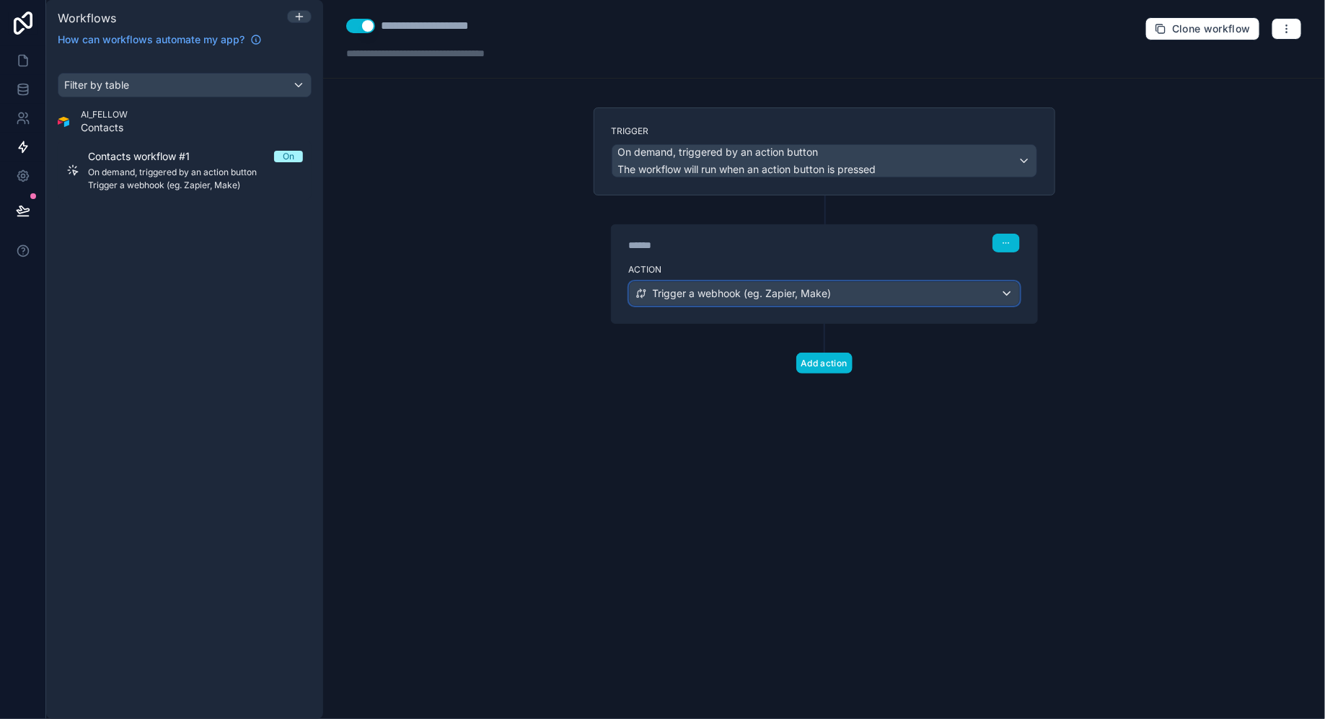
click at [734, 299] on div "Trigger a webhook (eg. Zapier, Make)" at bounding box center [823, 293] width 389 height 23
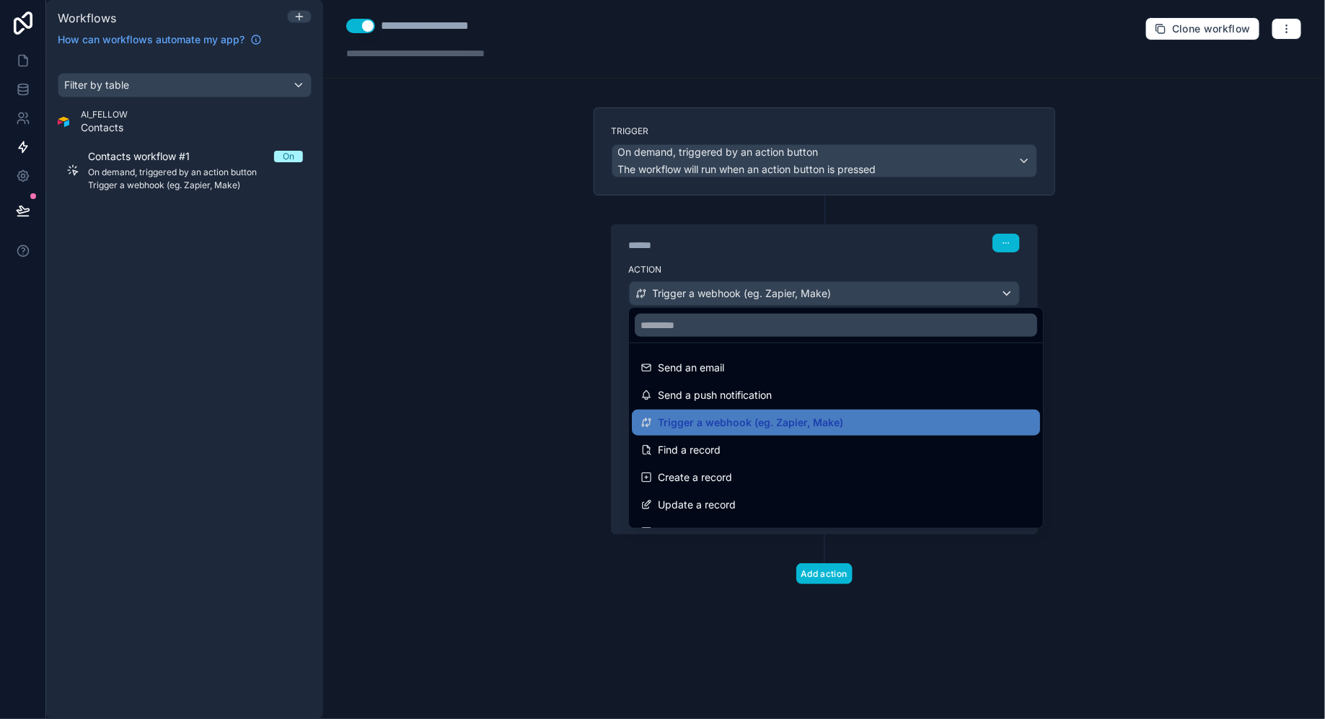
click at [810, 265] on div at bounding box center [662, 359] width 1325 height 719
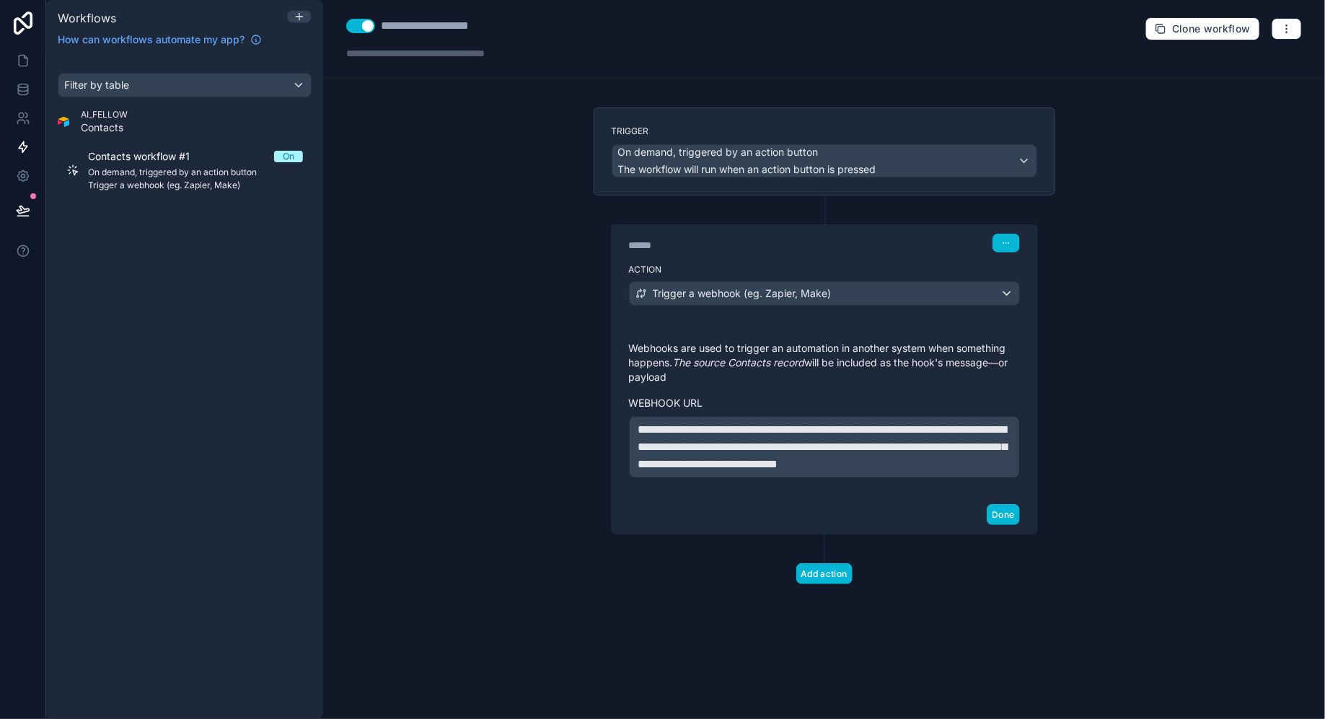
click at [770, 466] on span "**********" at bounding box center [822, 446] width 369 height 45
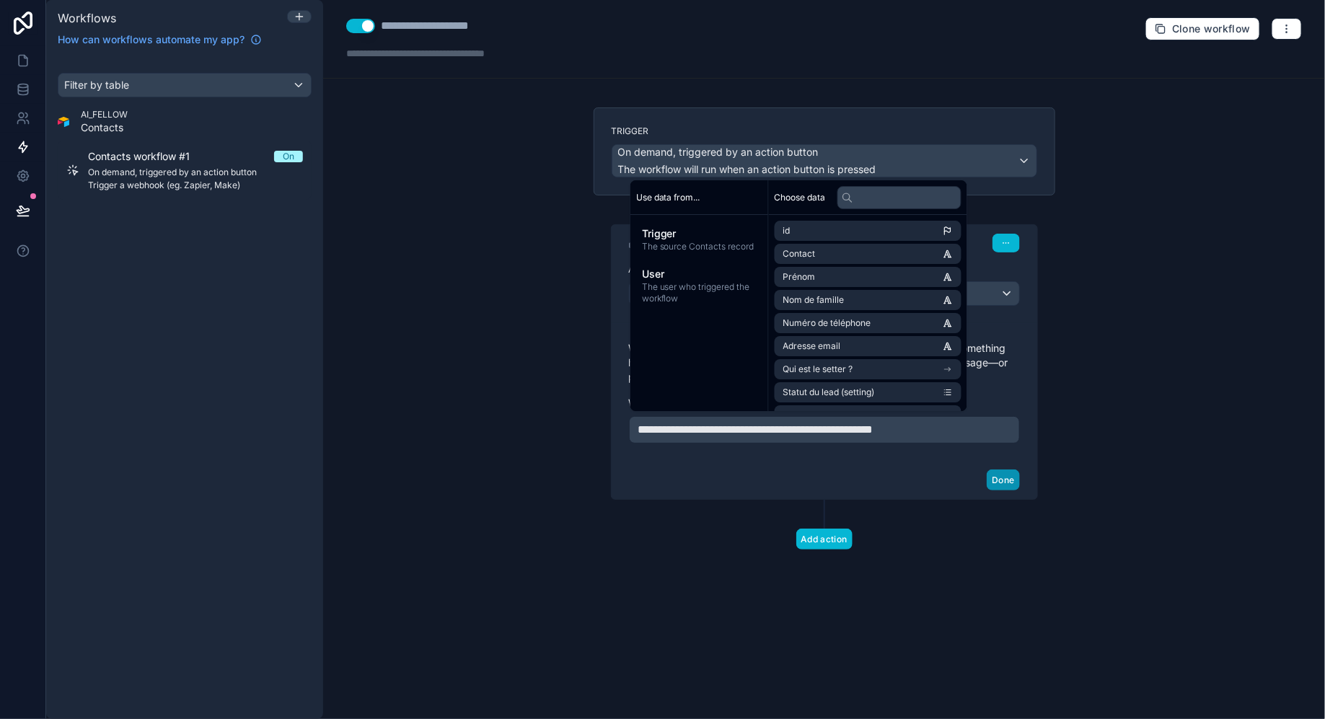
click at [1003, 474] on button "Done" at bounding box center [1002, 479] width 32 height 21
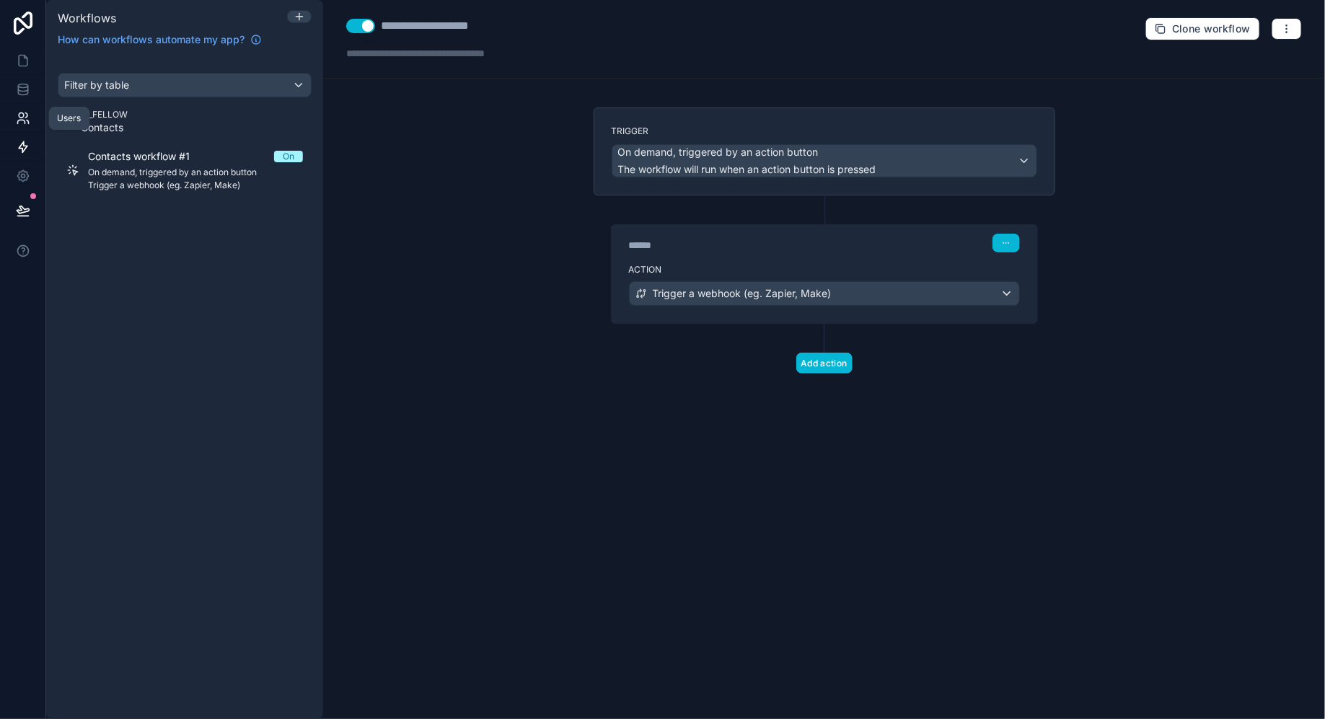
click at [24, 113] on icon at bounding box center [23, 118] width 14 height 14
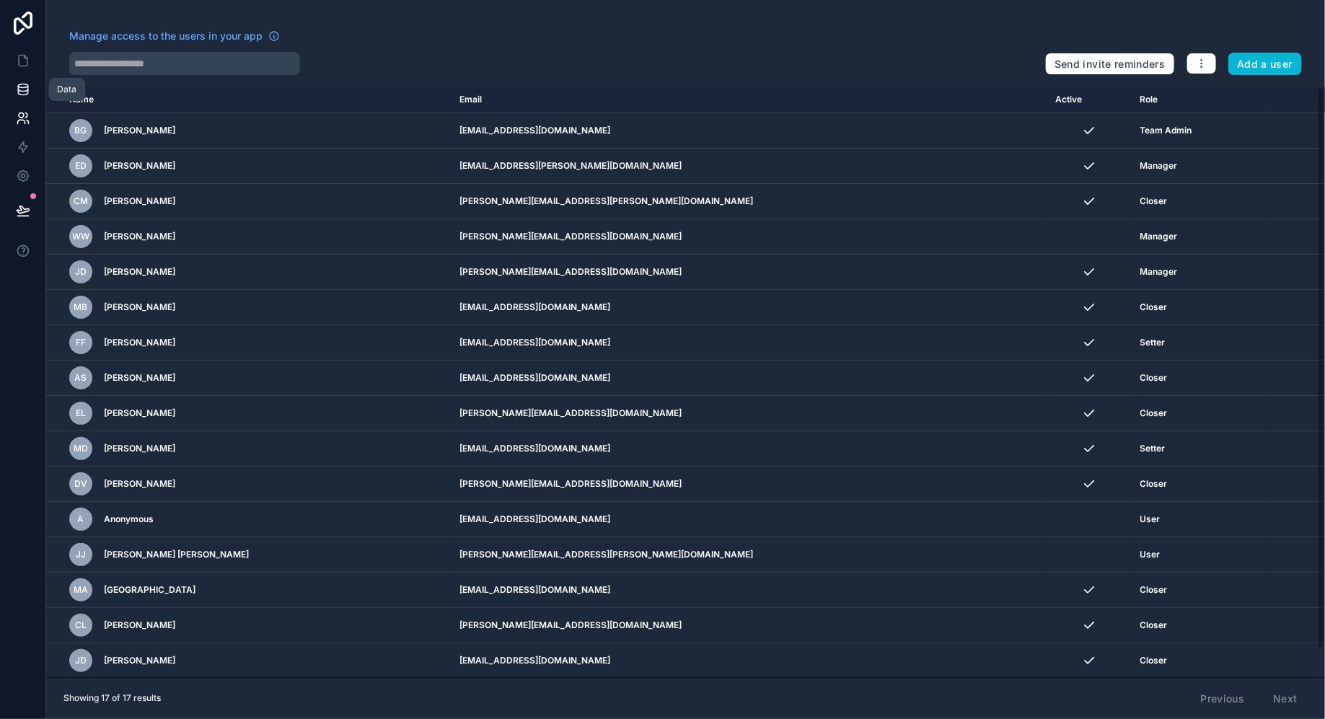
click at [25, 82] on icon at bounding box center [23, 89] width 14 height 14
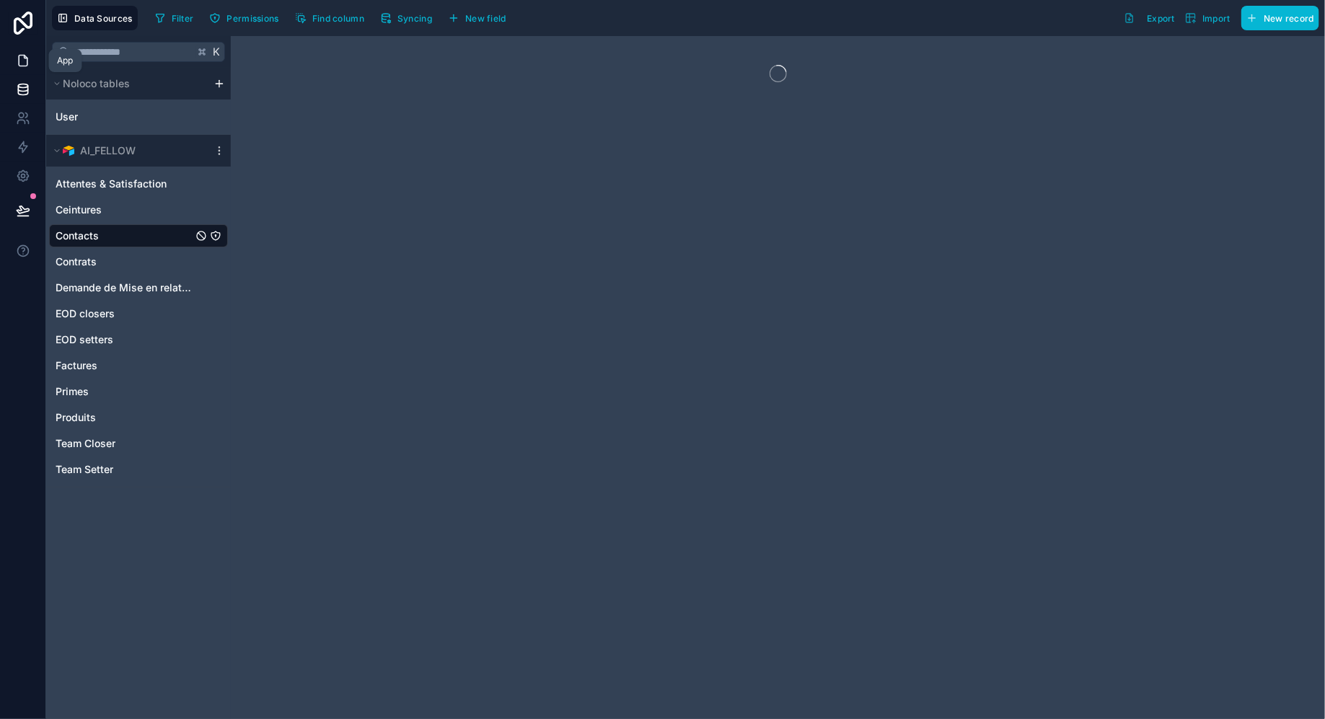
click at [20, 63] on icon at bounding box center [23, 60] width 14 height 14
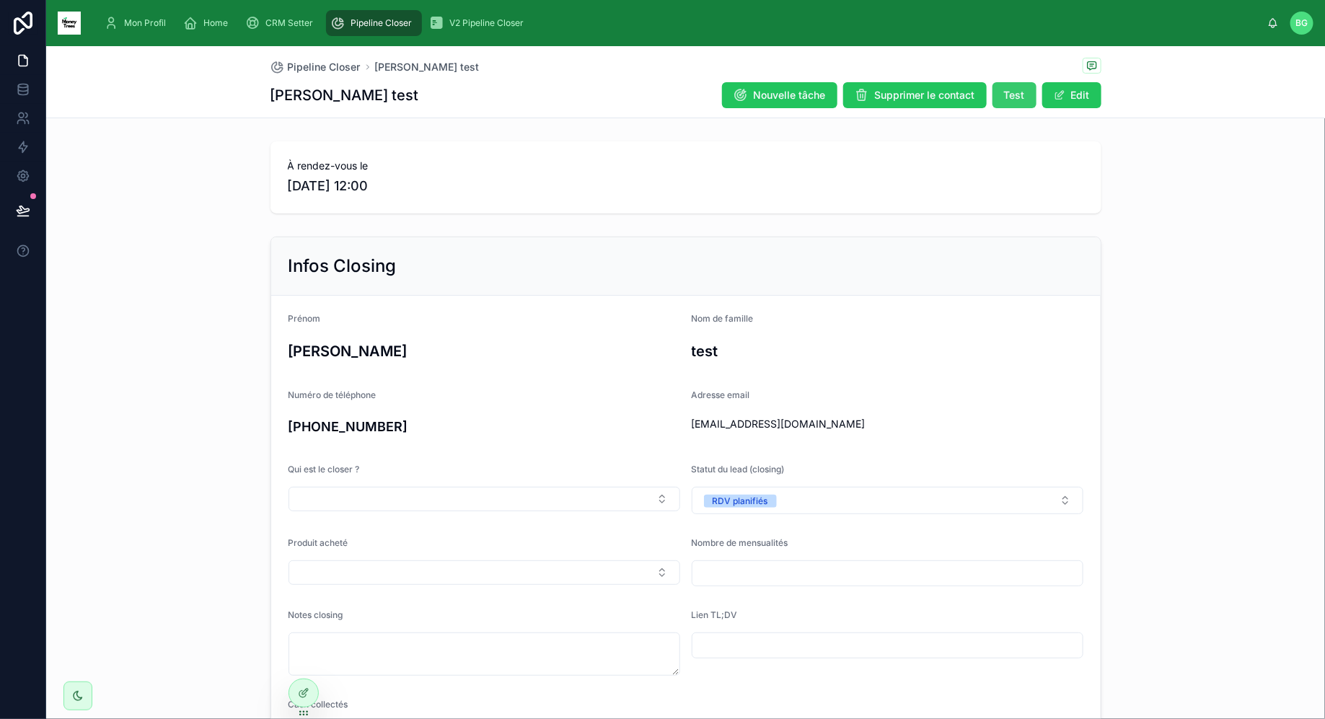
click at [1005, 99] on span "Test" at bounding box center [1014, 95] width 21 height 14
click at [17, 216] on icon at bounding box center [23, 210] width 14 height 14
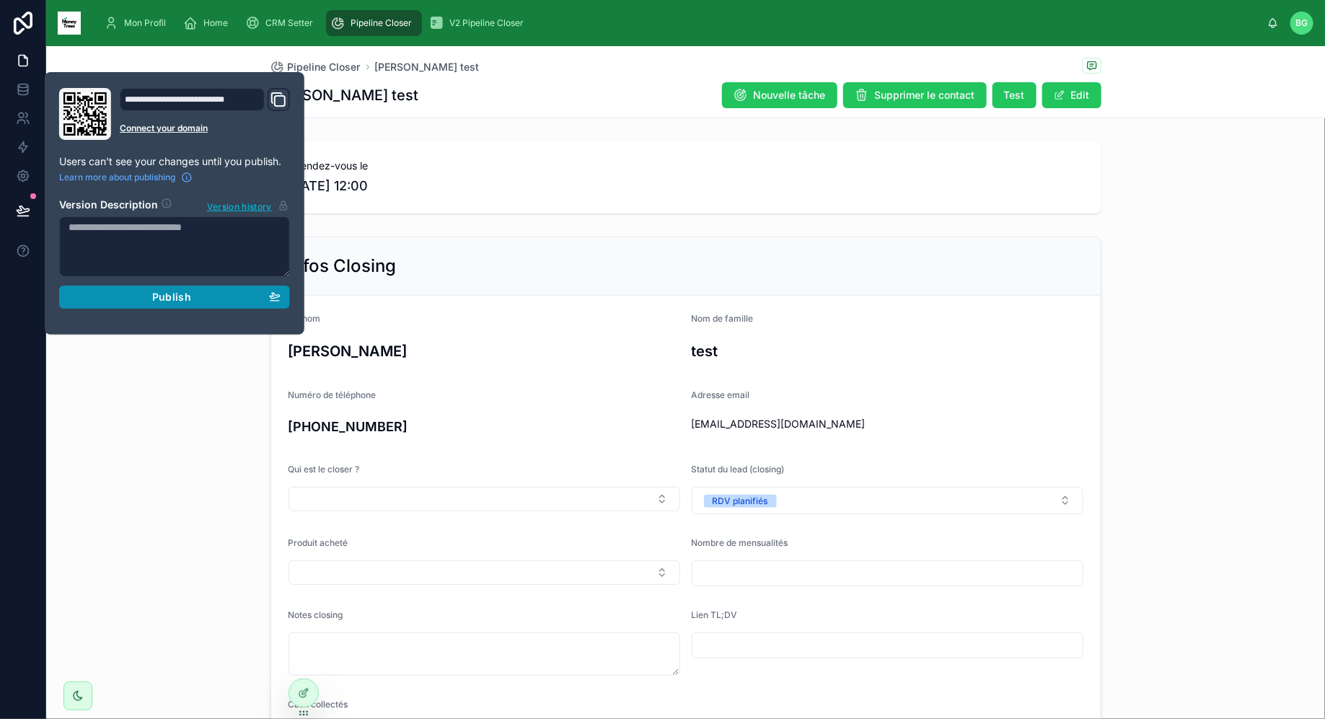
click at [215, 296] on div "Publish" at bounding box center [175, 297] width 212 height 13
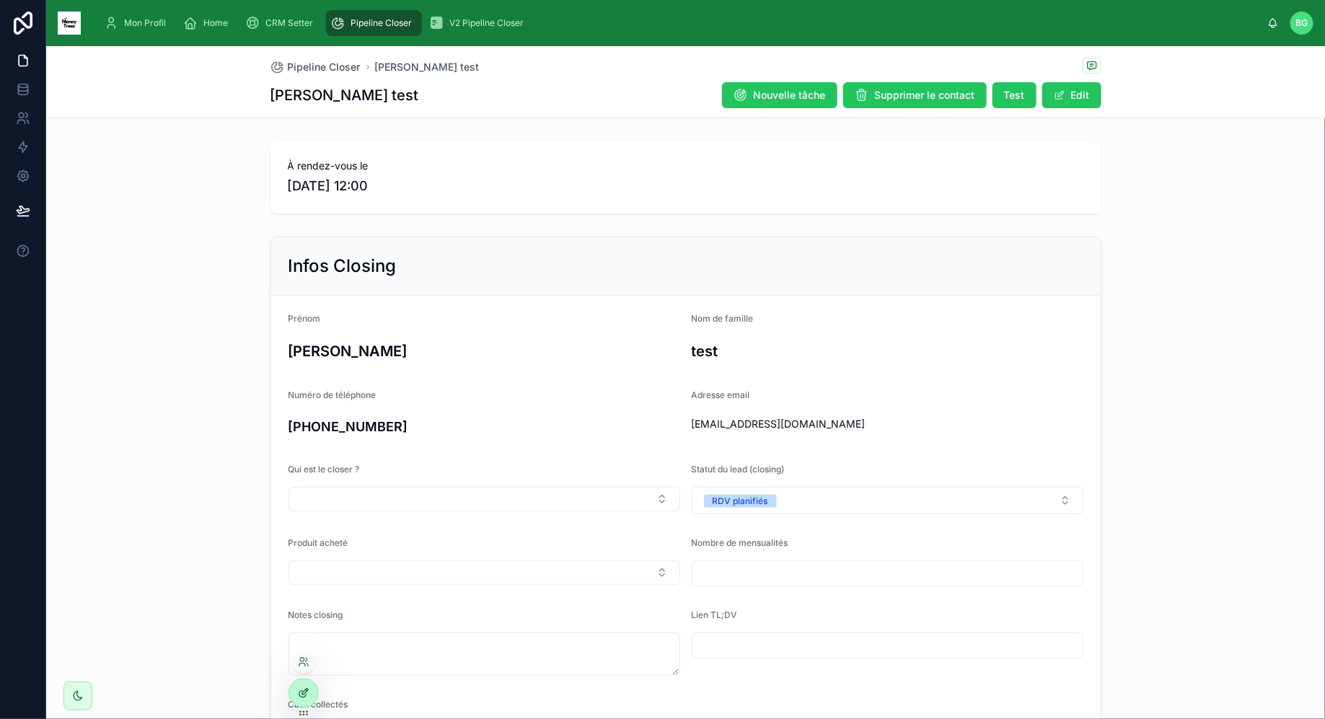
click at [298, 693] on icon at bounding box center [304, 693] width 12 height 12
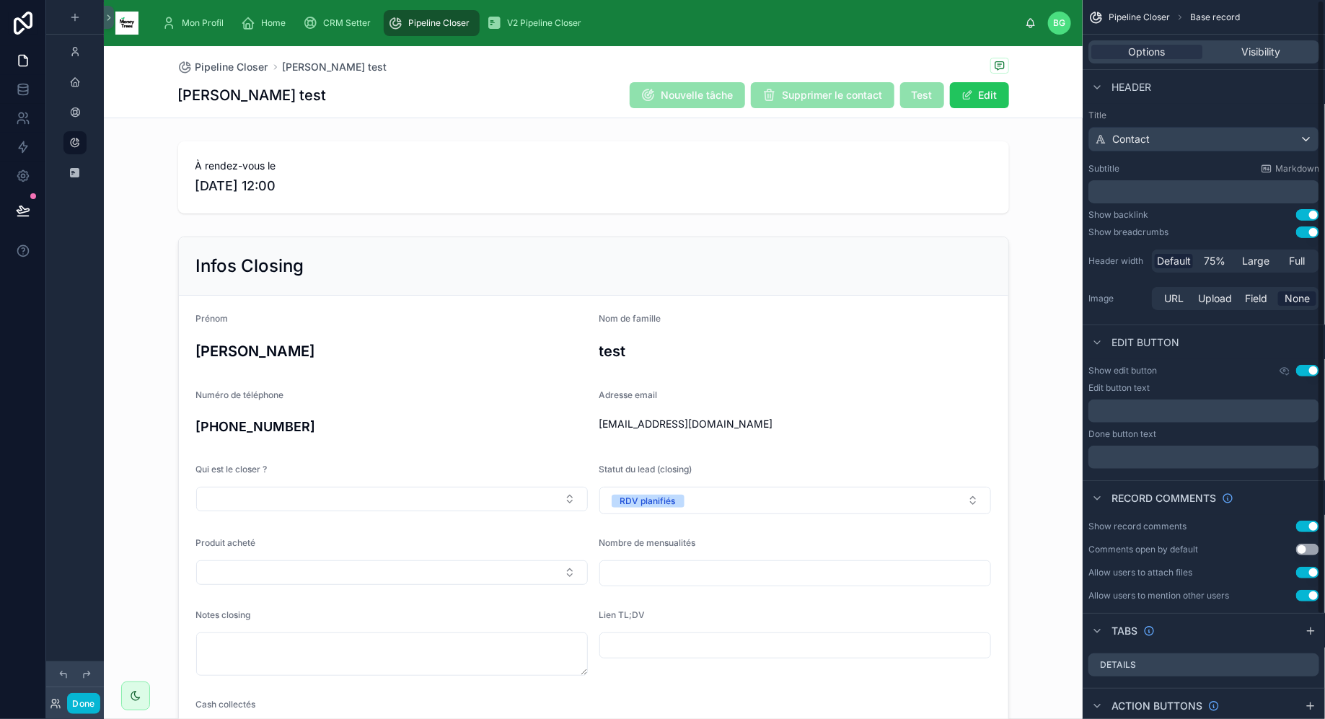
scroll to position [123, 0]
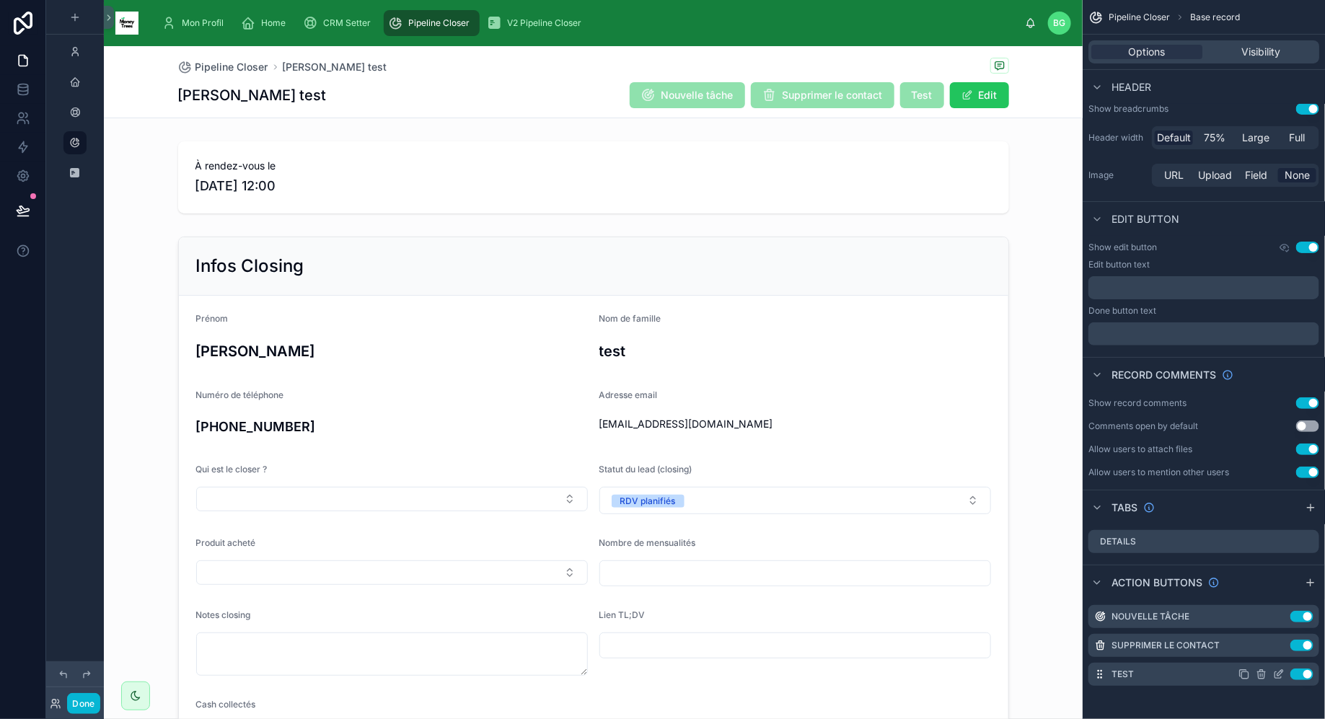
click at [1279, 672] on icon "scrollable content" at bounding box center [1279, 674] width 12 height 12
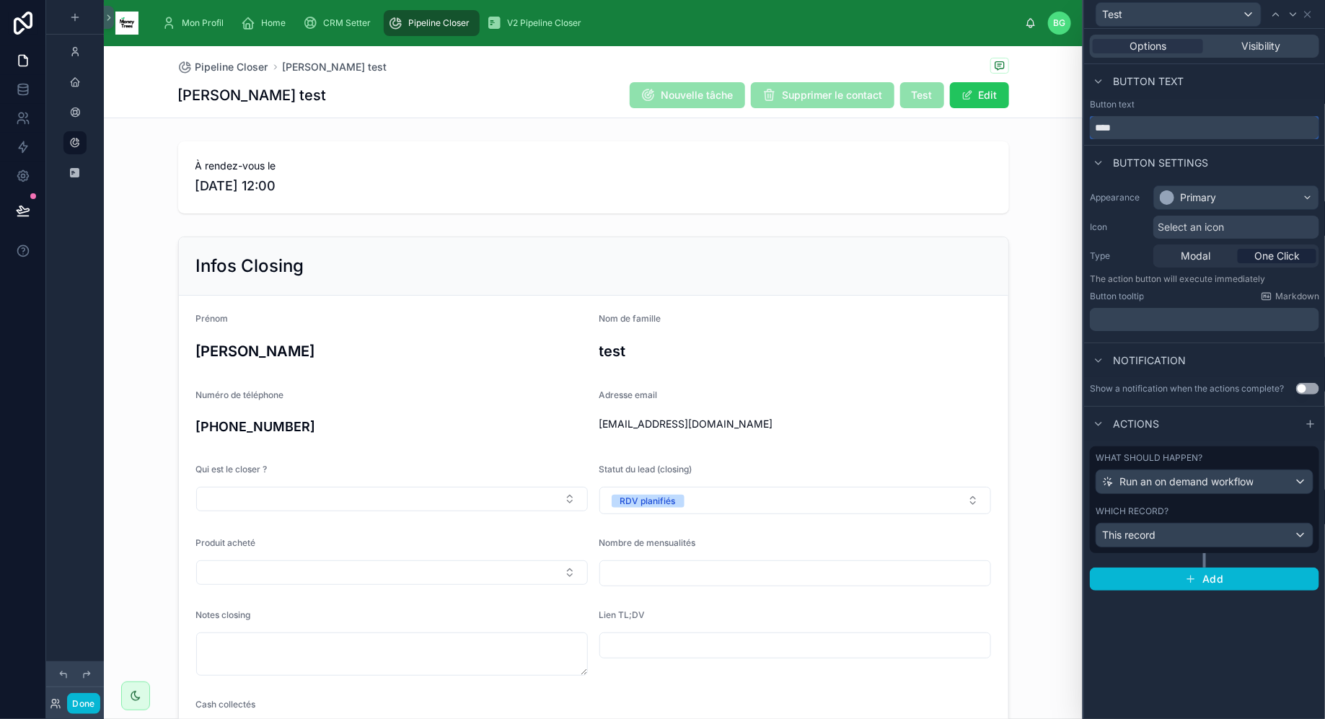
click at [1193, 131] on input "****" at bounding box center [1204, 127] width 229 height 23
type input "**********"
click at [1189, 227] on span "Select an icon" at bounding box center [1190, 227] width 66 height 14
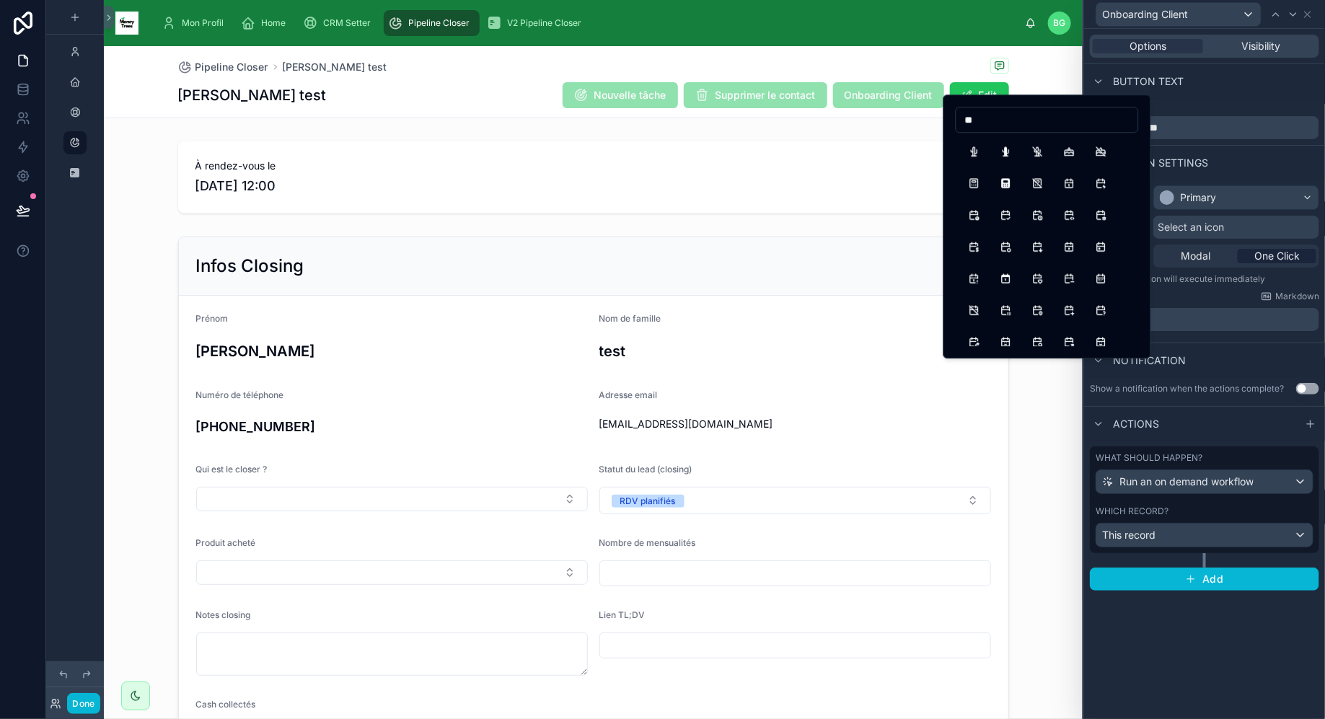
type input "*"
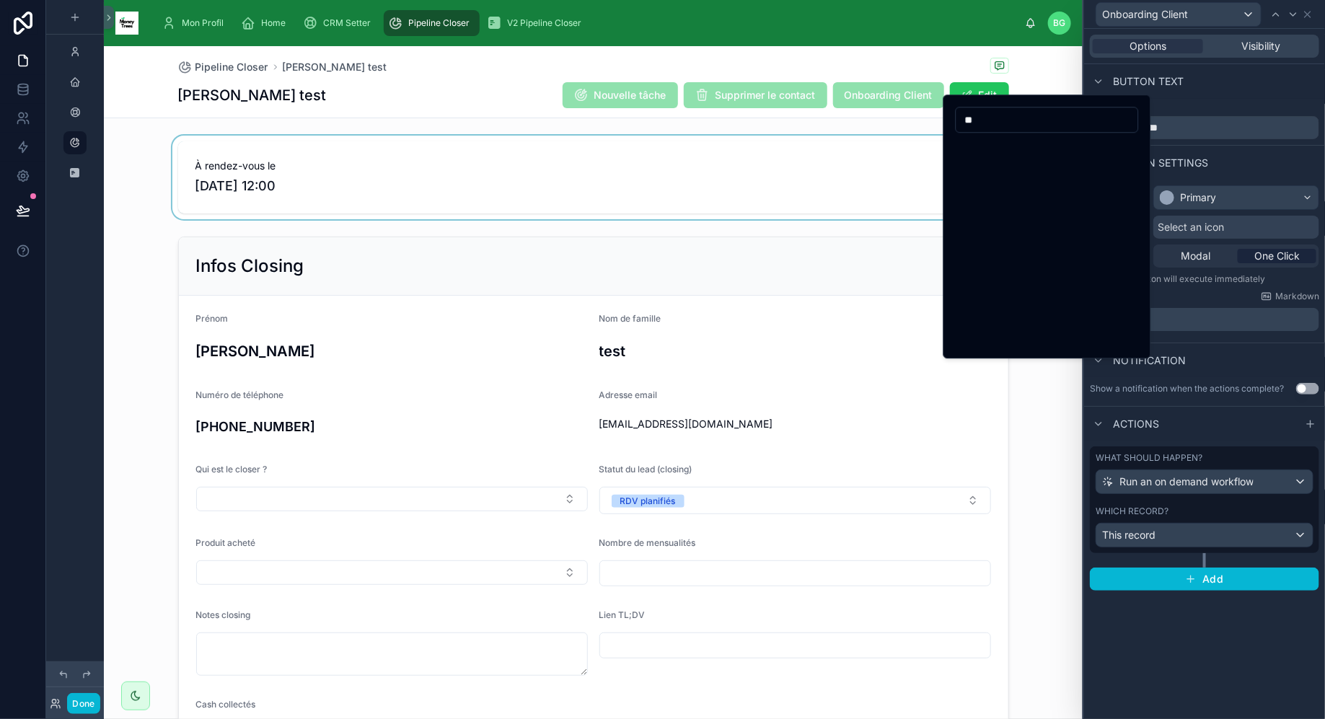
type input "**"
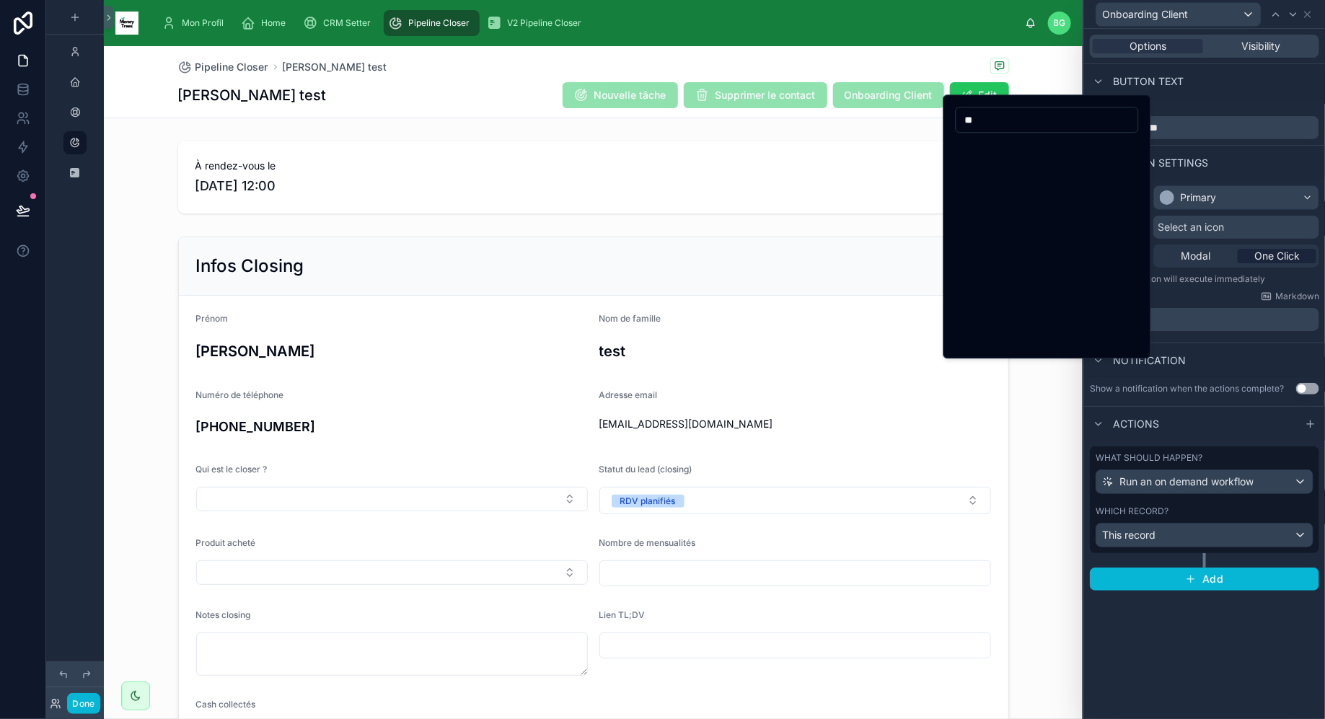
click at [1237, 226] on div "Select an icon" at bounding box center [1236, 227] width 166 height 23
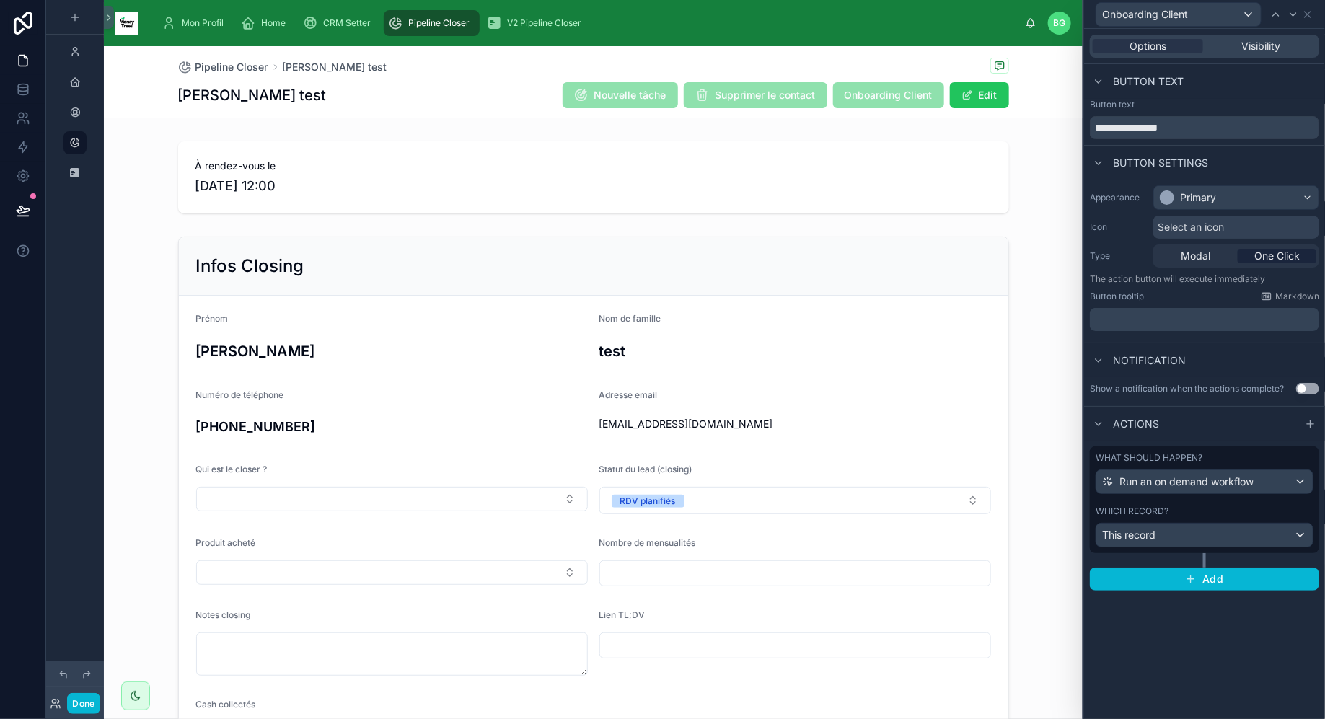
click at [1237, 226] on div "Select an icon" at bounding box center [1236, 227] width 166 height 23
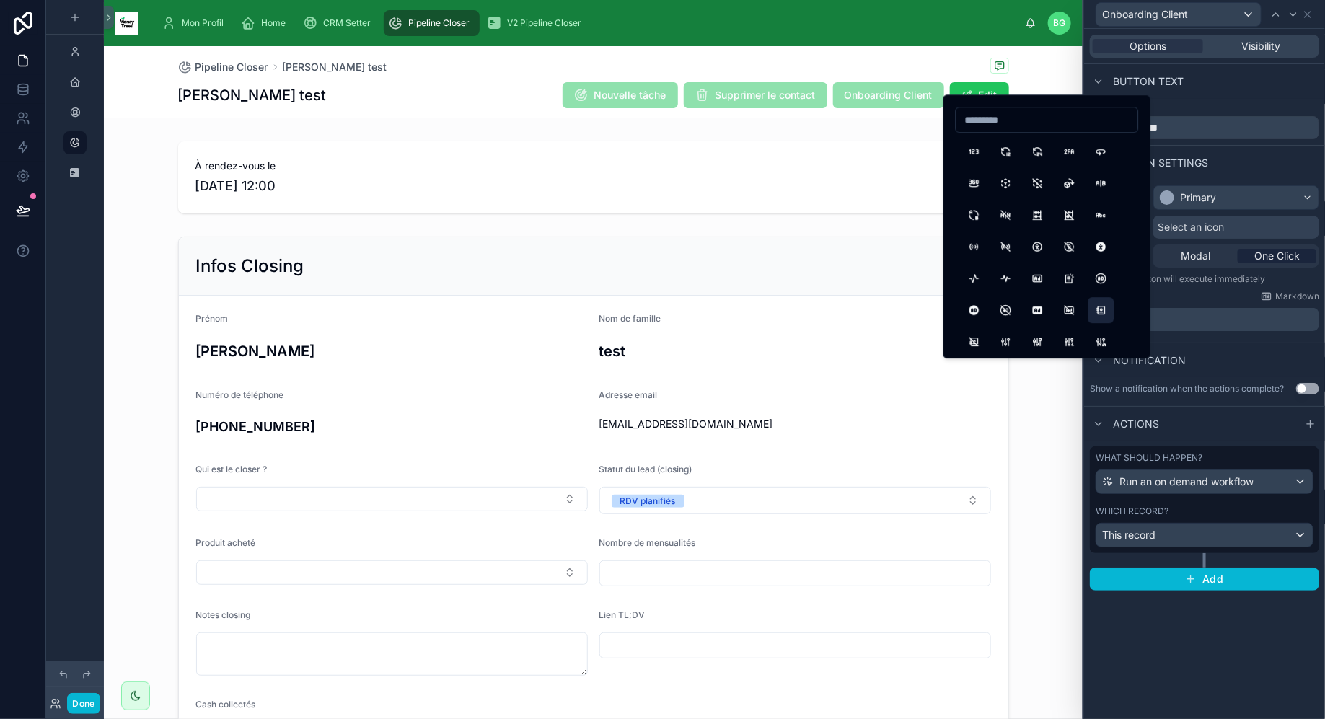
click at [1107, 317] on button "AddressBook" at bounding box center [1101, 310] width 26 height 26
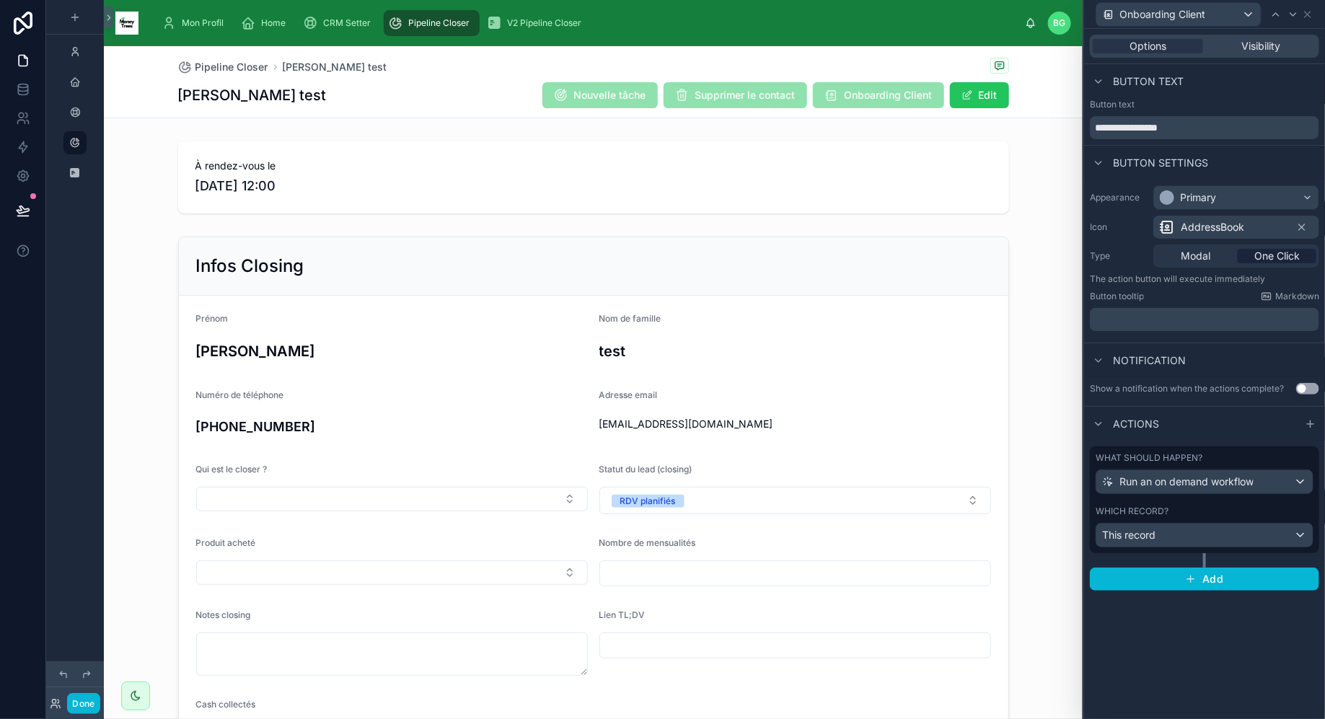
click at [889, 74] on div "Pipeline Closer jimmy test" at bounding box center [593, 67] width 831 height 18
click at [17, 217] on icon at bounding box center [23, 210] width 14 height 14
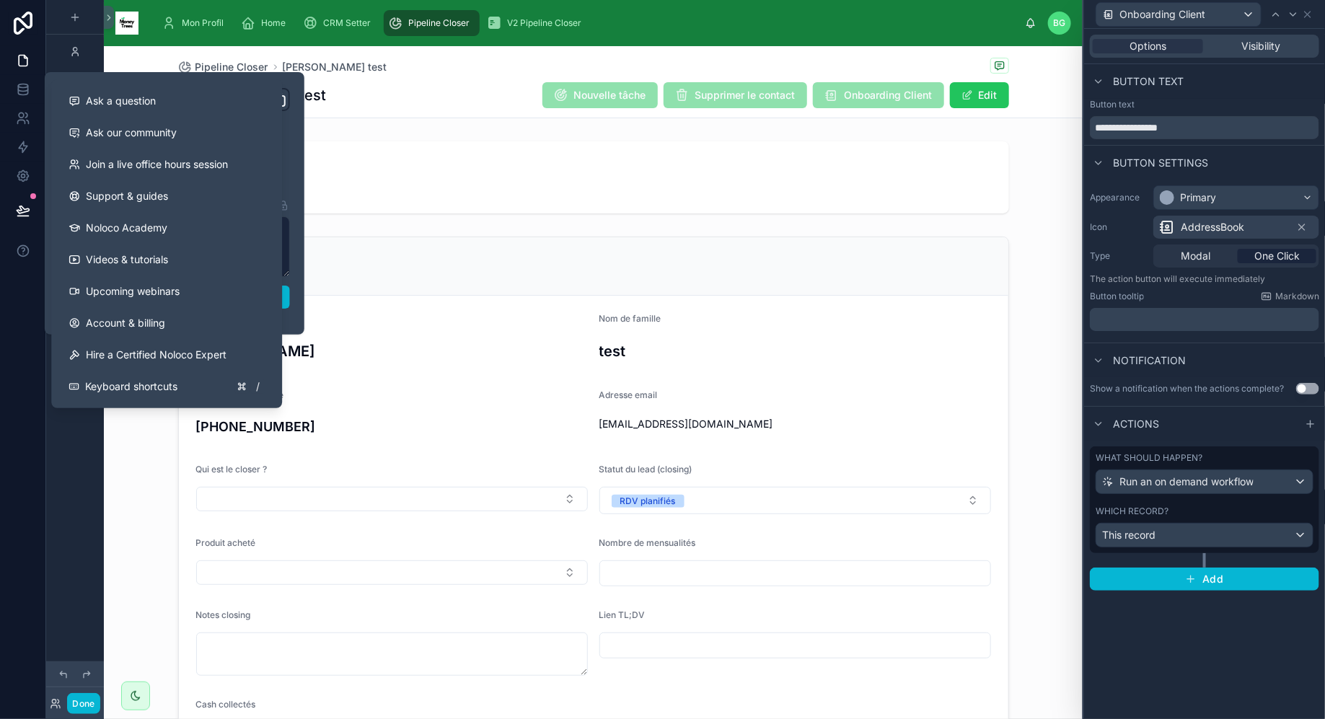
click at [407, 115] on div "Pipeline Closer jimmy test jimmy test Nouvelle tâche Supprimer le contact Onboa…" at bounding box center [593, 81] width 831 height 71
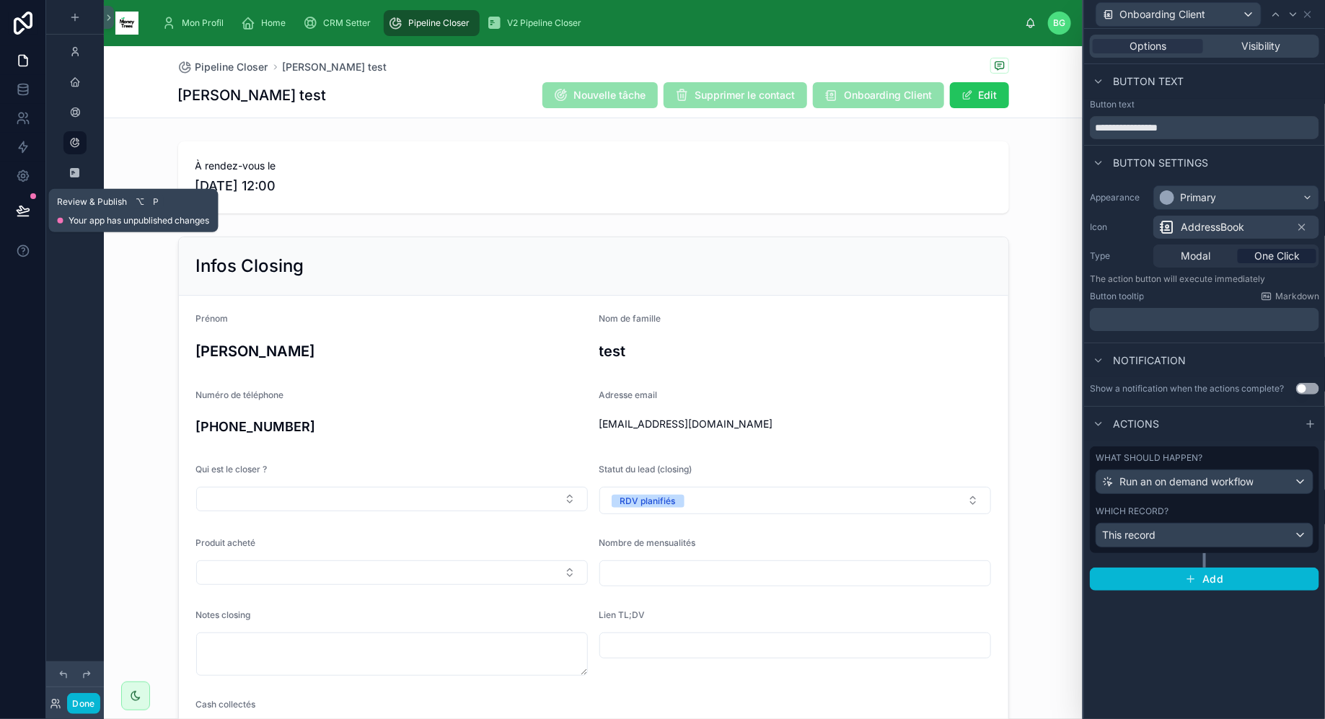
click at [9, 207] on button at bounding box center [23, 210] width 32 height 40
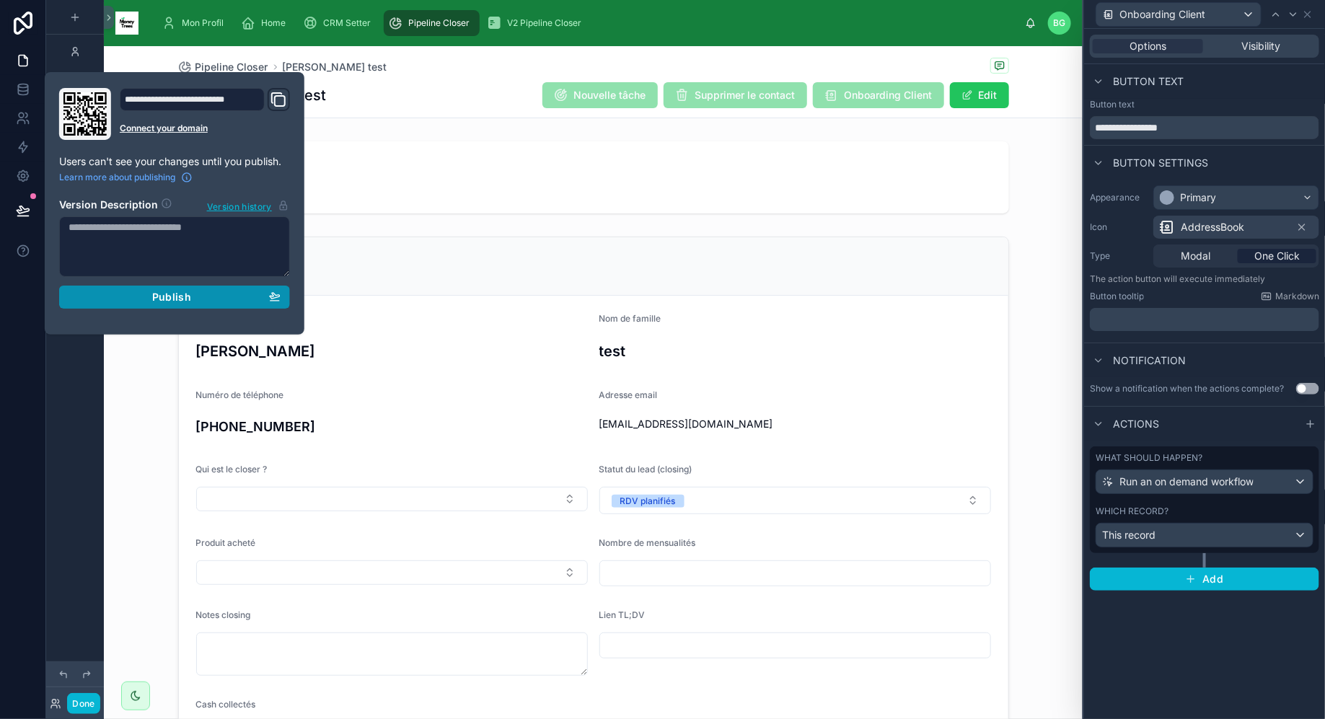
click at [106, 292] on div "Publish" at bounding box center [175, 297] width 212 height 13
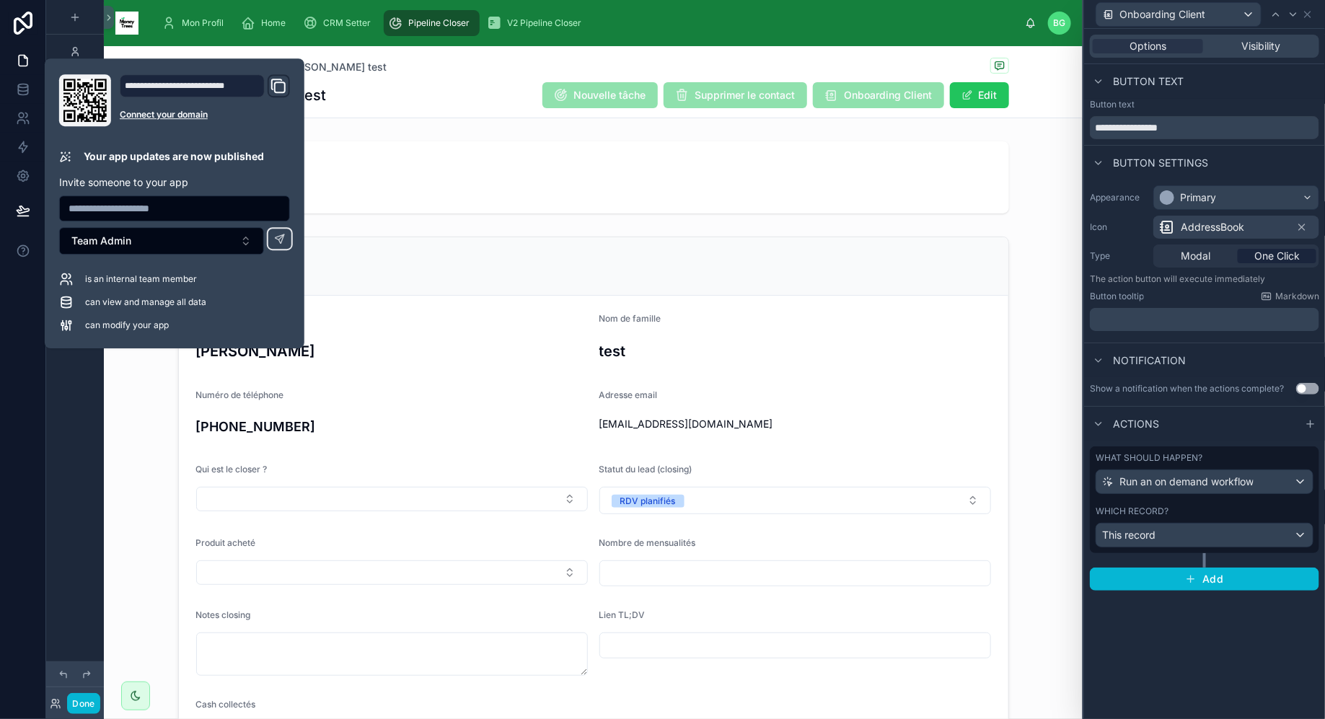
click at [477, 105] on div "jimmy test Nouvelle tâche Supprimer le contact Onboarding Client Edit" at bounding box center [593, 94] width 831 height 27
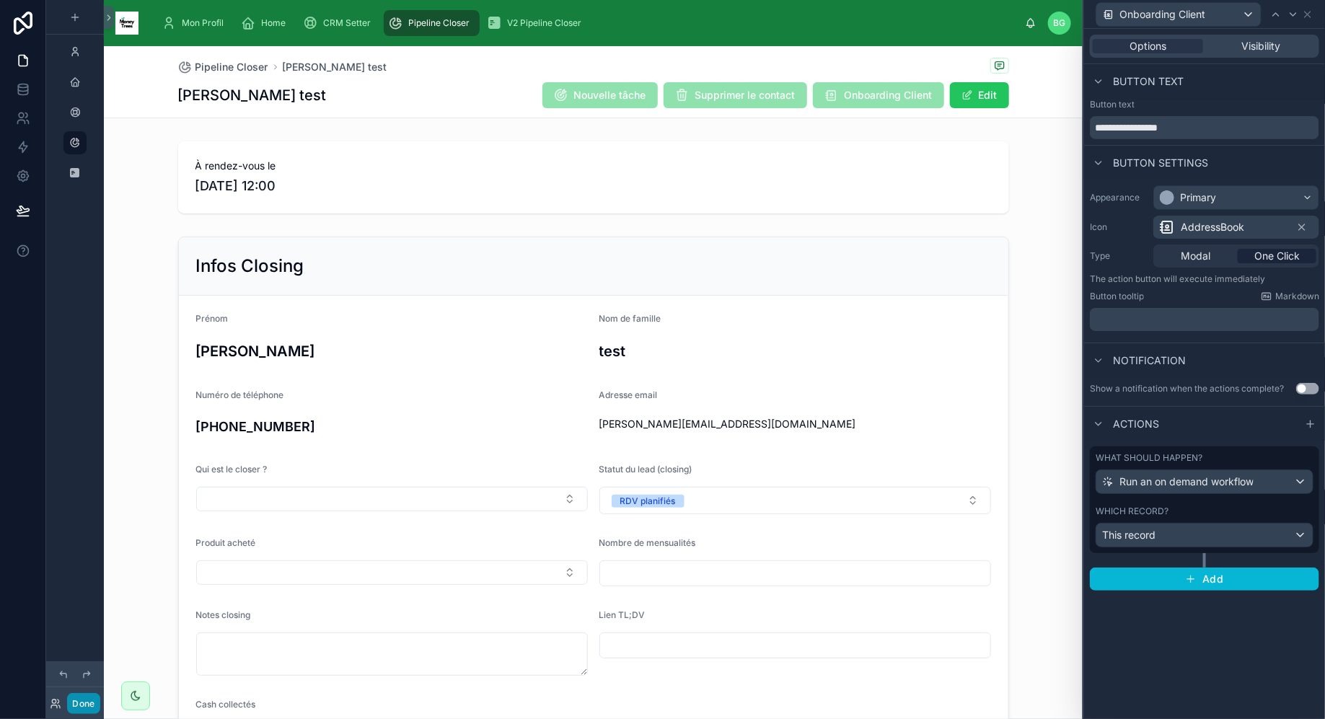
click at [88, 704] on button "Done" at bounding box center [83, 703] width 32 height 21
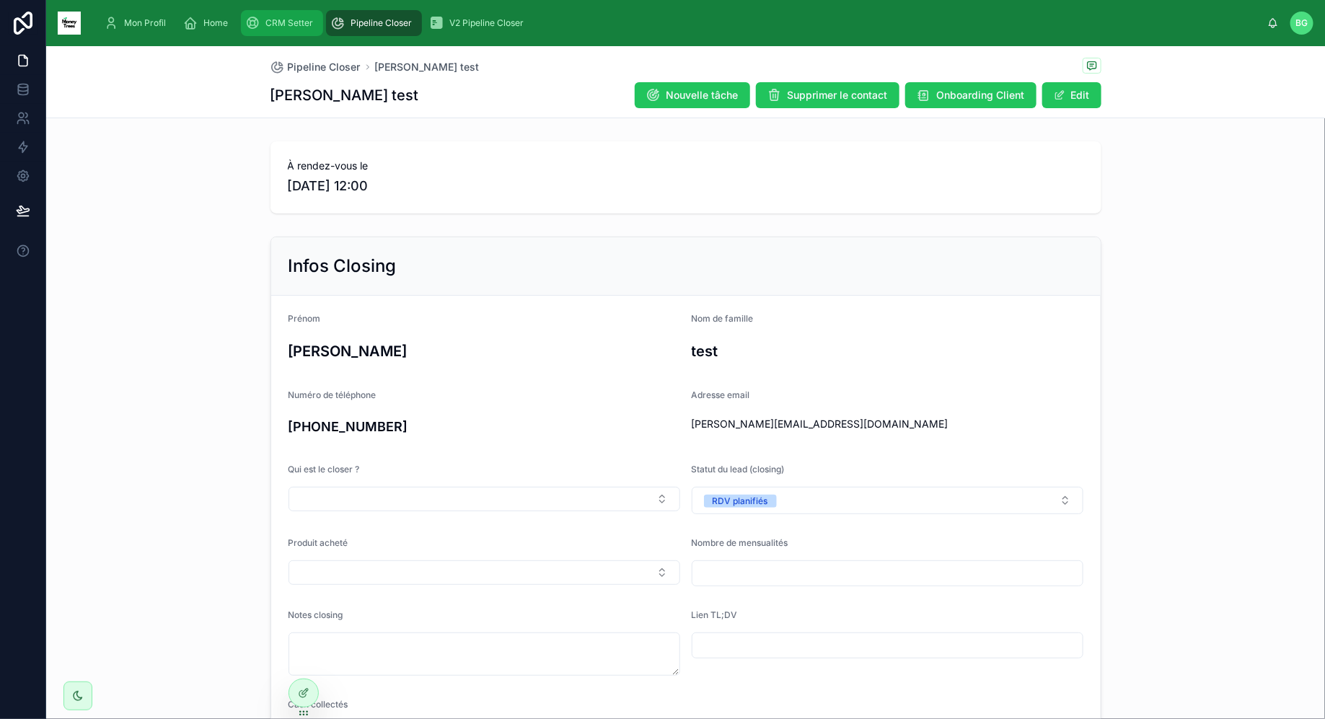
click at [293, 21] on span "CRM Setter" at bounding box center [289, 23] width 48 height 12
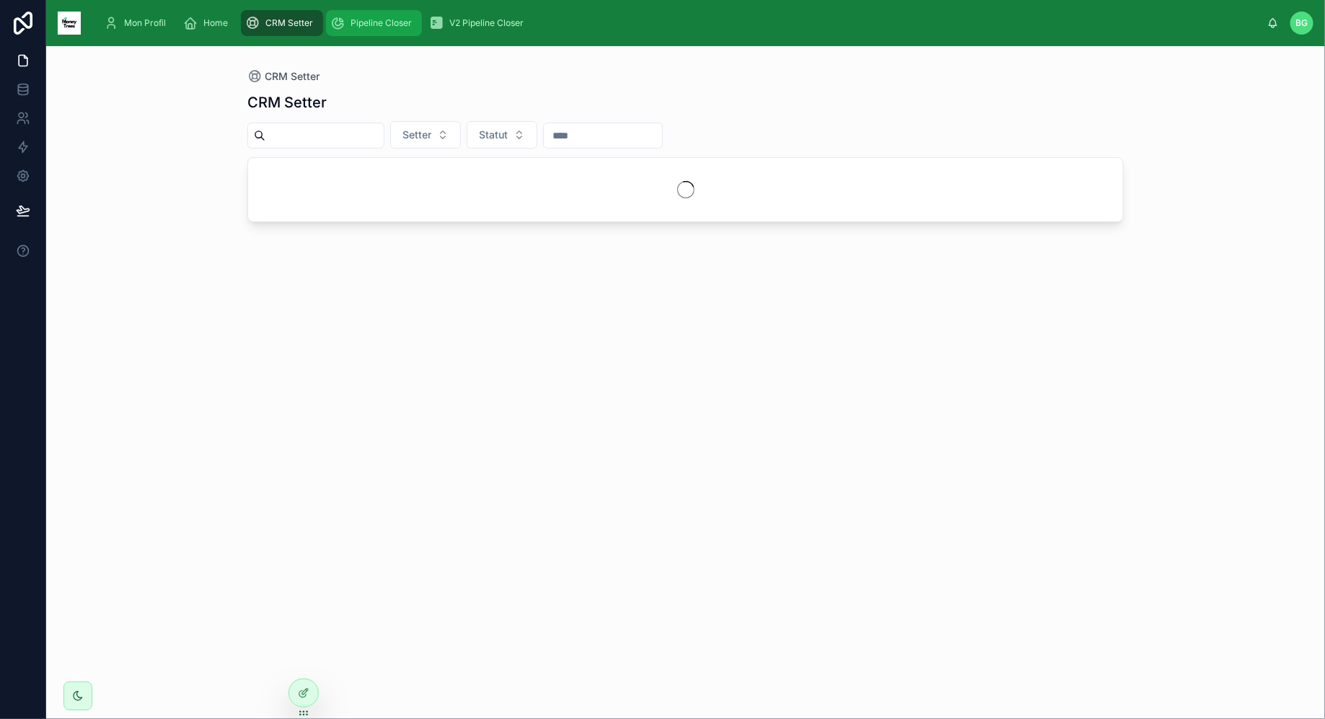
click at [342, 18] on icon "scrollable content" at bounding box center [337, 23] width 14 height 14
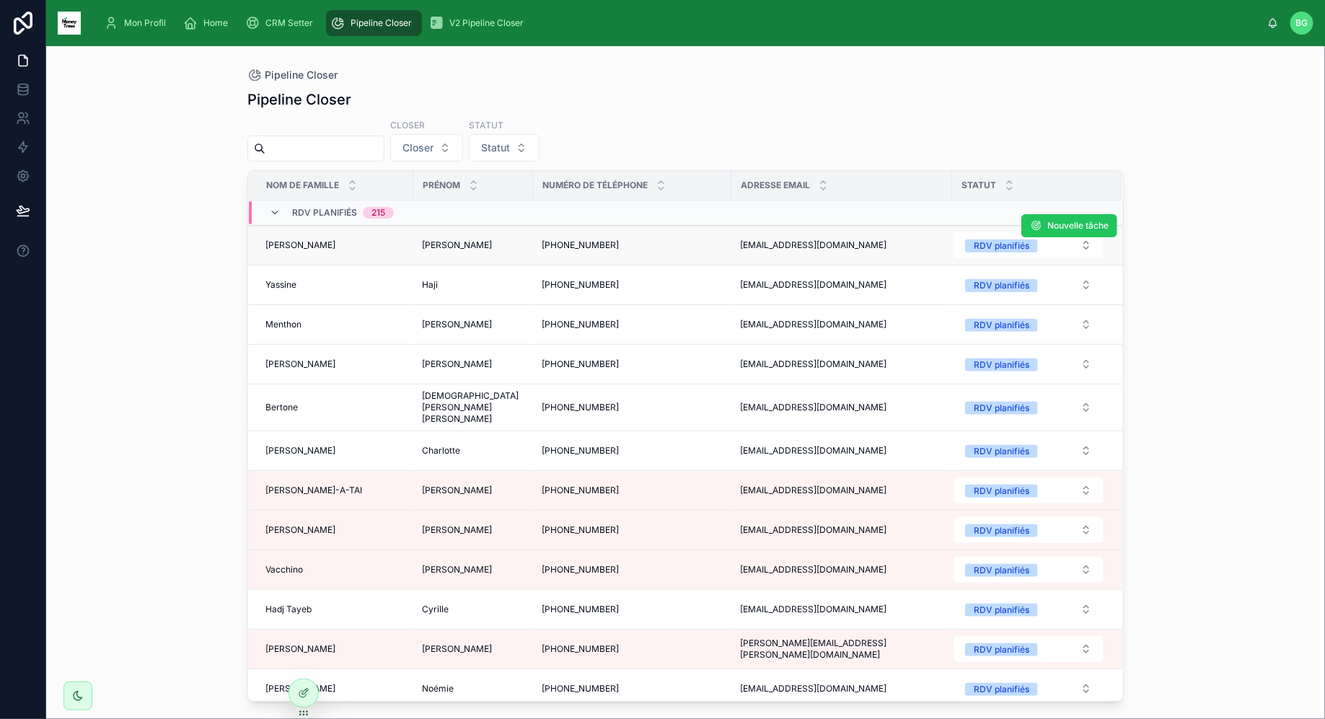
click at [555, 248] on span "+33672683603" at bounding box center [580, 245] width 77 height 12
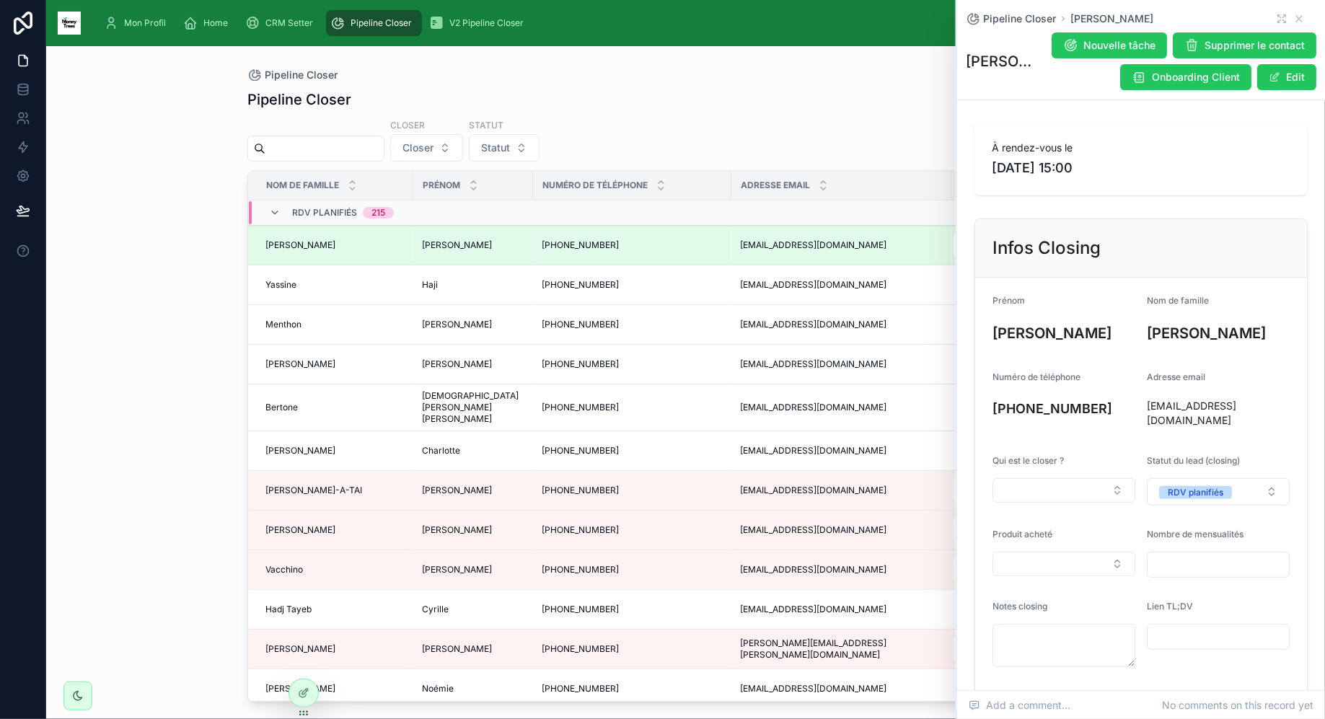
click at [749, 149] on div "Closer Closer Statut Statut" at bounding box center [685, 139] width 876 height 43
click at [30, 176] on icon at bounding box center [23, 176] width 14 height 14
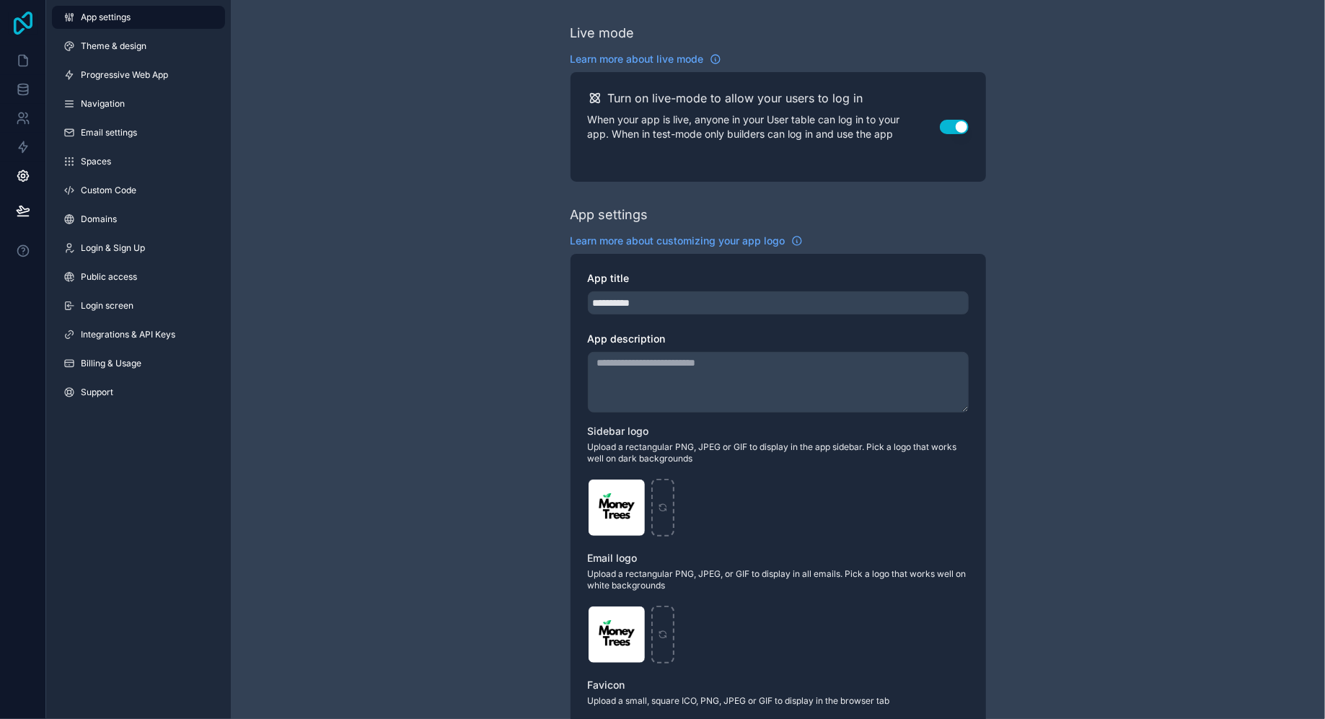
click at [16, 30] on icon at bounding box center [23, 23] width 29 height 23
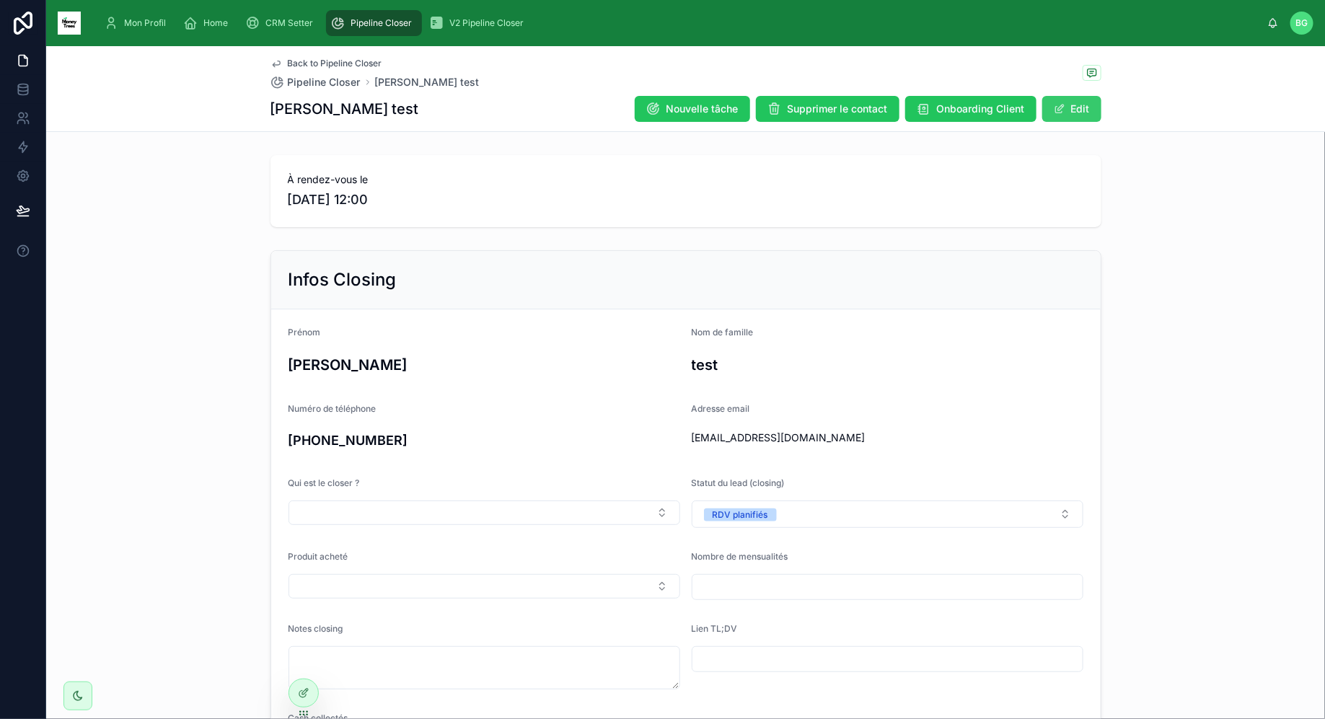
click at [1085, 107] on button "Edit" at bounding box center [1071, 109] width 59 height 26
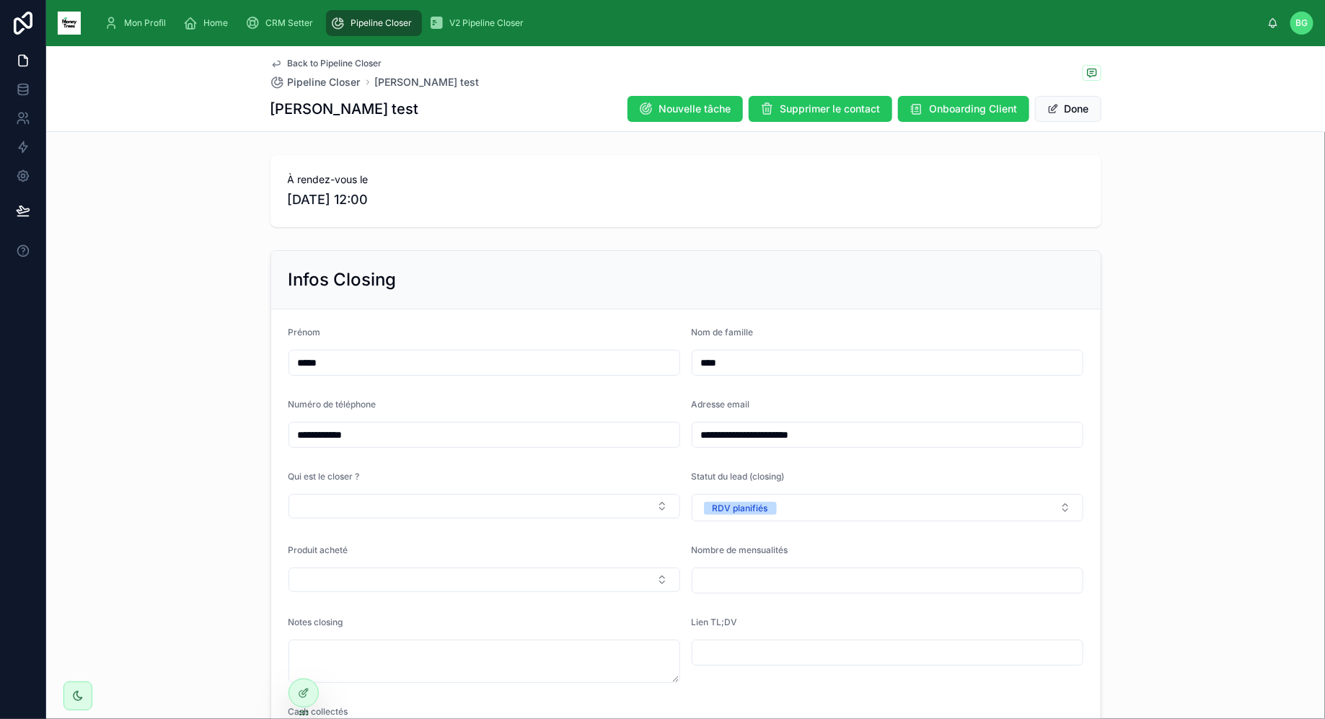
click at [836, 429] on input "**********" at bounding box center [887, 435] width 390 height 20
type input "**********"
click at [1157, 424] on div "**********" at bounding box center [685, 563] width 1278 height 638
click at [1064, 118] on button "Done" at bounding box center [1068, 109] width 66 height 26
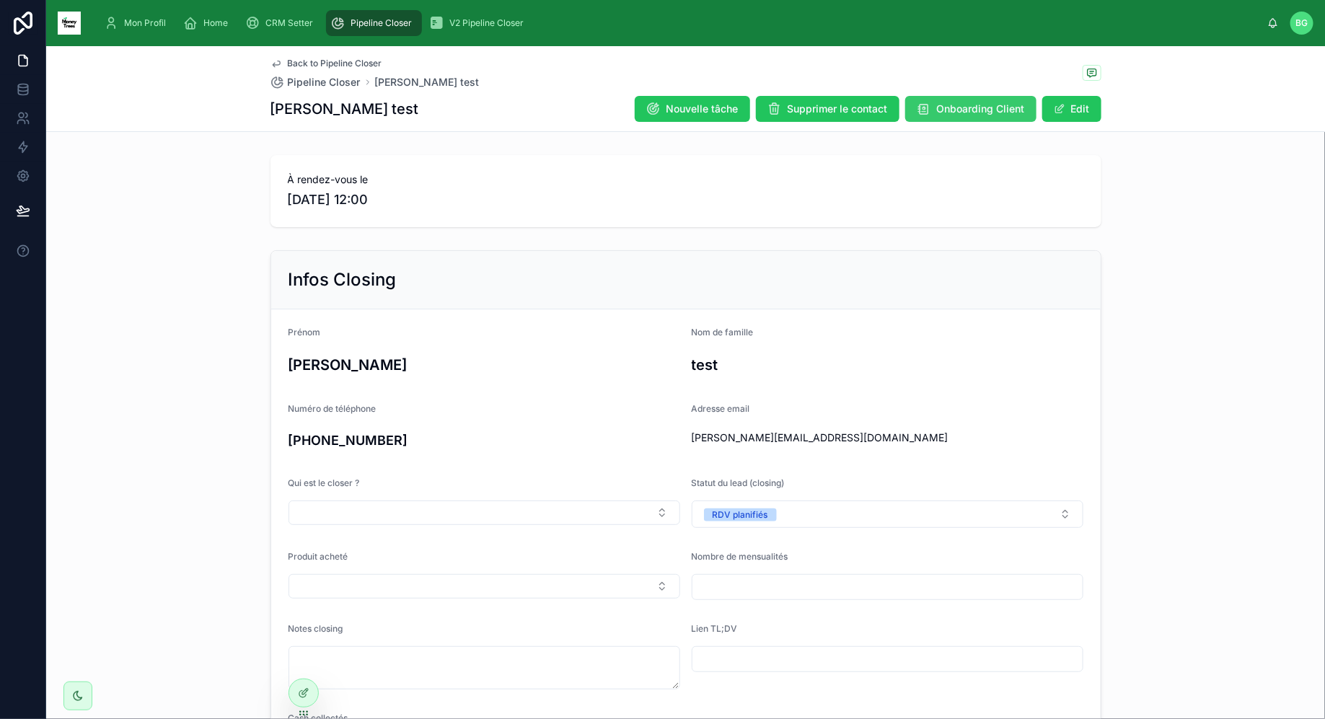
click at [940, 114] on span "Onboarding Client" at bounding box center [981, 109] width 88 height 14
click at [26, 144] on icon at bounding box center [23, 147] width 14 height 14
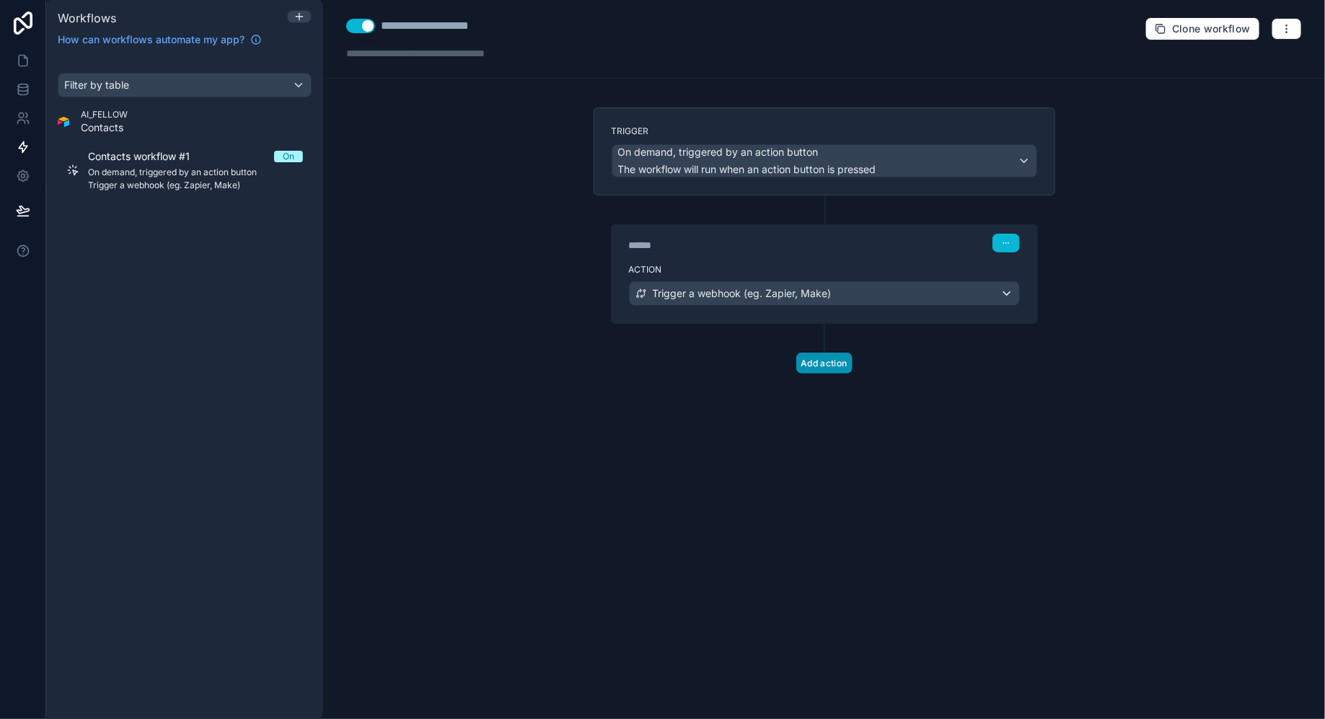
click at [831, 363] on button "Add action" at bounding box center [824, 363] width 56 height 21
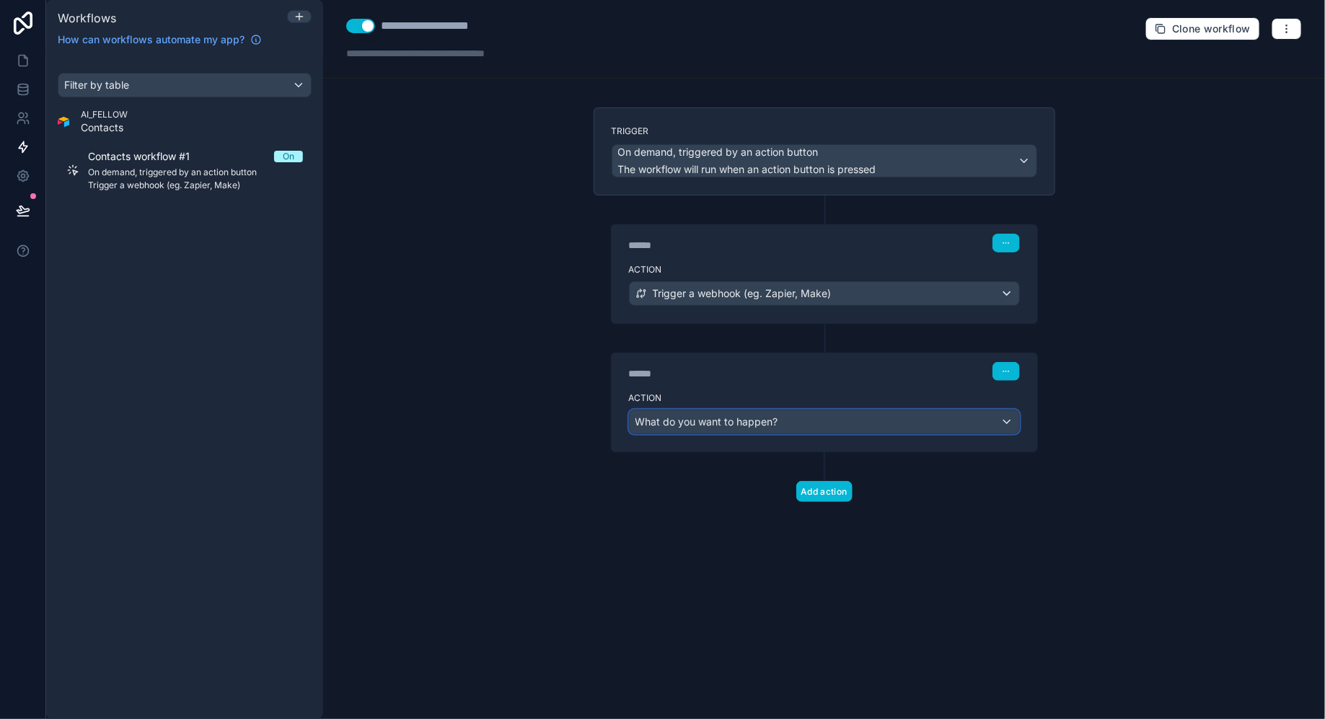
click at [816, 410] on div "What do you want to happen?" at bounding box center [823, 421] width 389 height 23
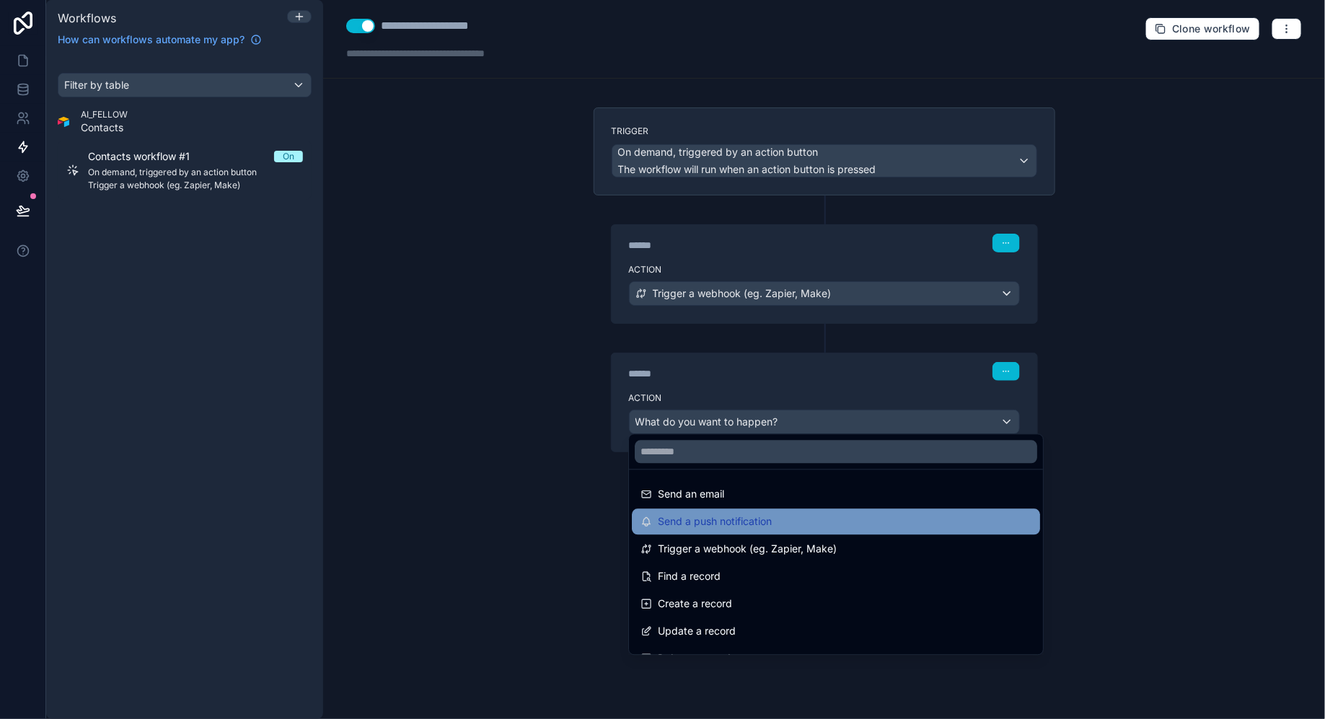
drag, startPoint x: 791, startPoint y: 507, endPoint x: 791, endPoint y: 517, distance: 10.1
click at [791, 517] on ul "Send an email Send a push notification Trigger a webhook (eg. Zapier, Make) Fin…" at bounding box center [836, 562] width 414 height 185
click at [791, 517] on div "Send a push notification" at bounding box center [835, 521] width 391 height 17
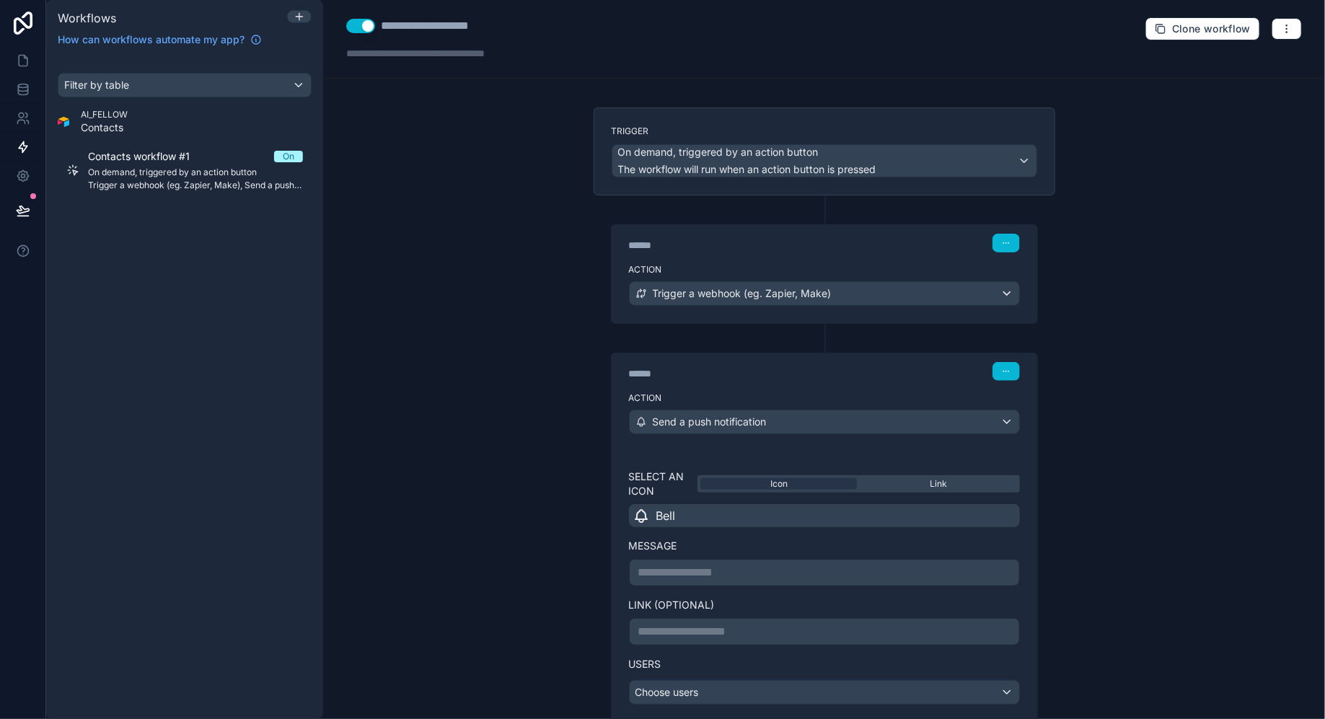
click at [838, 567] on p "**********" at bounding box center [824, 572] width 372 height 17
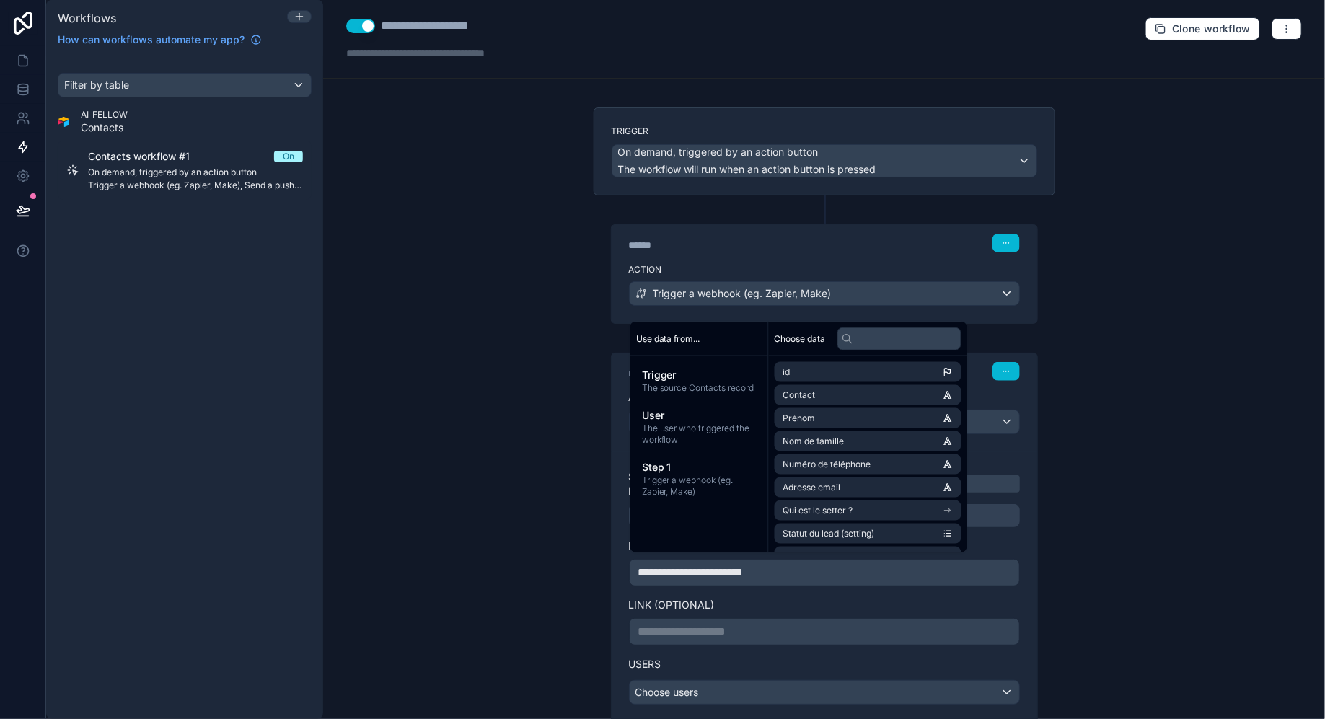
click at [840, 663] on label "Users" at bounding box center [824, 664] width 391 height 14
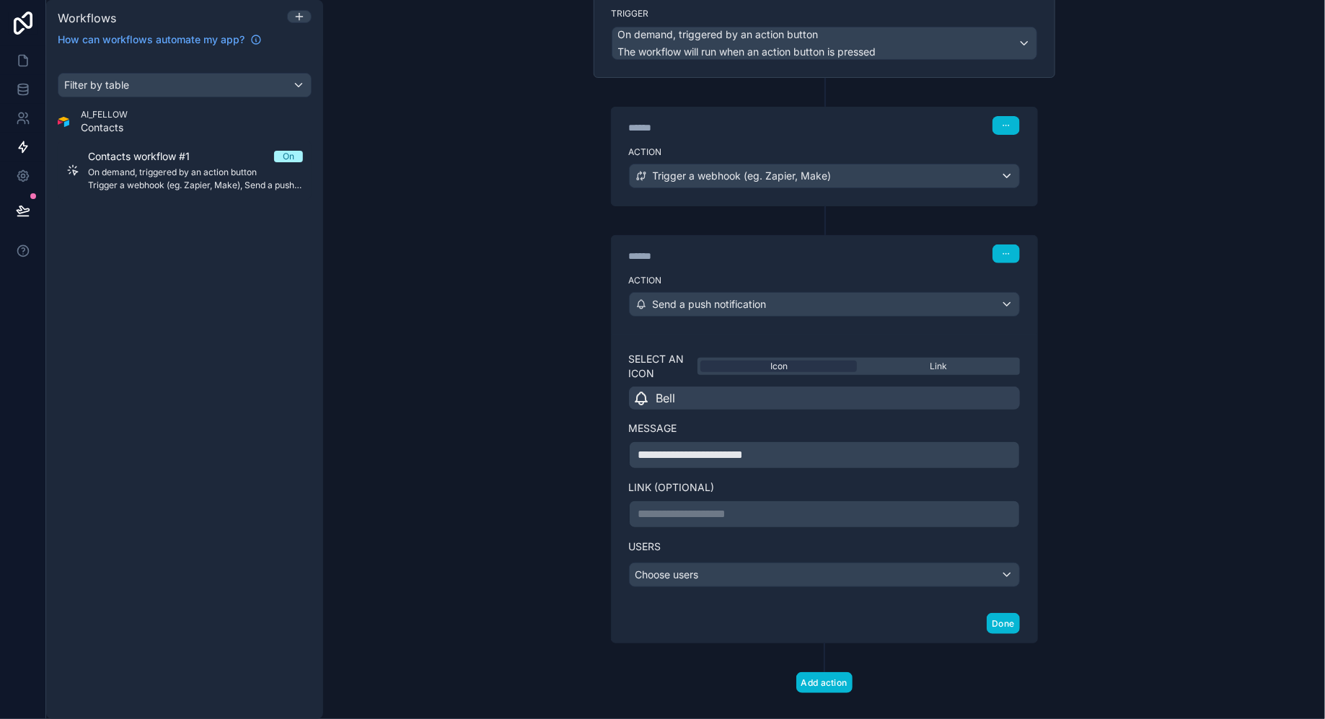
scroll to position [129, 0]
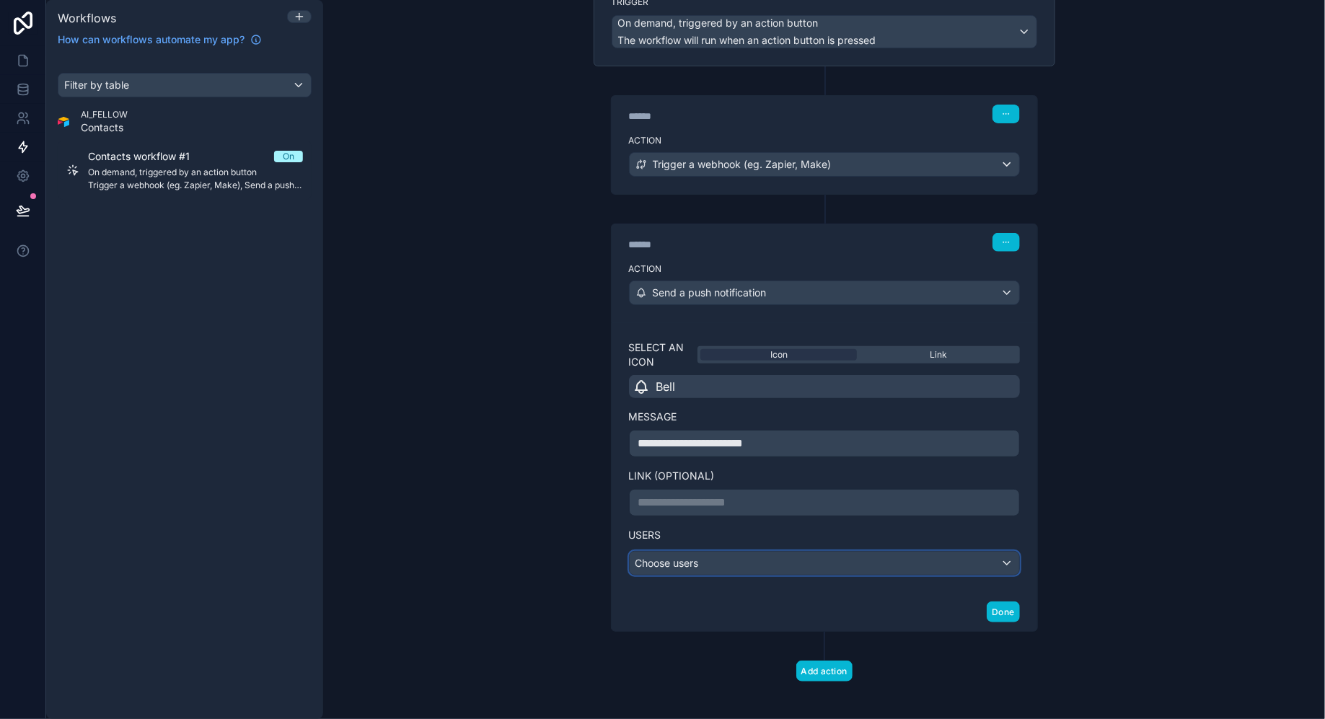
click at [841, 557] on div "Choose users" at bounding box center [823, 563] width 389 height 23
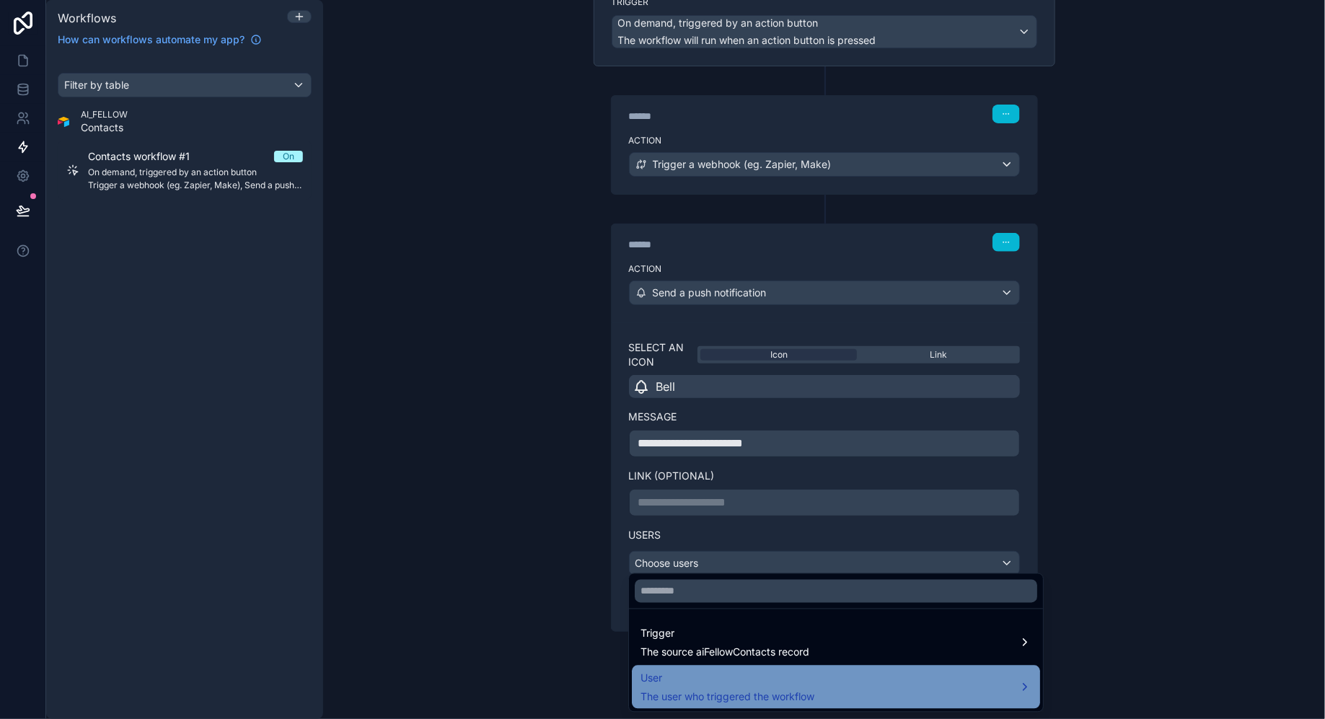
click at [826, 674] on div "User The user who triggered the workflow" at bounding box center [835, 687] width 391 height 35
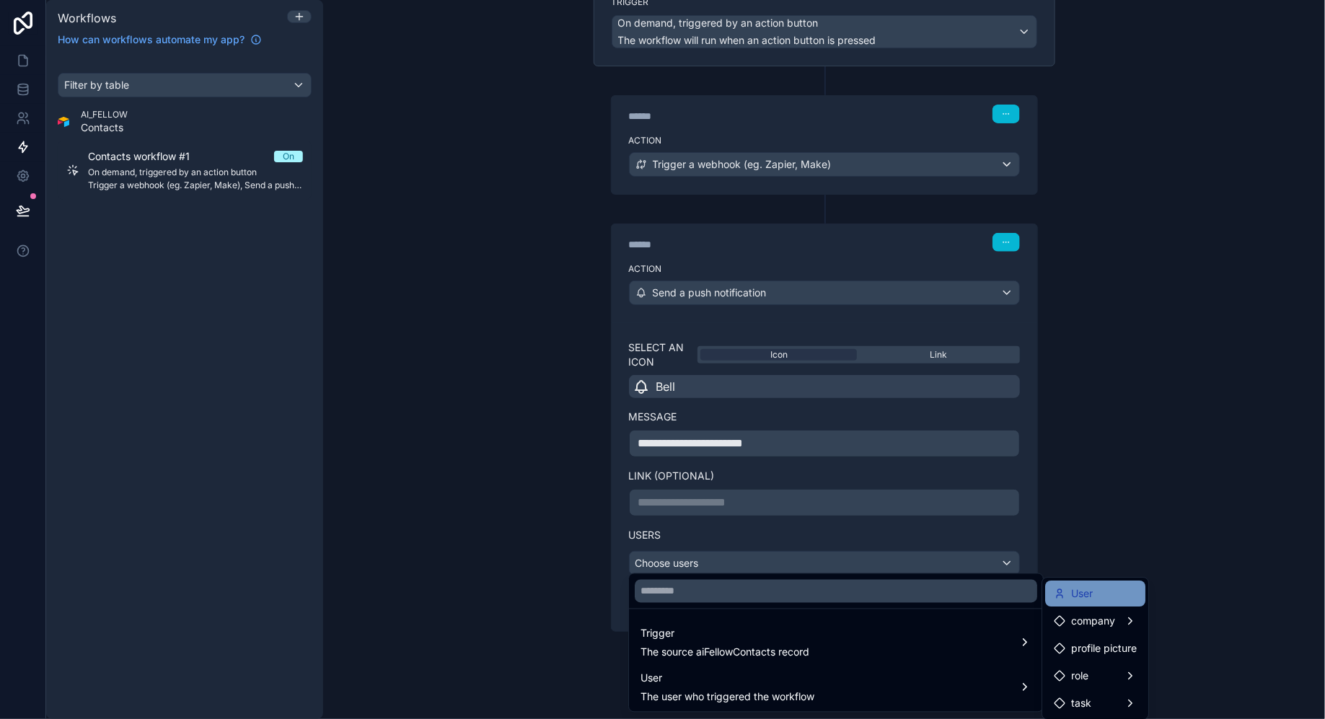
click at [1069, 596] on div "User" at bounding box center [1072, 593] width 39 height 17
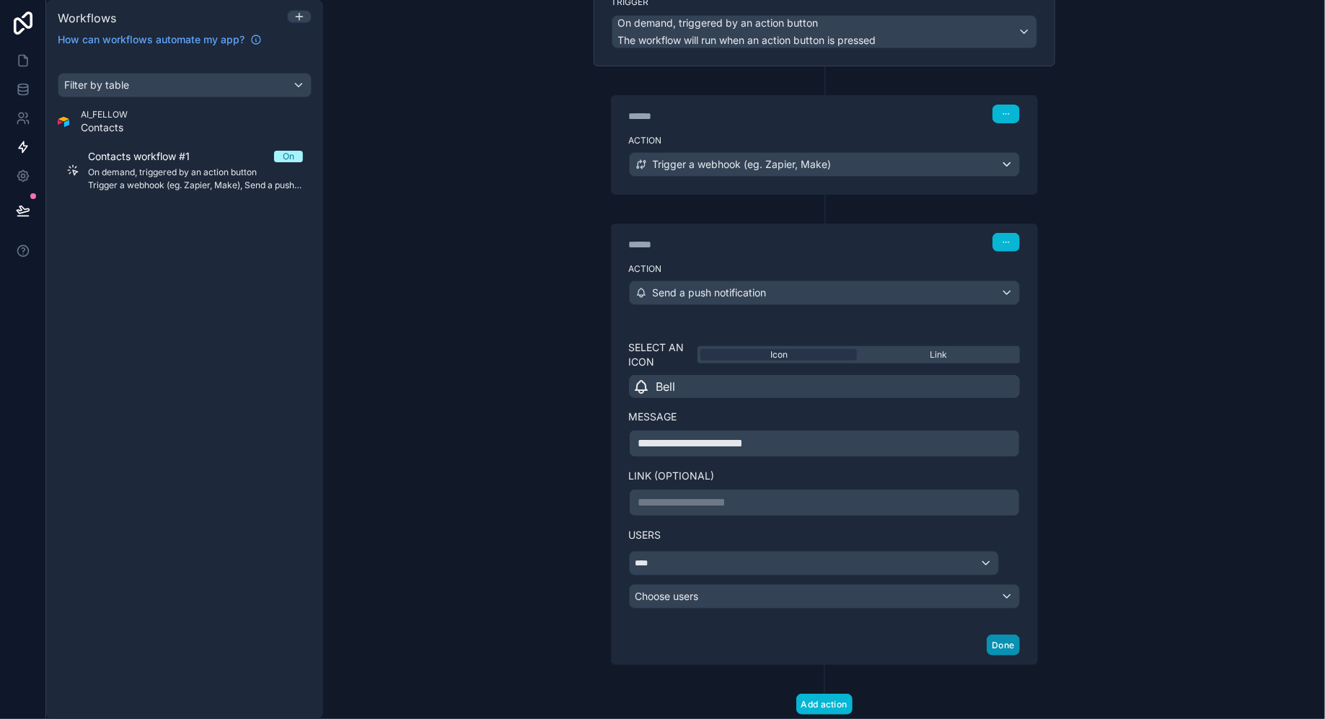
click at [1004, 636] on button "Done" at bounding box center [1002, 645] width 32 height 21
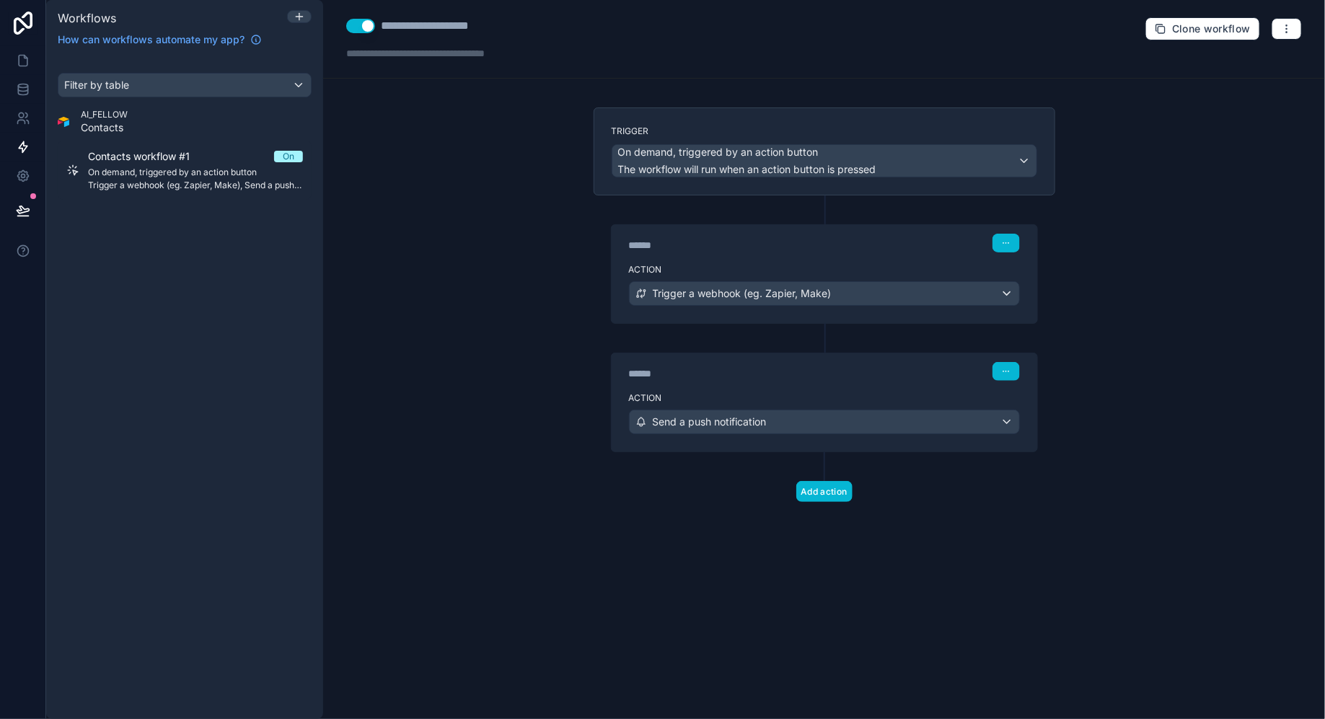
scroll to position [0, 0]
click at [873, 419] on div "Send a push notification" at bounding box center [823, 421] width 389 height 23
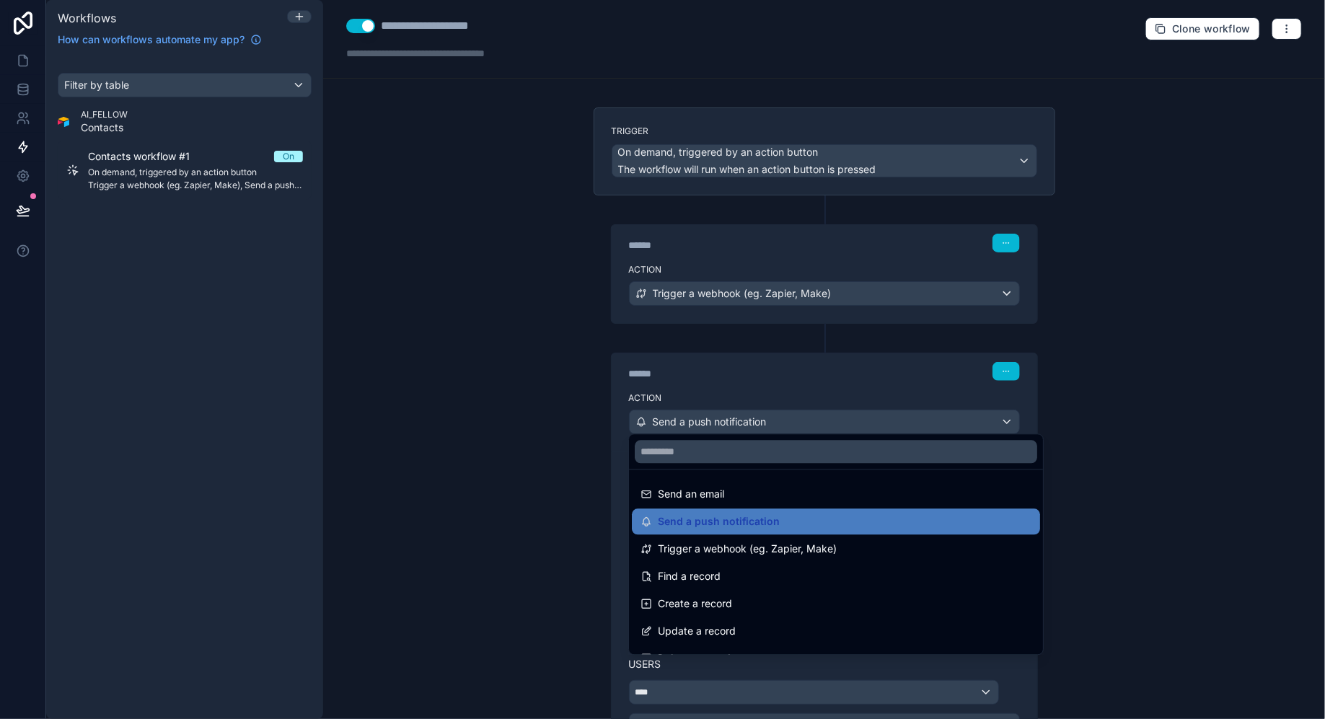
click at [851, 371] on div at bounding box center [662, 359] width 1325 height 719
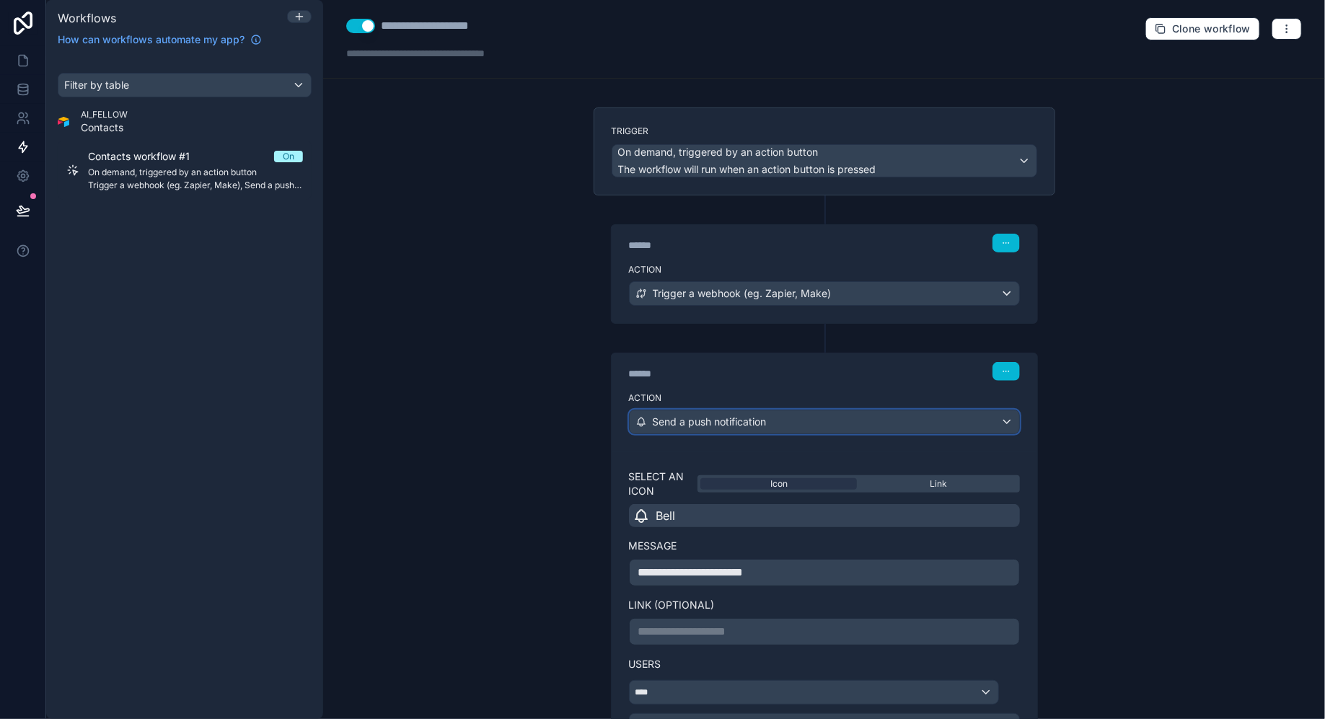
click at [756, 417] on span "Send a push notification" at bounding box center [710, 422] width 114 height 14
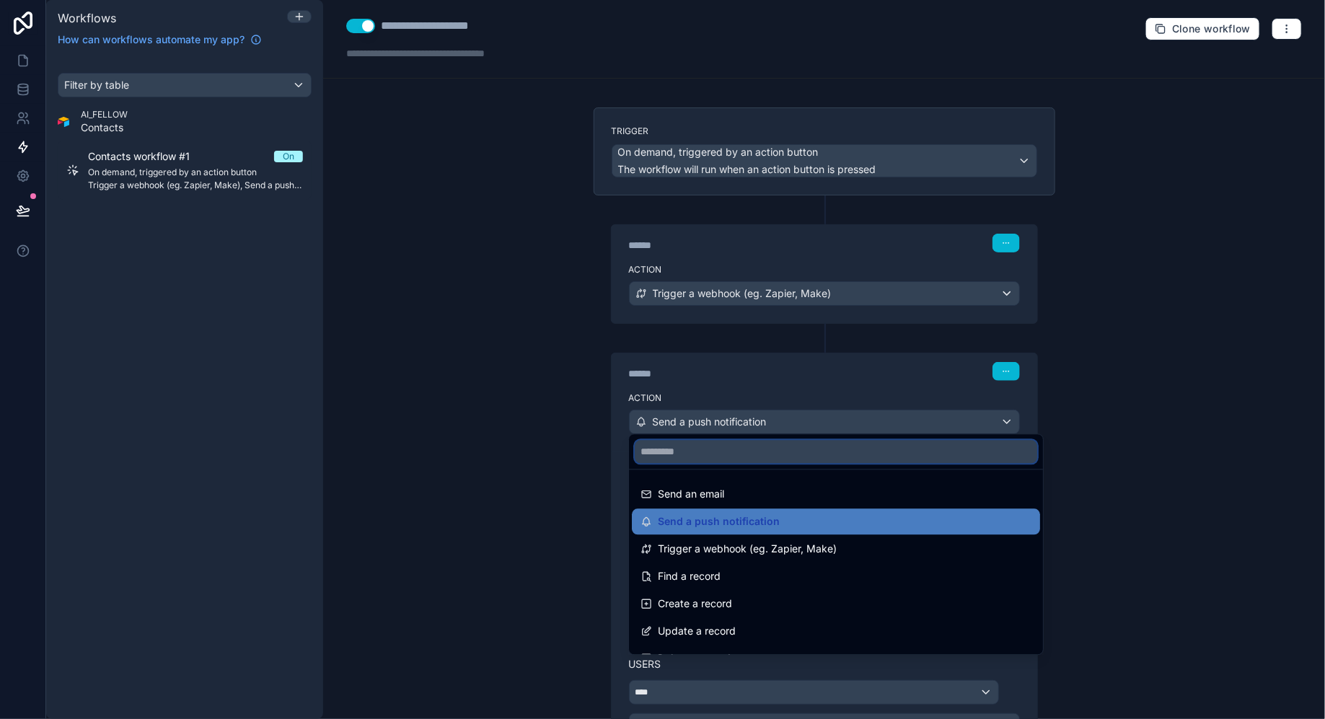
click at [790, 456] on input "text" at bounding box center [836, 452] width 402 height 23
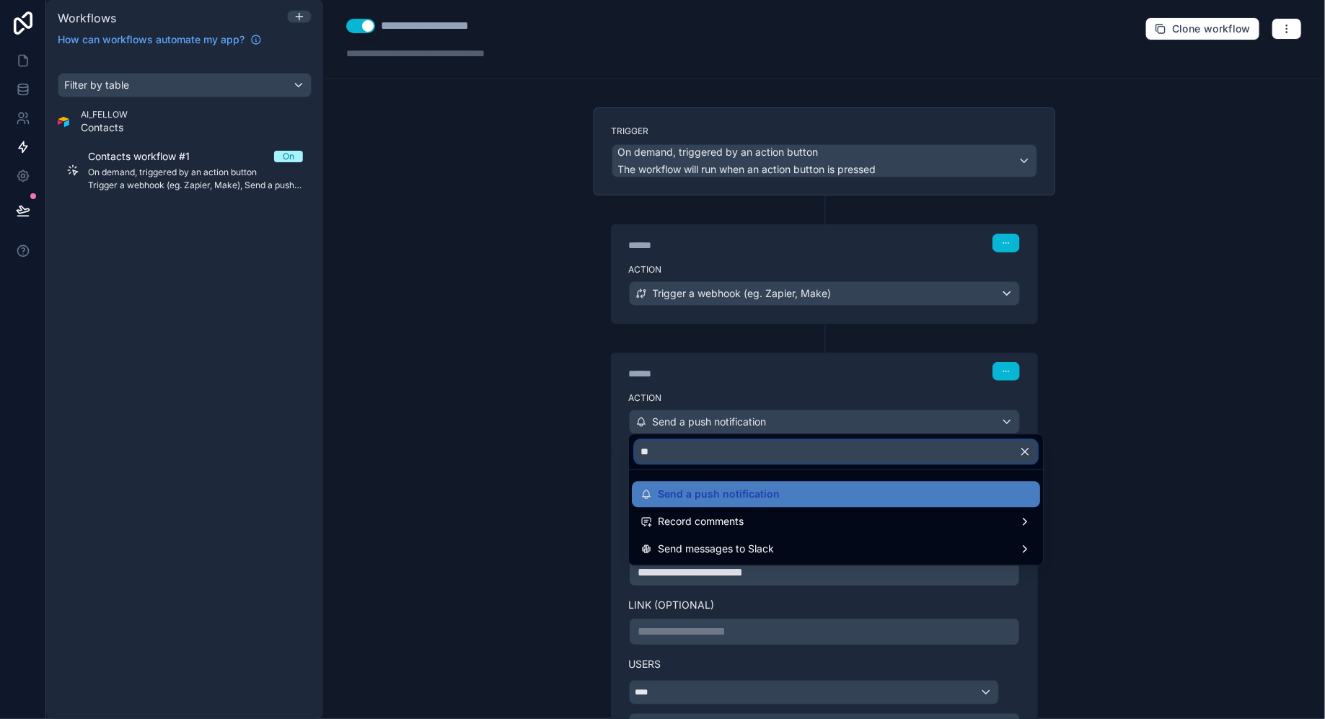
type input "*"
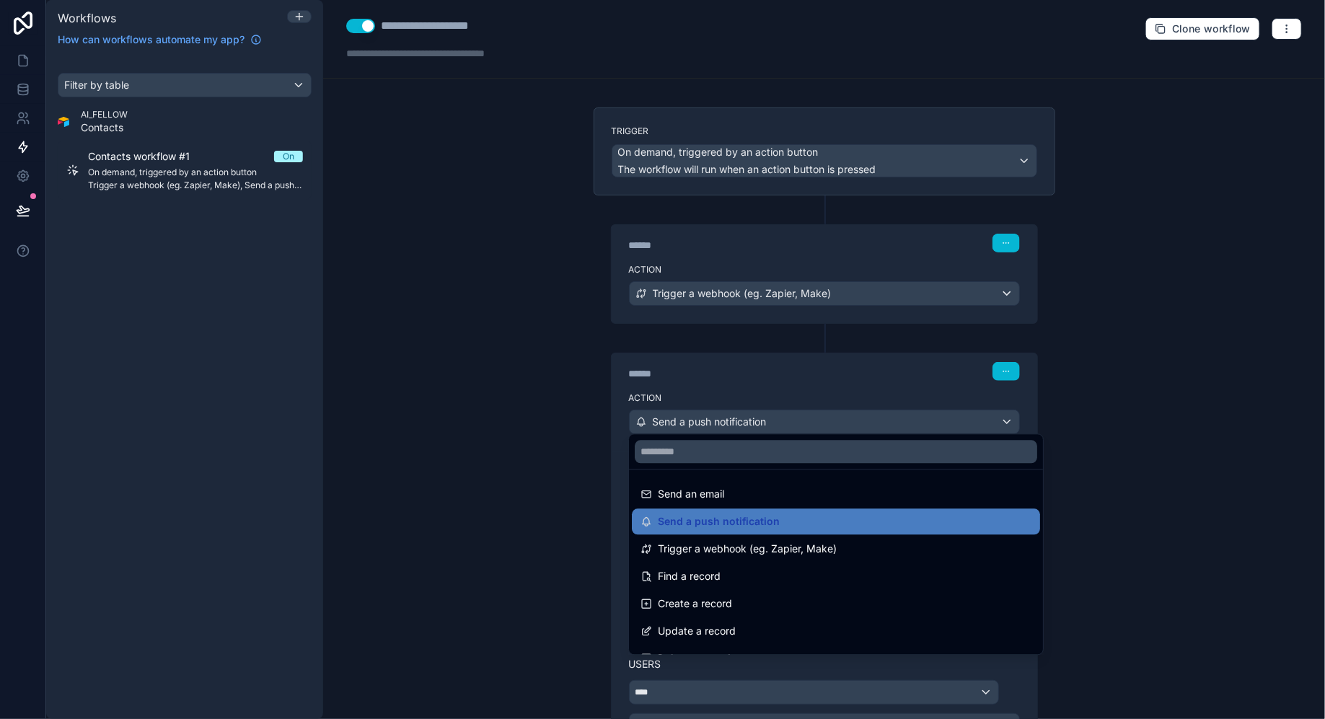
click at [749, 384] on div at bounding box center [662, 359] width 1325 height 719
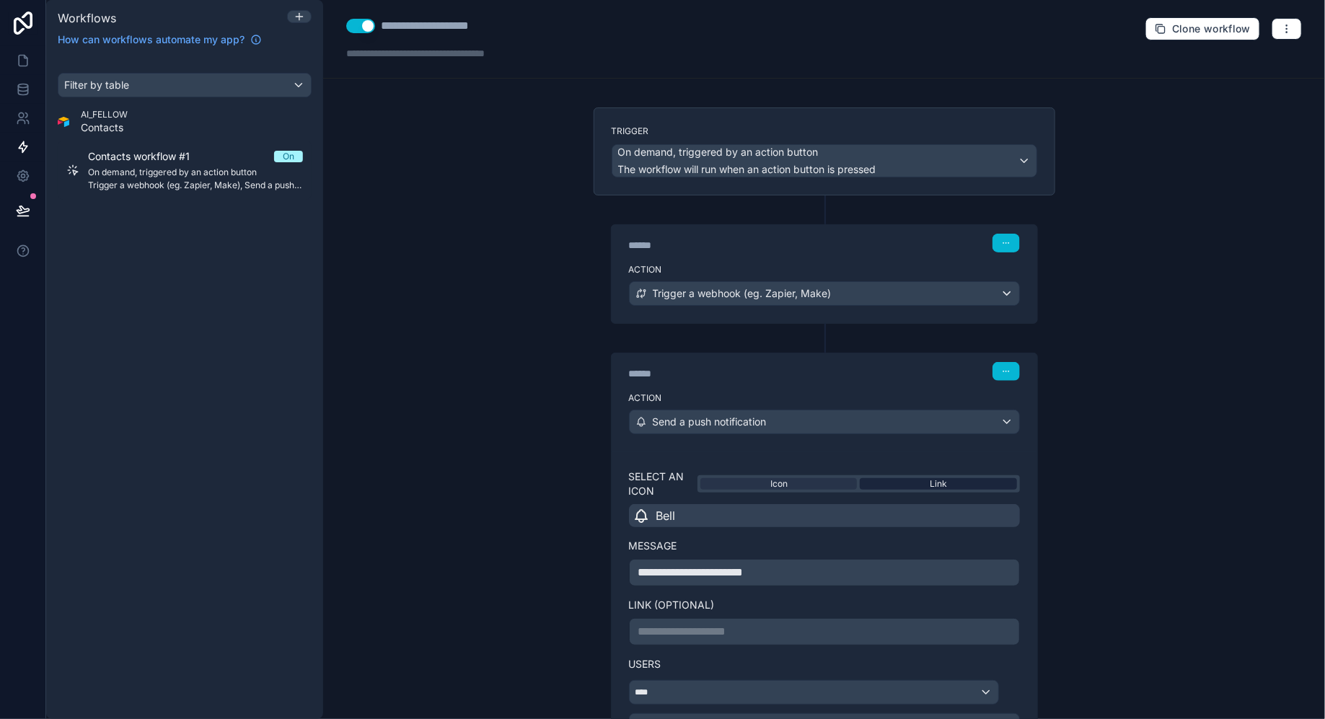
click at [905, 482] on div "Link" at bounding box center [938, 484] width 156 height 12
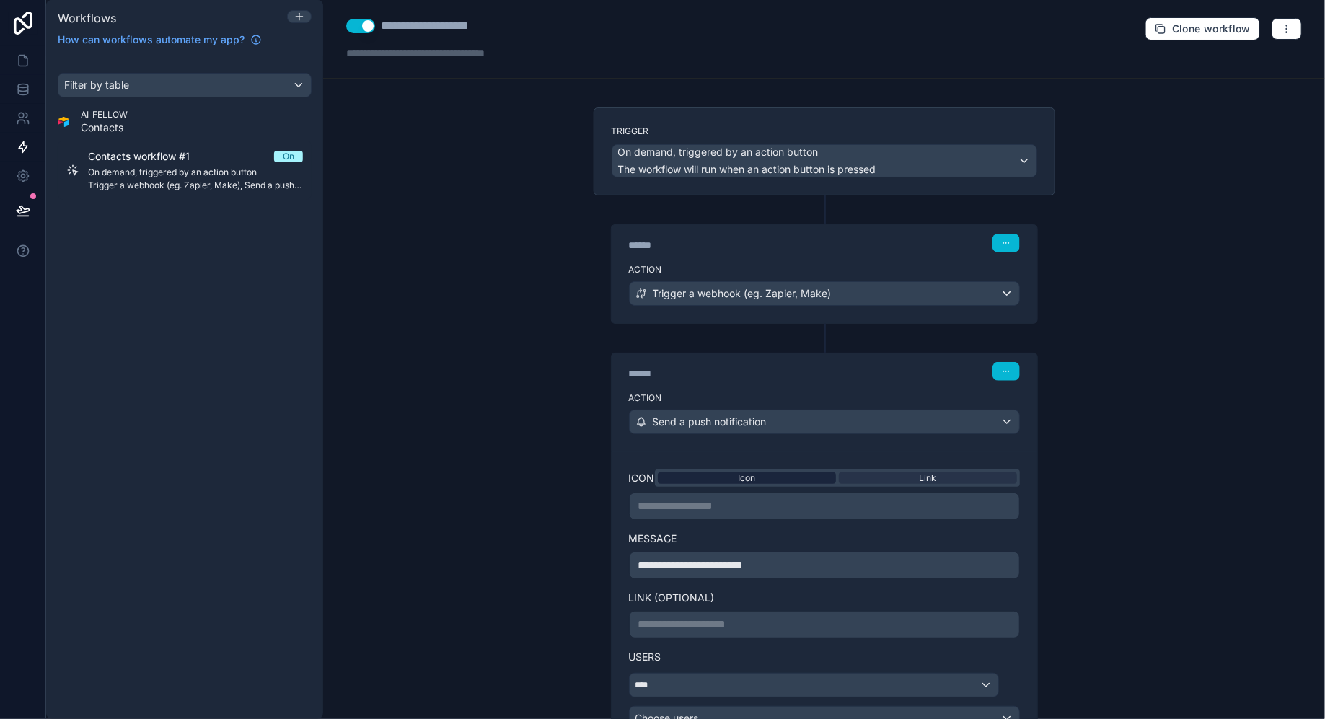
click at [773, 474] on div "Icon" at bounding box center [747, 478] width 178 height 12
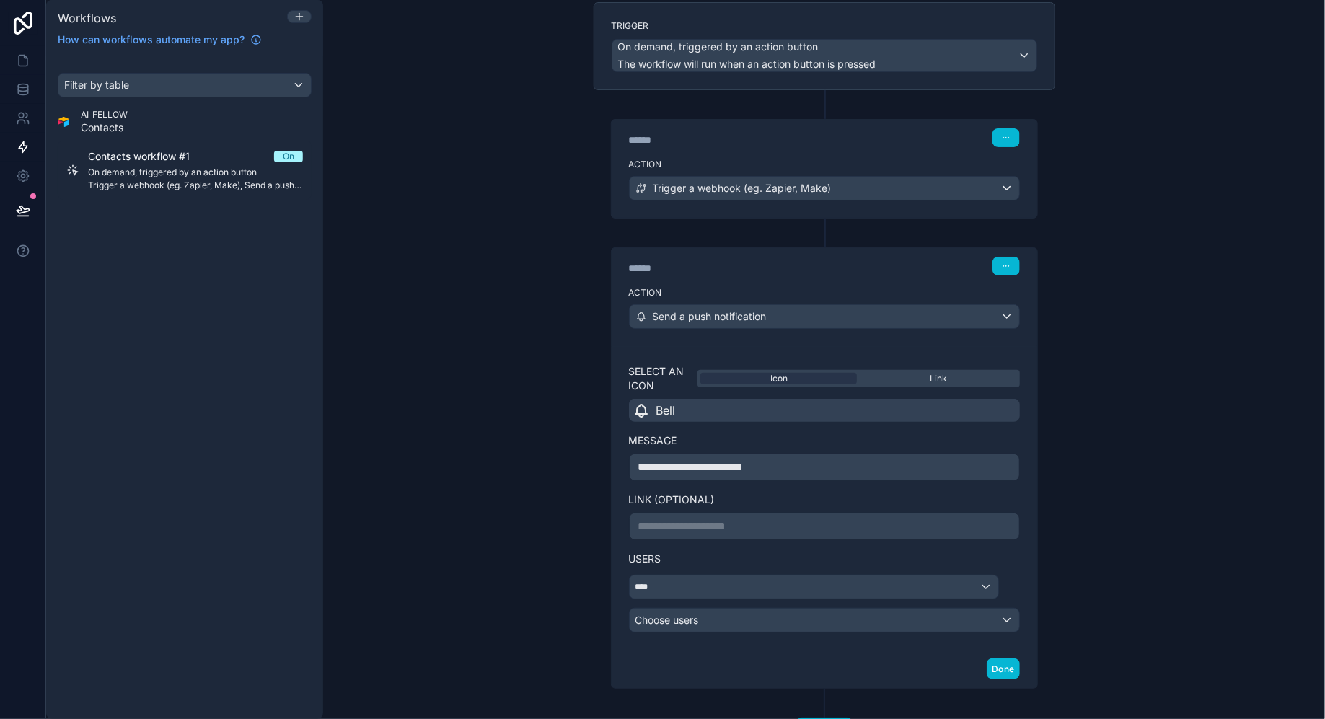
scroll to position [162, 0]
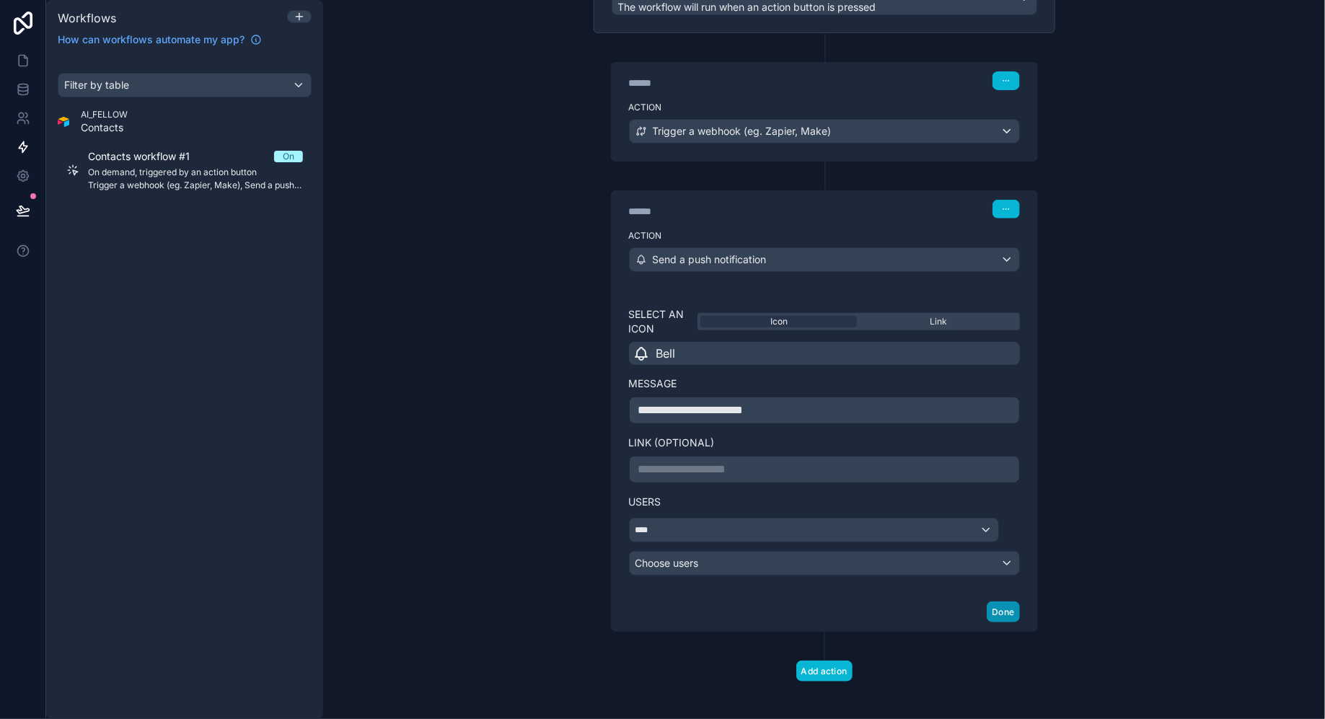
click at [1007, 604] on button "Done" at bounding box center [1002, 611] width 32 height 21
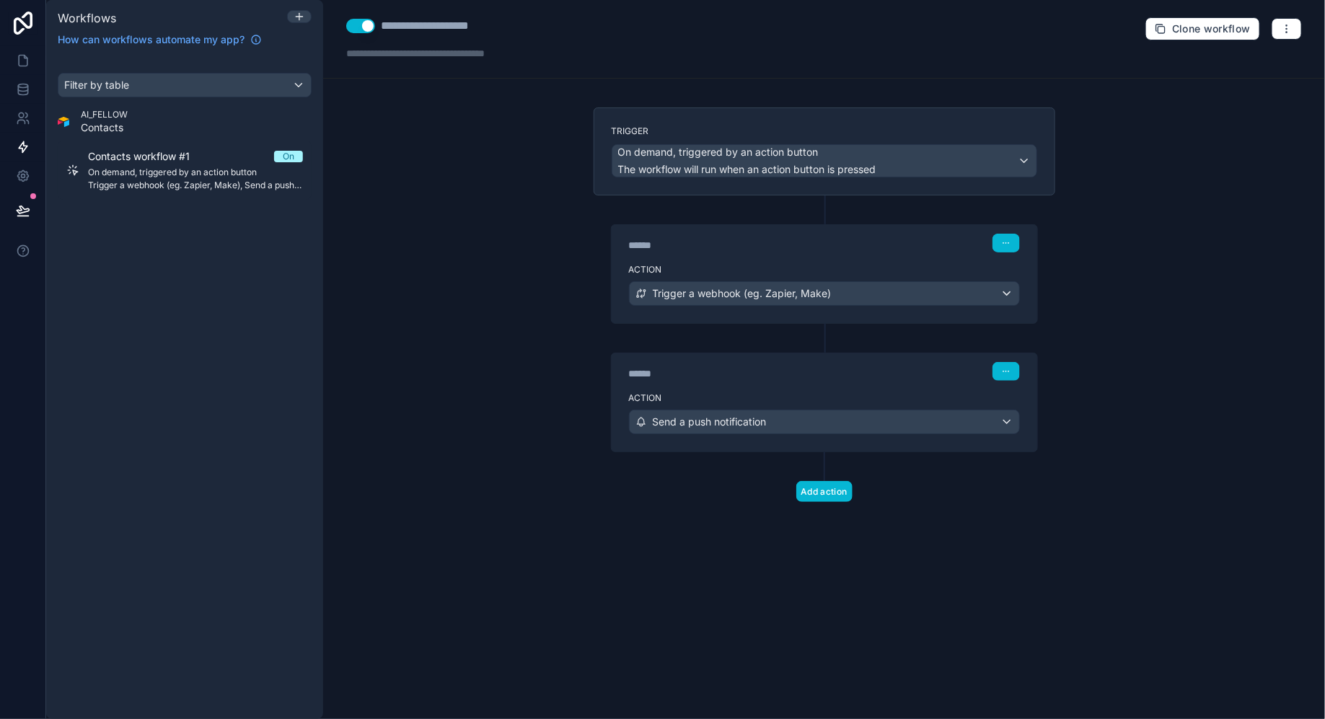
scroll to position [0, 0]
click at [37, 212] on button at bounding box center [23, 210] width 32 height 40
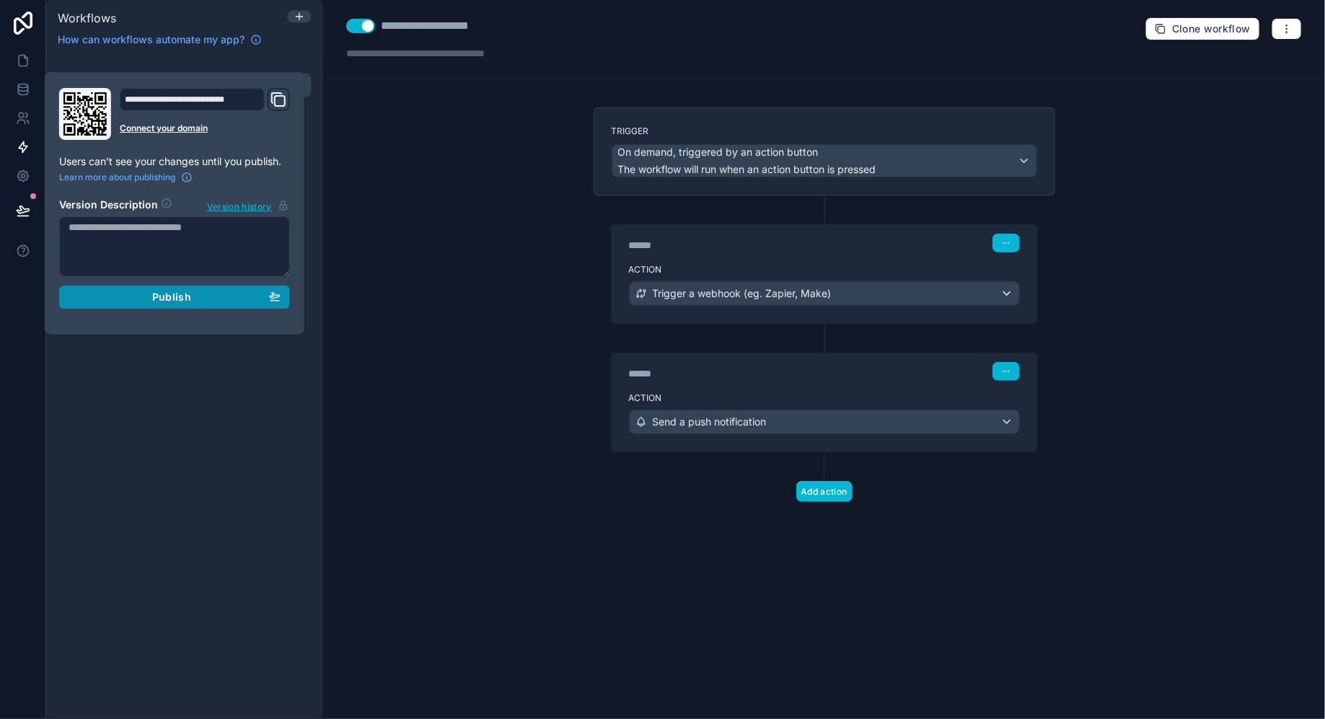
click at [125, 293] on div "Publish" at bounding box center [175, 297] width 212 height 13
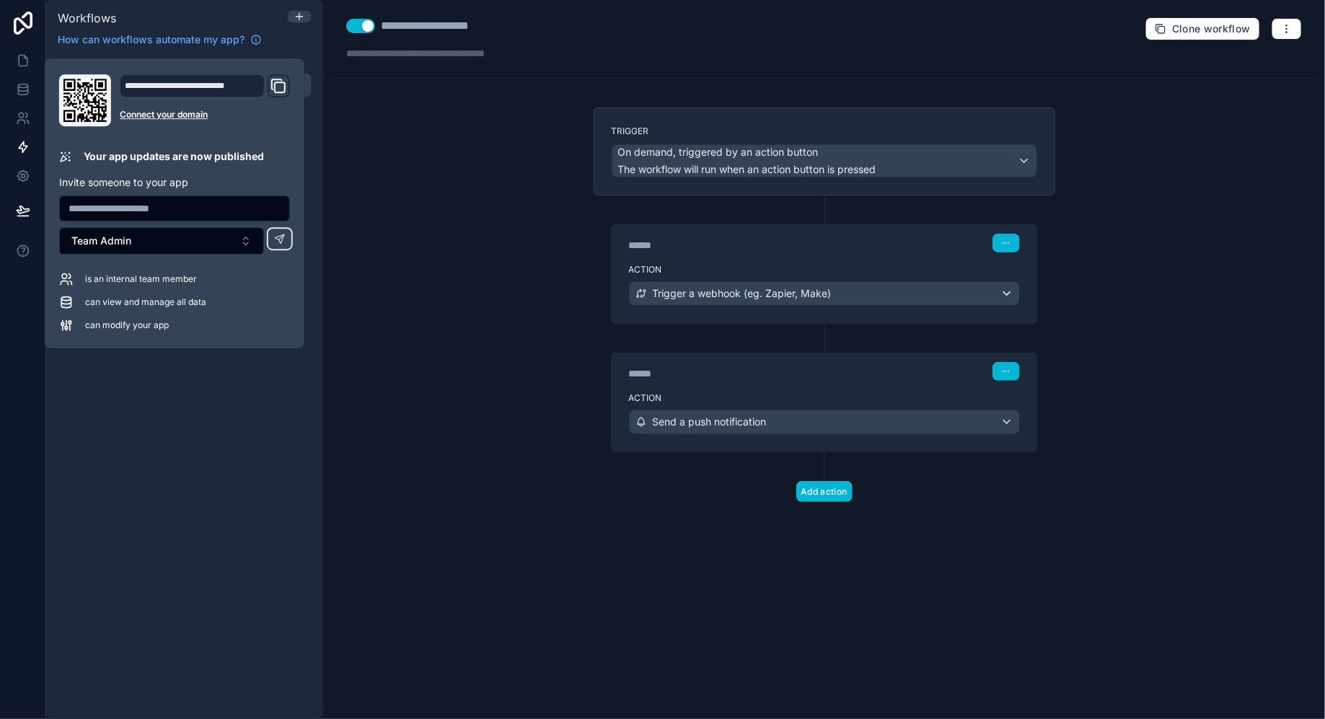
click at [434, 231] on div "**********" at bounding box center [824, 359] width 1002 height 719
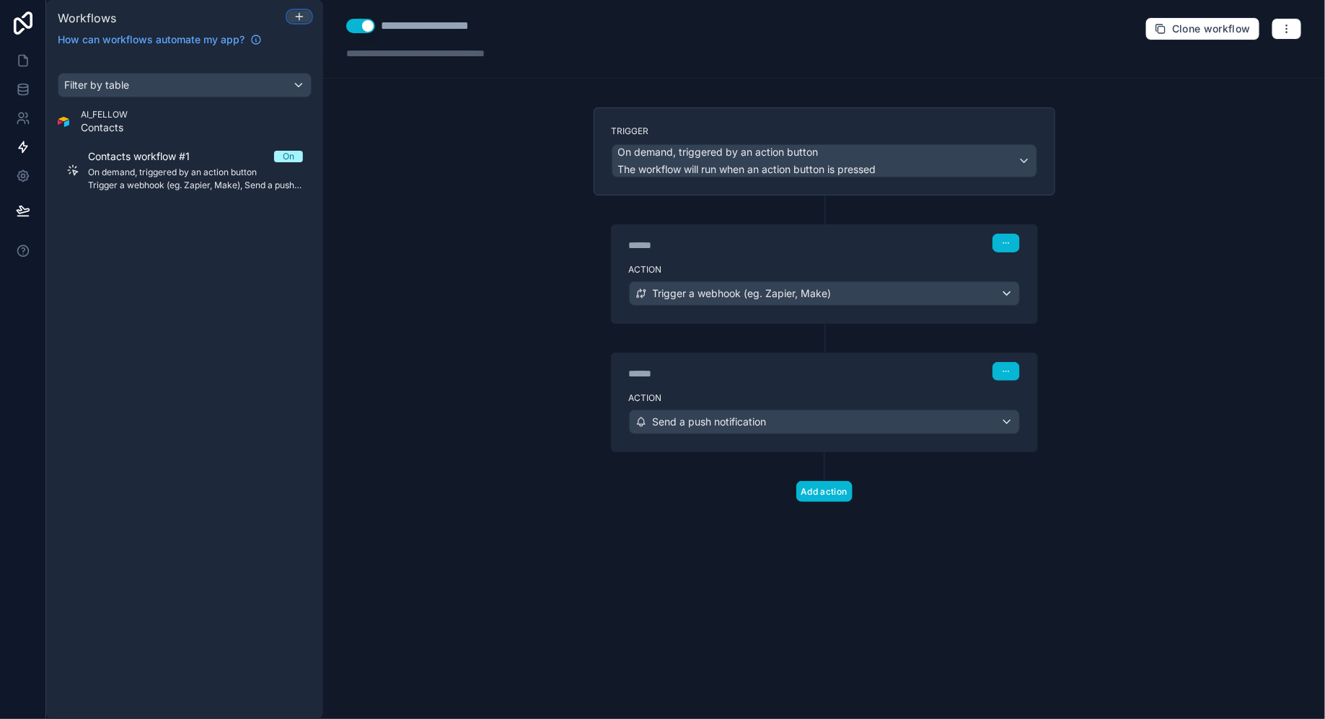
click at [291, 18] on div at bounding box center [299, 17] width 23 height 12
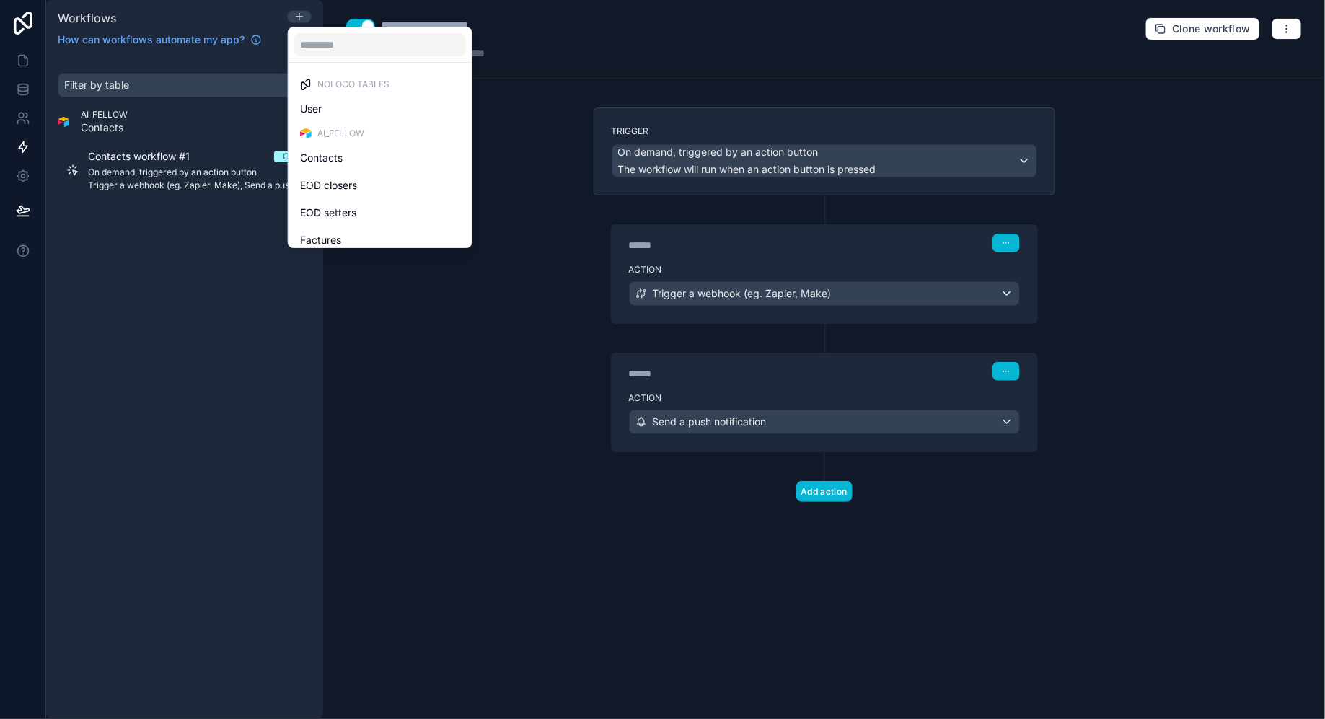
click at [218, 260] on div at bounding box center [662, 359] width 1325 height 719
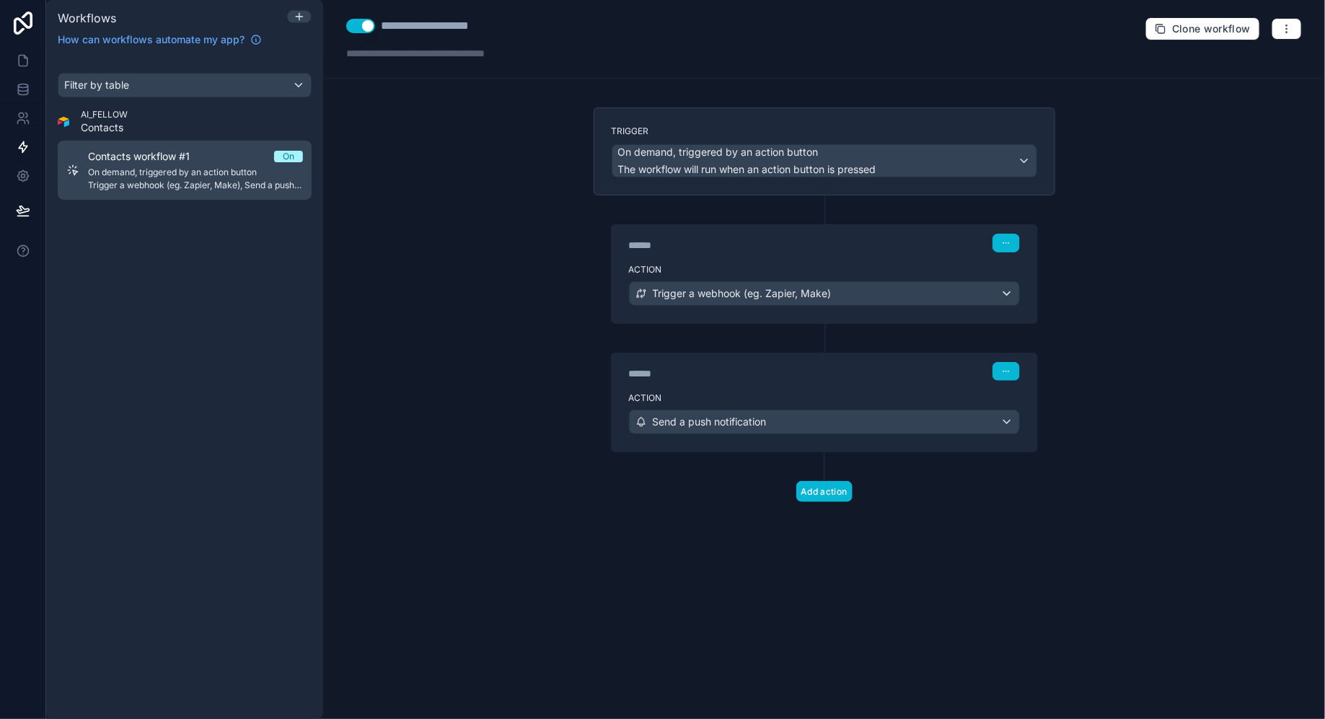
click at [268, 162] on div "Contacts workflow #1 On" at bounding box center [195, 156] width 215 height 14
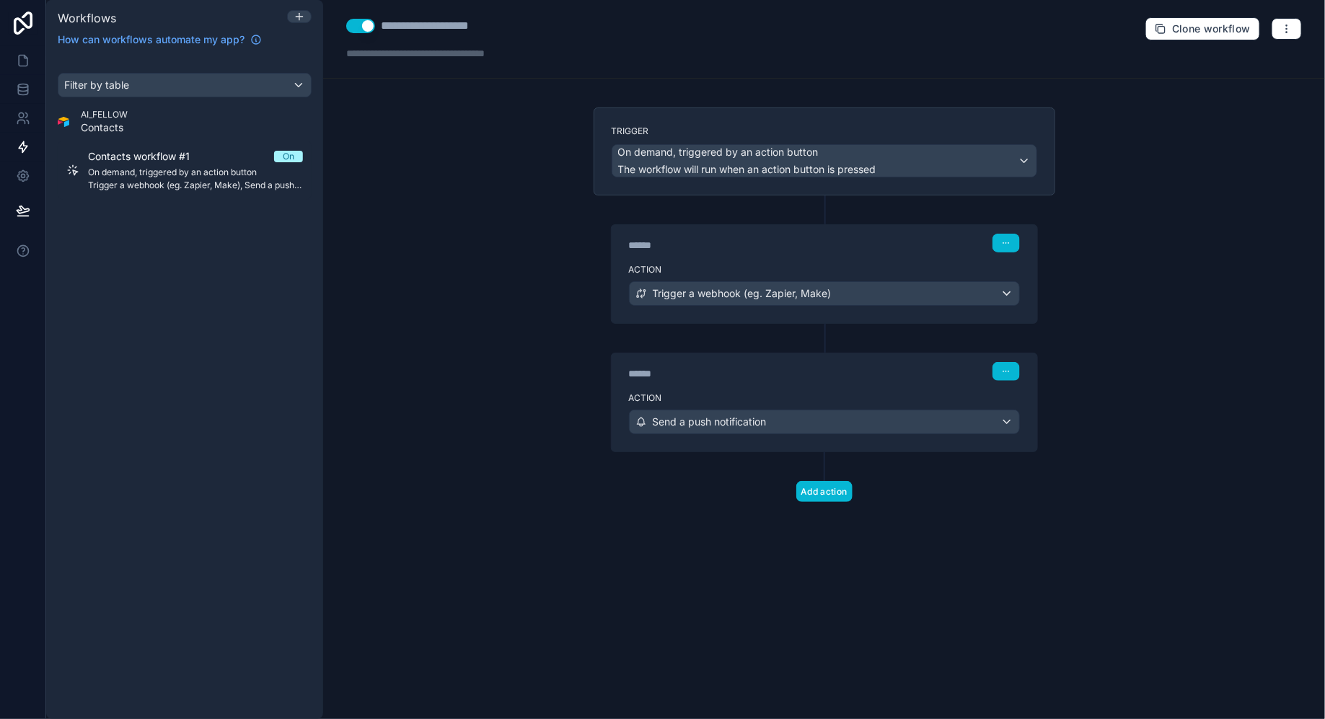
click at [428, 19] on div "**********" at bounding box center [445, 25] width 129 height 17
type div "**********"
click at [1284, 19] on button "button" at bounding box center [1286, 29] width 30 height 22
click at [1234, 78] on button "Run history" at bounding box center [1237, 85] width 104 height 23
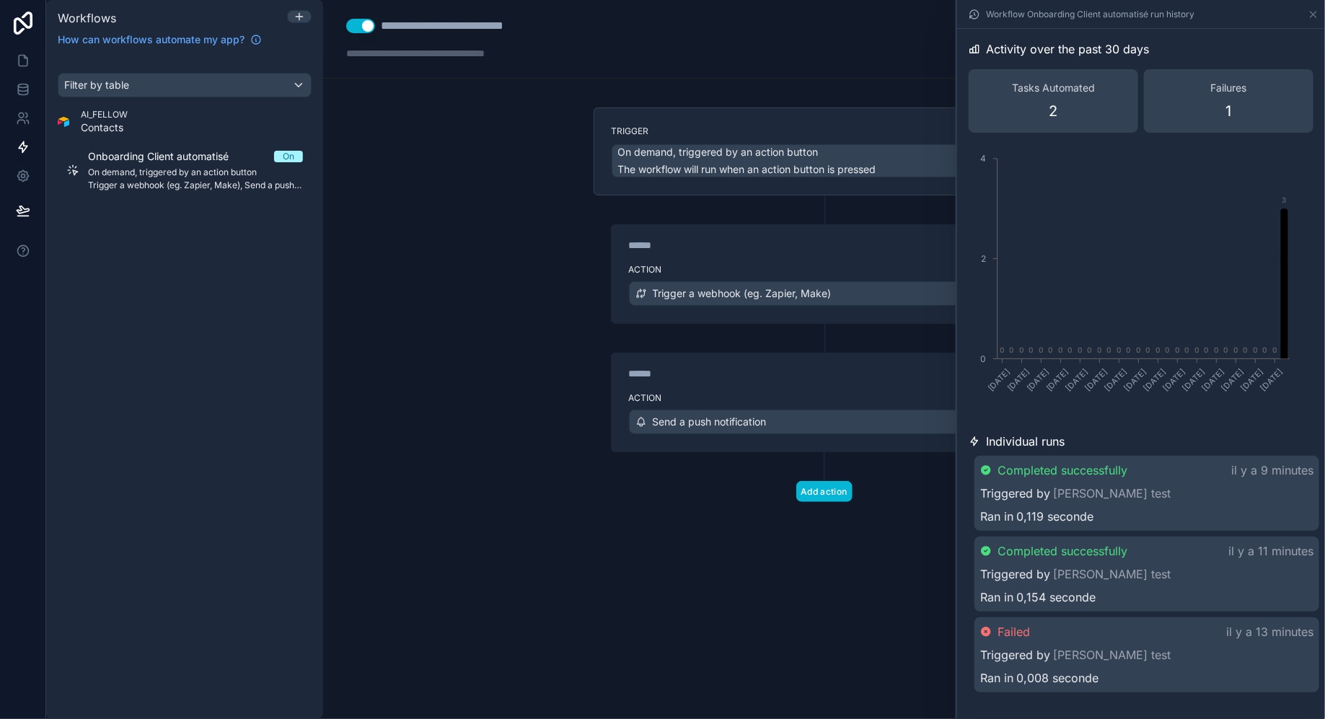
click at [1312, 21] on div "Workflow Onboarding Client automatisé run history" at bounding box center [1141, 14] width 356 height 28
click at [297, 20] on icon at bounding box center [299, 17] width 12 height 12
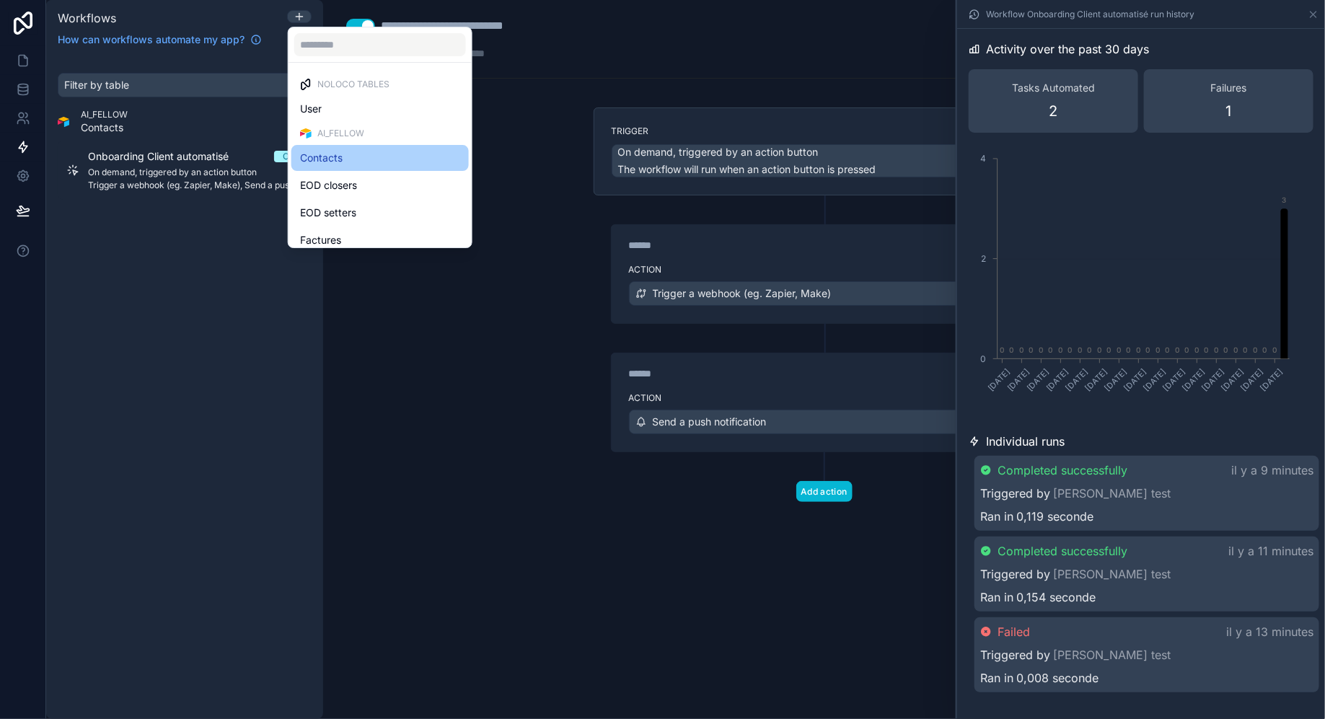
click at [343, 154] on div "Contacts" at bounding box center [380, 157] width 160 height 17
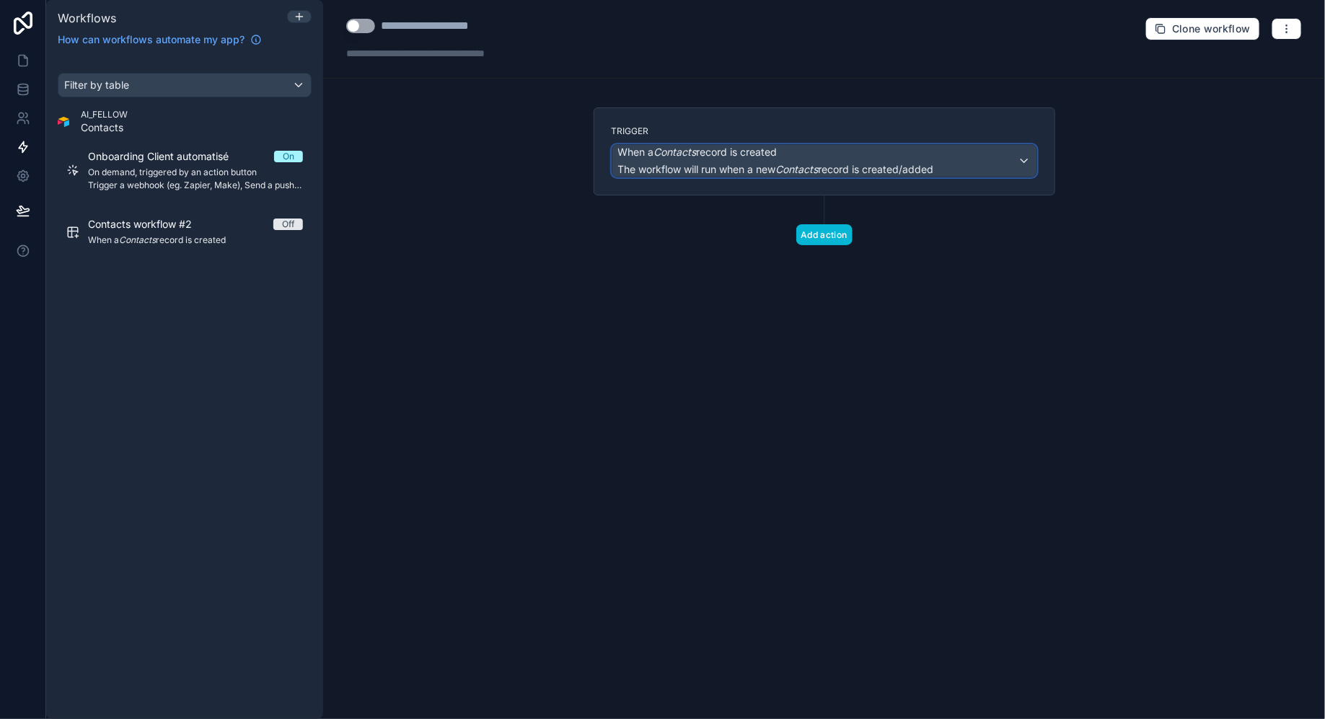
click at [695, 154] on em "Contacts" at bounding box center [675, 152] width 43 height 12
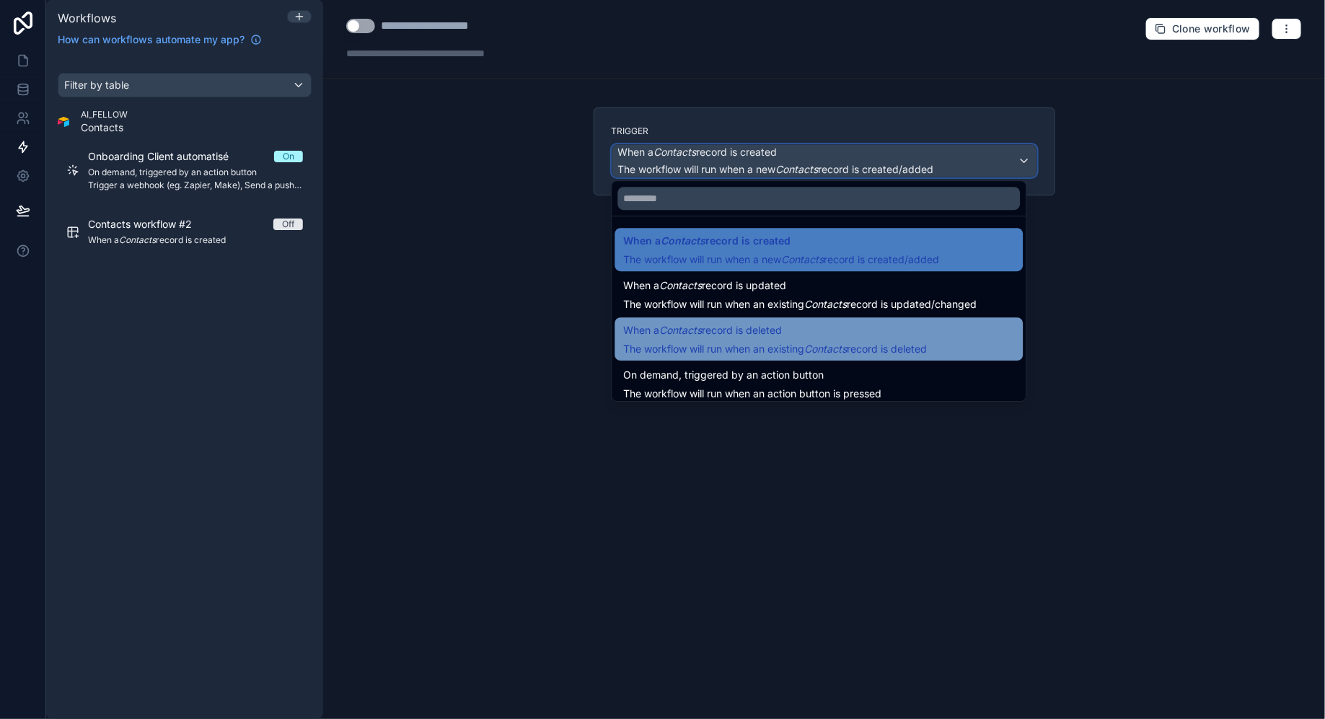
scroll to position [8, 0]
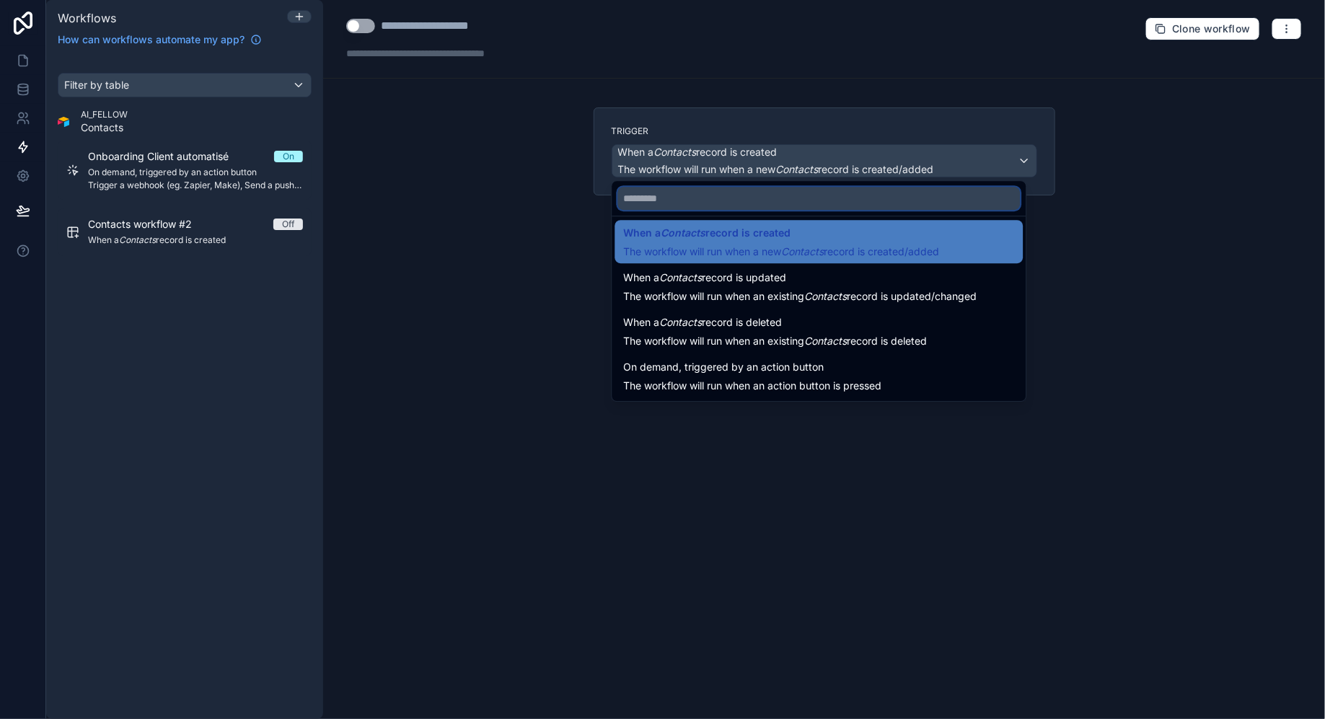
click at [662, 200] on input "text" at bounding box center [819, 198] width 402 height 23
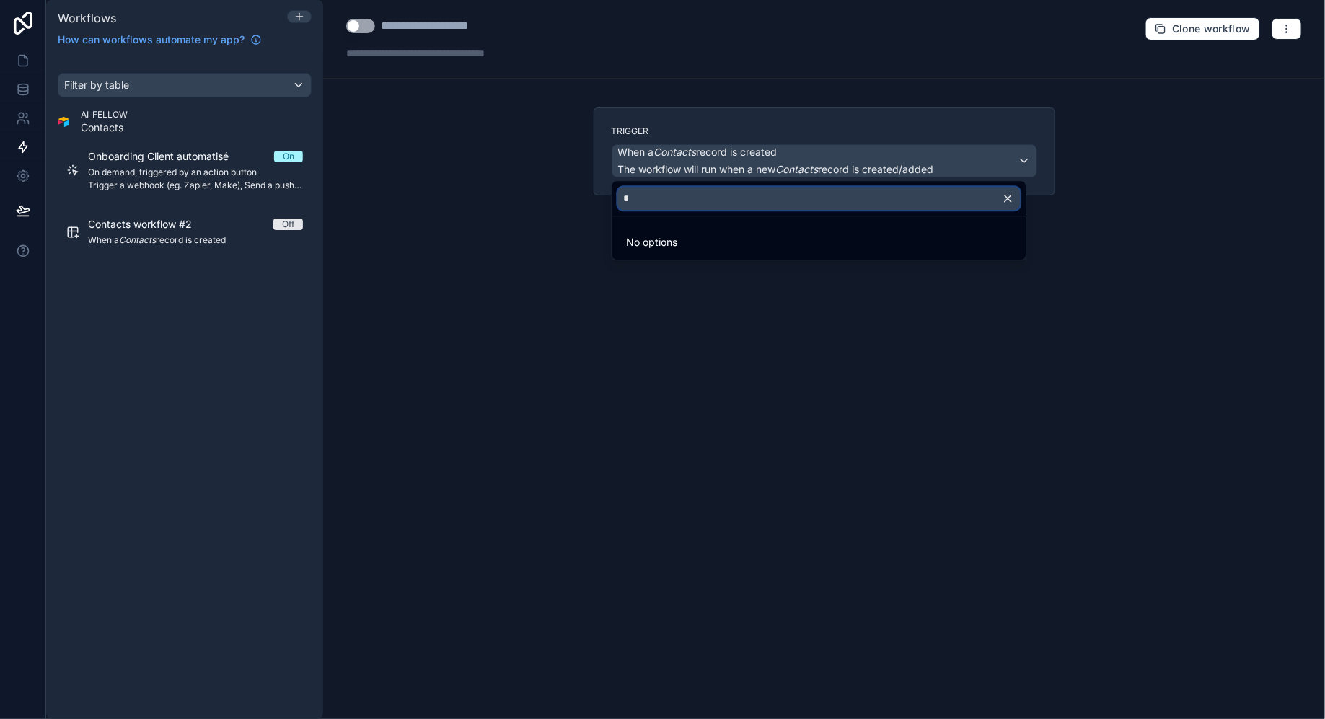
scroll to position [0, 0]
type input "*"
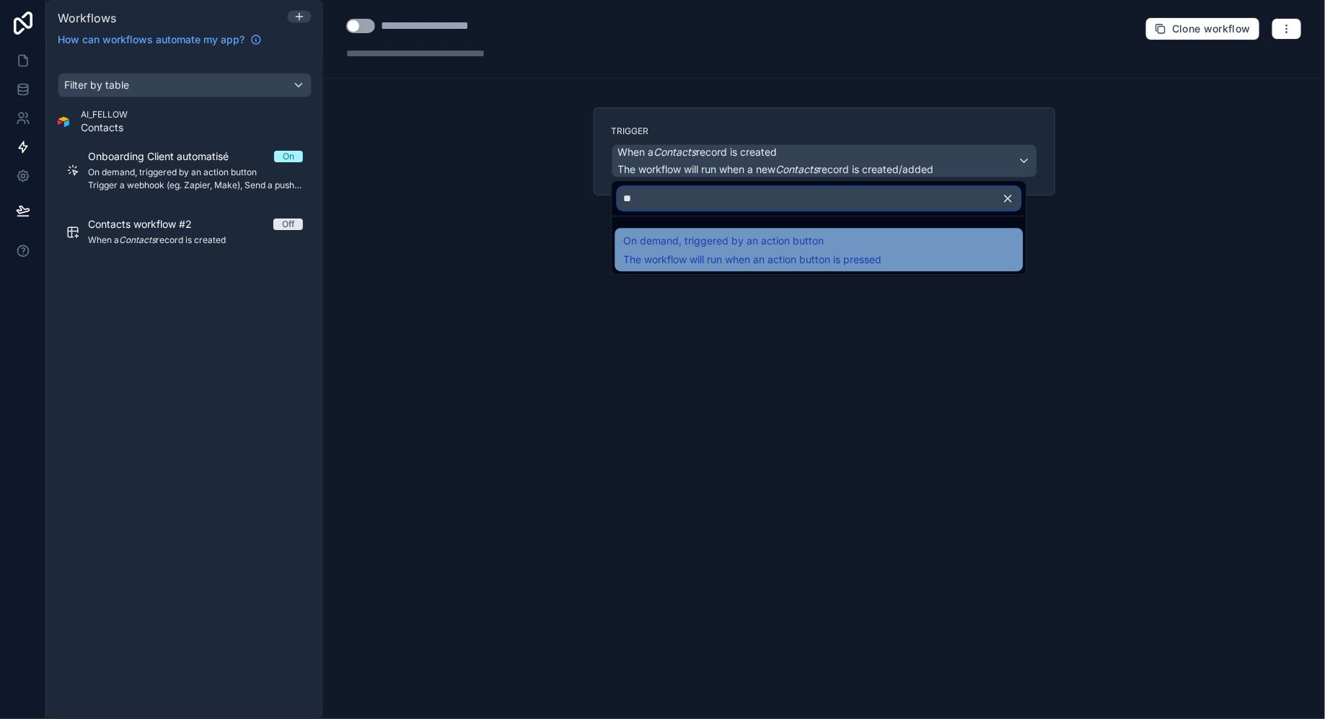
type input "**"
click at [742, 258] on span "The workflow will run when an action button is pressed" at bounding box center [753, 259] width 258 height 12
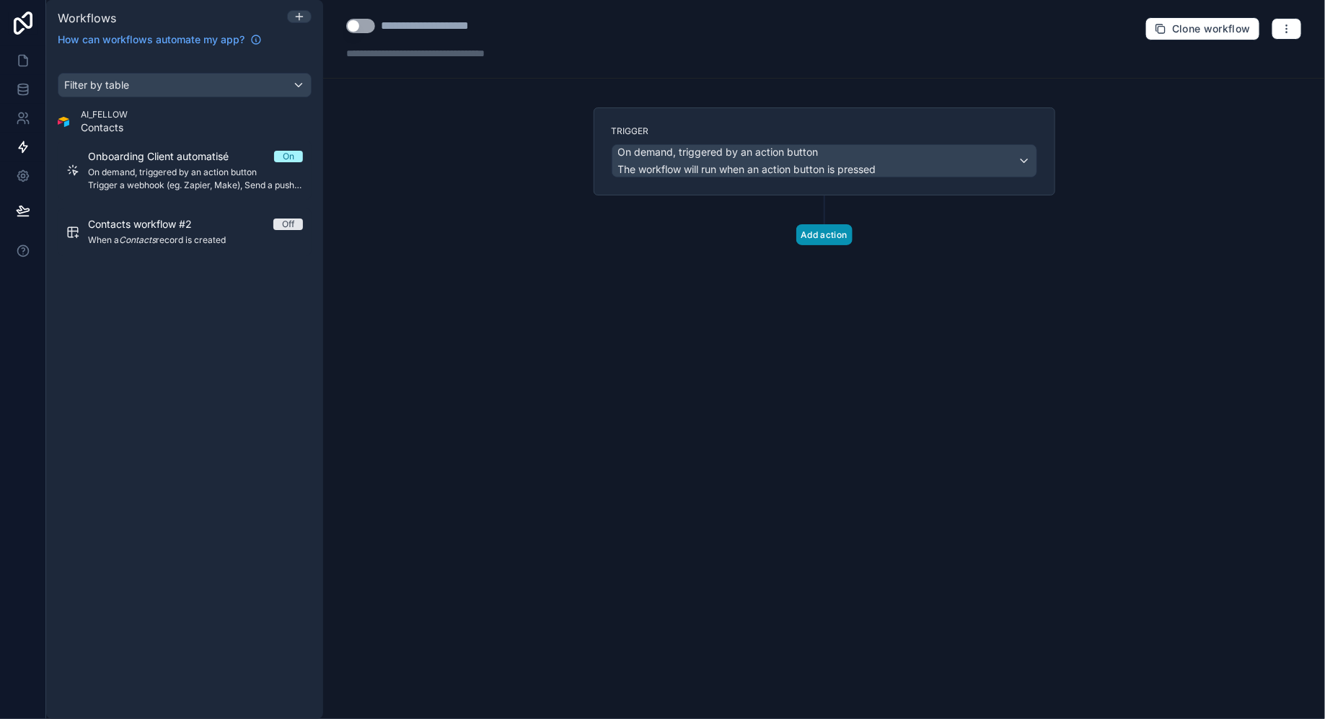
click at [816, 226] on button "Add action" at bounding box center [824, 234] width 56 height 21
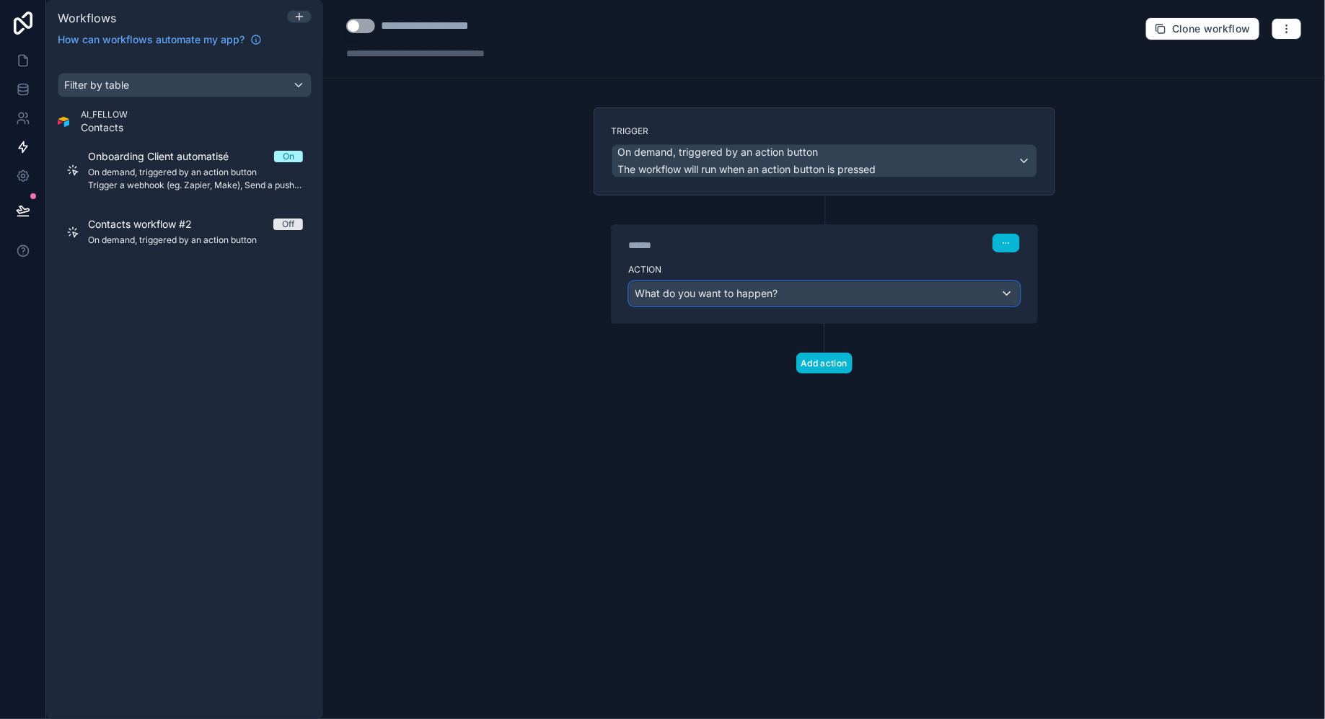
click at [796, 289] on div "What do you want to happen?" at bounding box center [823, 293] width 389 height 23
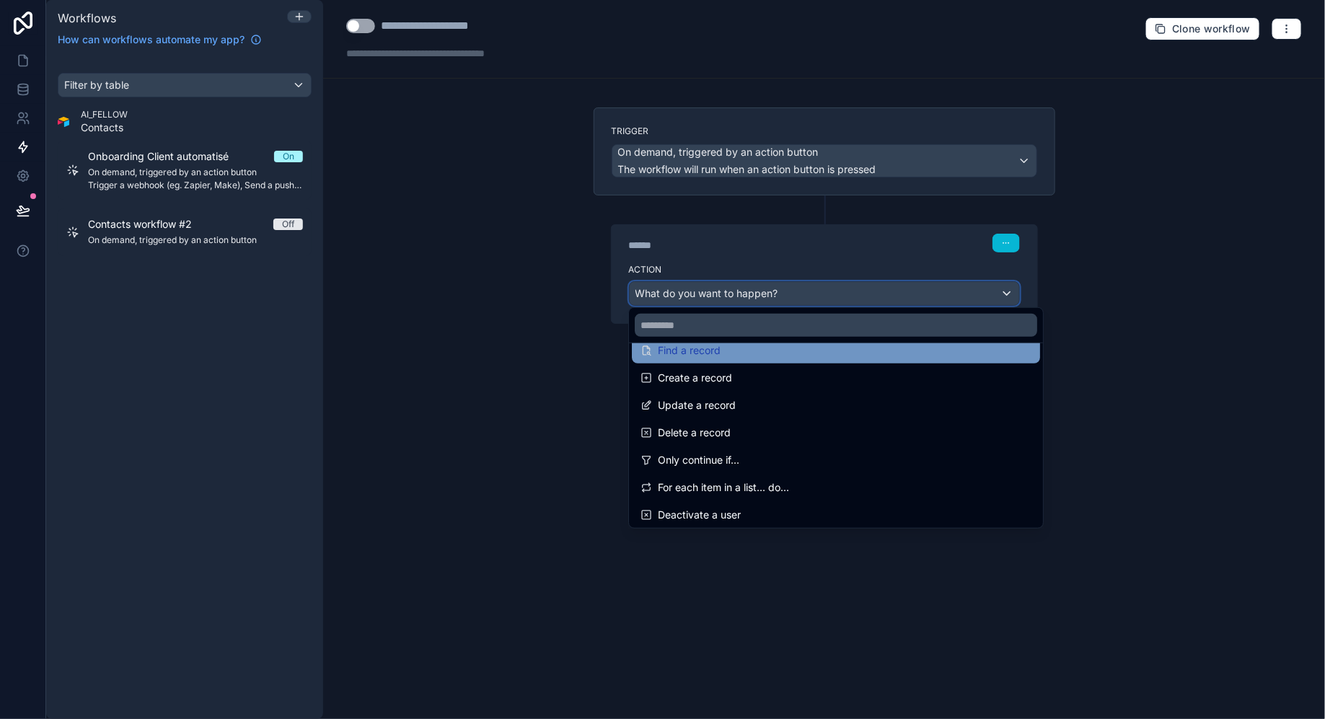
scroll to position [101, 0]
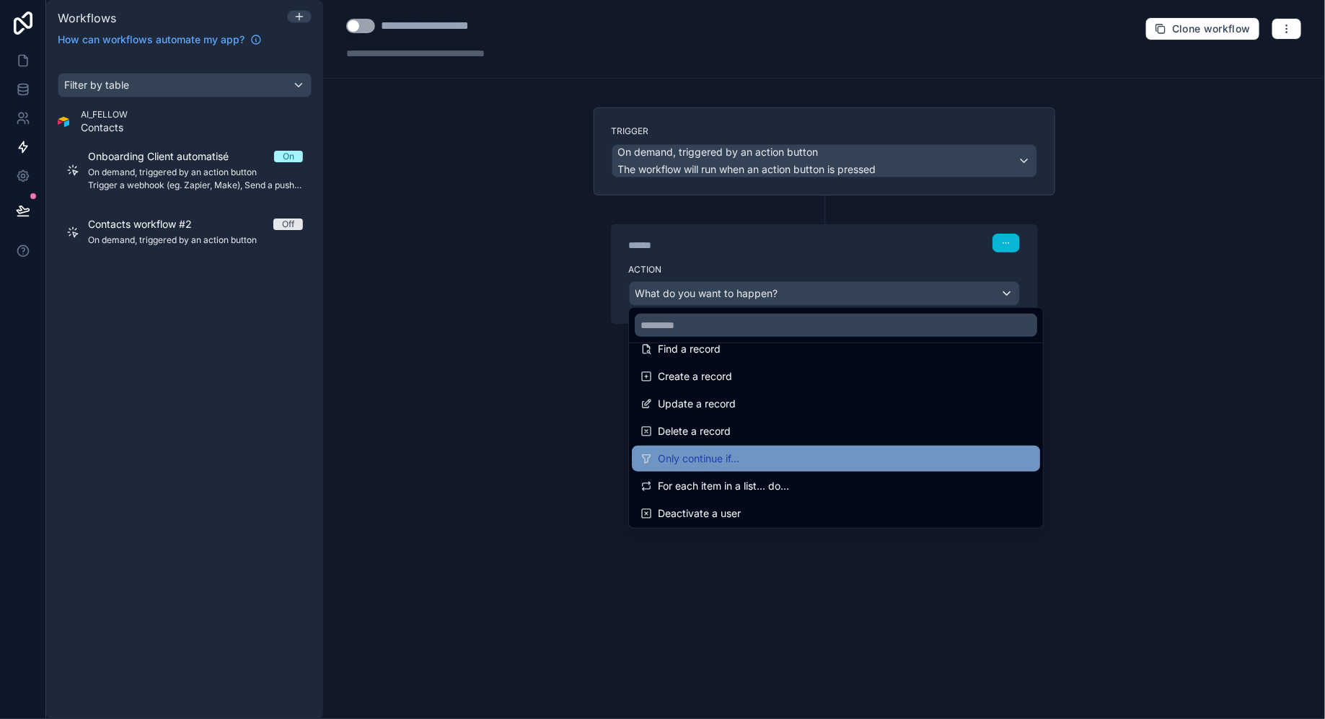
click at [765, 452] on div "Only continue if..." at bounding box center [835, 458] width 391 height 17
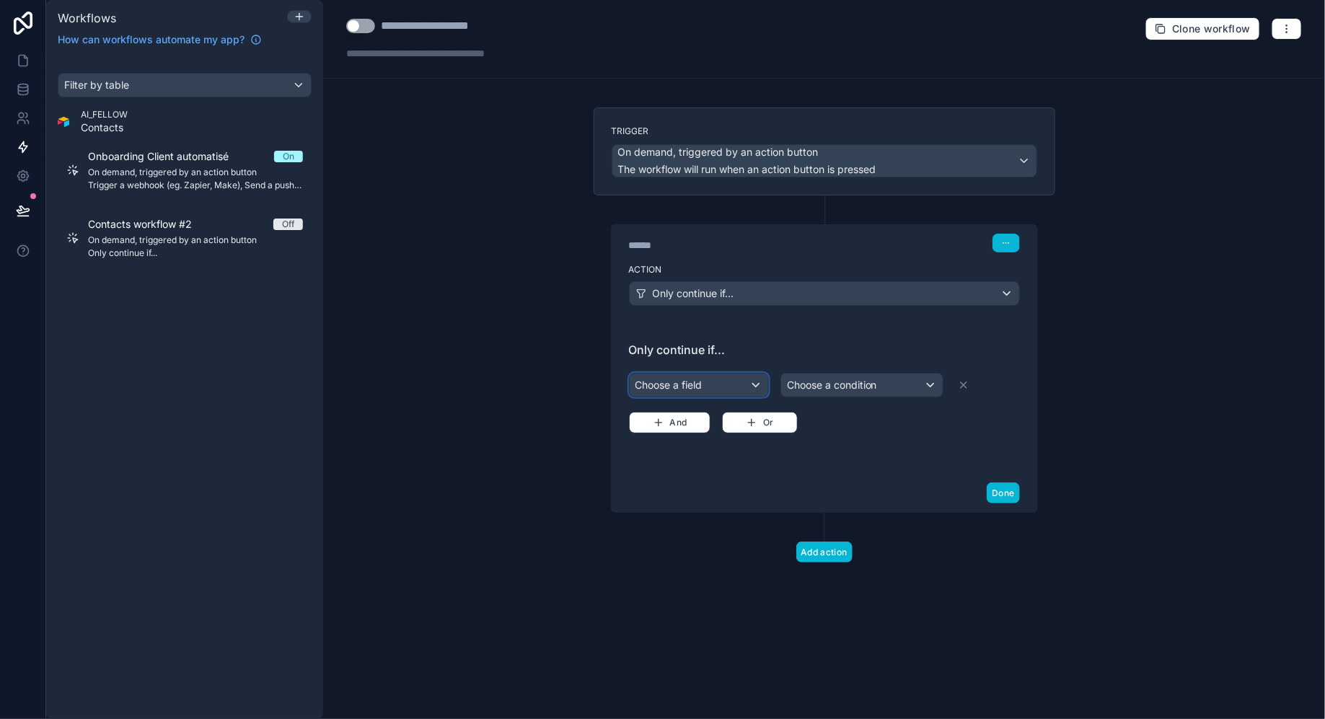
click at [722, 386] on div "Choose a field" at bounding box center [698, 385] width 138 height 23
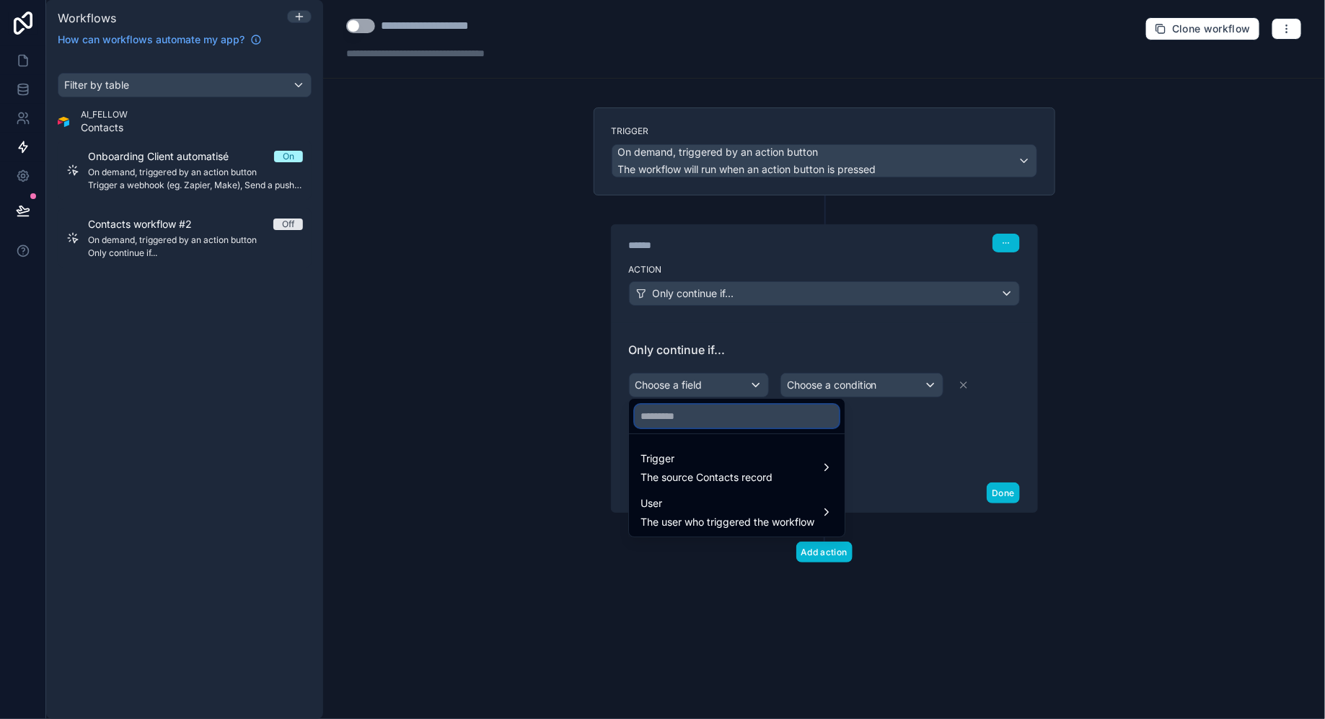
click at [716, 420] on input "text" at bounding box center [737, 416] width 204 height 23
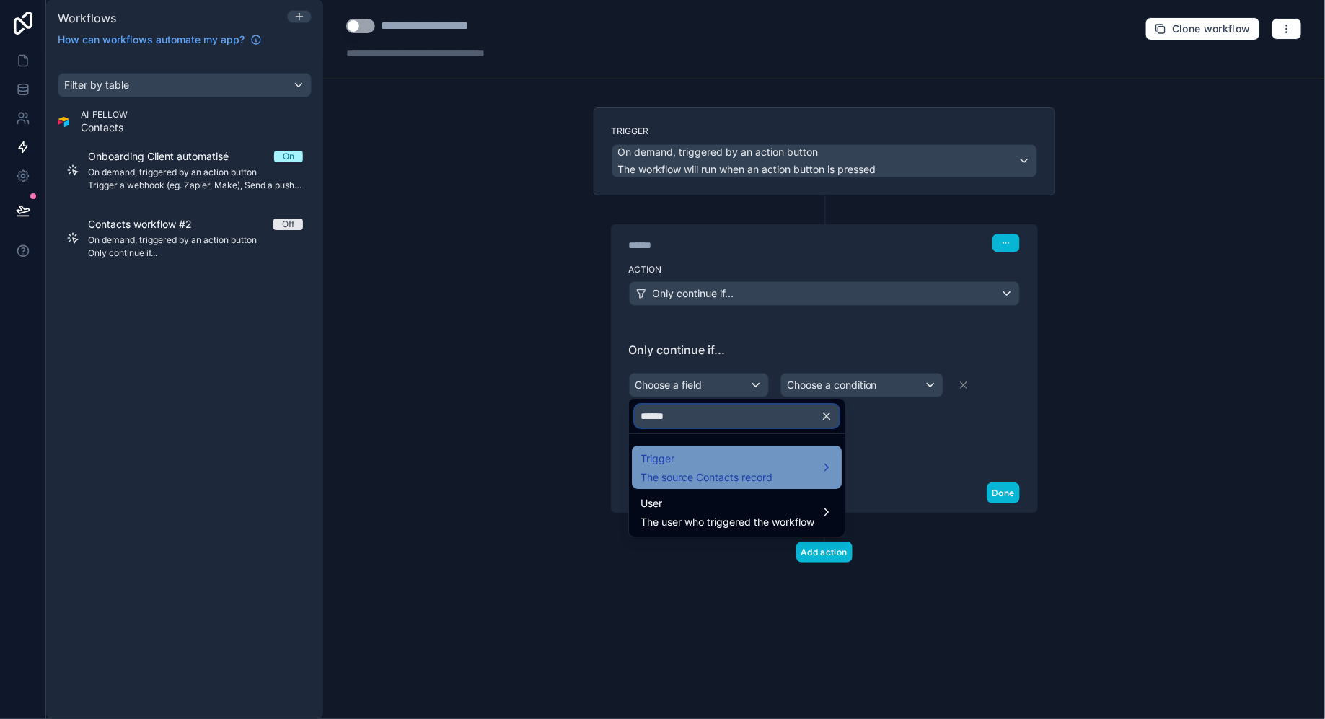
type input "******"
click at [723, 477] on span "The source Contacts record" at bounding box center [706, 477] width 132 height 14
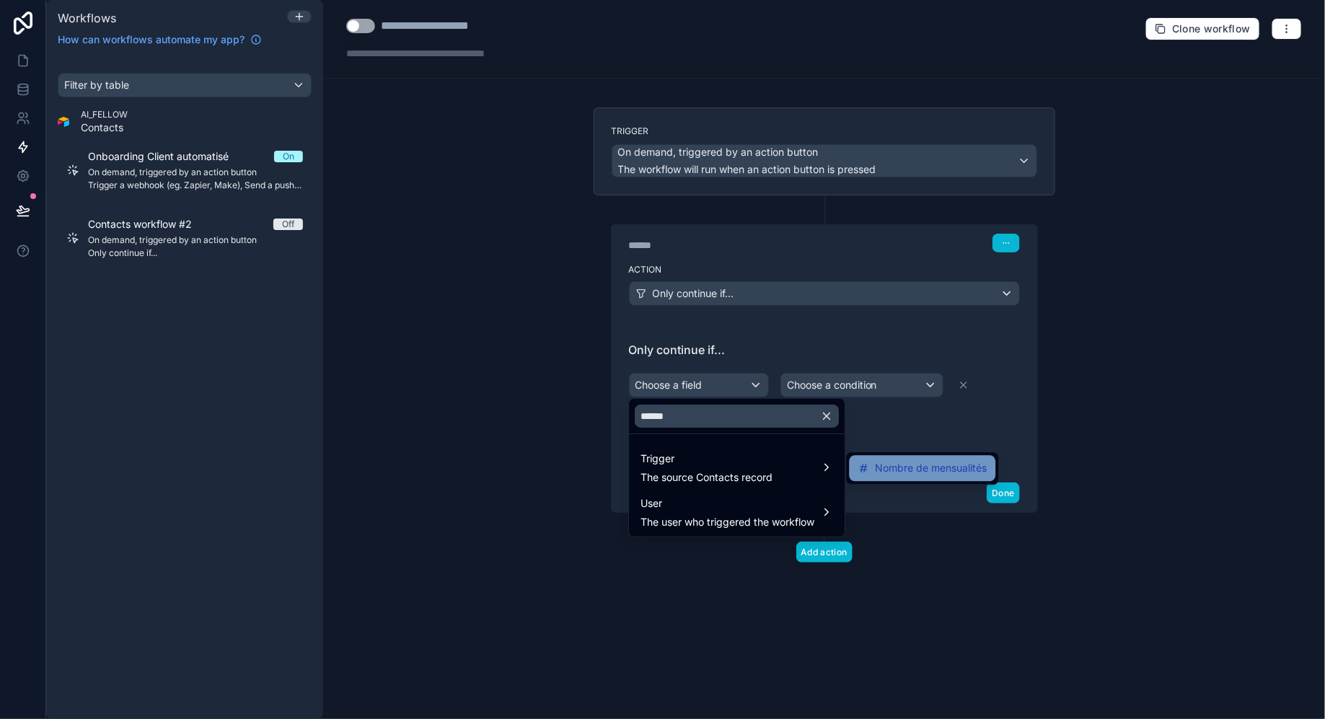
click at [894, 464] on span "Nombre de mensualités" at bounding box center [931, 468] width 112 height 17
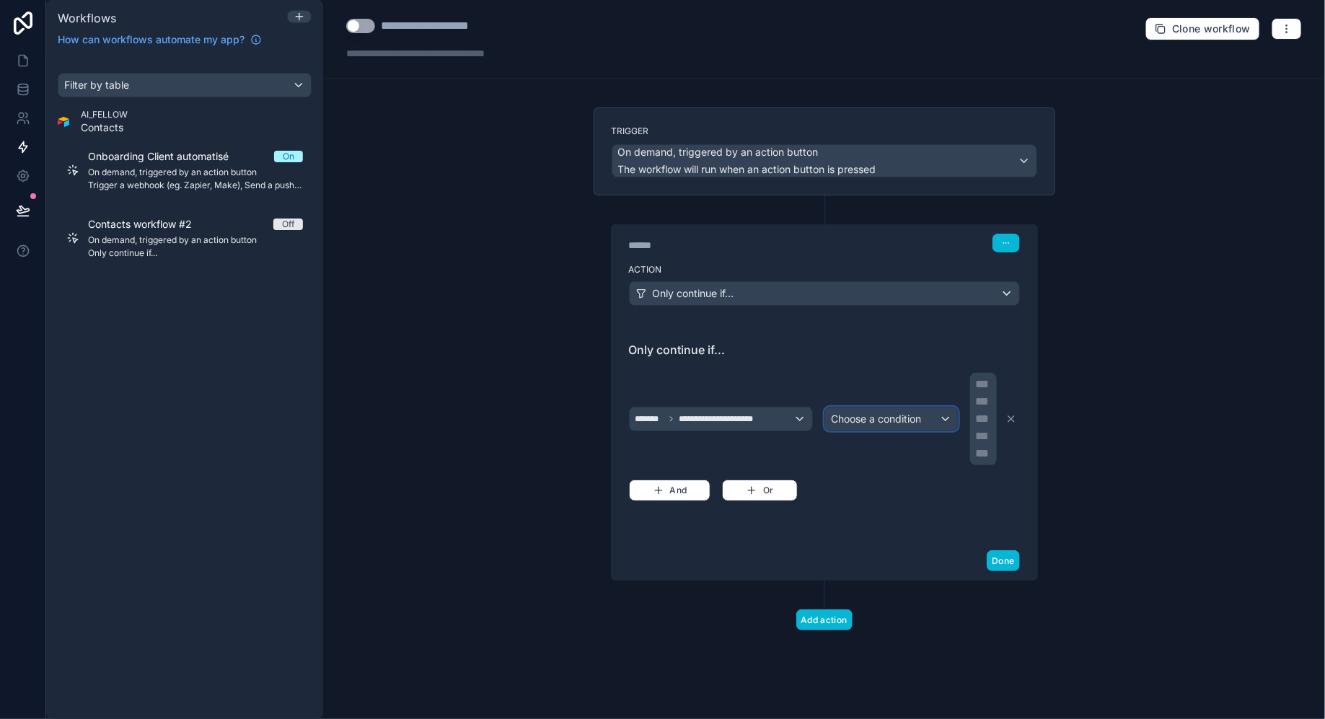
click at [880, 414] on span "Choose a condition" at bounding box center [876, 418] width 90 height 12
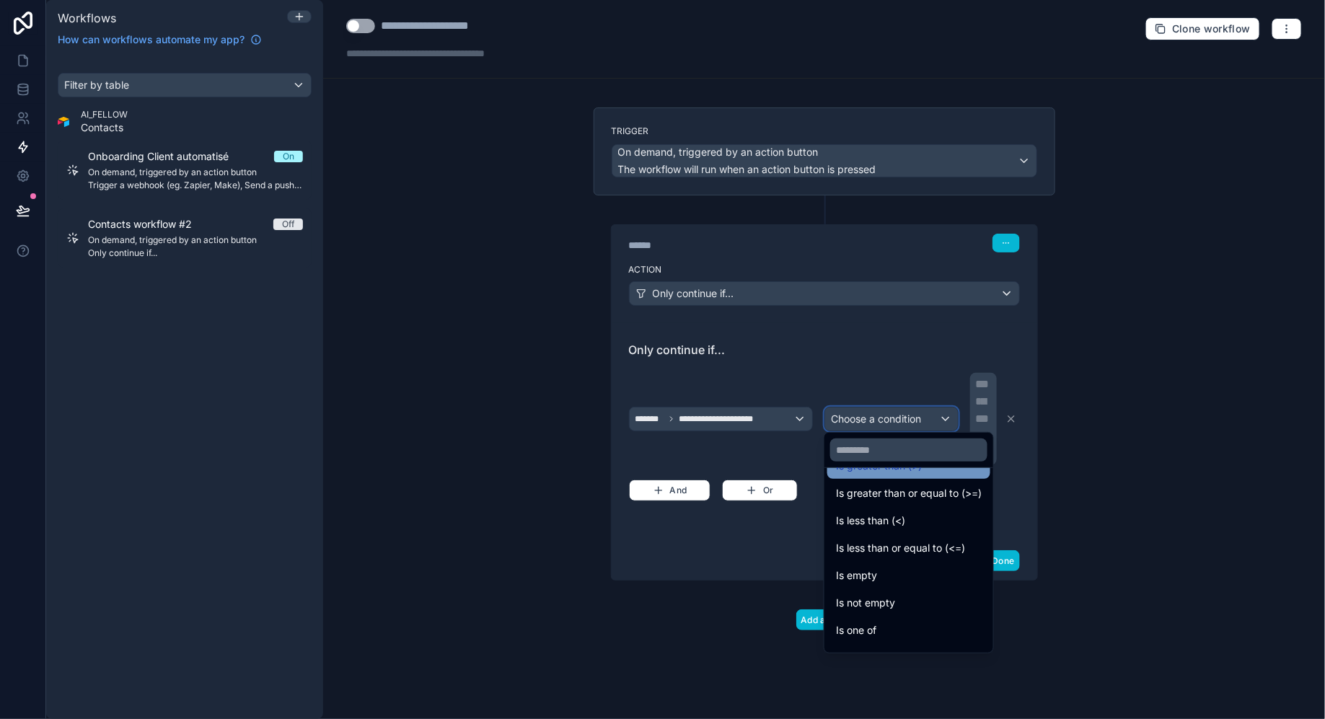
scroll to position [84, 0]
click at [875, 598] on span "Is not empty" at bounding box center [865, 600] width 59 height 17
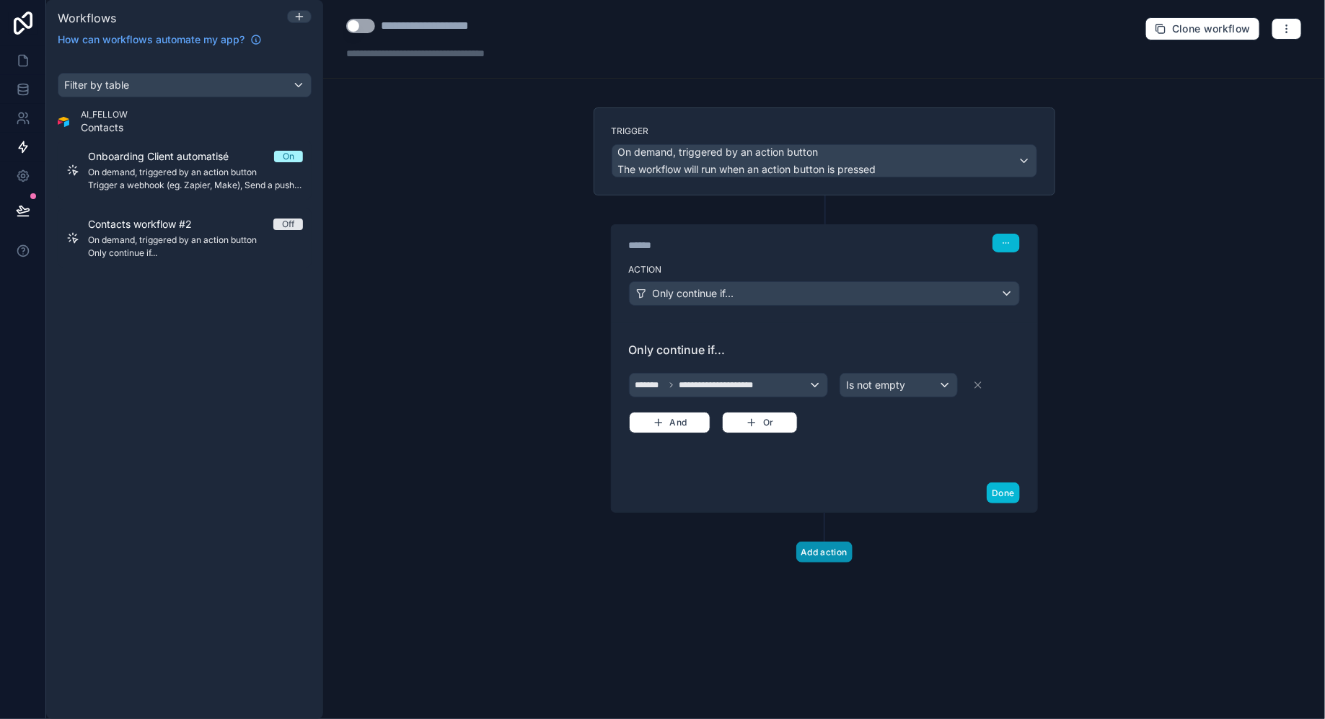
click at [818, 549] on button "Add action" at bounding box center [824, 552] width 56 height 21
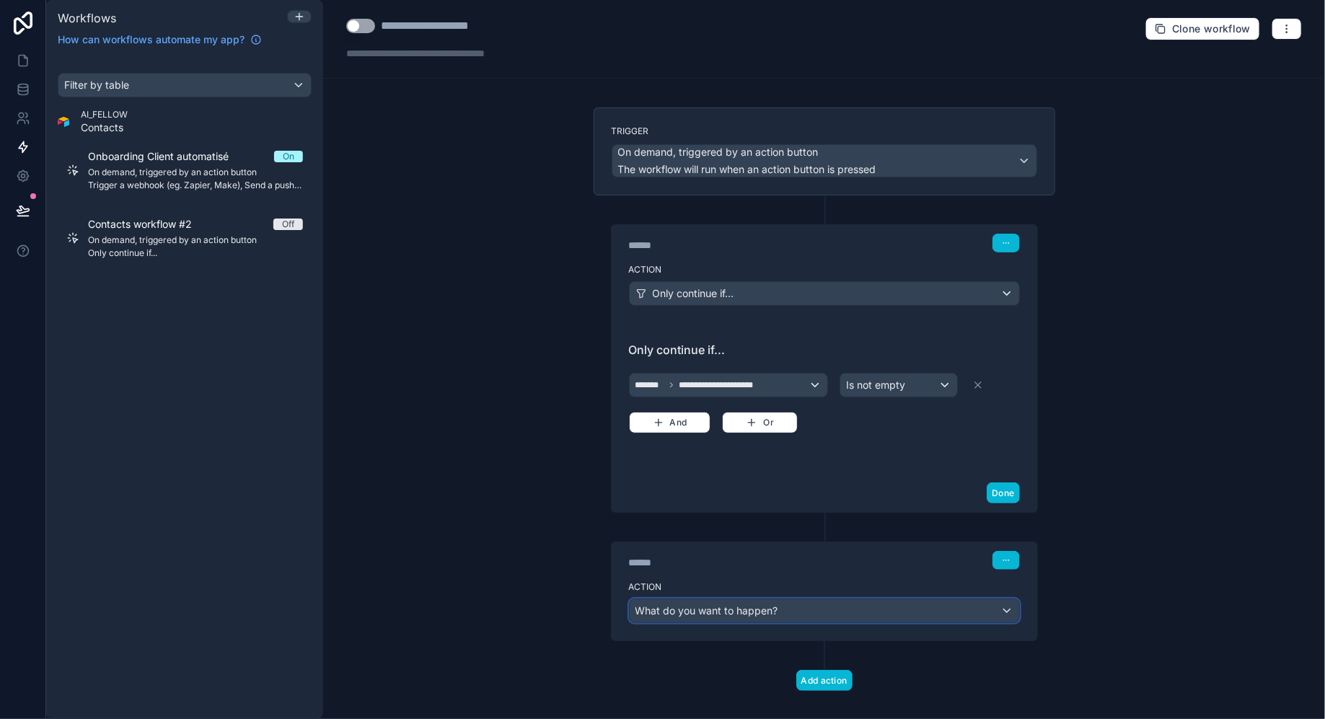
click at [774, 607] on span "What do you want to happen?" at bounding box center [706, 610] width 143 height 12
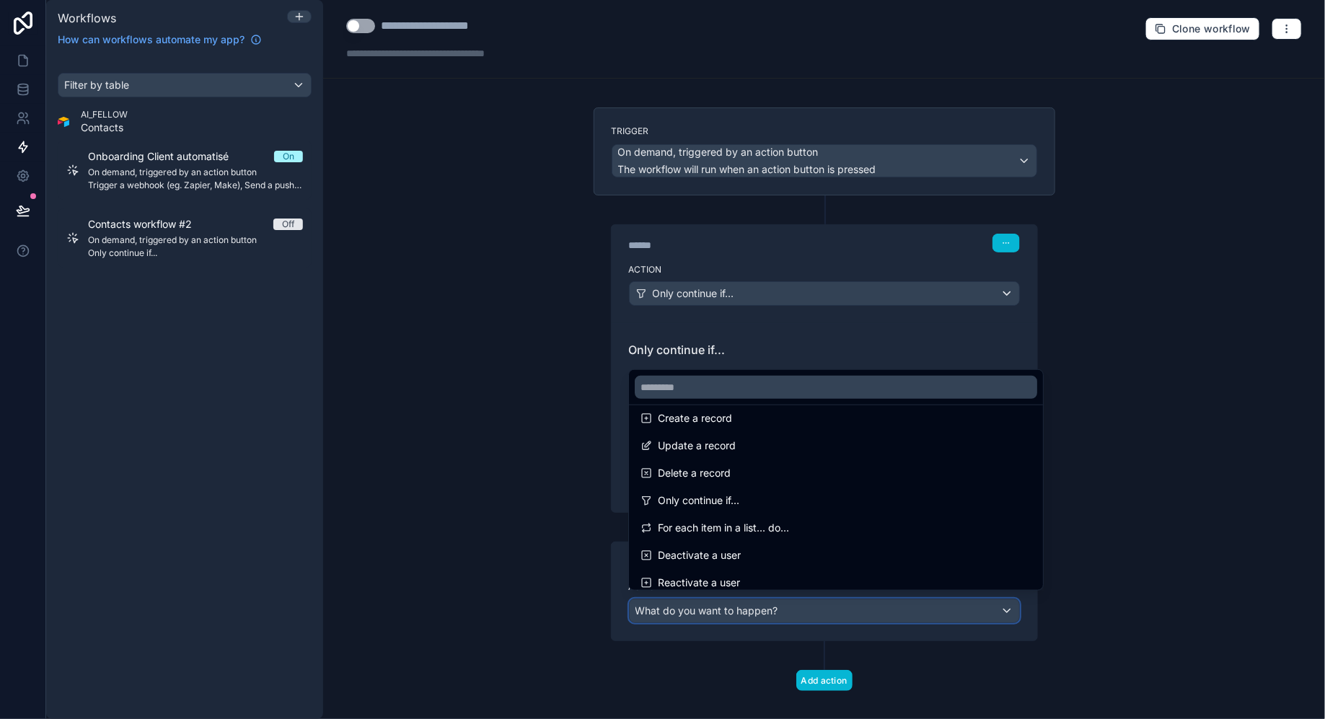
scroll to position [0, 0]
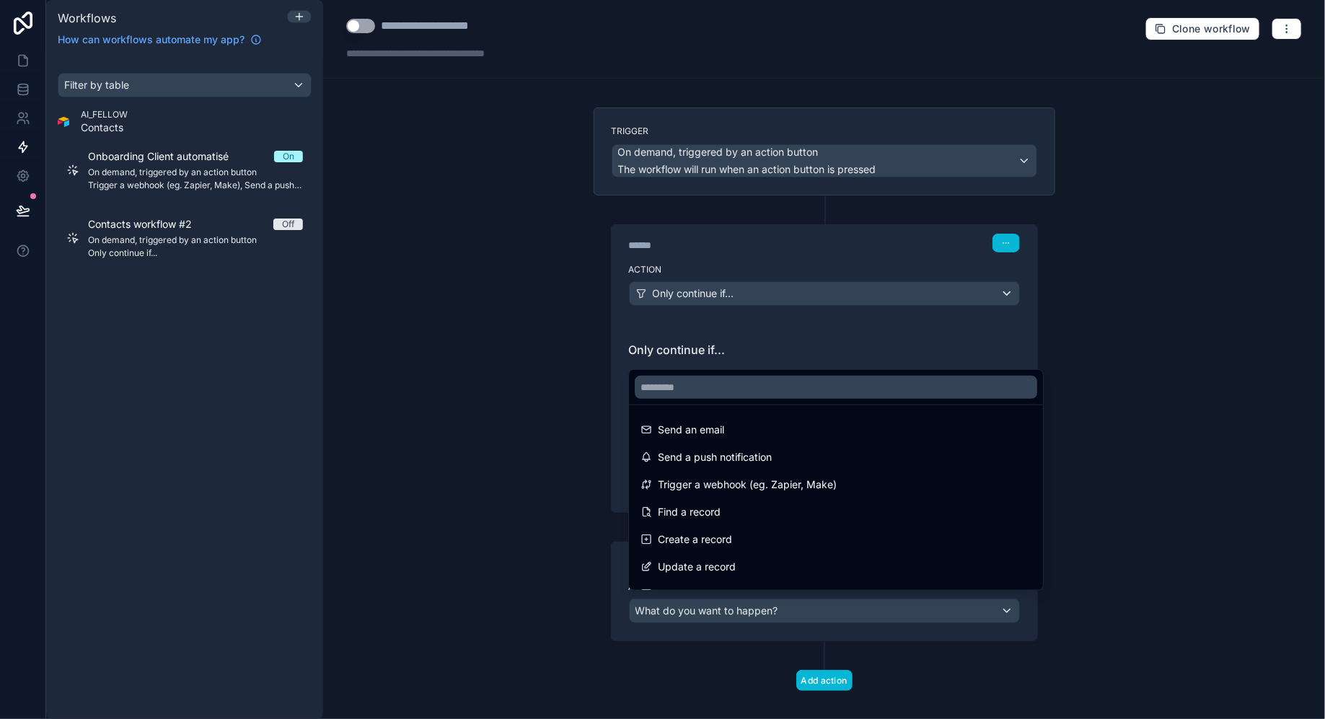
click at [900, 348] on div at bounding box center [662, 359] width 1325 height 719
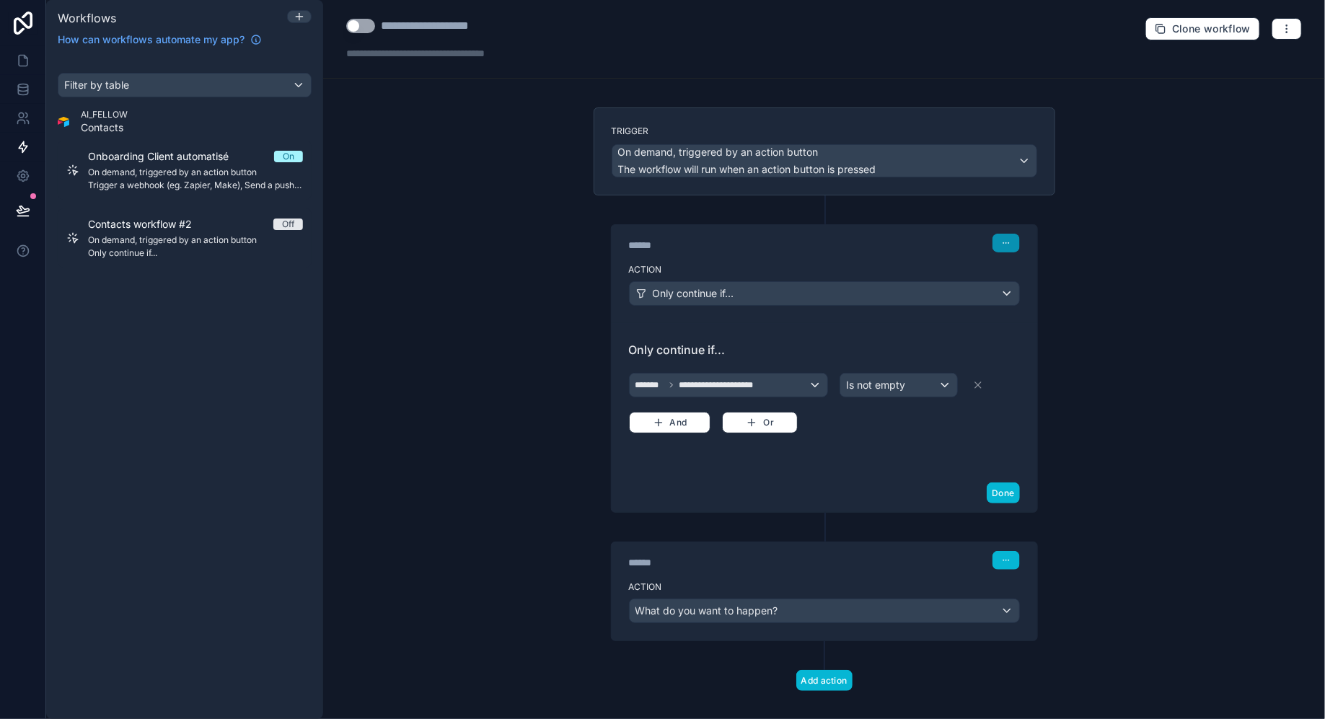
click at [1004, 239] on icon "button" at bounding box center [1006, 243] width 9 height 9
click at [1028, 291] on span "Delete" at bounding box center [1033, 297] width 27 height 12
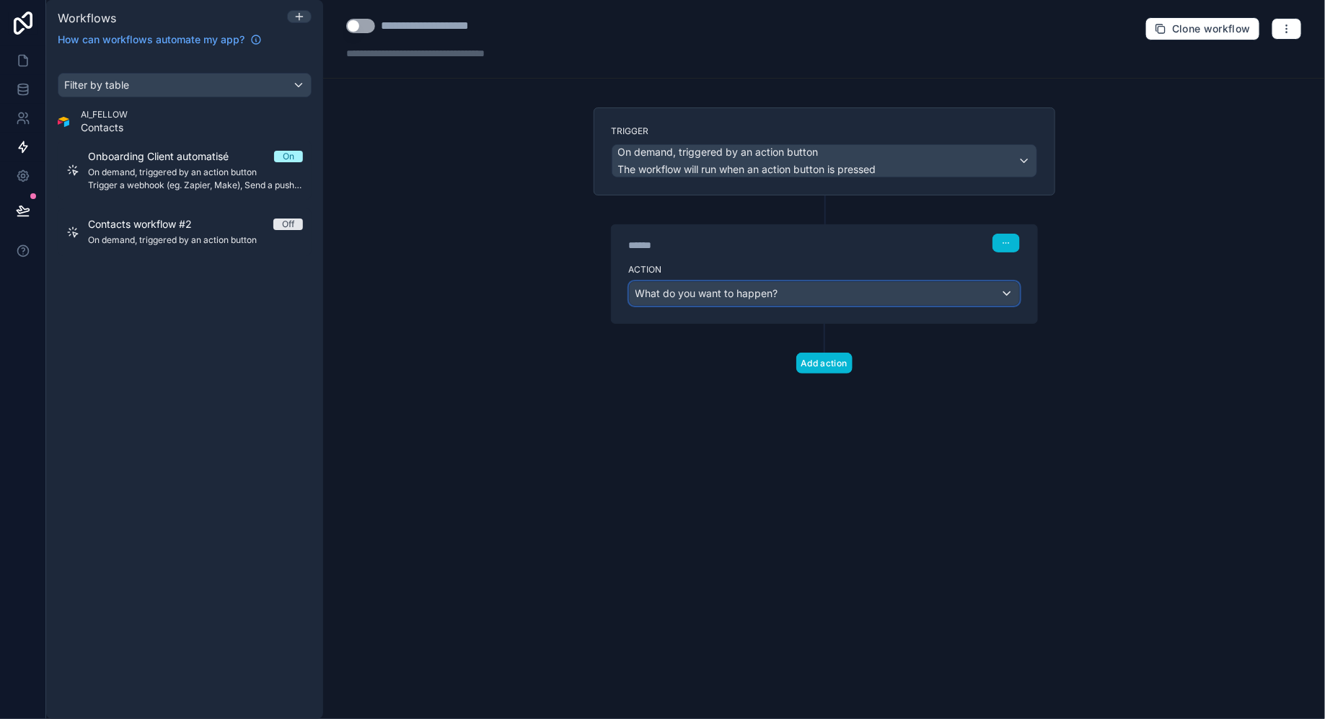
click at [913, 287] on div "What do you want to happen?" at bounding box center [823, 293] width 389 height 23
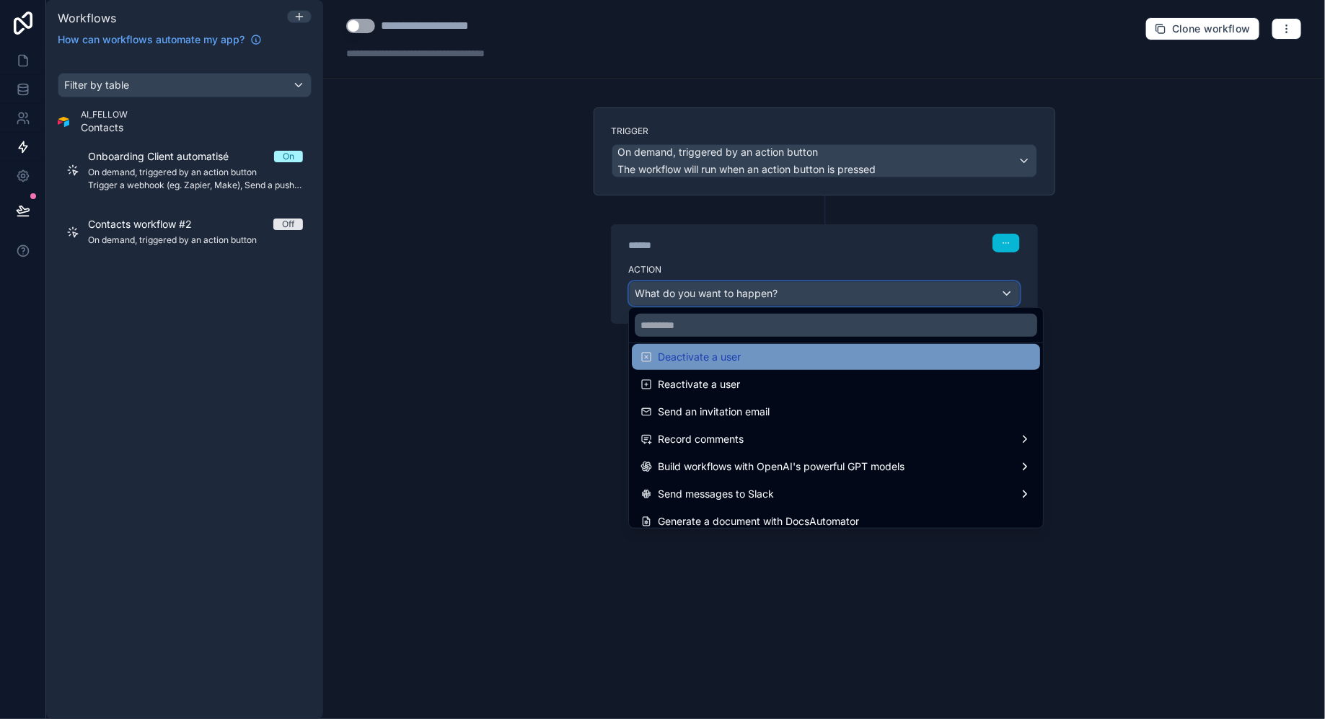
scroll to position [266, 0]
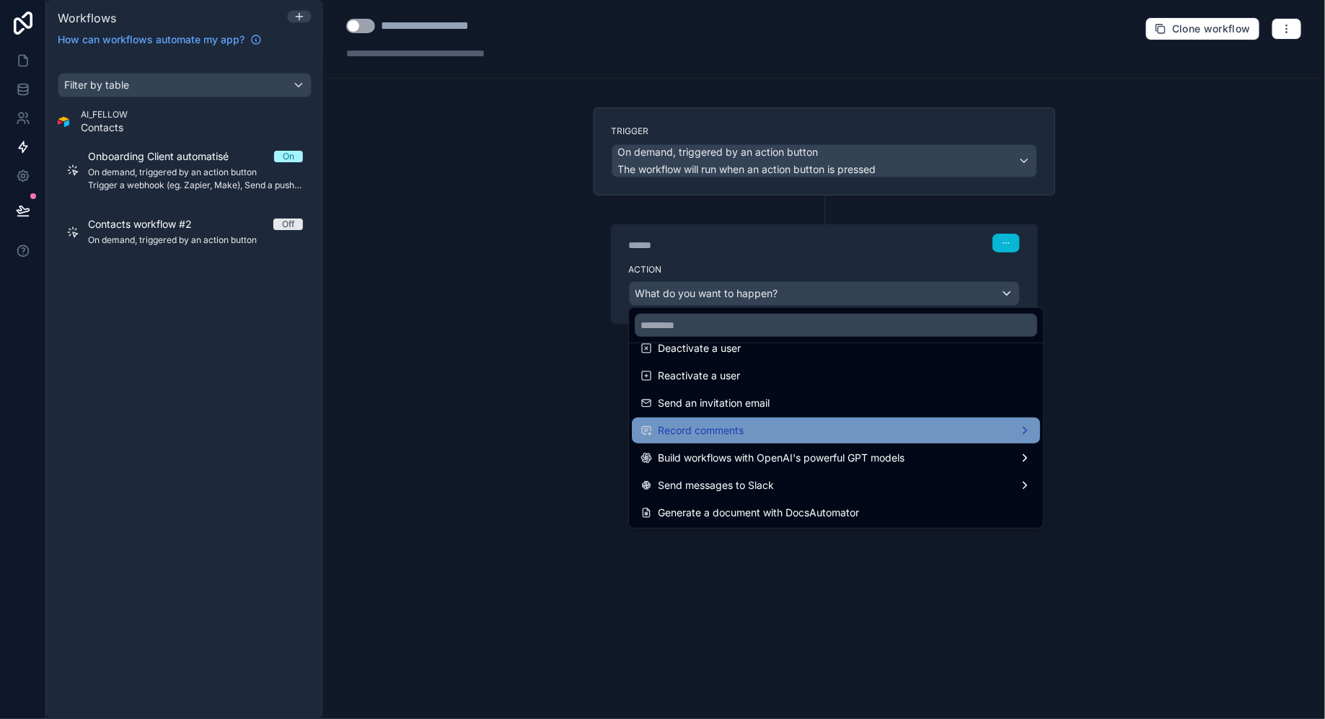
click at [710, 418] on div "Record comments" at bounding box center [836, 431] width 408 height 26
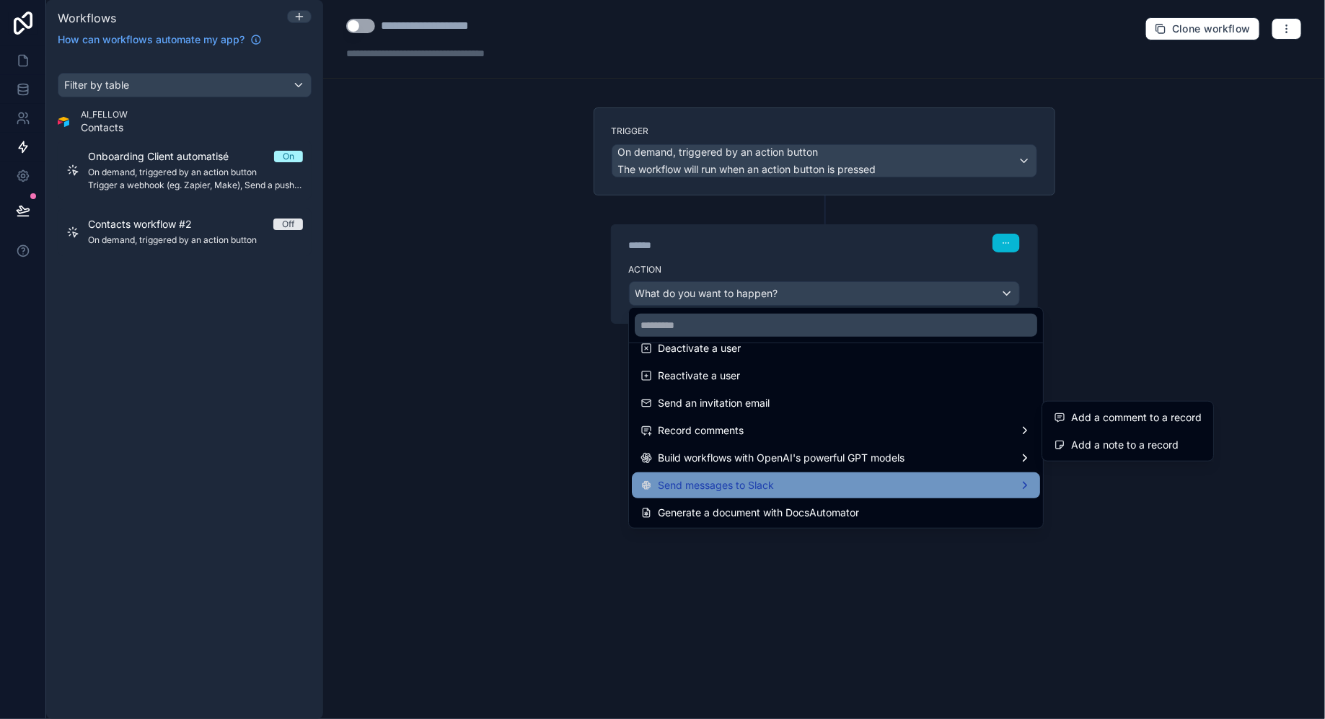
click at [728, 489] on span "Send messages to Slack" at bounding box center [716, 485] width 116 height 17
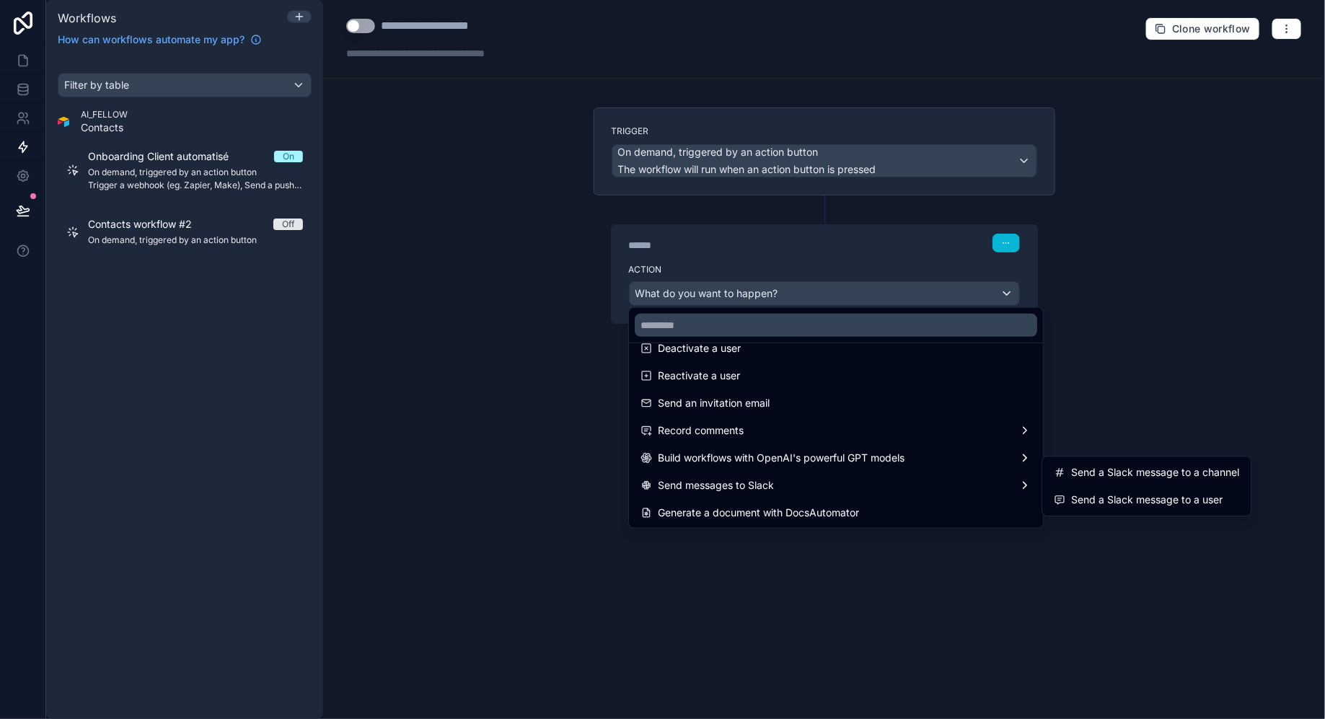
click at [761, 250] on div at bounding box center [662, 359] width 1325 height 719
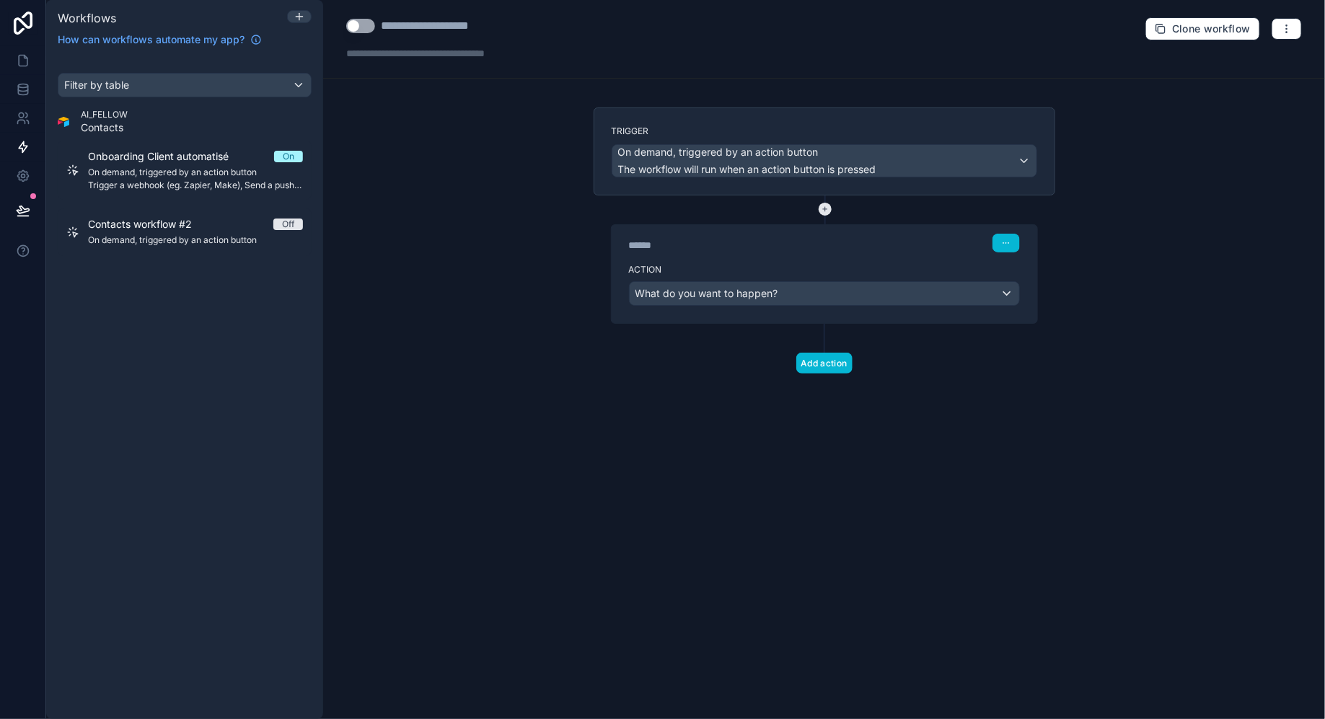
click at [826, 206] on icon at bounding box center [824, 209] width 13 height 13
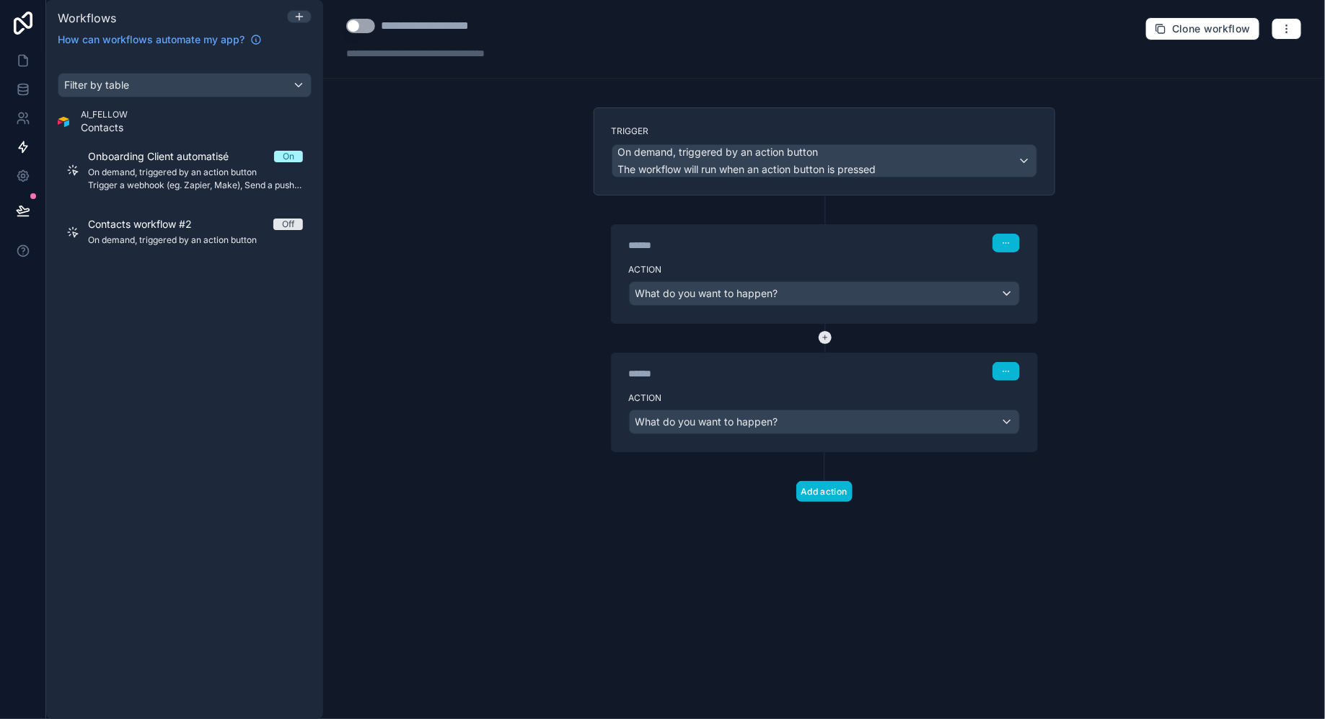
click at [826, 206] on icon at bounding box center [824, 209] width 13 height 13
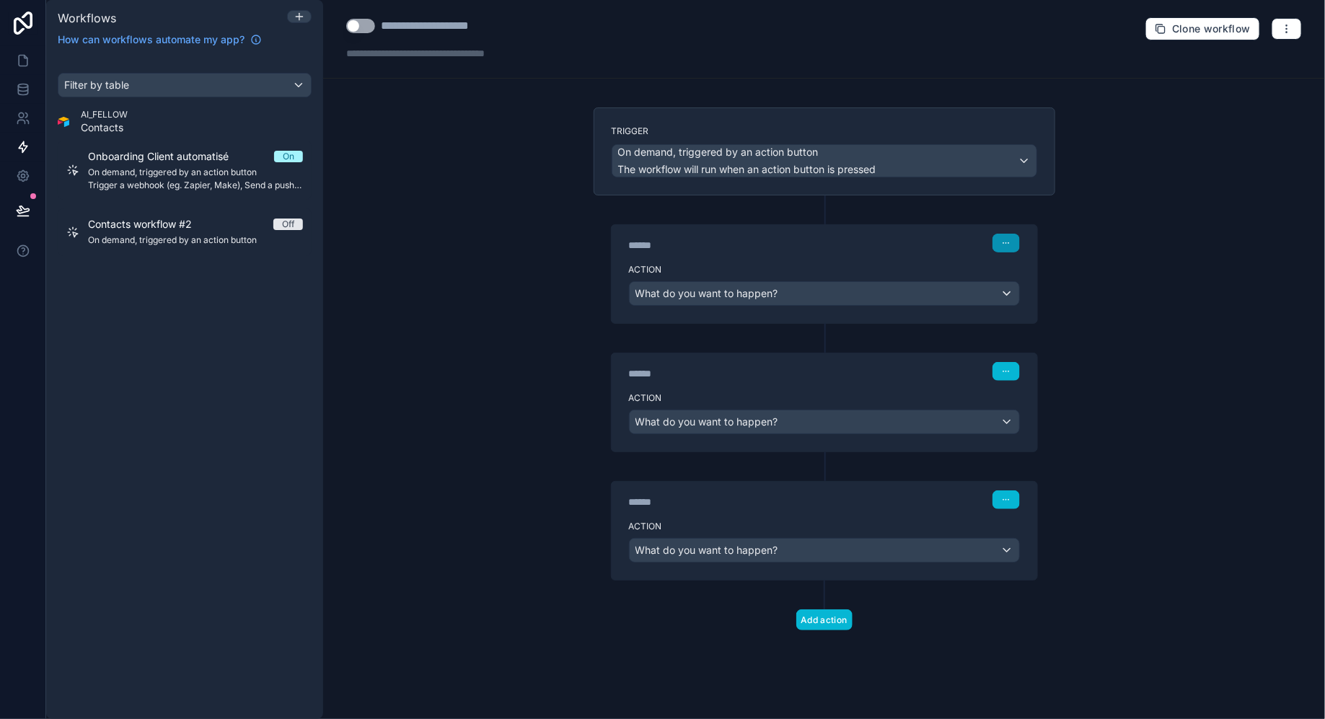
click at [997, 241] on button "button" at bounding box center [1005, 243] width 27 height 19
click at [844, 265] on label "Action" at bounding box center [824, 270] width 391 height 12
click at [849, 291] on div "What do you want to happen?" at bounding box center [823, 293] width 389 height 23
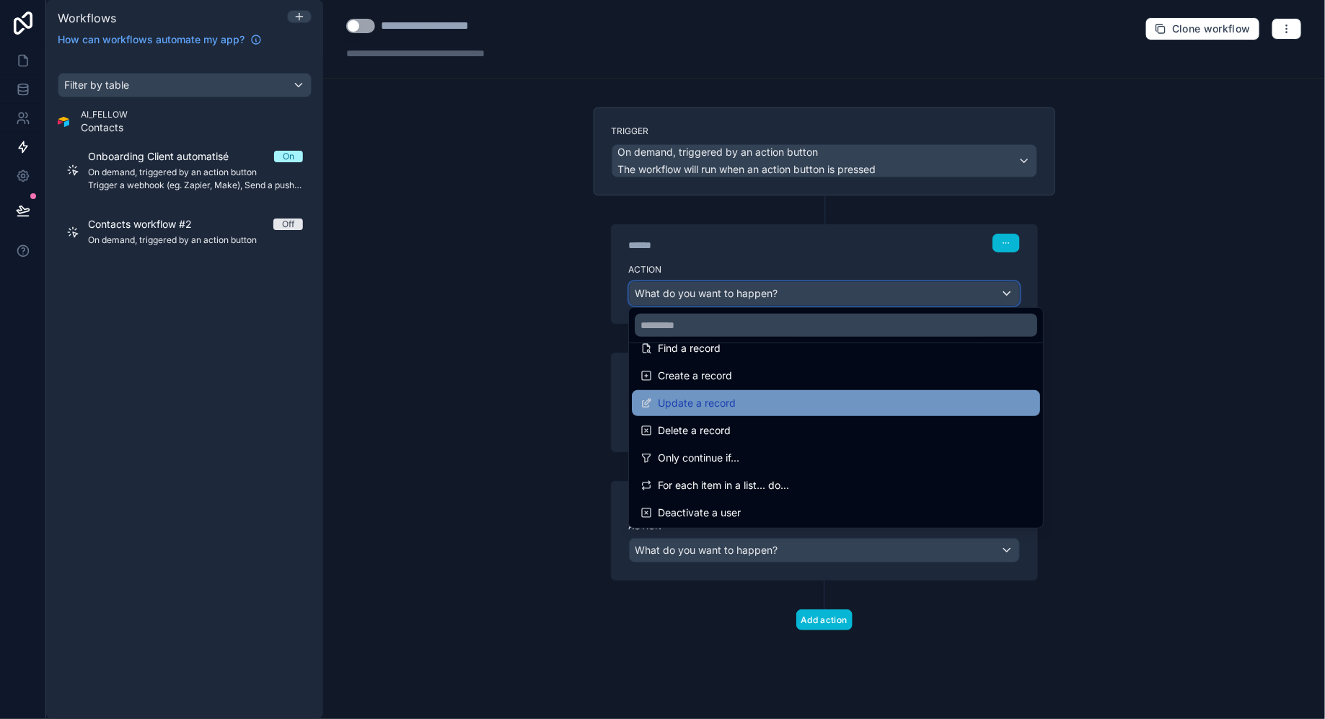
scroll to position [103, 0]
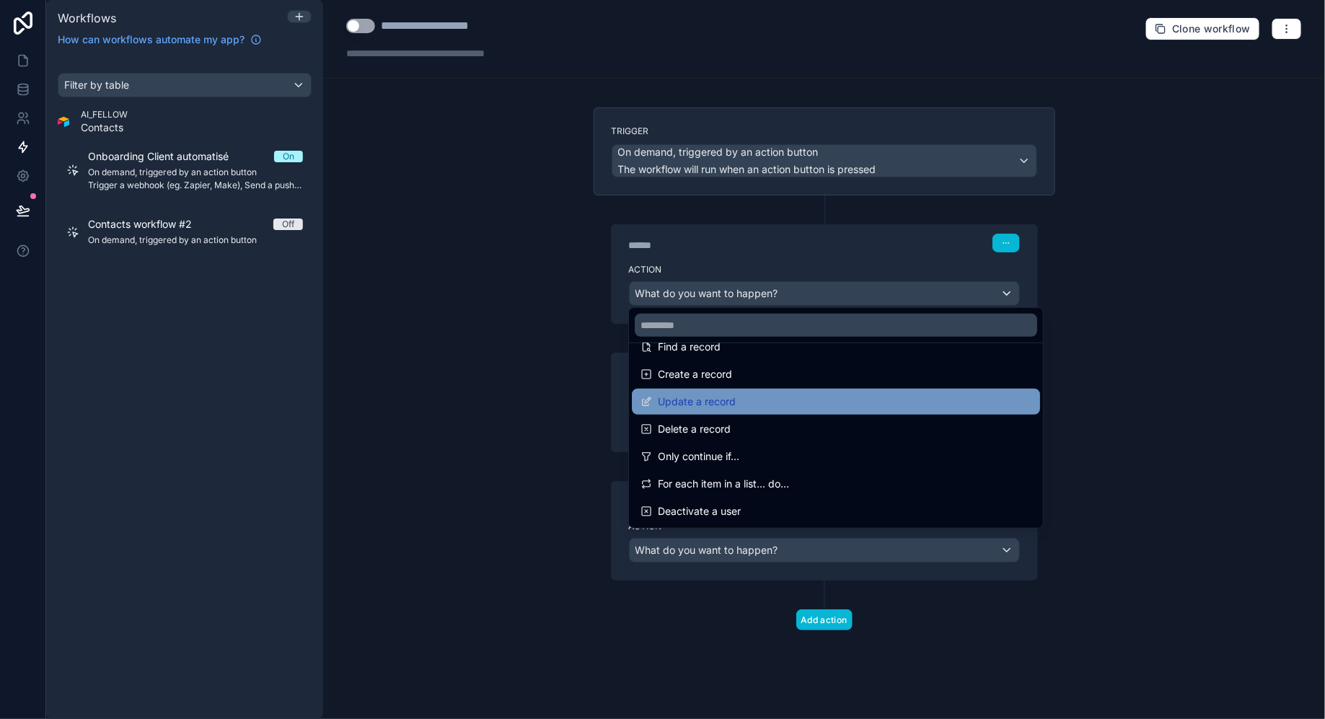
click at [810, 454] on div "Only continue if..." at bounding box center [835, 456] width 391 height 17
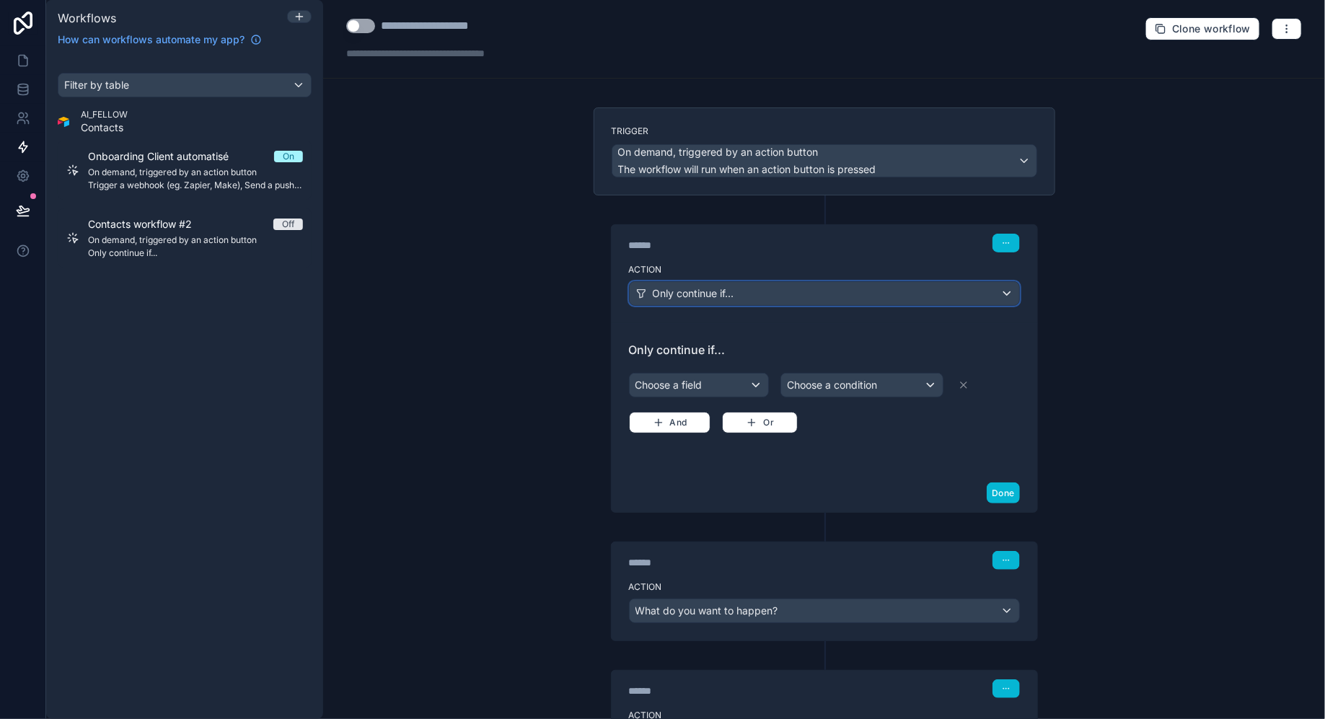
click at [785, 290] on div "Only continue if..." at bounding box center [823, 293] width 389 height 23
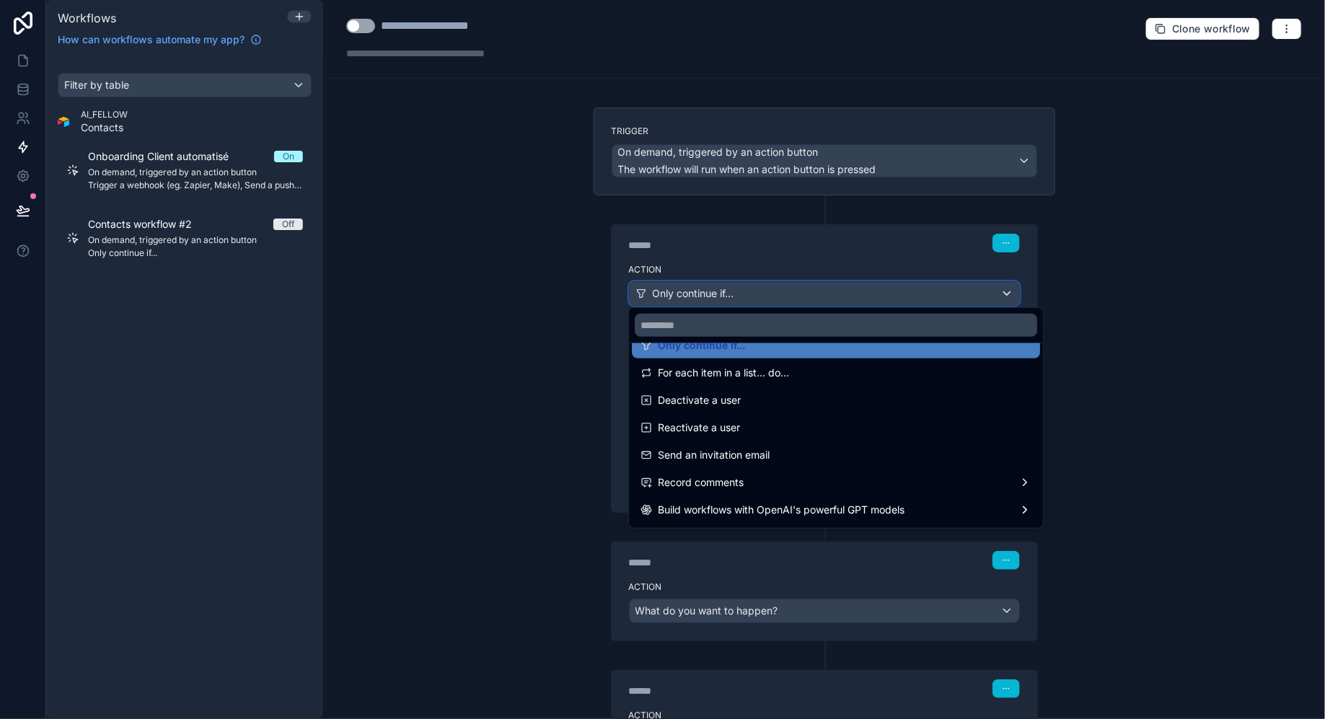
scroll to position [266, 0]
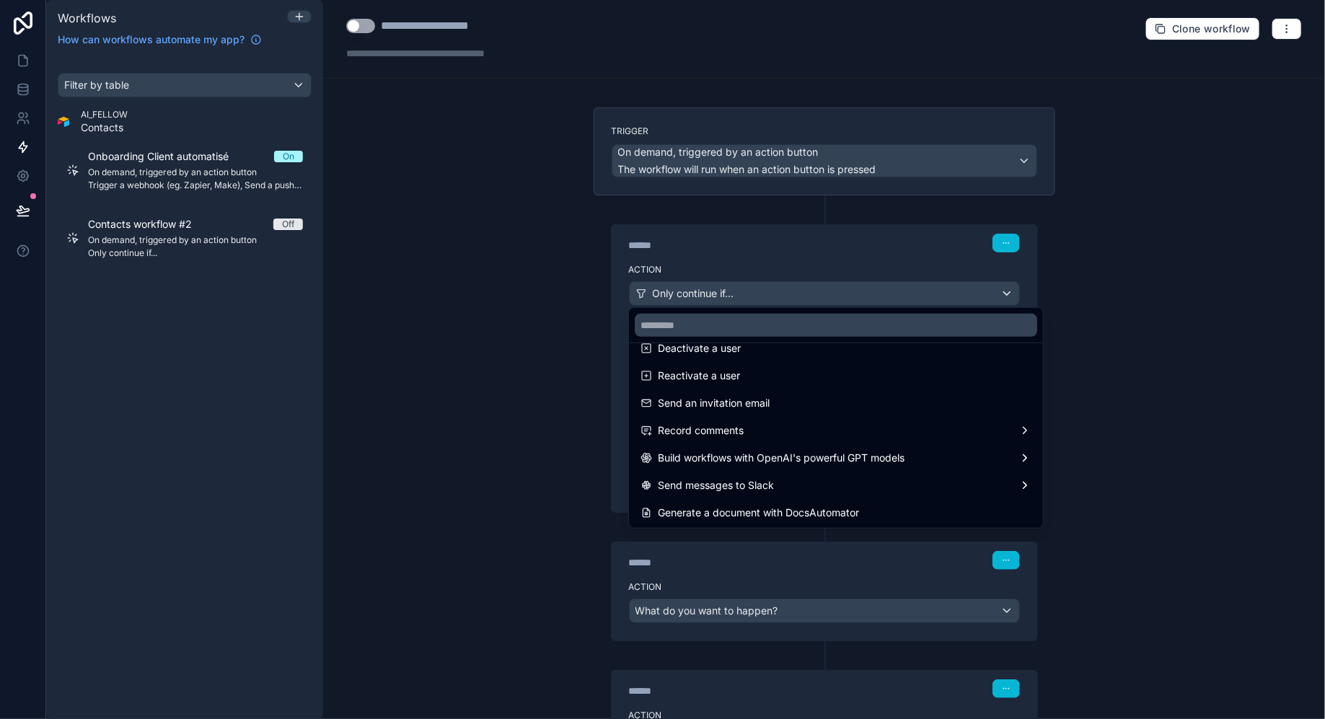
click at [1296, 24] on div at bounding box center [662, 359] width 1325 height 719
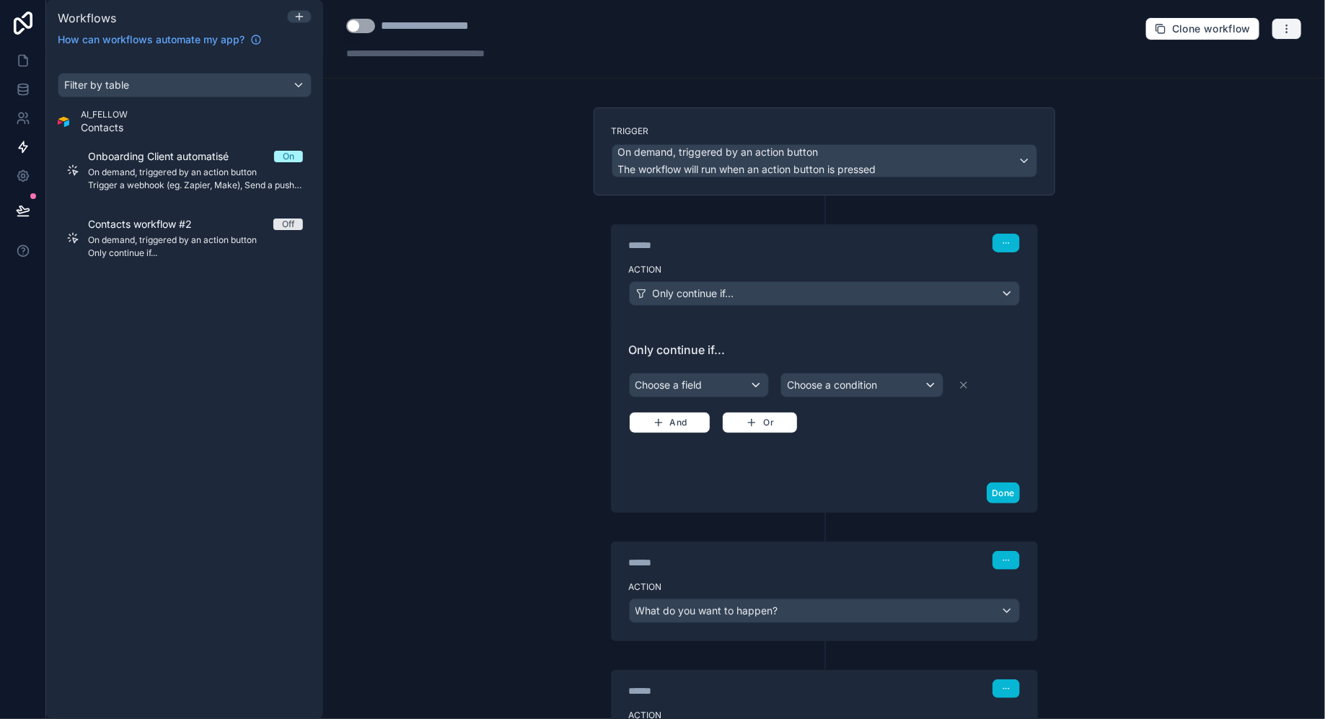
click at [1296, 24] on button "button" at bounding box center [1286, 29] width 30 height 22
click at [1238, 105] on span "Delete workflow" at bounding box center [1248, 108] width 69 height 12
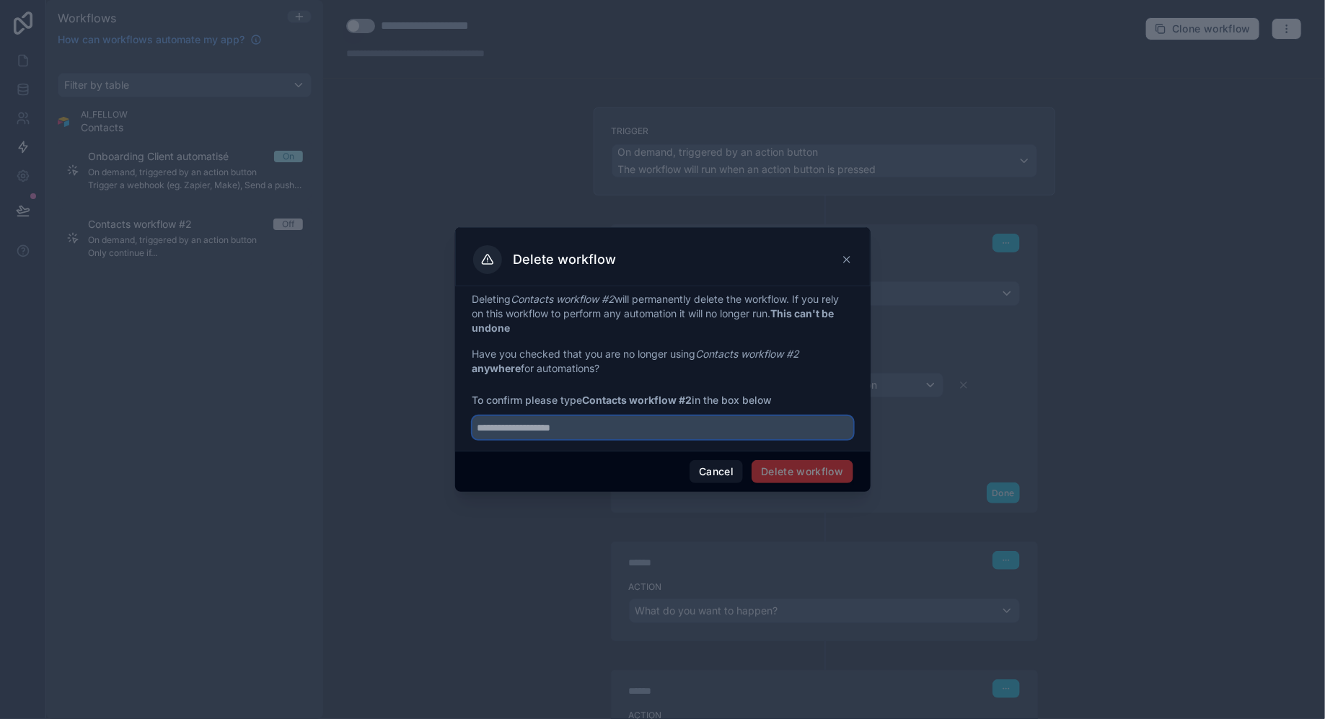
click at [774, 428] on input "text" at bounding box center [662, 427] width 381 height 23
type input "**********"
click at [816, 482] on div "Cancel Delete workflow" at bounding box center [662, 471] width 415 height 41
click at [815, 473] on button "Delete workflow" at bounding box center [801, 471] width 101 height 23
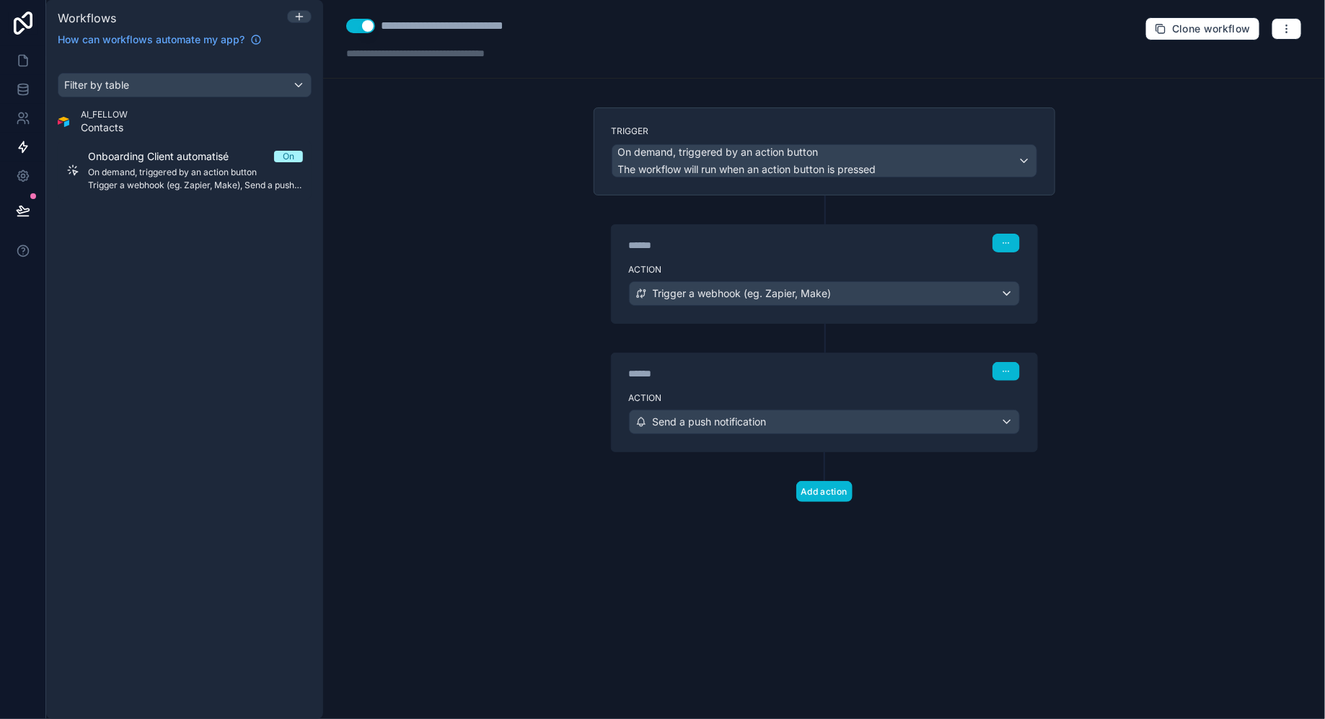
click at [23, 214] on icon at bounding box center [23, 210] width 14 height 14
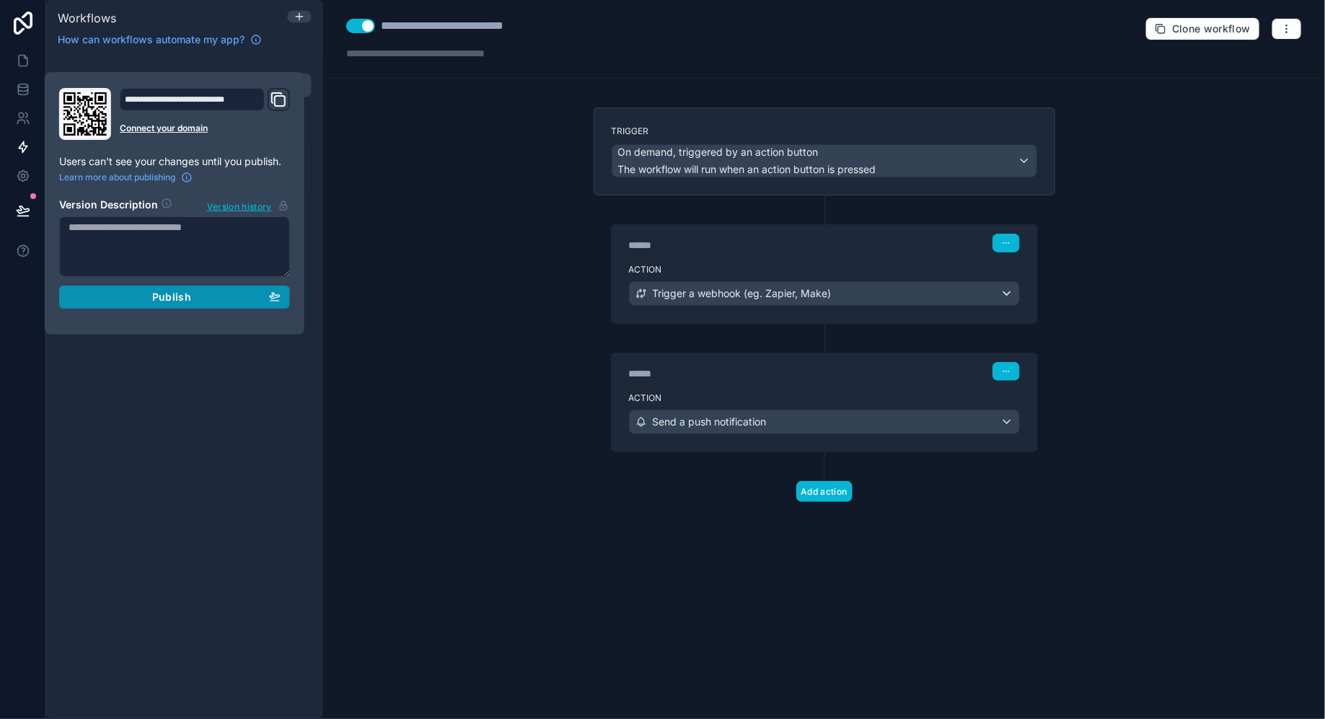
click at [109, 286] on button "Publish" at bounding box center [174, 297] width 231 height 23
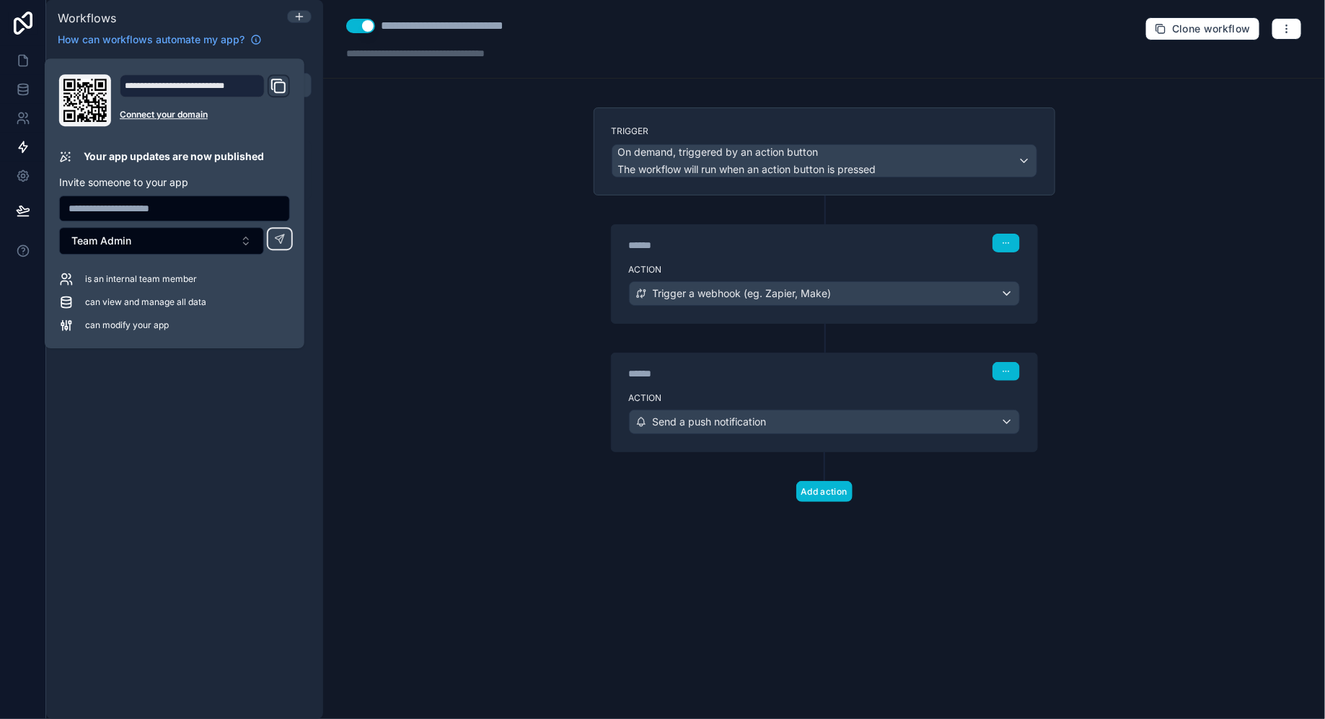
click at [379, 239] on div "**********" at bounding box center [824, 359] width 1002 height 719
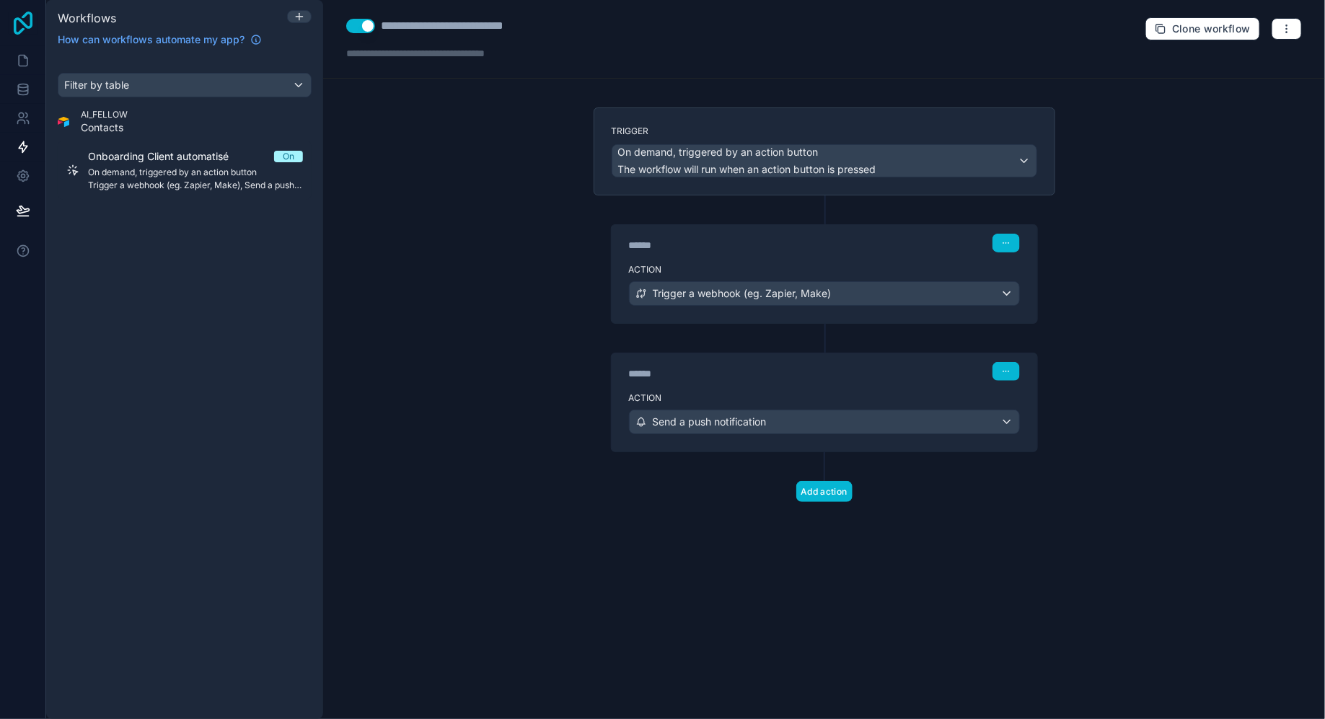
click at [30, 31] on icon at bounding box center [23, 23] width 29 height 23
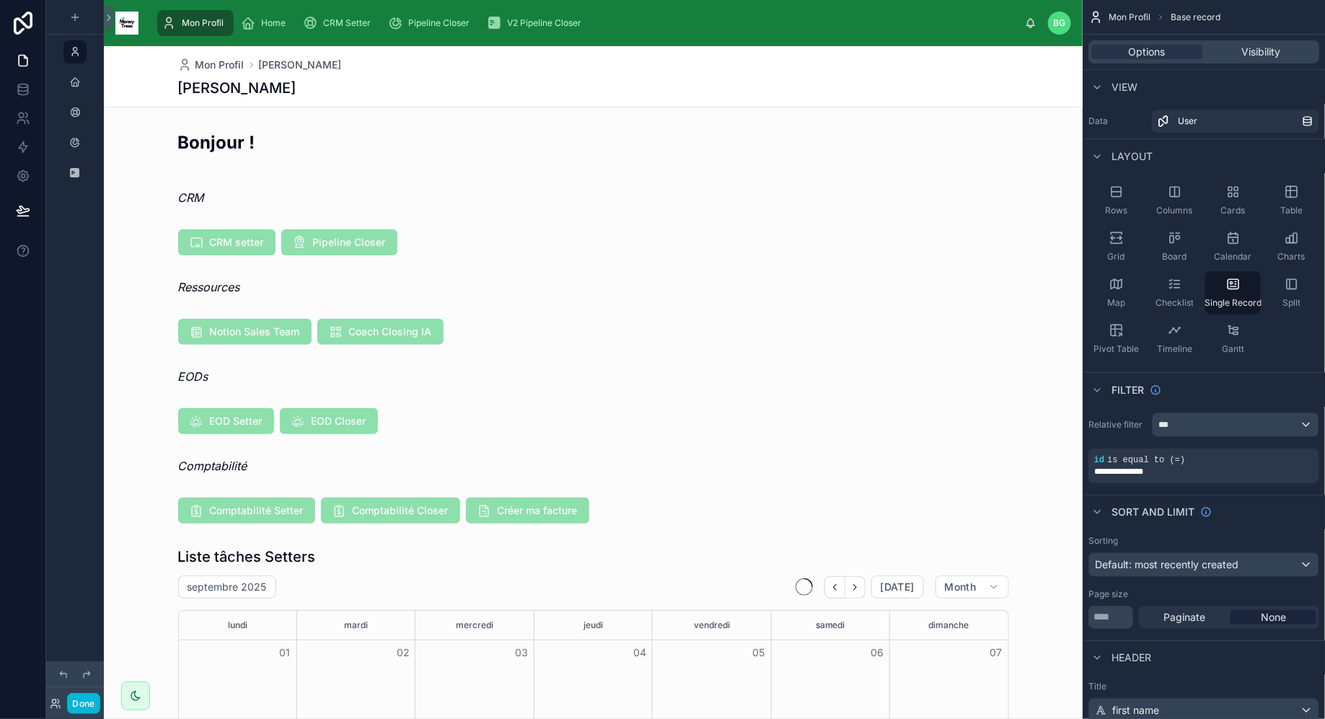
click at [1030, 27] on icon at bounding box center [1030, 26] width 3 height 2
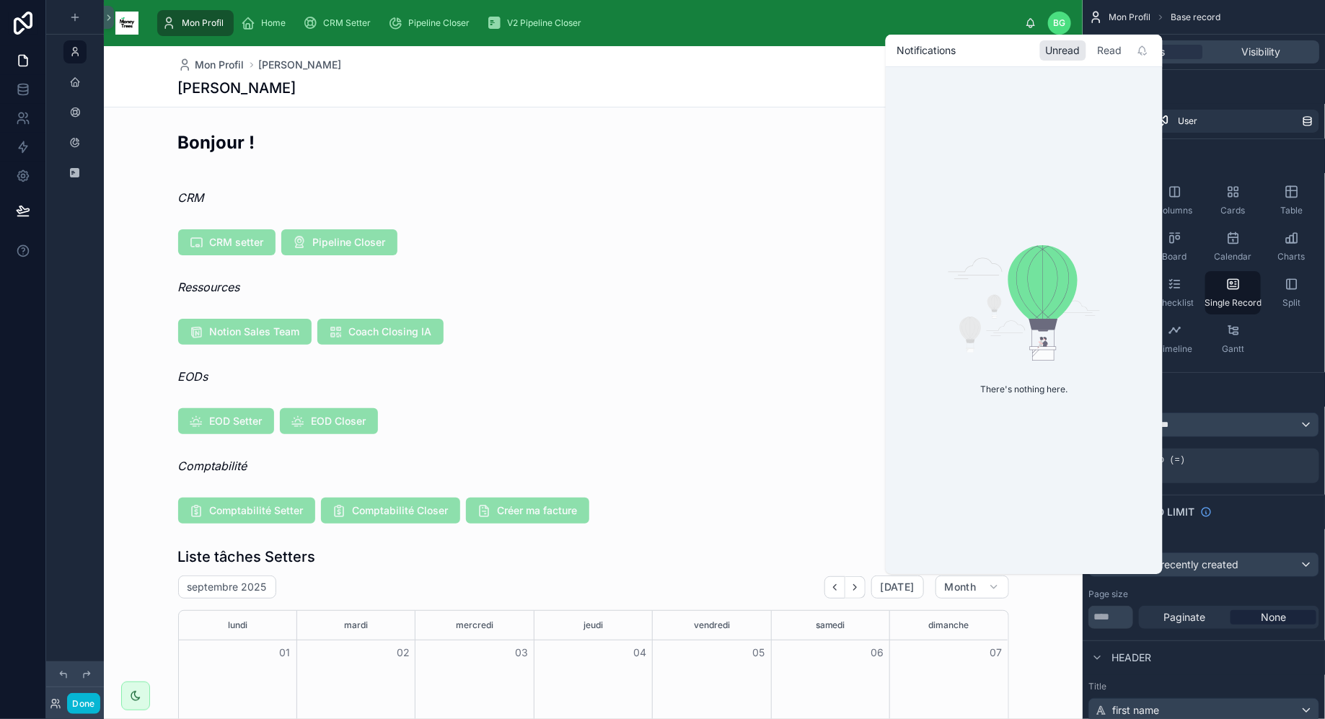
click at [1097, 53] on div "Read" at bounding box center [1110, 50] width 36 height 20
click at [1075, 52] on div "Unread" at bounding box center [1063, 50] width 46 height 20
click at [76, 705] on button "Done" at bounding box center [83, 703] width 32 height 21
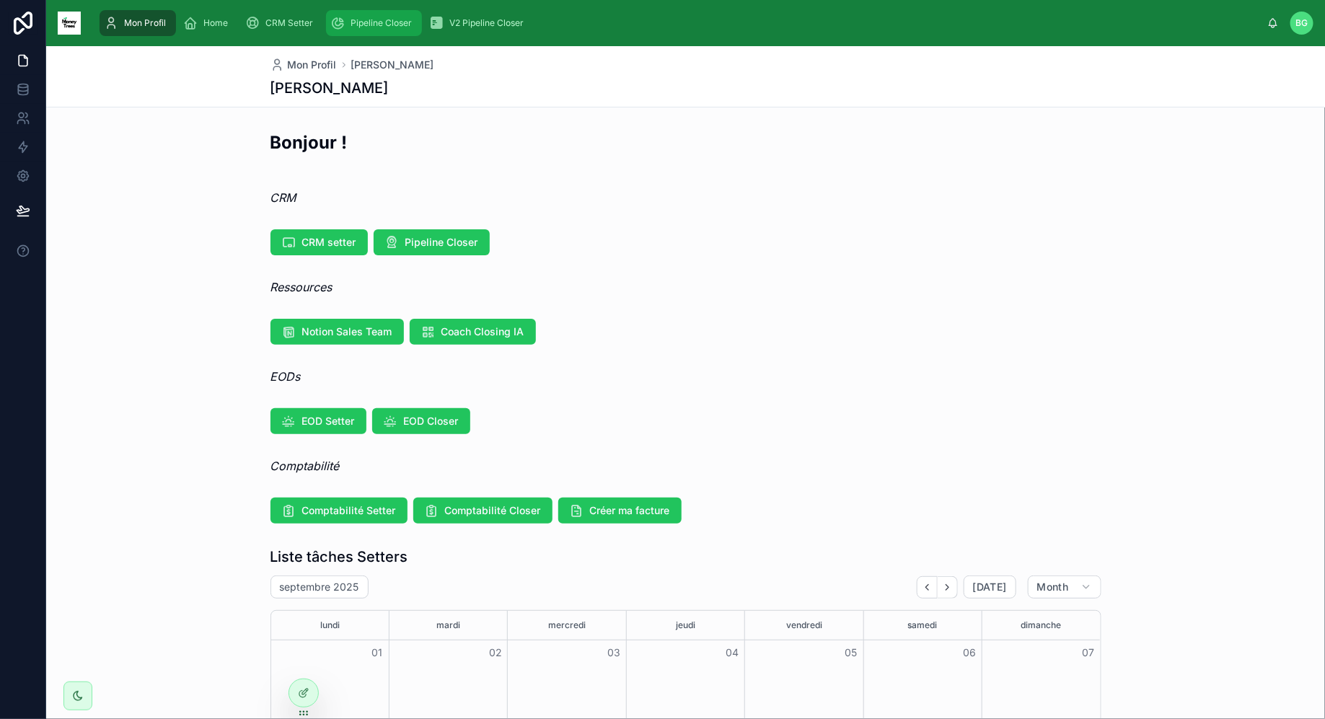
click at [338, 22] on icon "scrollable content" at bounding box center [337, 23] width 14 height 14
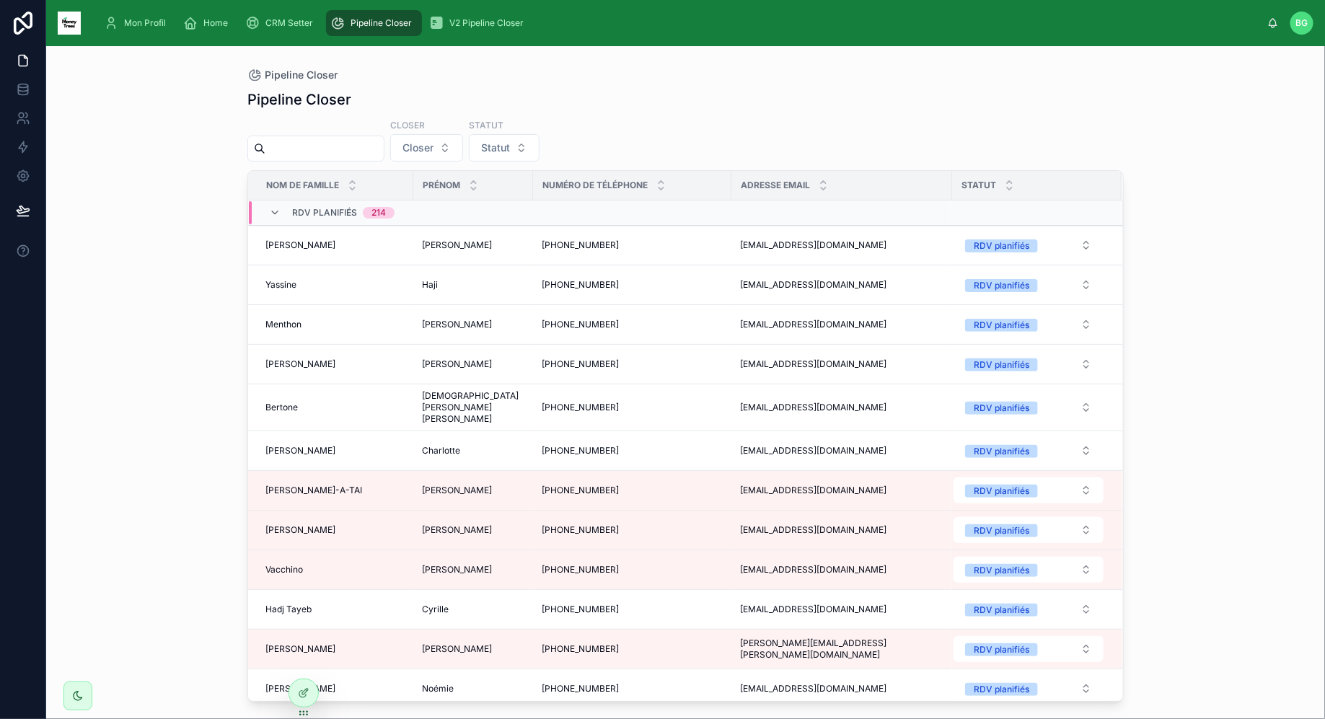
click at [366, 154] on input "text" at bounding box center [324, 148] width 118 height 20
type input "*"
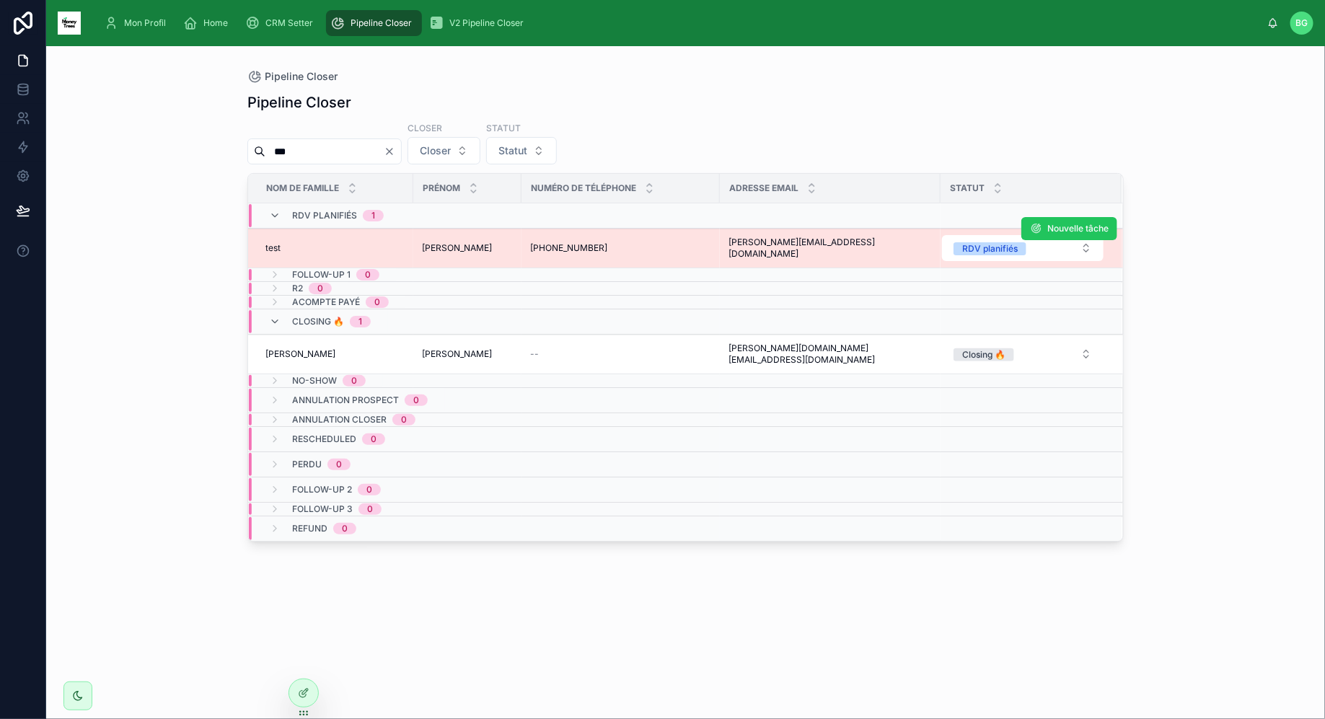
type input "***"
click at [683, 251] on div "[PHONE_NUMBER] [PHONE_NUMBER]" at bounding box center [620, 248] width 181 height 12
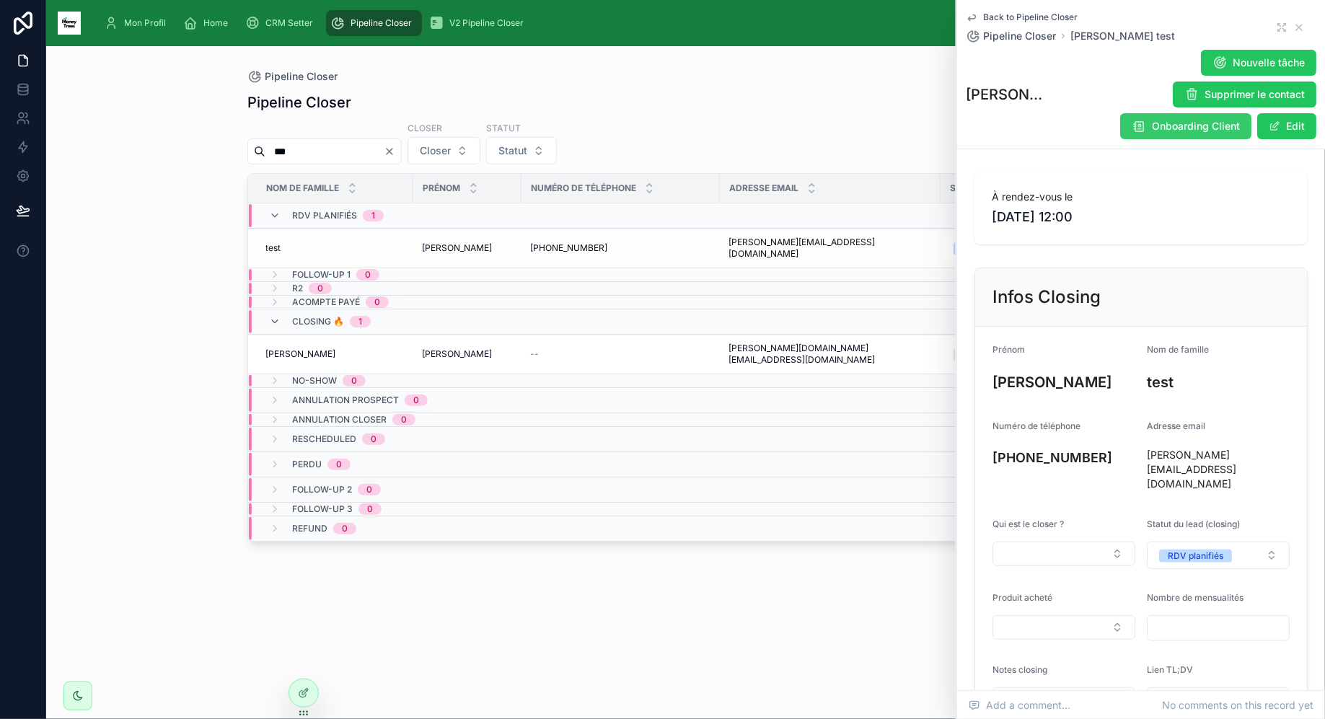
click at [1152, 113] on button "Onboarding Client" at bounding box center [1185, 126] width 131 height 26
click at [1298, 29] on icon at bounding box center [1299, 28] width 12 height 12
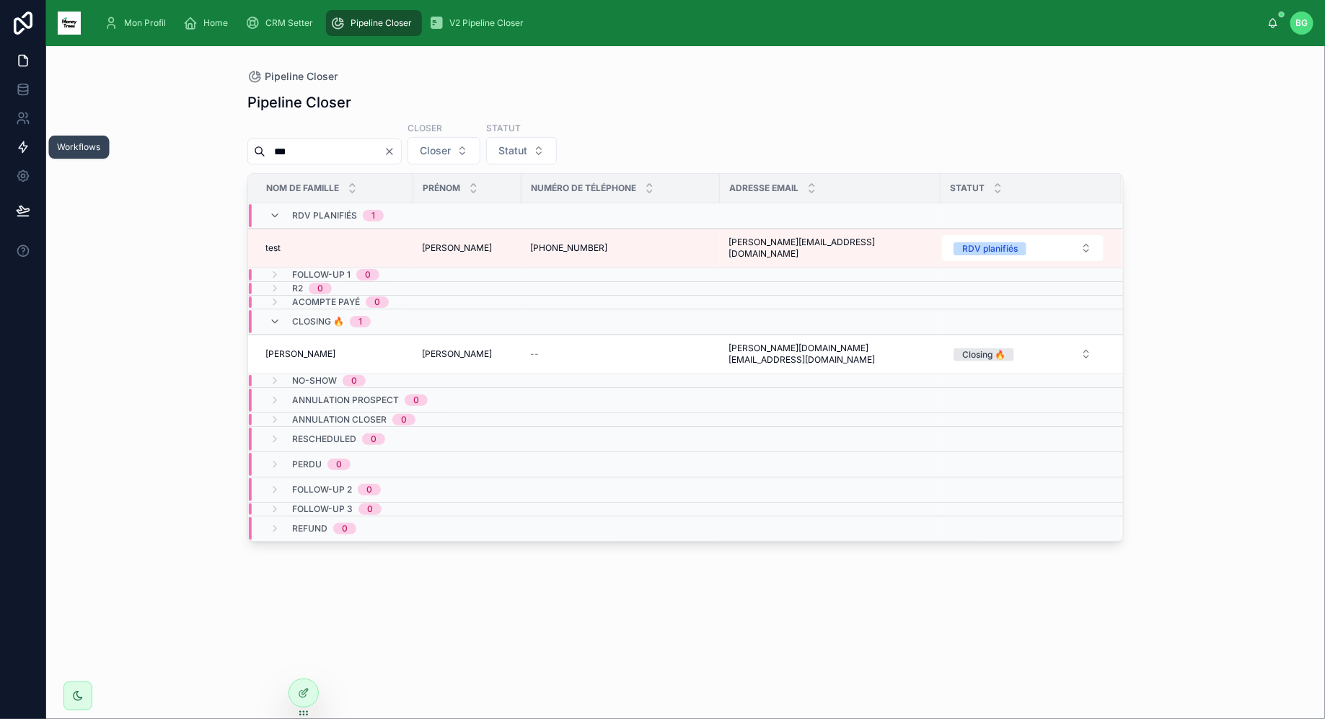
click at [19, 151] on icon at bounding box center [23, 147] width 14 height 14
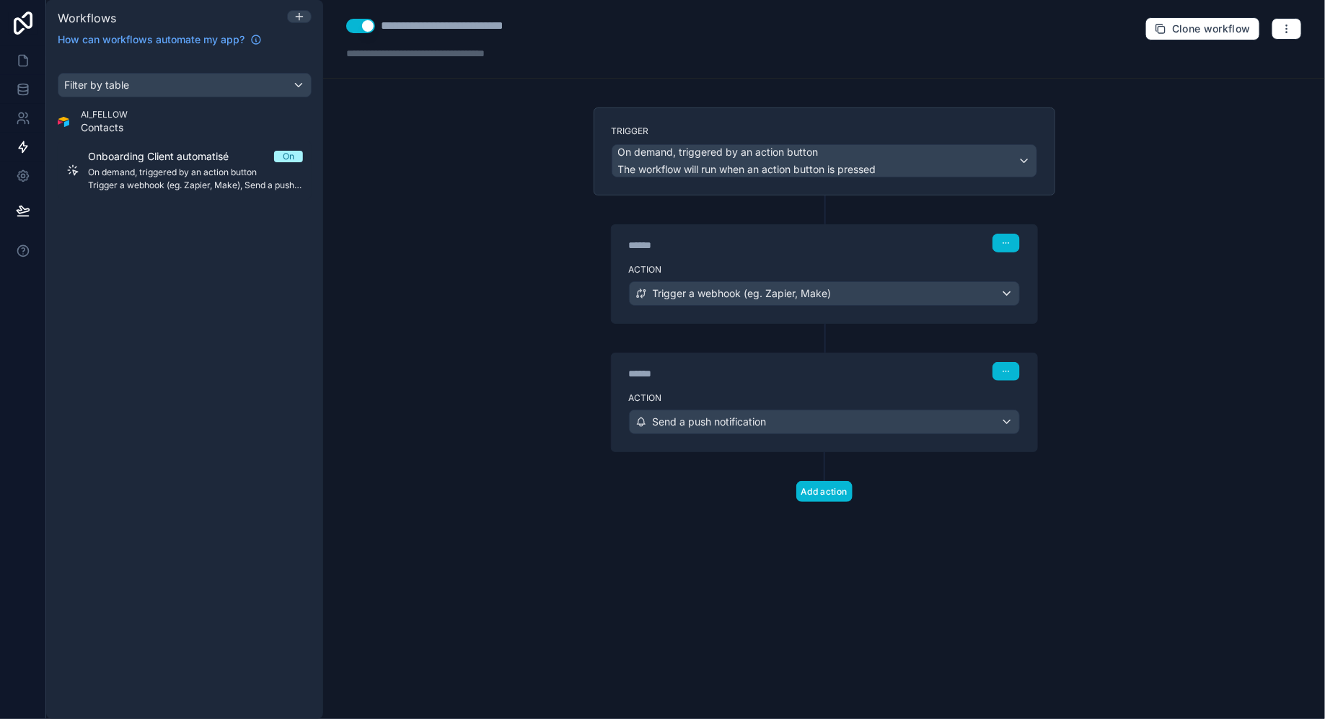
click at [795, 386] on div "Action Send a push notification" at bounding box center [823, 418] width 425 height 65
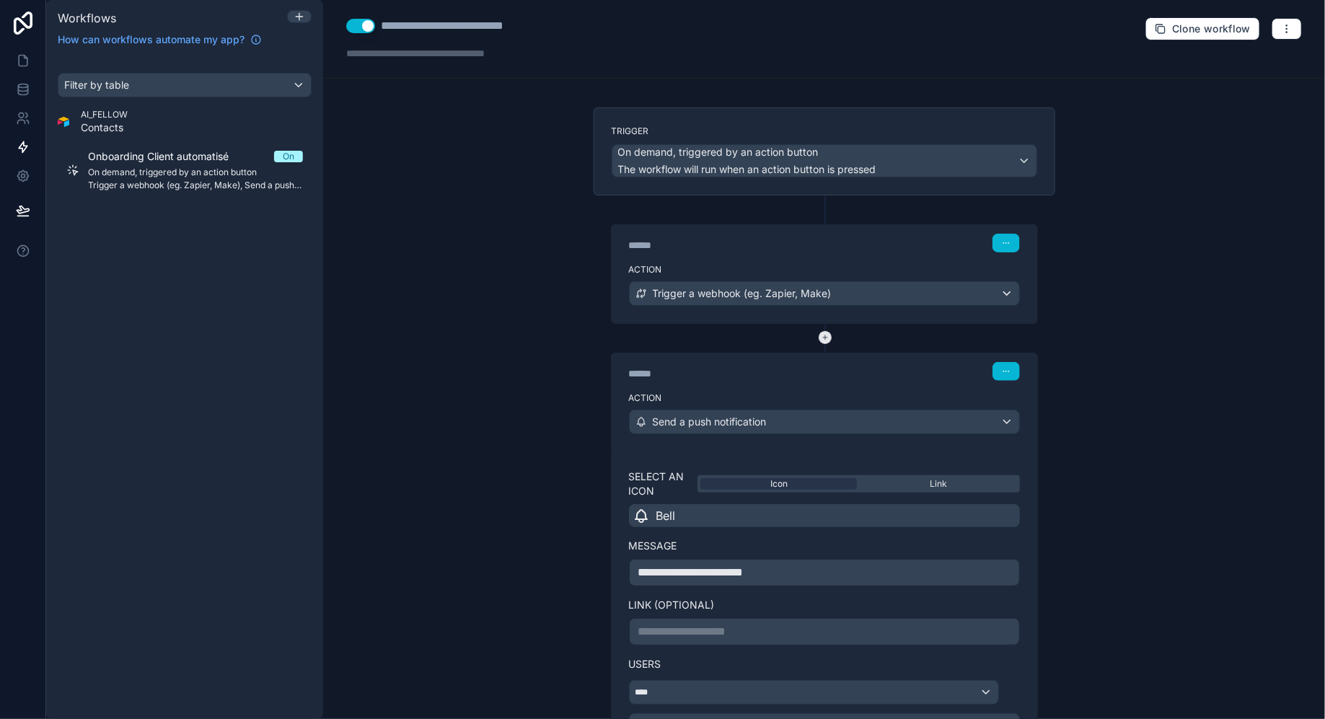
click at [825, 339] on icon at bounding box center [824, 337] width 13 height 13
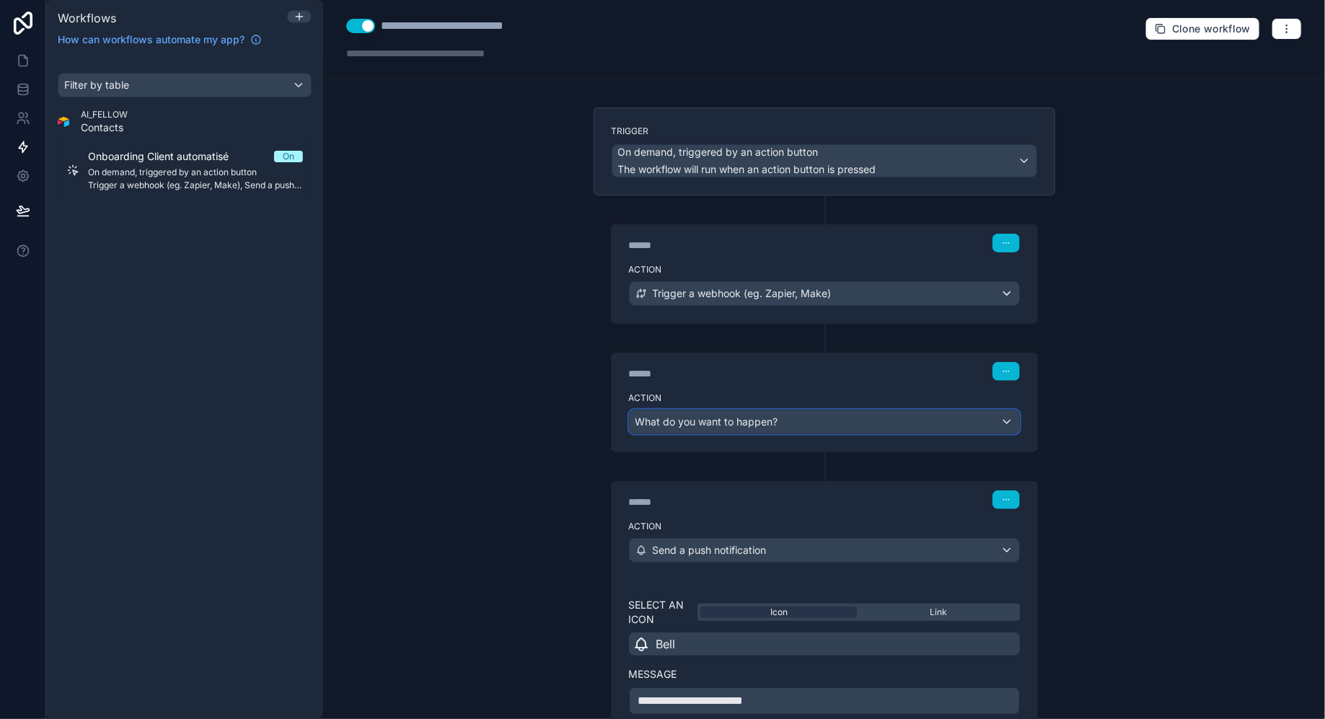
click at [790, 415] on div "What do you want to happen?" at bounding box center [823, 421] width 389 height 23
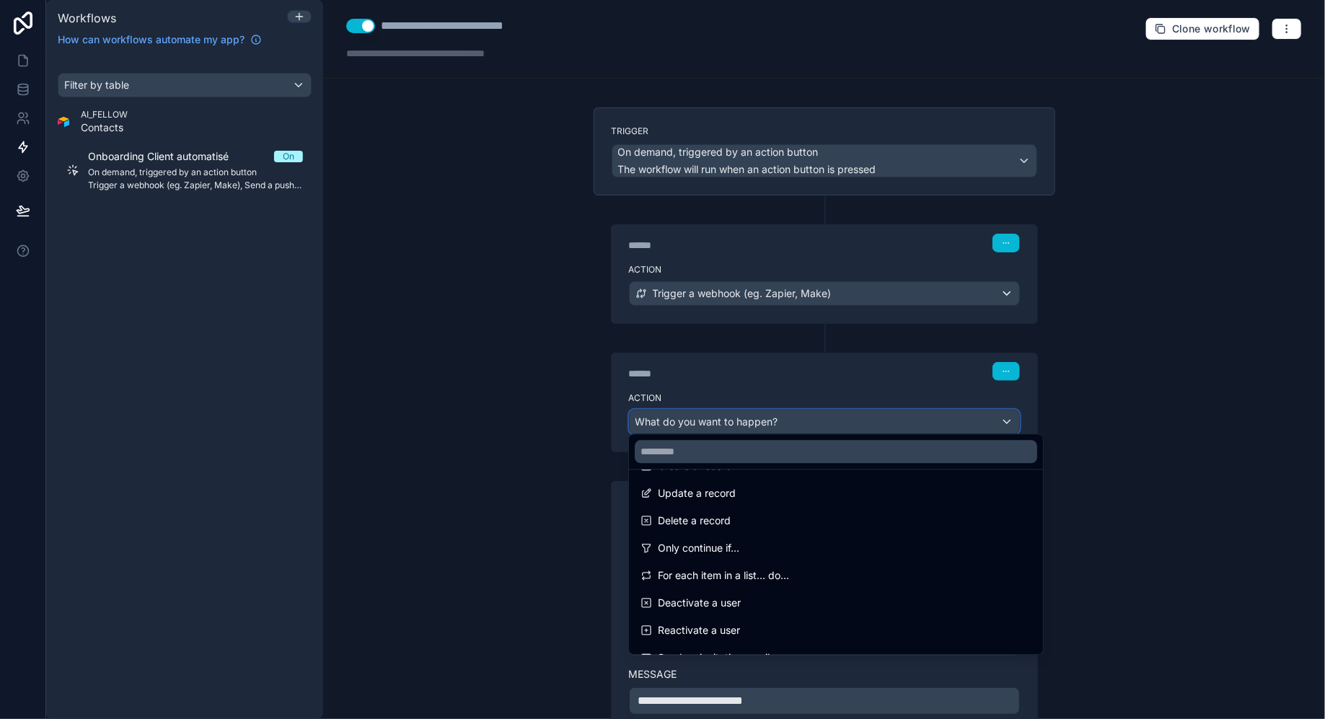
scroll to position [141, 0]
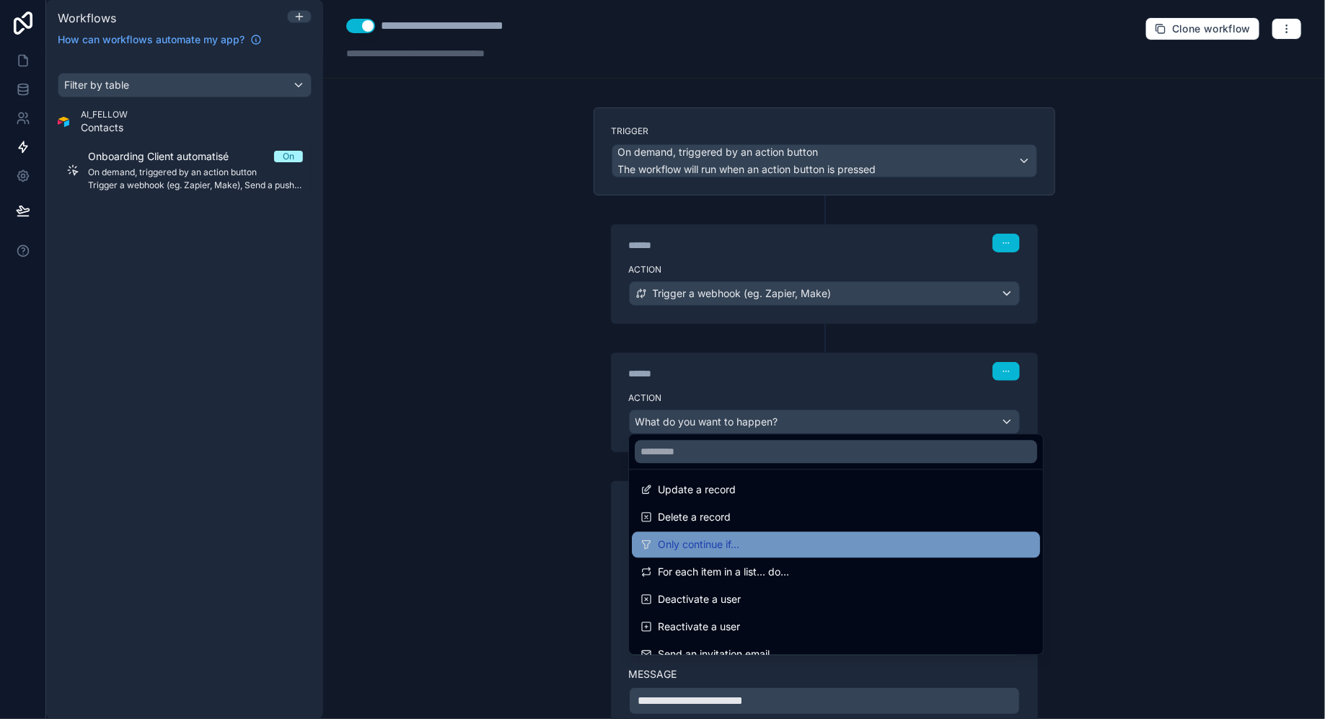
click at [735, 539] on span "Only continue if..." at bounding box center [698, 544] width 81 height 17
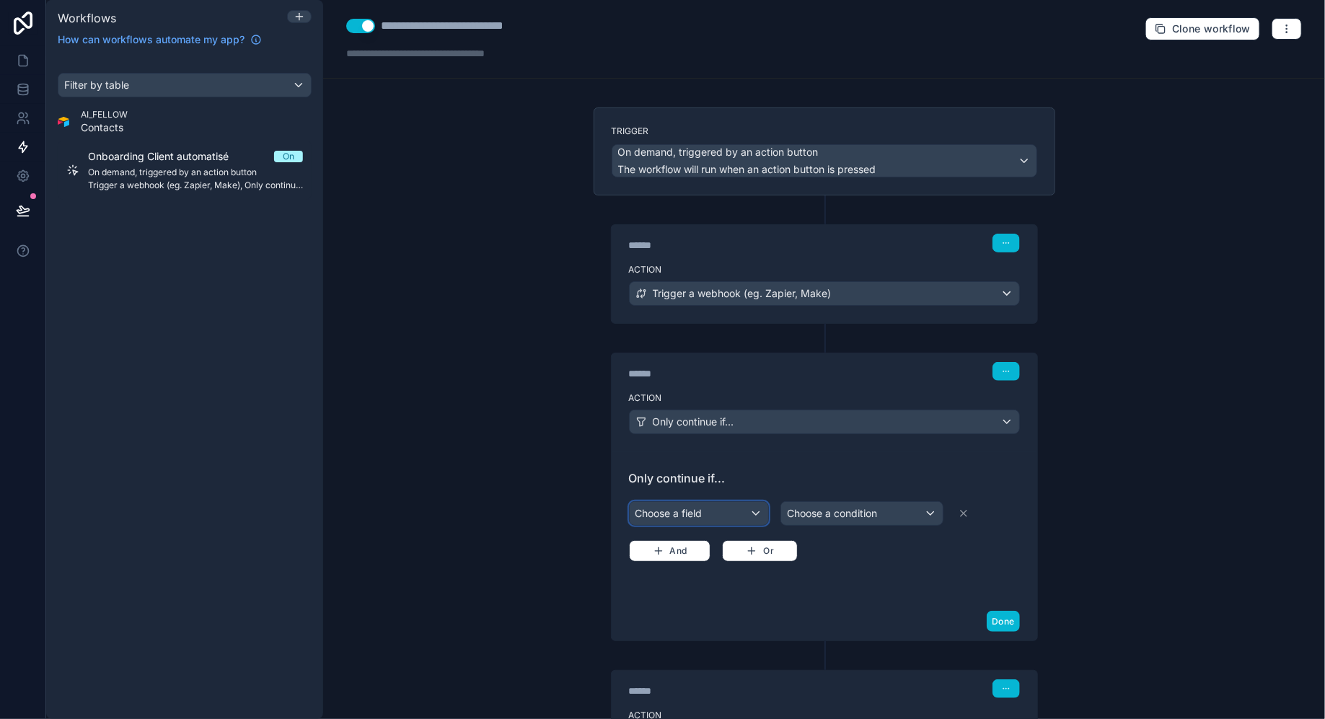
click at [712, 502] on div "Choose a field" at bounding box center [698, 513] width 138 height 23
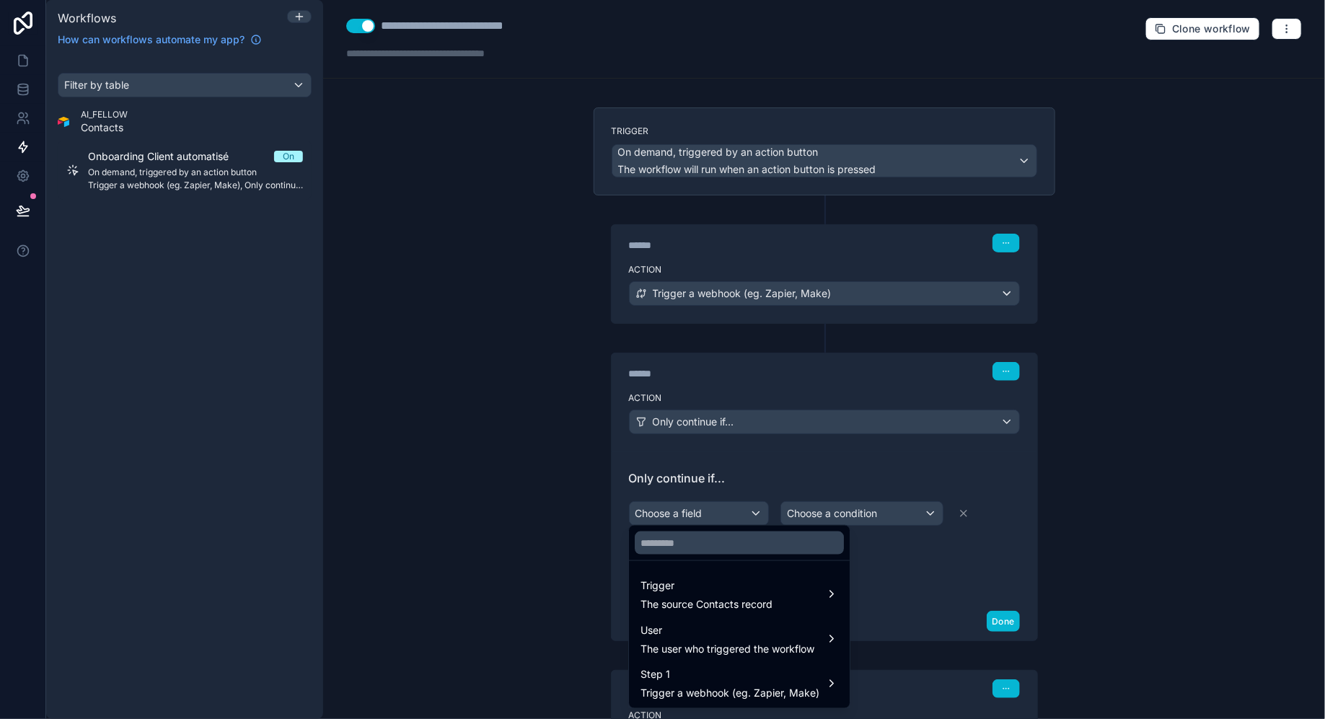
click at [479, 572] on div at bounding box center [662, 359] width 1325 height 719
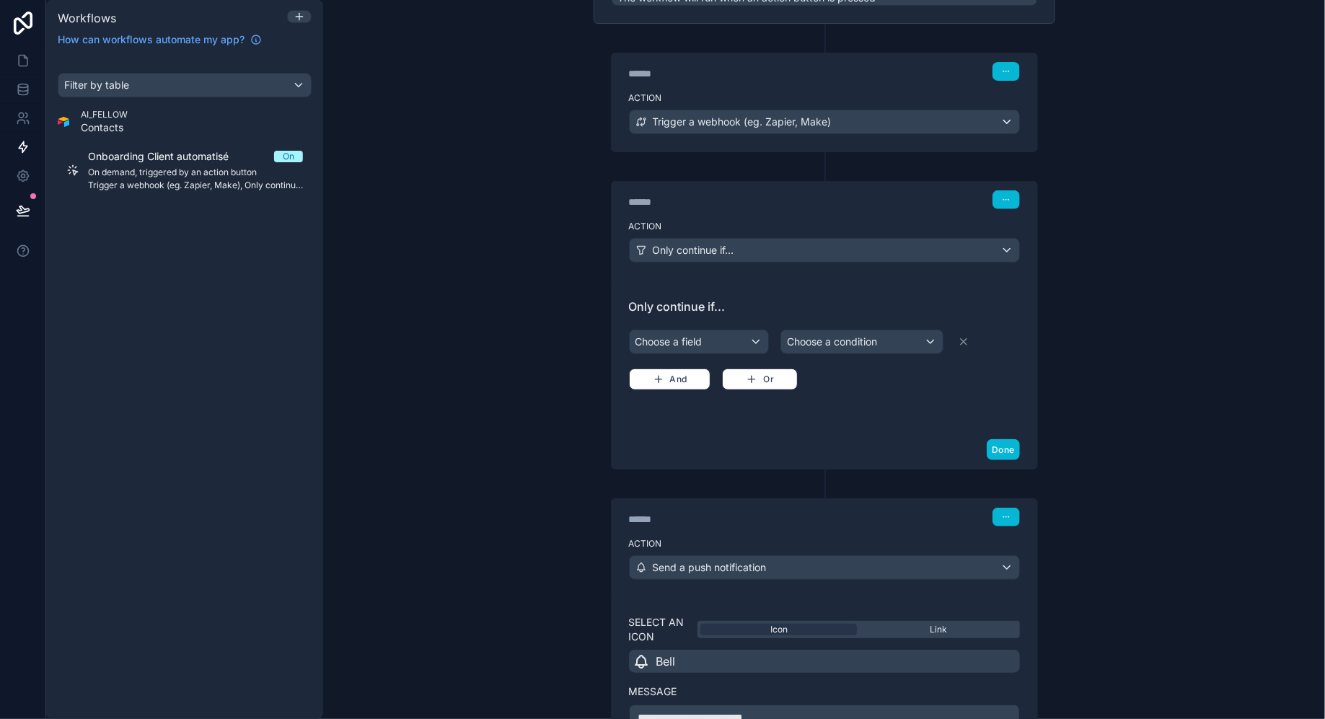
scroll to position [173, 0]
click at [1012, 192] on button "button" at bounding box center [1005, 198] width 27 height 19
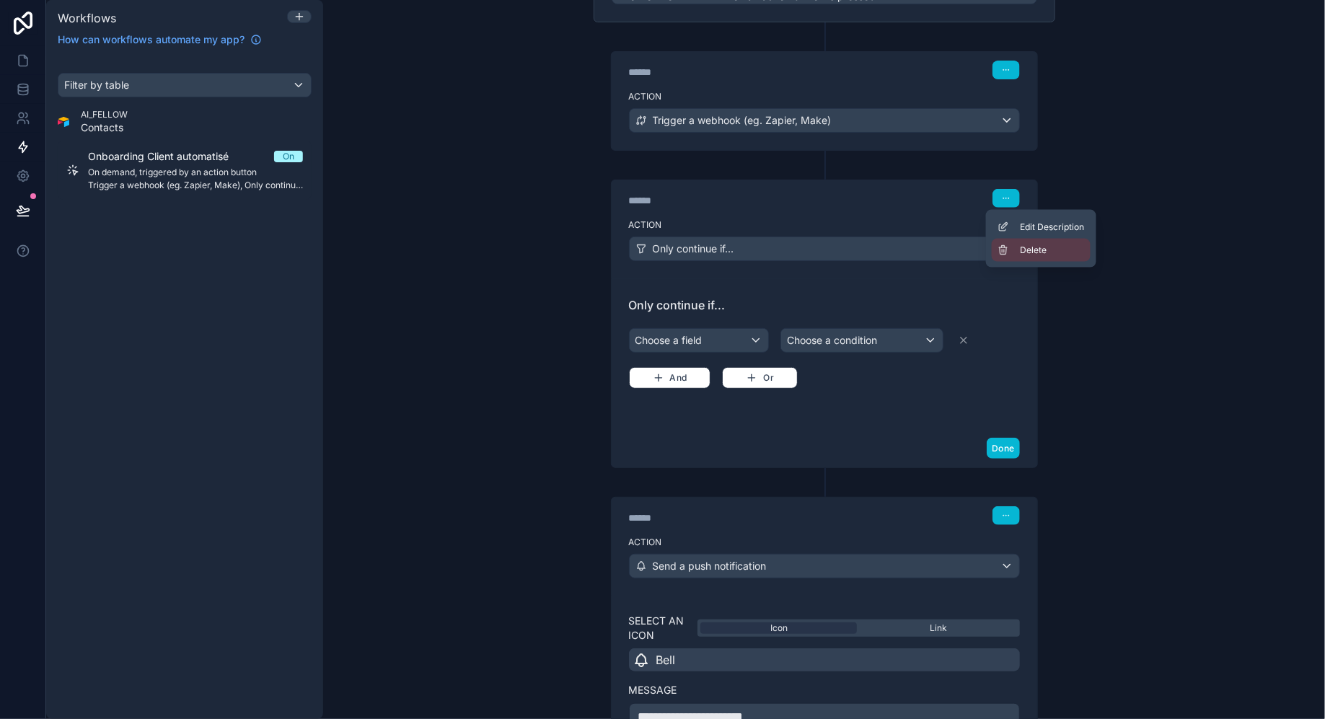
click at [1023, 256] on button "Delete" at bounding box center [1040, 250] width 99 height 23
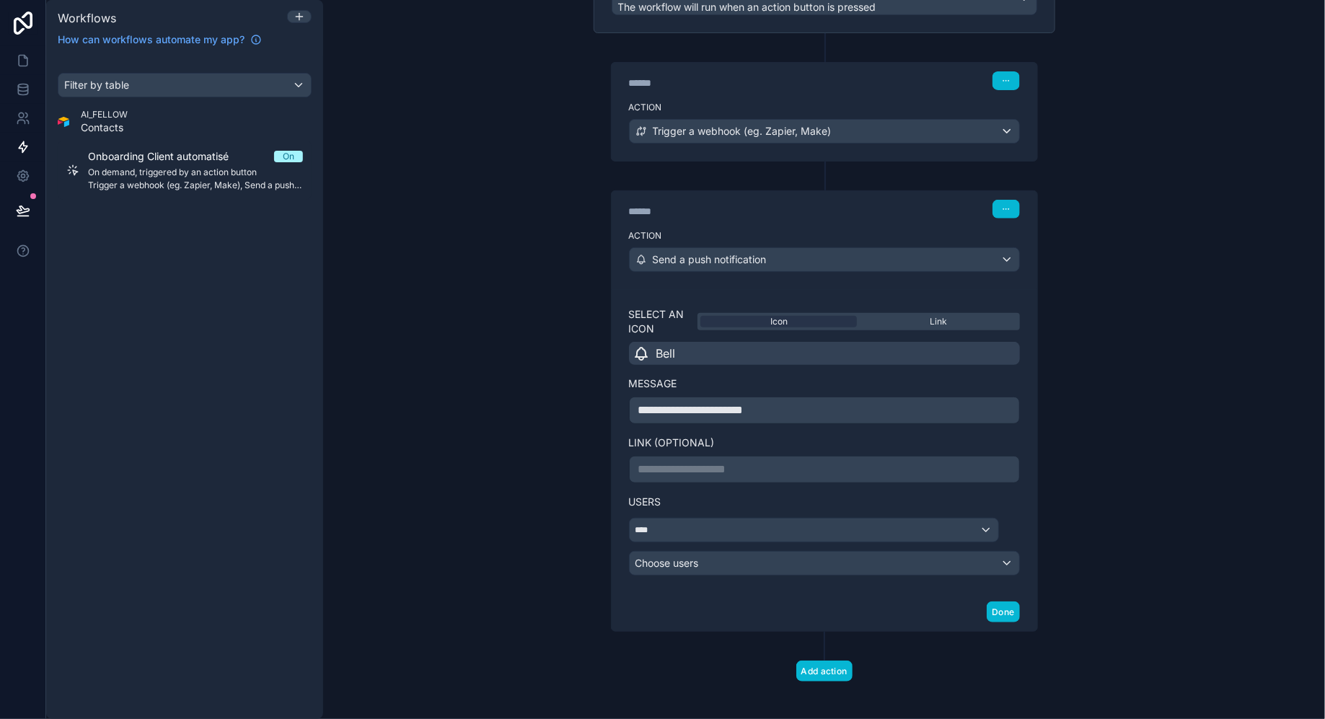
click at [1129, 267] on div "**********" at bounding box center [824, 359] width 1002 height 719
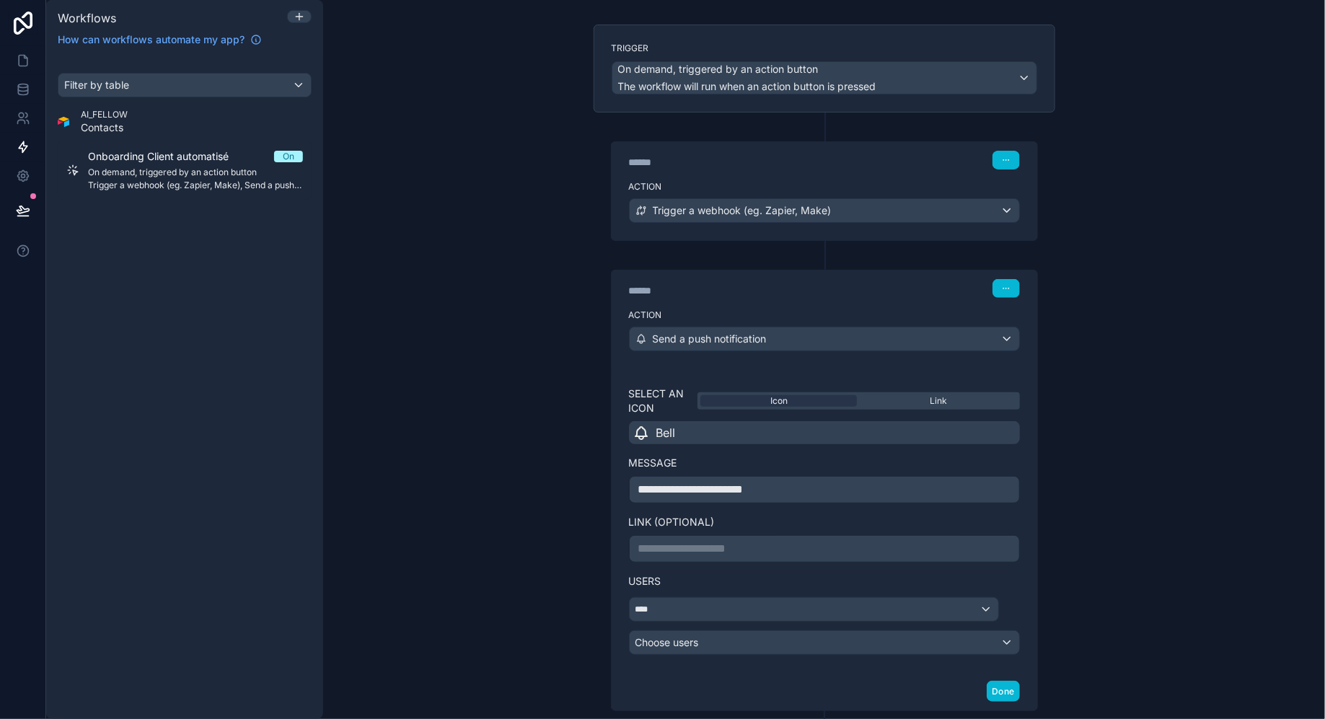
scroll to position [0, 0]
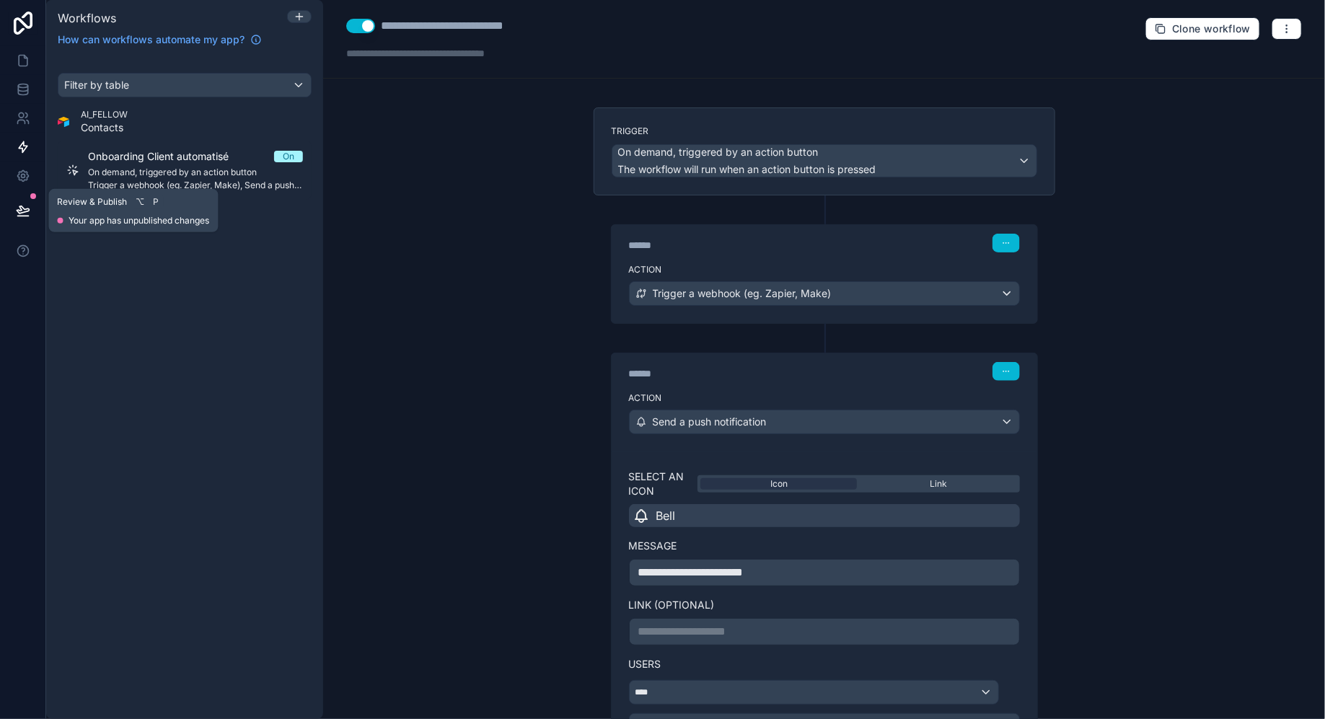
click at [21, 201] on button at bounding box center [23, 210] width 32 height 40
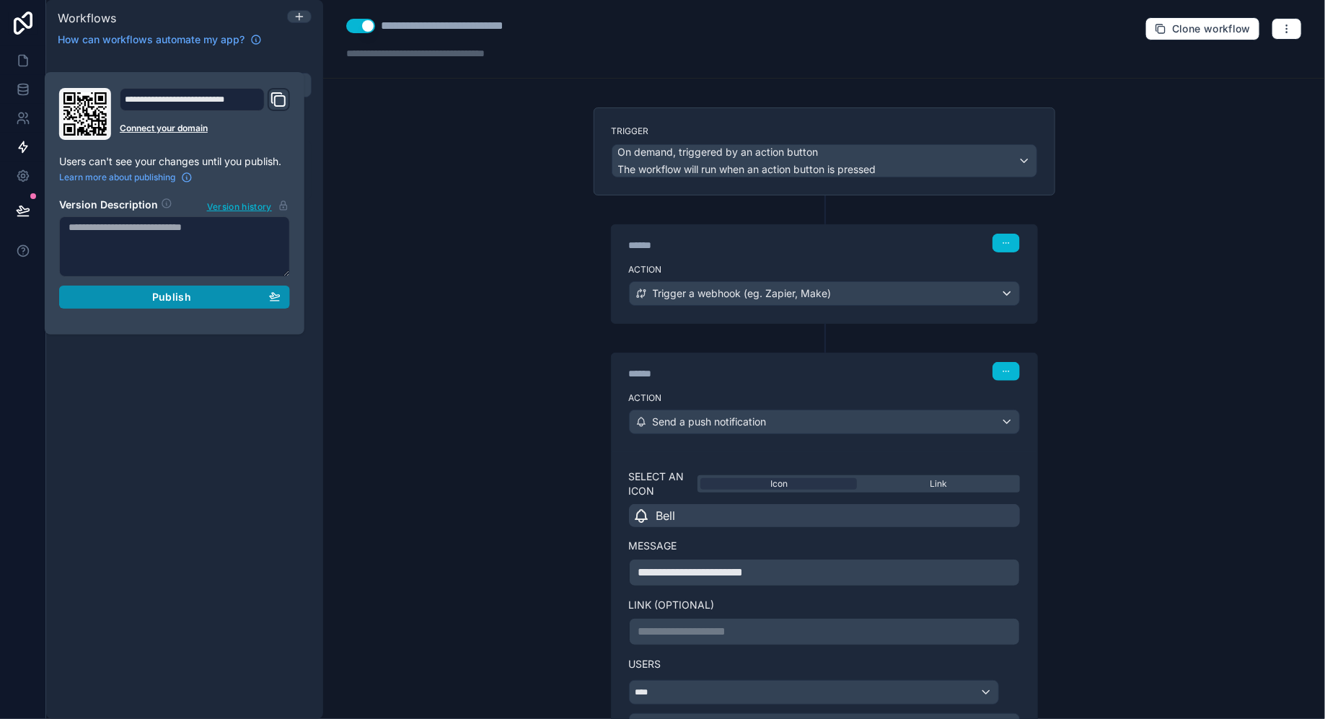
click at [168, 293] on span "Publish" at bounding box center [171, 297] width 39 height 13
